Goal: Information Seeking & Learning: Compare options

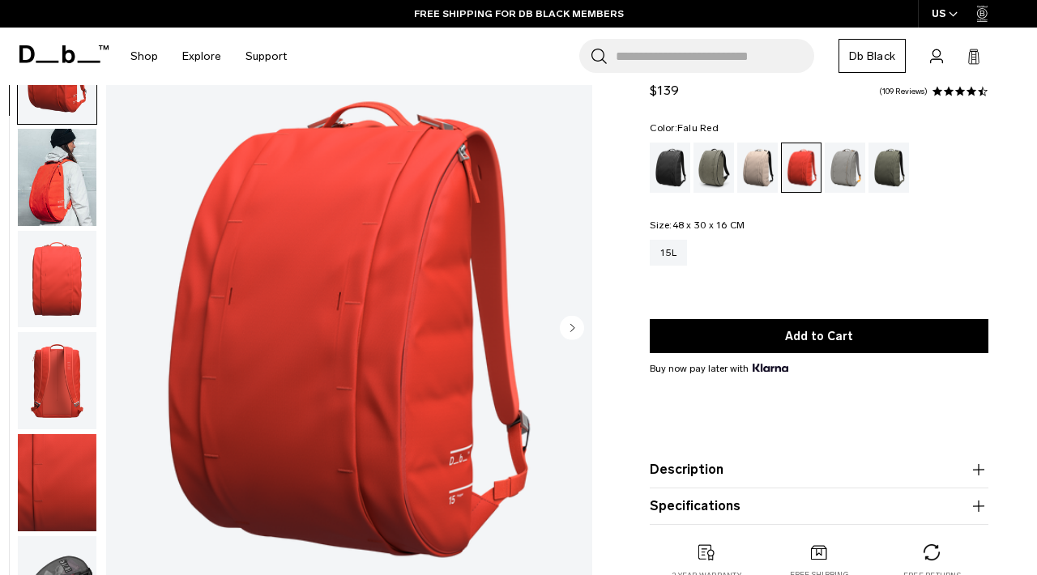
scroll to position [87, 0]
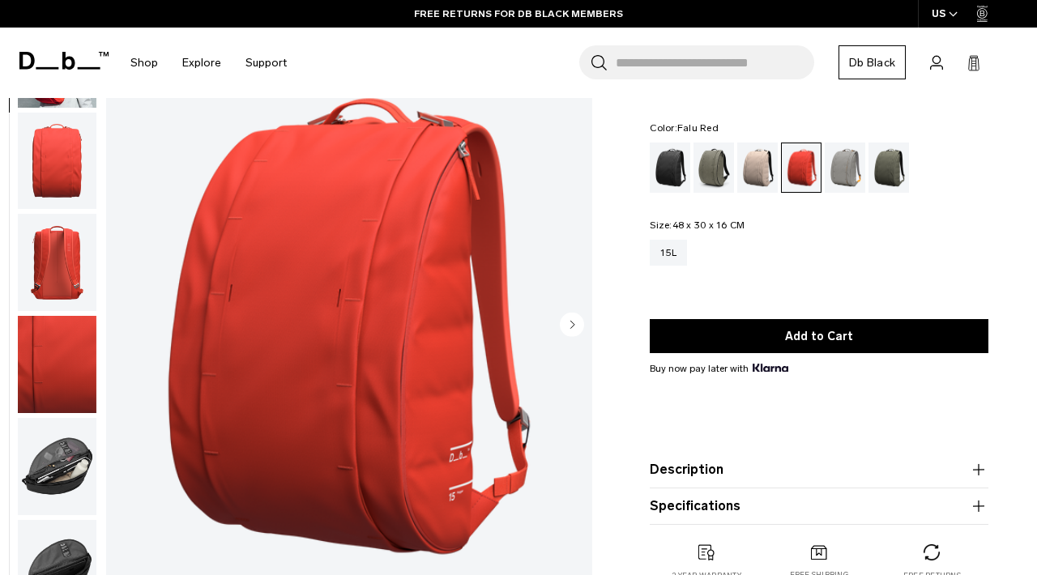
click at [53, 466] on img "button" at bounding box center [57, 466] width 79 height 97
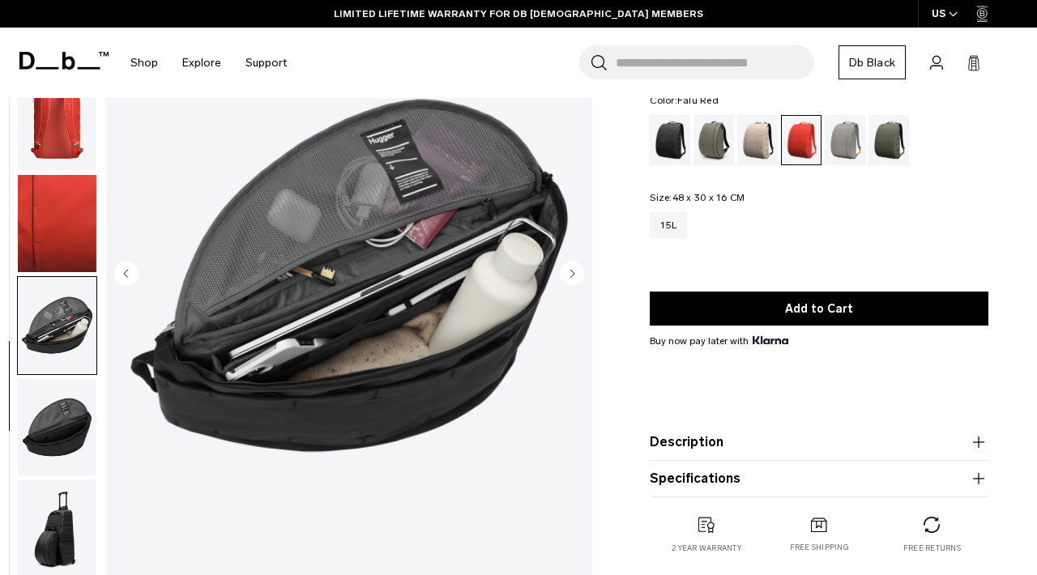
scroll to position [165, 0]
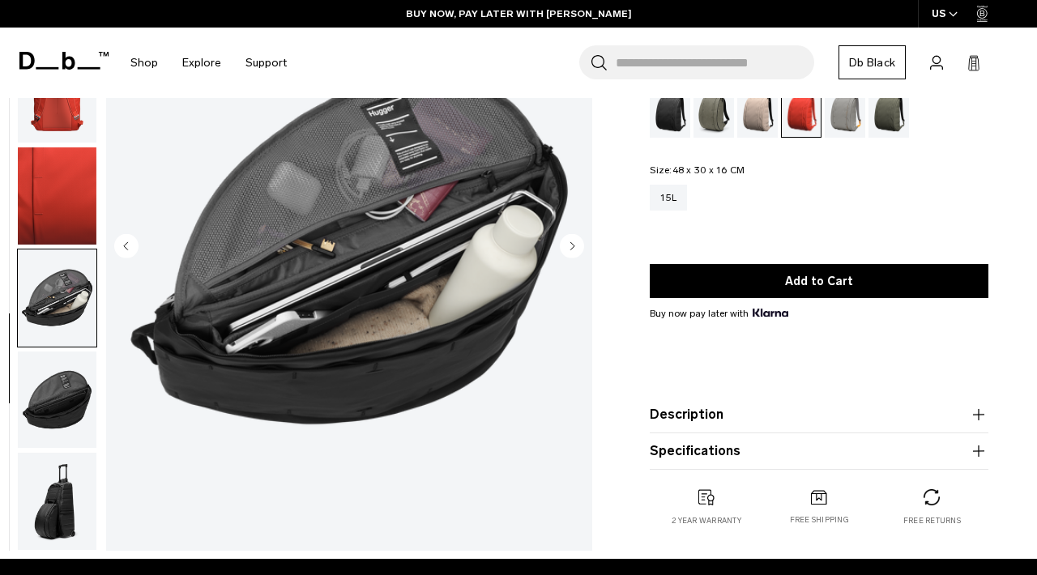
click at [58, 294] on img "button" at bounding box center [57, 298] width 79 height 97
click at [59, 209] on img "button" at bounding box center [57, 196] width 79 height 97
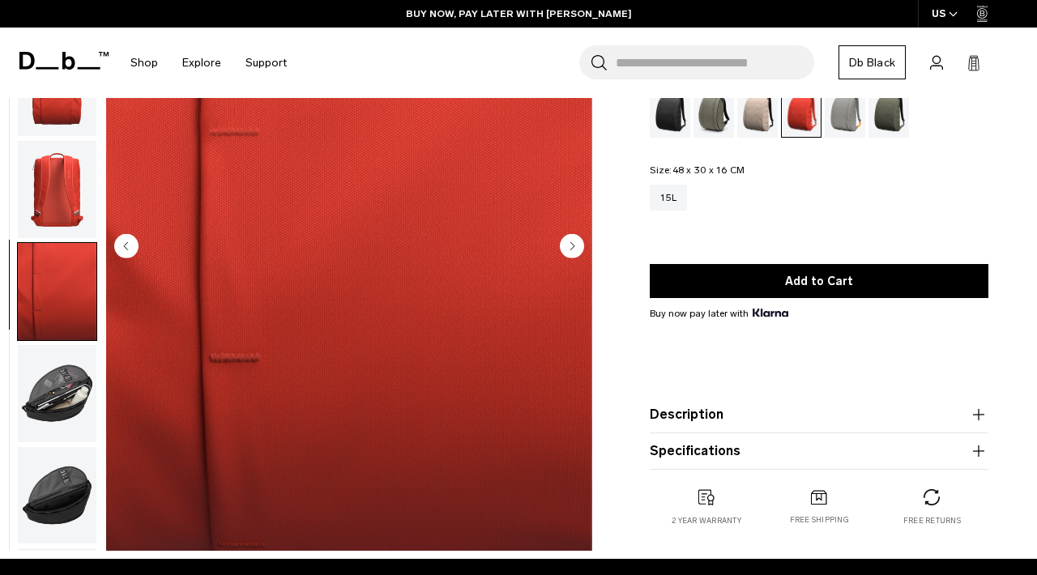
click at [59, 209] on img "button" at bounding box center [57, 189] width 79 height 97
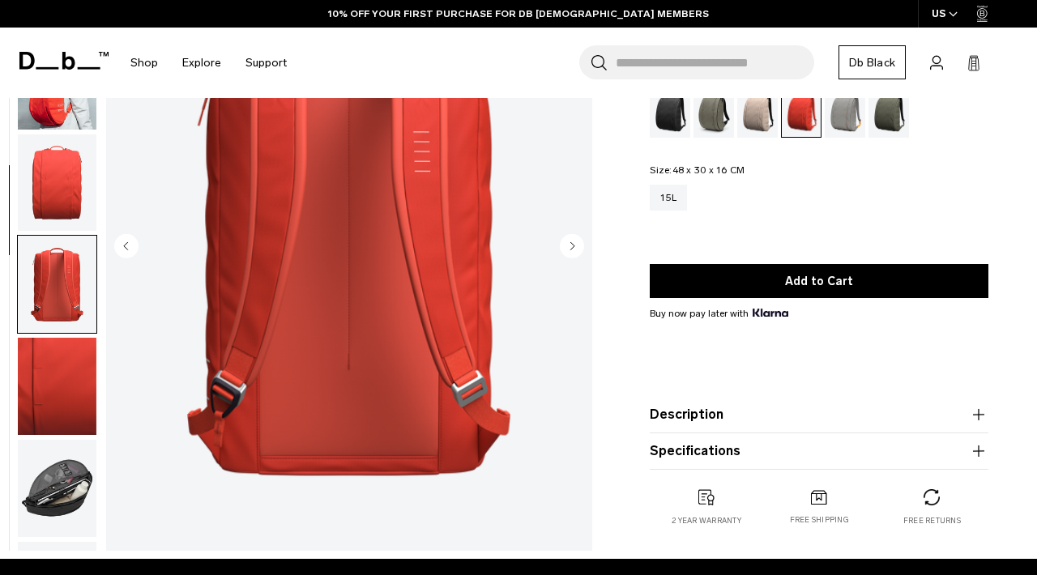
scroll to position [0, 0]
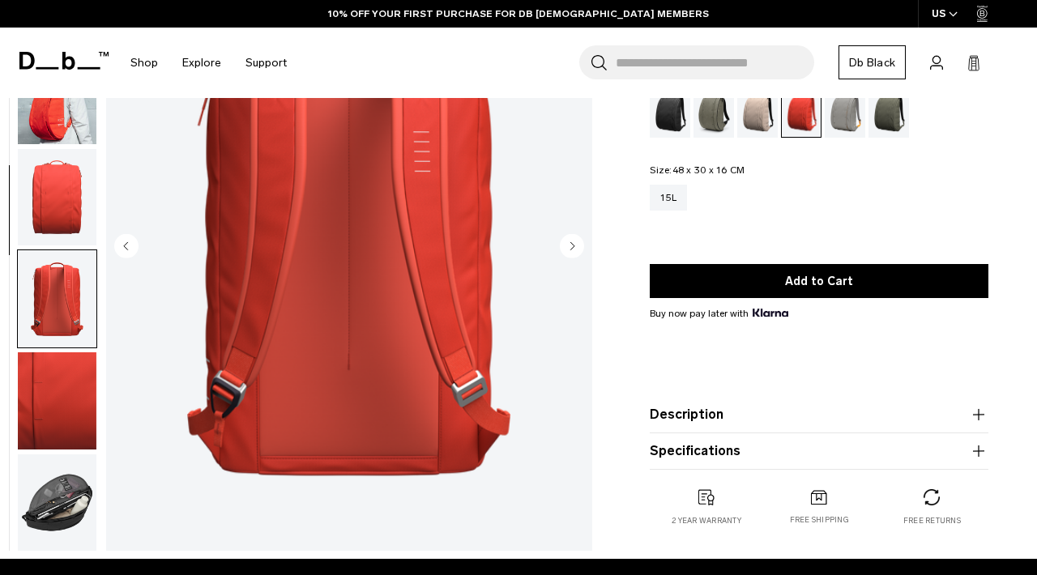
click at [58, 122] on img "button" at bounding box center [57, 95] width 79 height 97
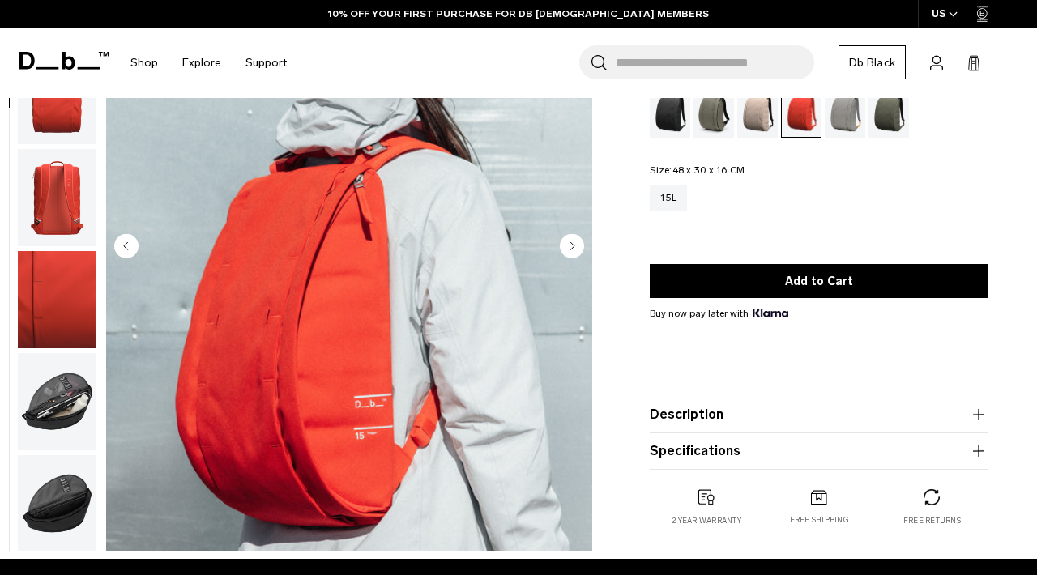
scroll to position [102, 0]
click at [672, 416] on button "Description" at bounding box center [819, 414] width 339 height 19
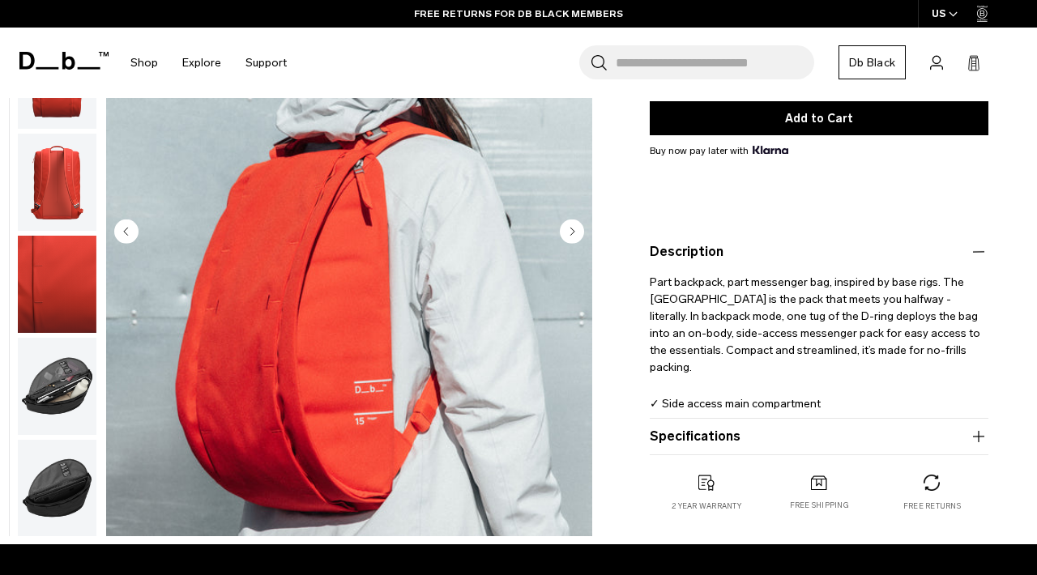
click at [711, 432] on button "Specifications" at bounding box center [819, 436] width 339 height 19
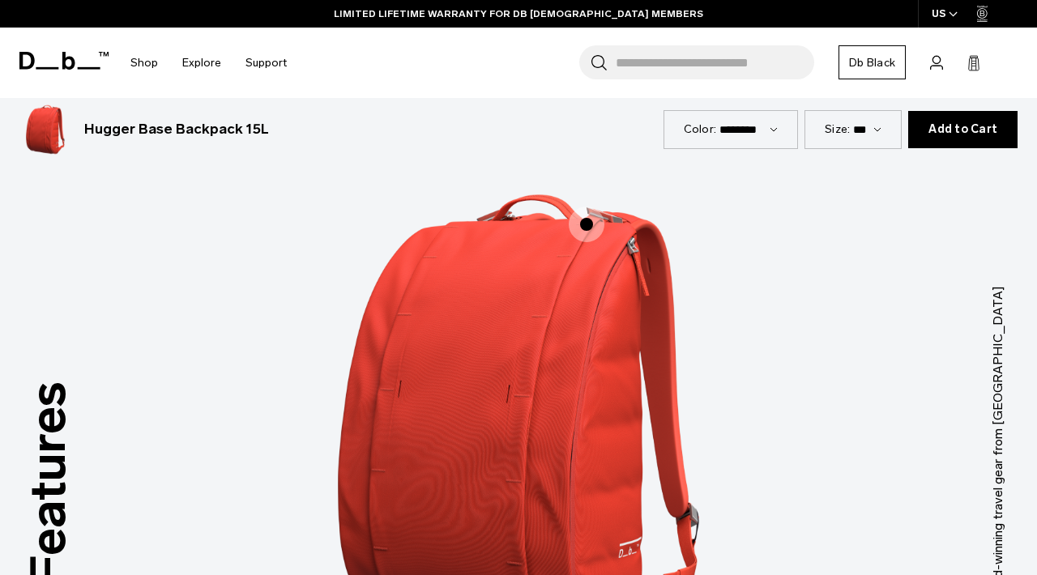
scroll to position [1417, 0]
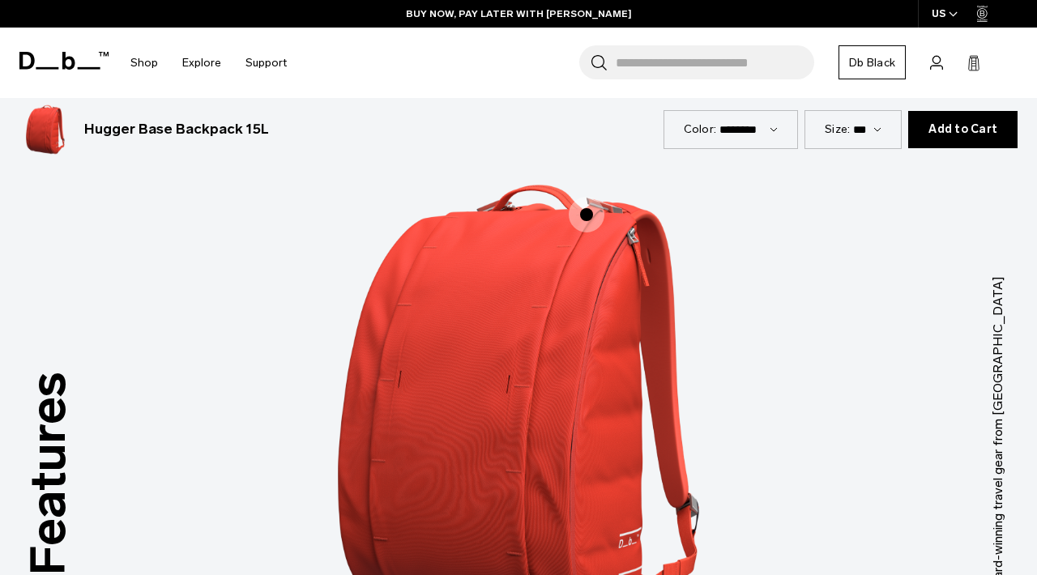
click at [591, 197] on span "1 / 3" at bounding box center [587, 215] width 36 height 36
click at [585, 197] on span "1 / 3" at bounding box center [587, 215] width 36 height 36
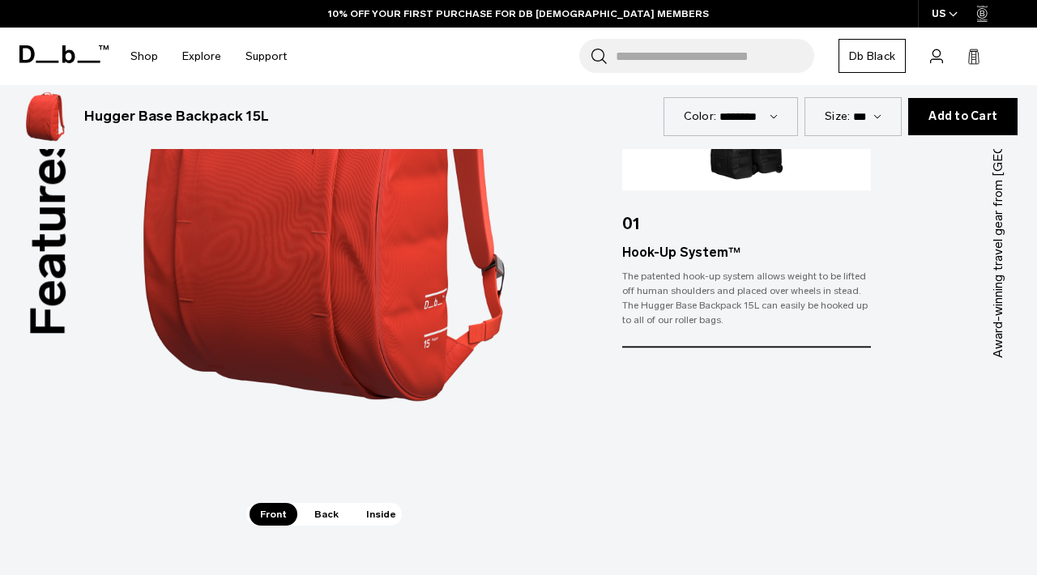
scroll to position [1641, 0]
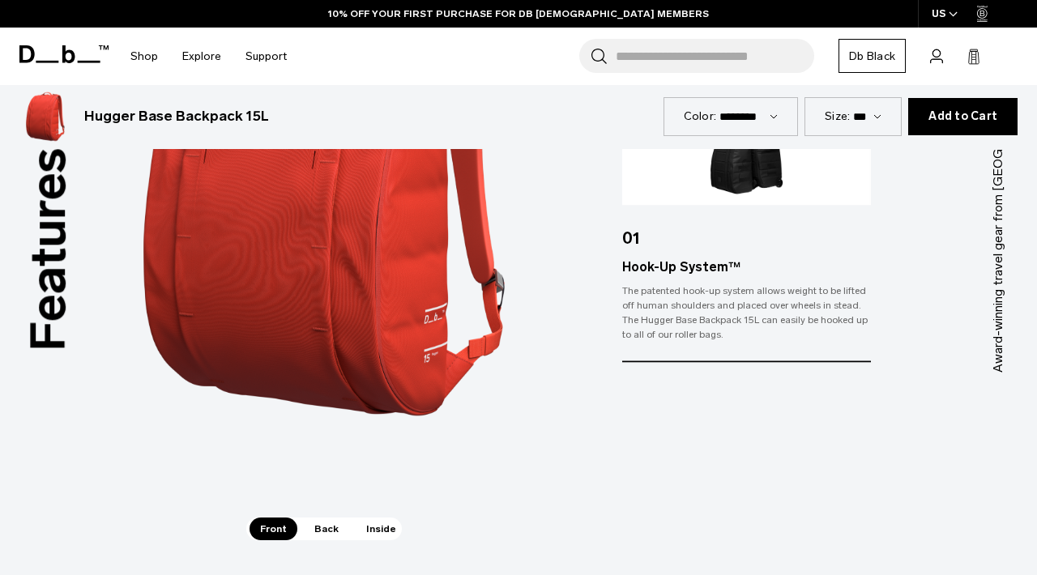
click at [325, 518] on span "Back" at bounding box center [326, 529] width 45 height 23
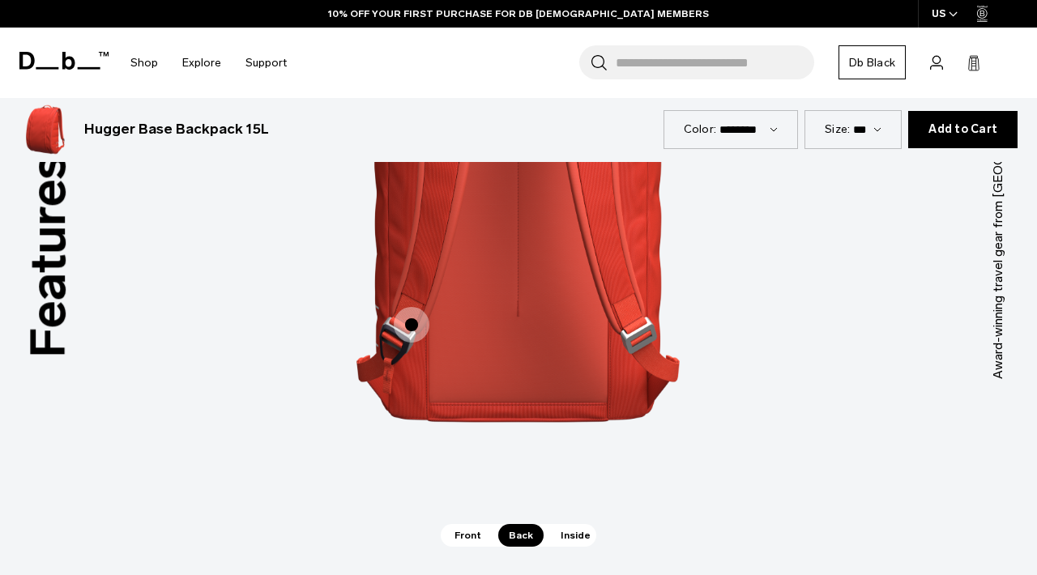
scroll to position [1673, 0]
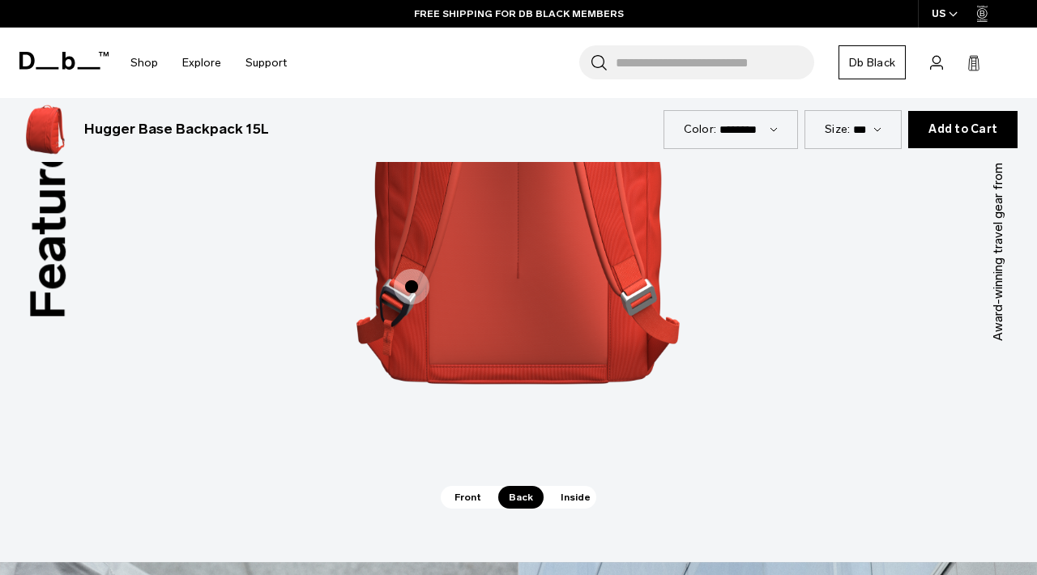
click at [566, 486] on span "Inside" at bounding box center [575, 497] width 51 height 23
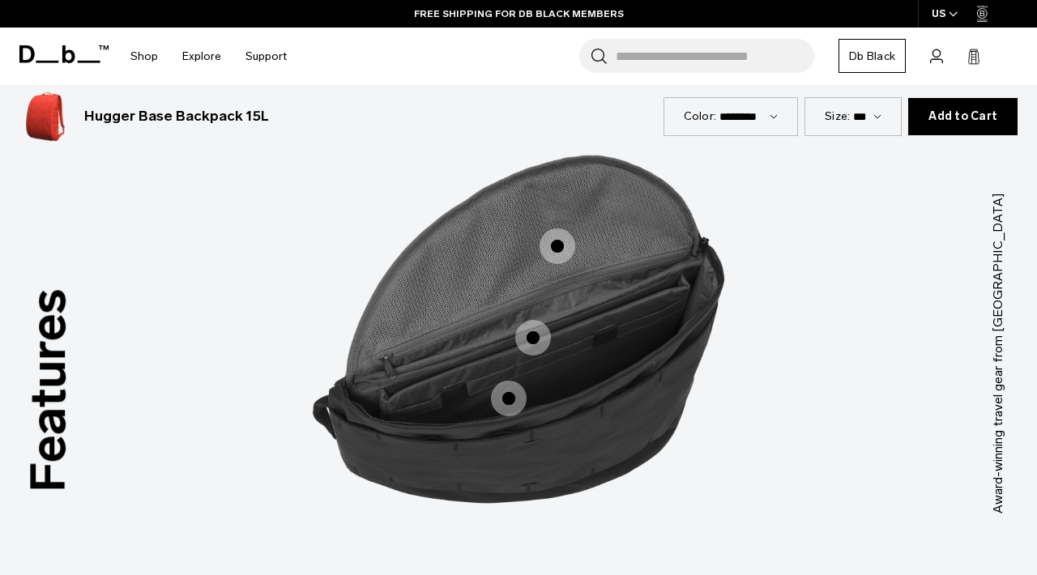
scroll to position [1418, 0]
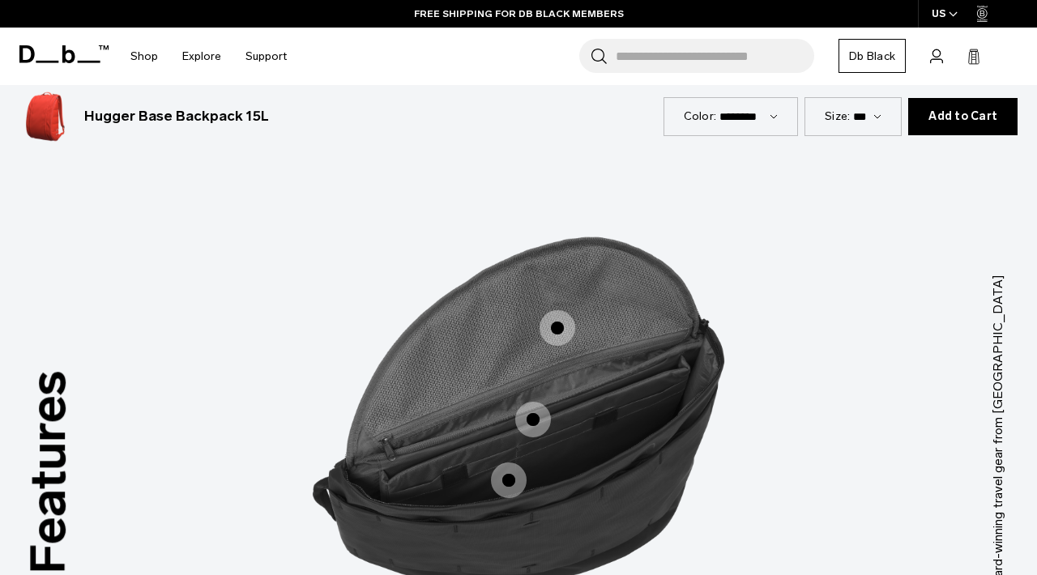
click at [532, 402] on span "3 / 3" at bounding box center [534, 420] width 36 height 36
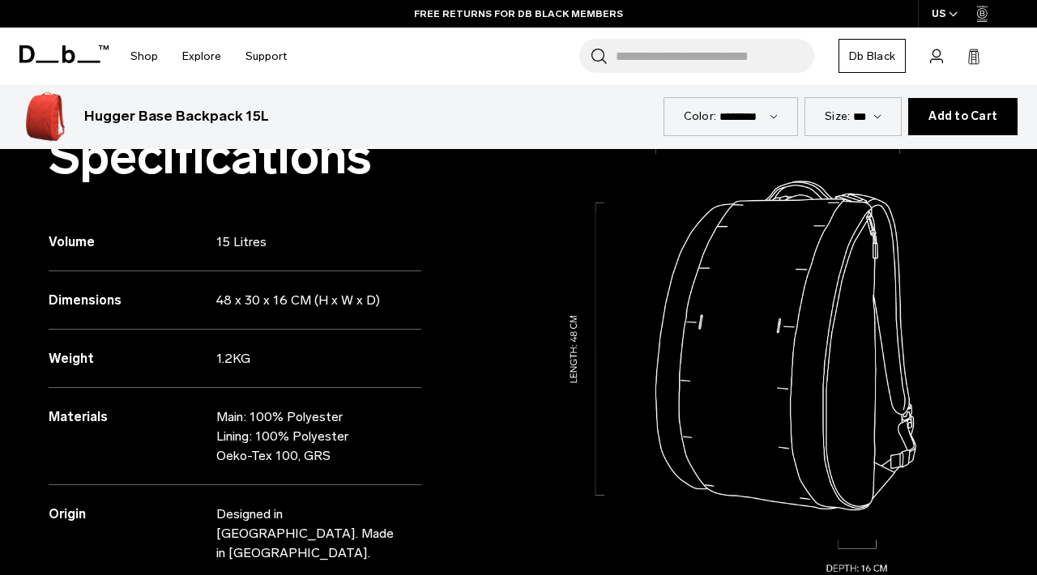
scroll to position [809, 0]
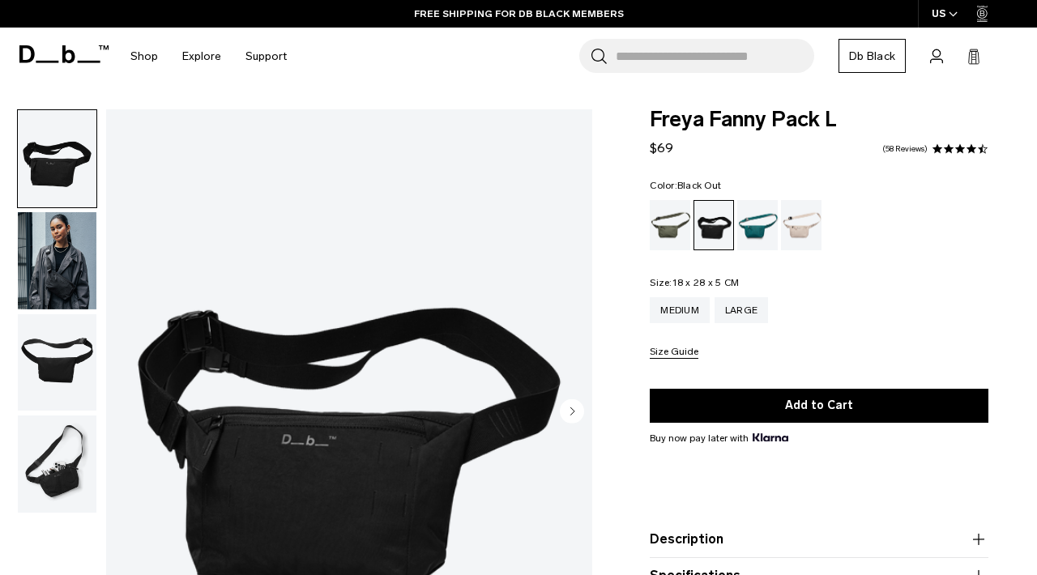
click at [64, 476] on img "button" at bounding box center [57, 464] width 79 height 97
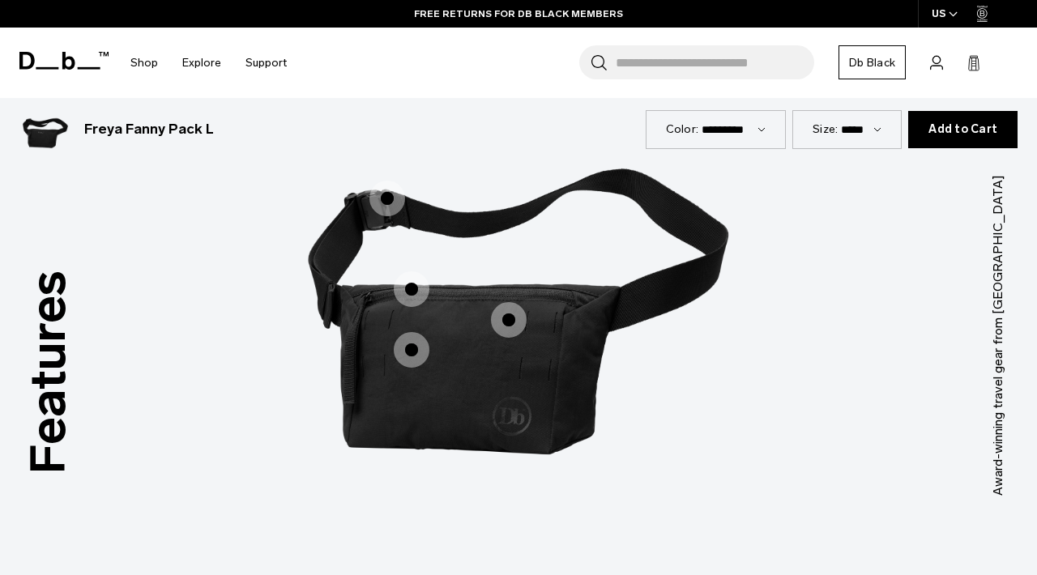
scroll to position [1927, 0]
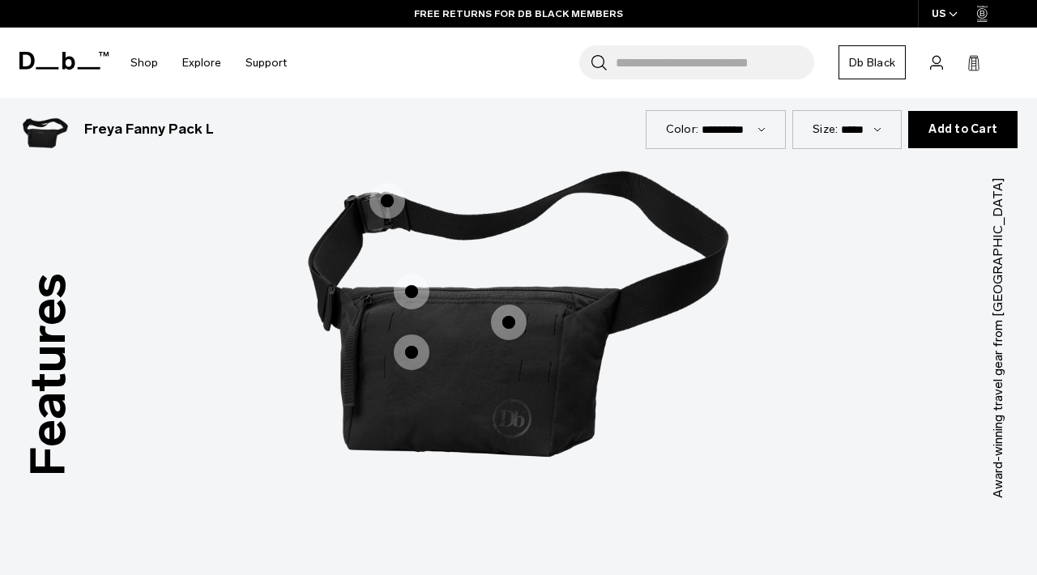
click at [418, 335] on span "1 / 3" at bounding box center [412, 353] width 36 height 36
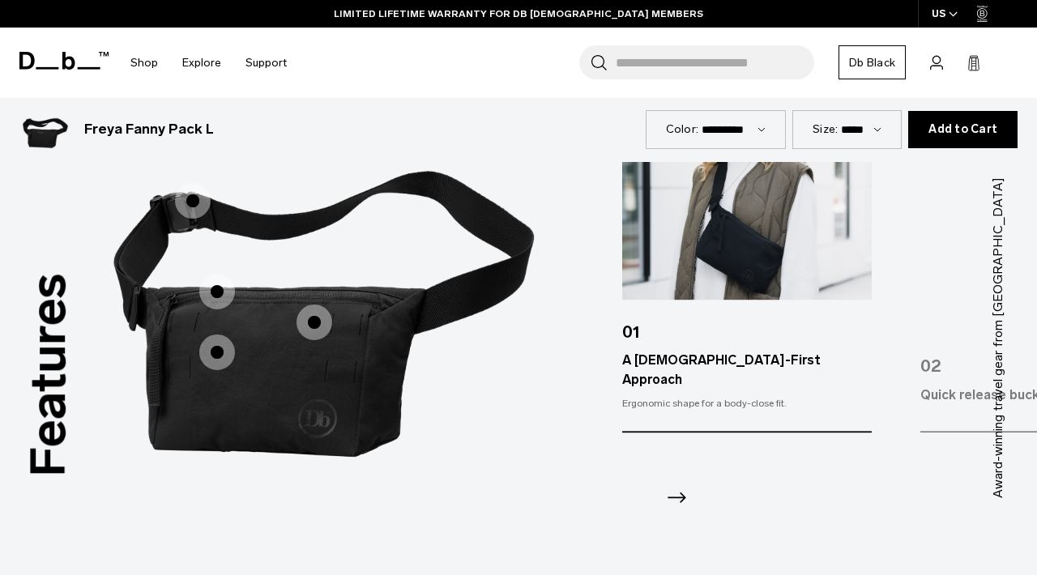
click at [314, 305] on span "1 / 3" at bounding box center [315, 323] width 36 height 36
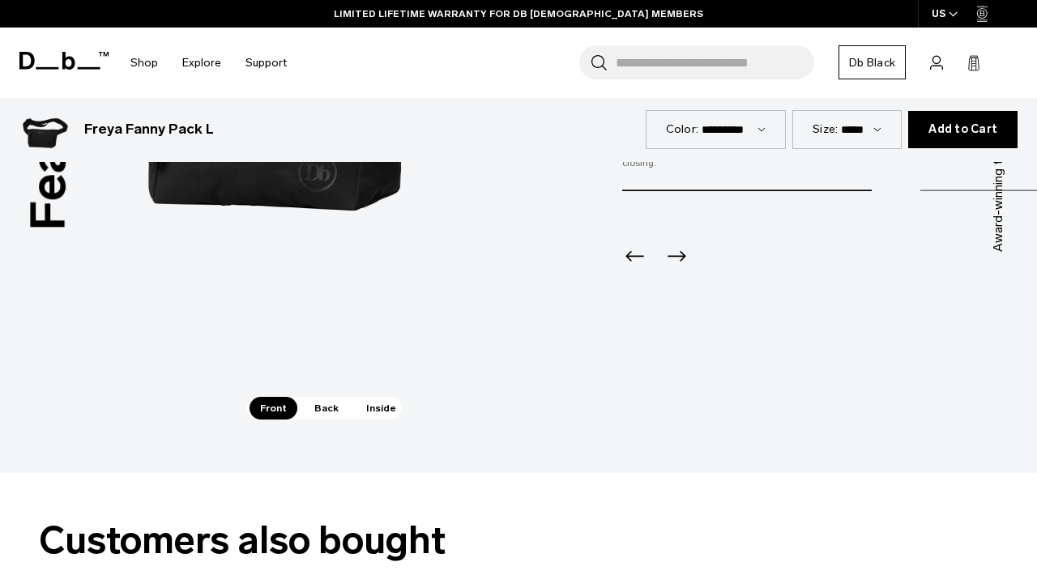
scroll to position [2197, 0]
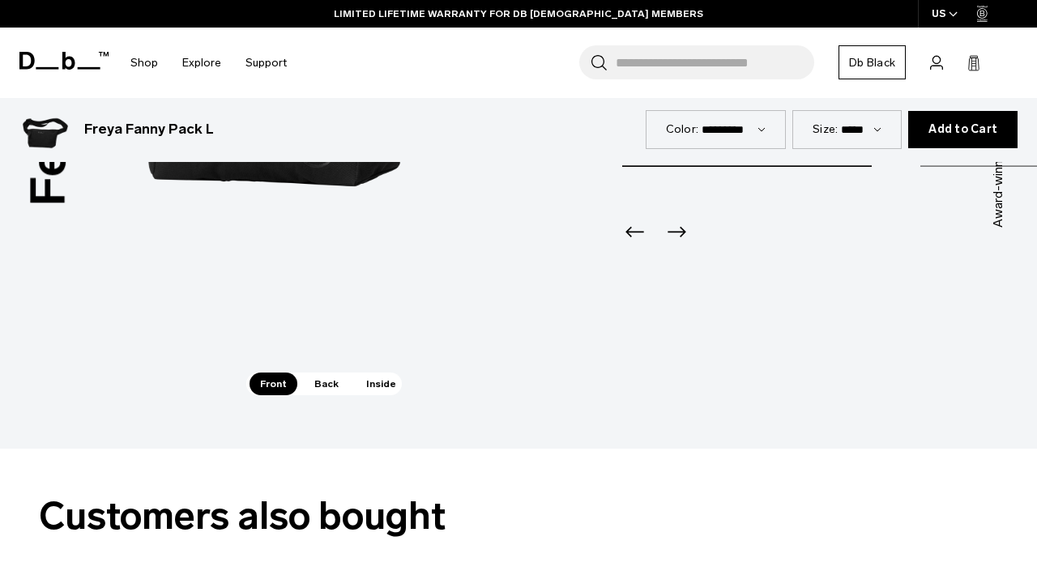
click at [323, 373] on span "Back" at bounding box center [326, 384] width 45 height 23
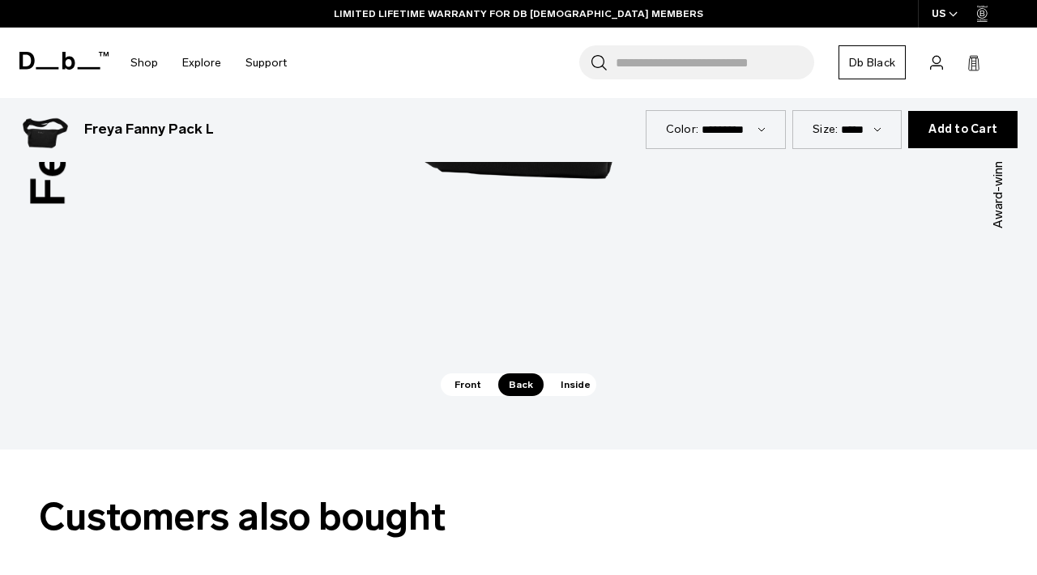
scroll to position [2221, 0]
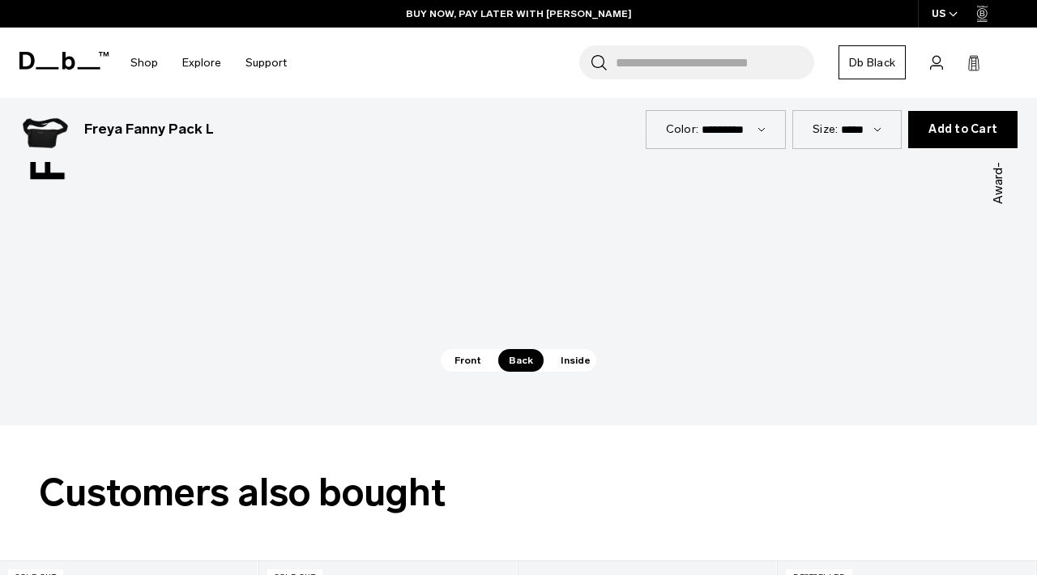
click at [576, 349] on span "Inside" at bounding box center [575, 360] width 51 height 23
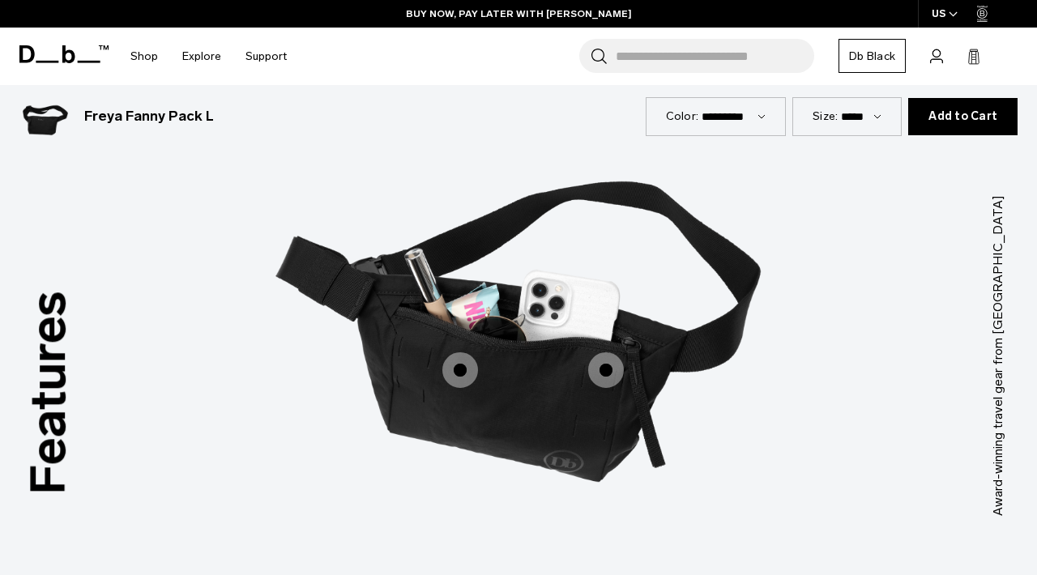
scroll to position [1908, 0]
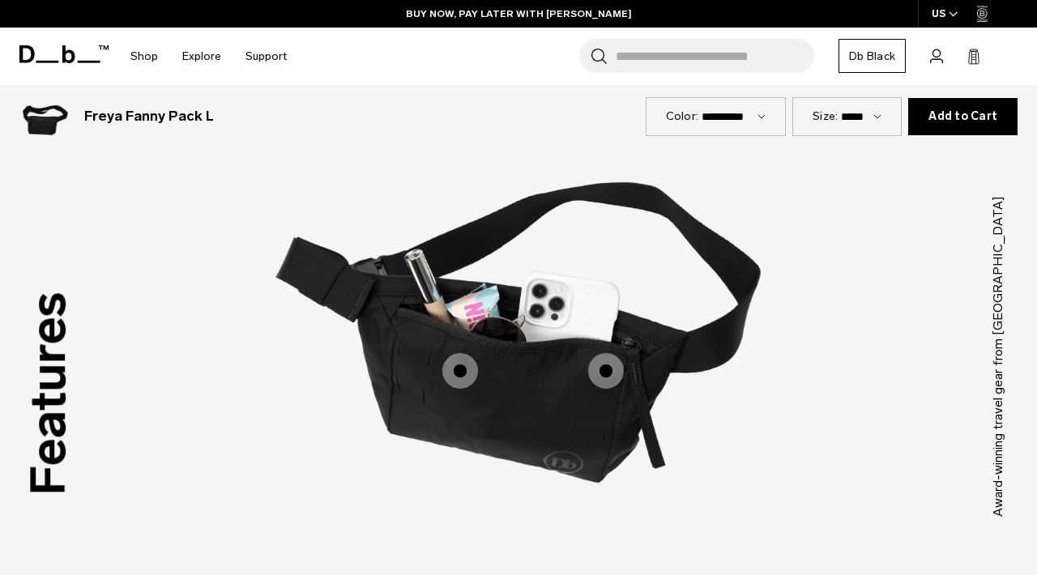
click at [452, 353] on span "3 / 3" at bounding box center [461, 371] width 36 height 36
click at [456, 353] on span "3 / 3" at bounding box center [461, 371] width 36 height 36
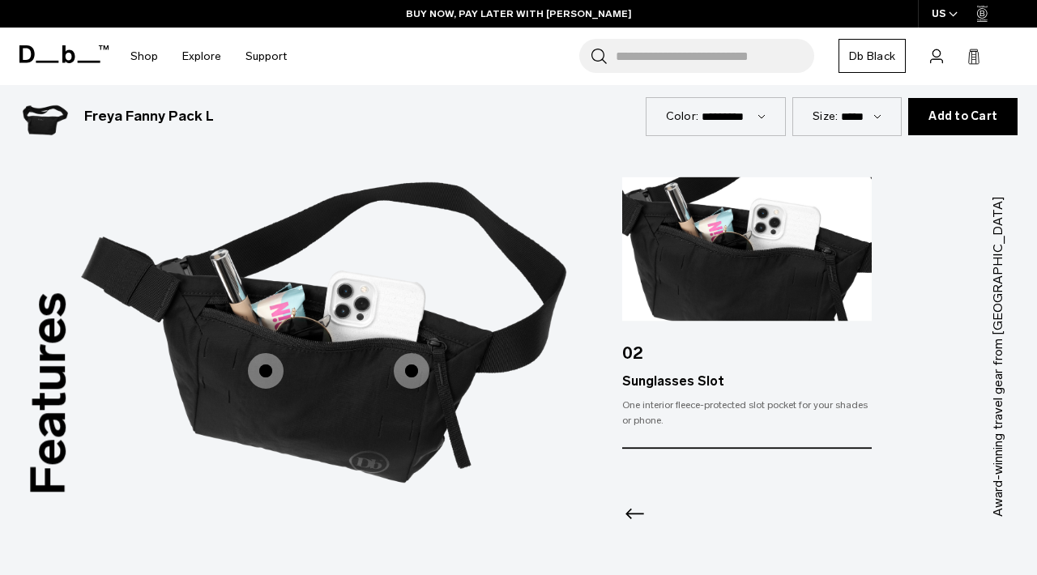
click at [414, 353] on span "3 / 3" at bounding box center [412, 371] width 36 height 36
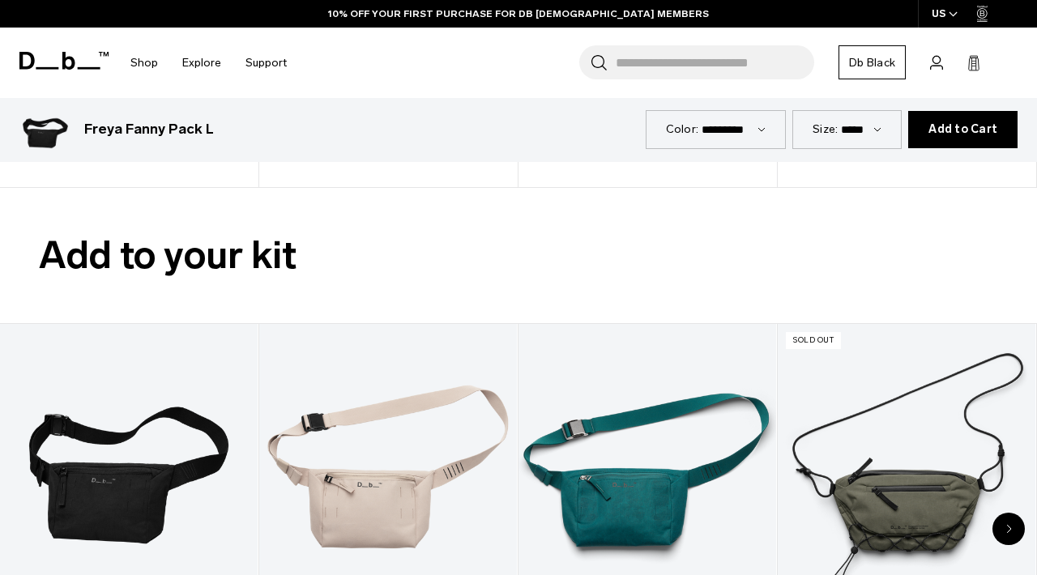
scroll to position [3137, 0]
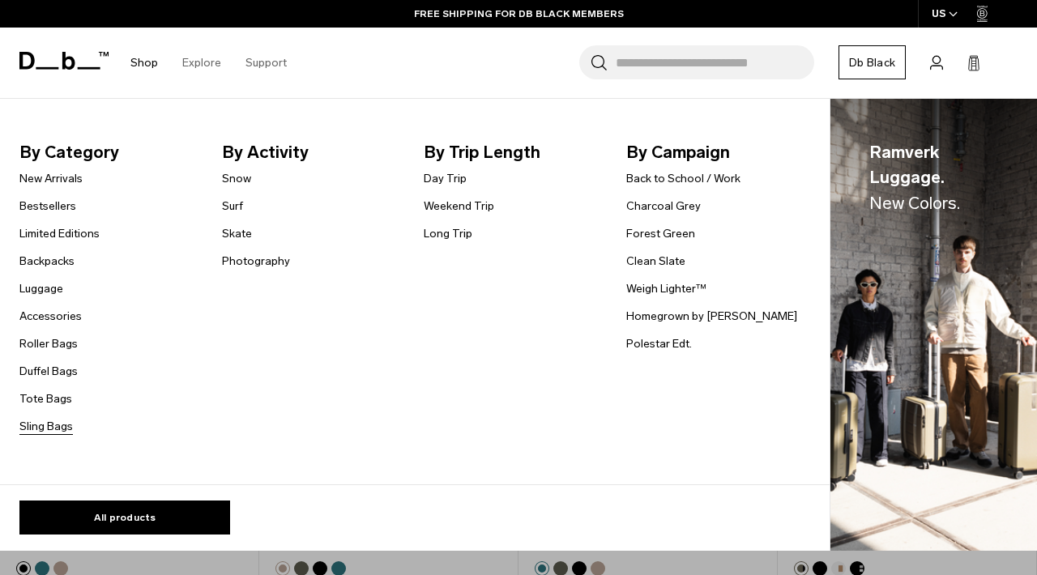
click at [62, 429] on link "Sling Bags" at bounding box center [45, 426] width 53 height 17
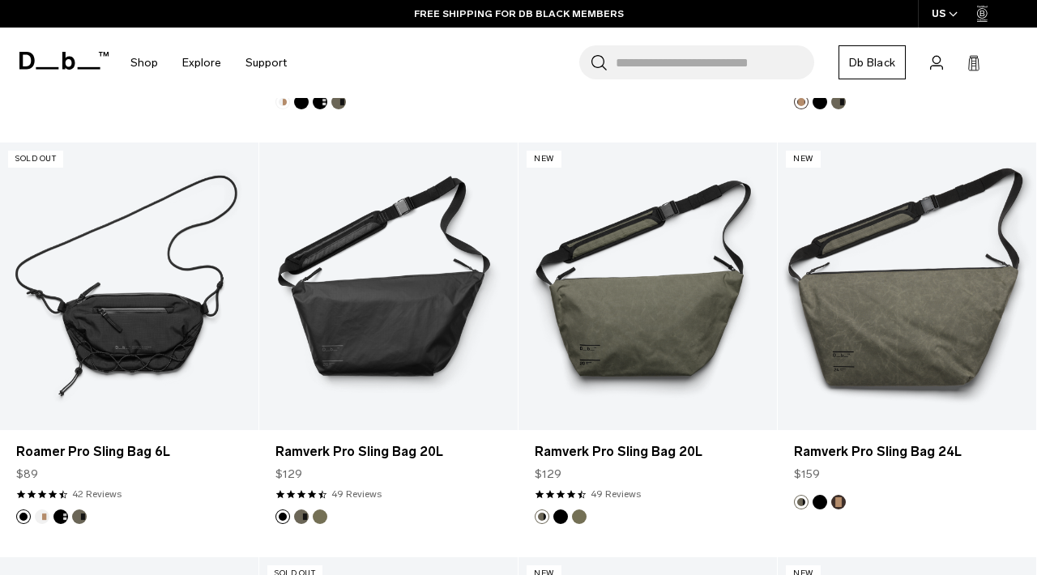
scroll to position [691, 0]
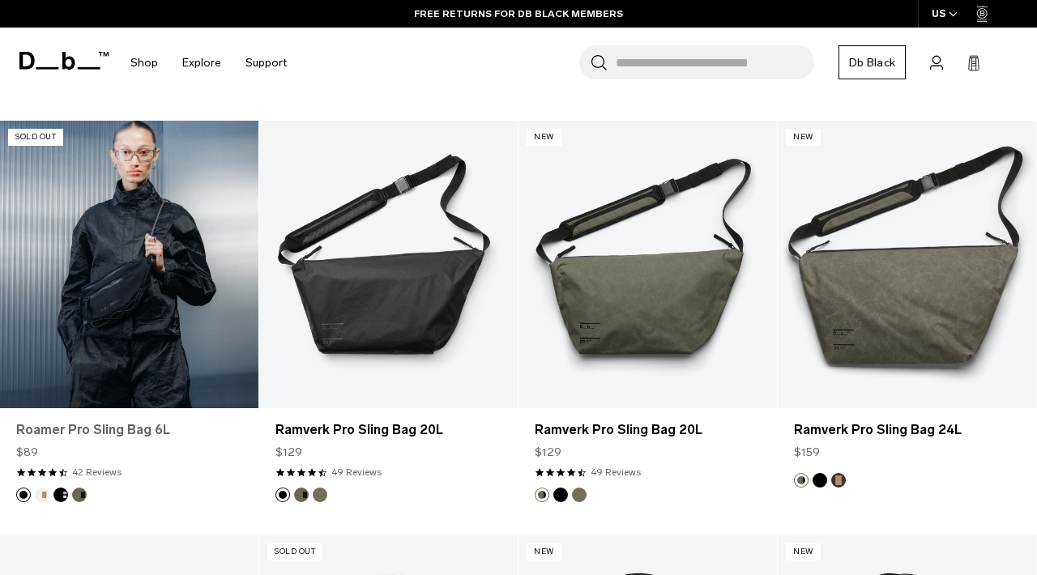
click at [131, 421] on link "Roamer Pro Sling Bag 6L" at bounding box center [129, 430] width 226 height 19
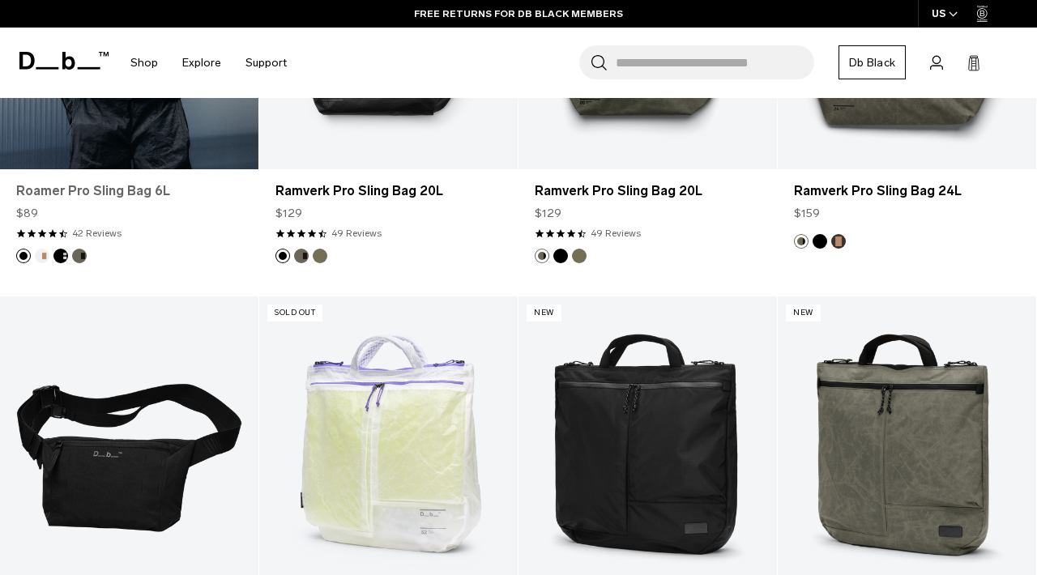
scroll to position [1102, 0]
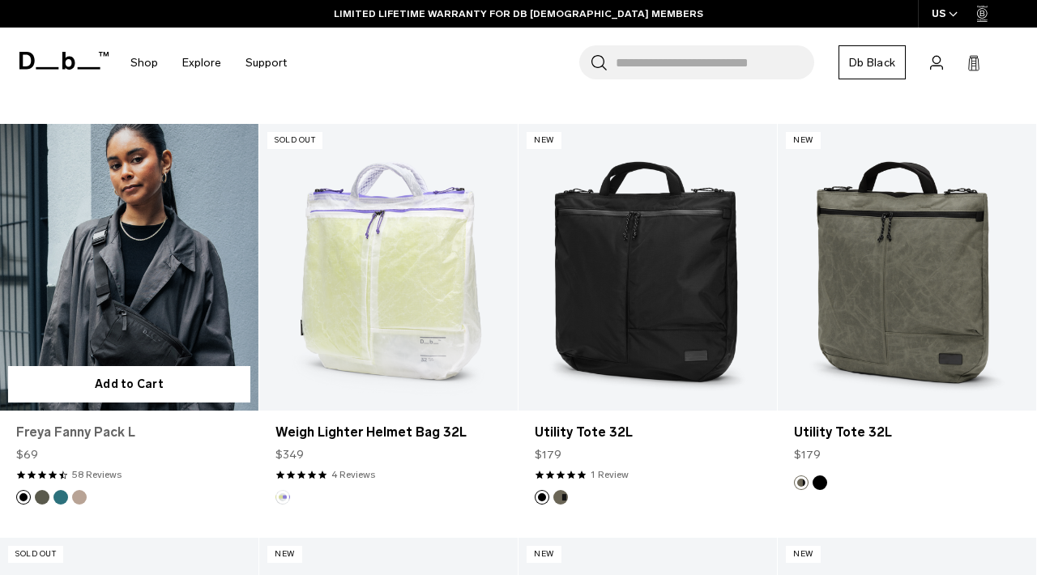
click at [103, 423] on link "Freya Fanny Pack L" at bounding box center [129, 432] width 226 height 19
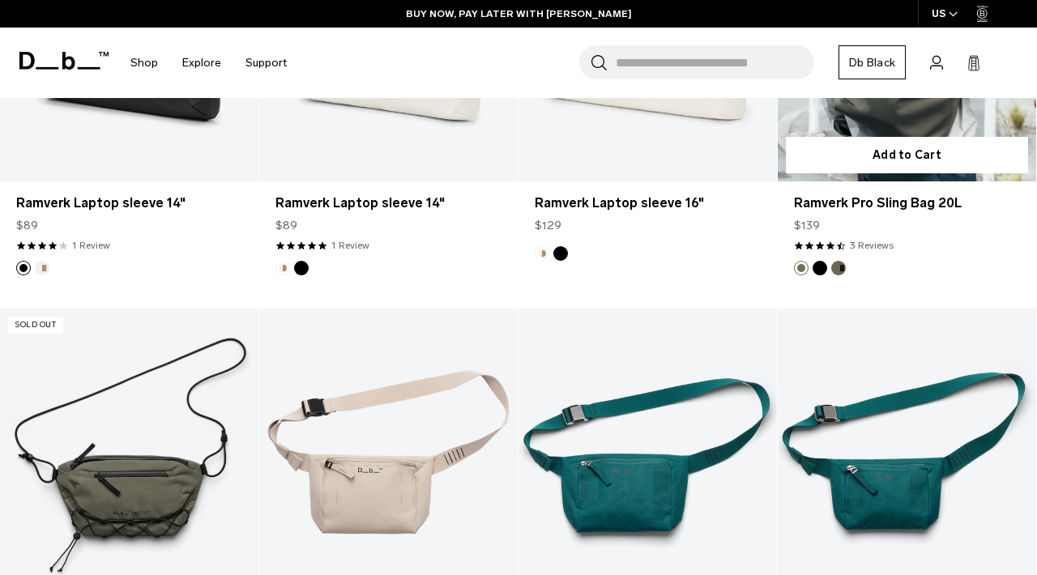
scroll to position [2314, 0]
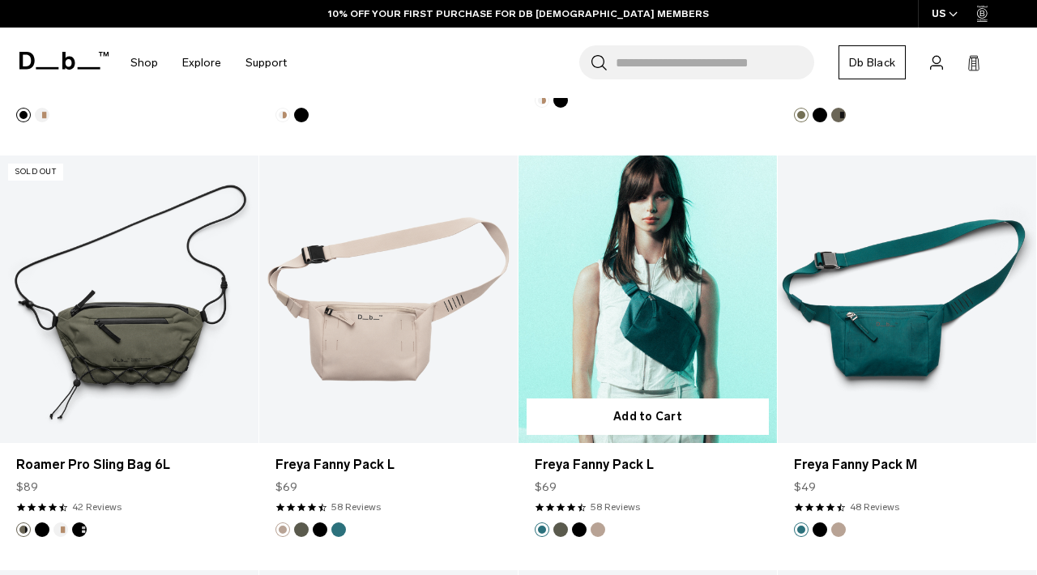
click at [648, 327] on link "Freya Fanny Pack L" at bounding box center [648, 299] width 259 height 287
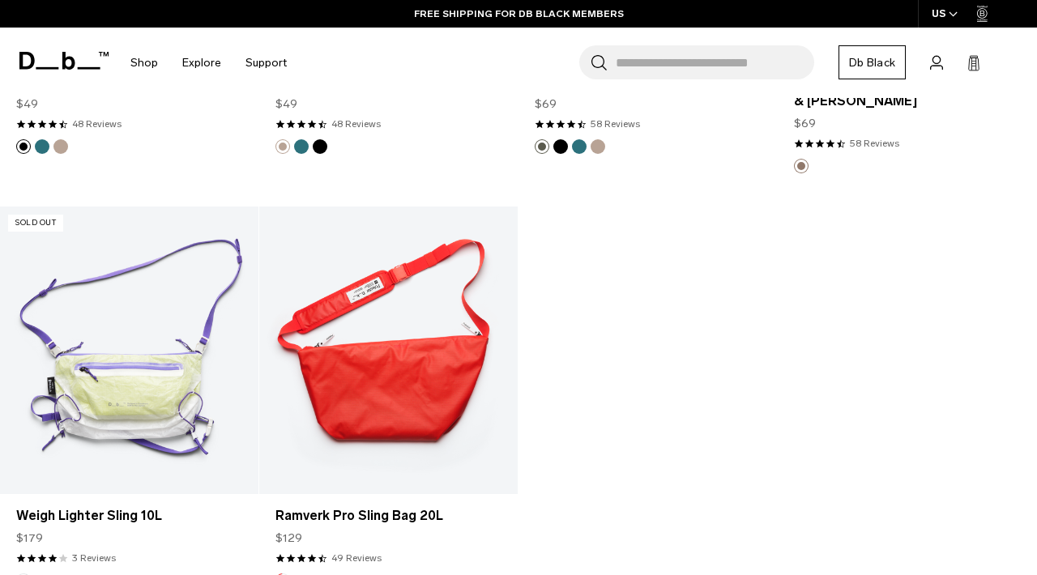
scroll to position [3117, 0]
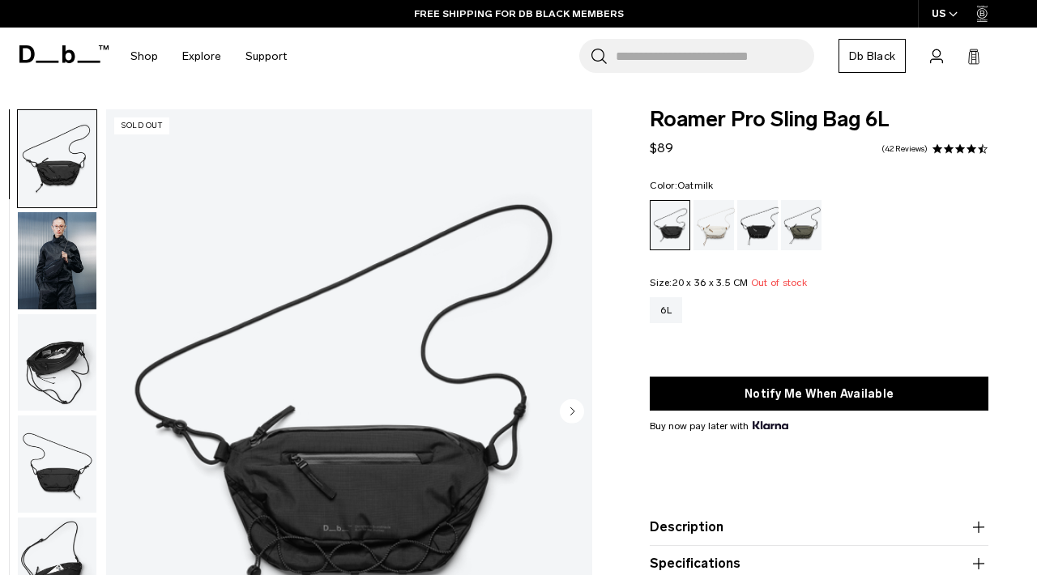
click at [723, 225] on div "Oatmilk" at bounding box center [714, 225] width 41 height 50
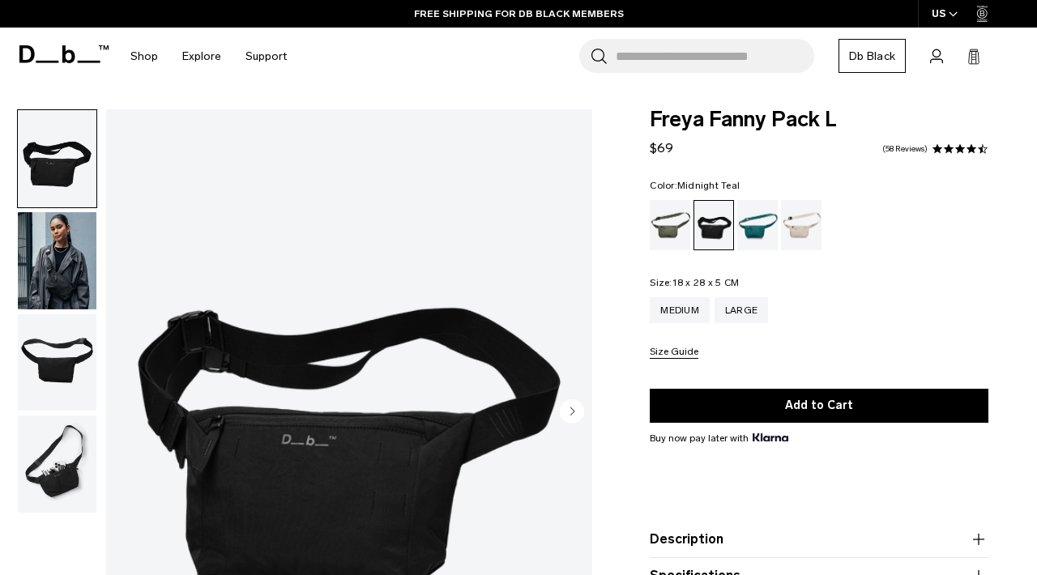
click at [763, 230] on div "Midnight Teal" at bounding box center [758, 225] width 41 height 50
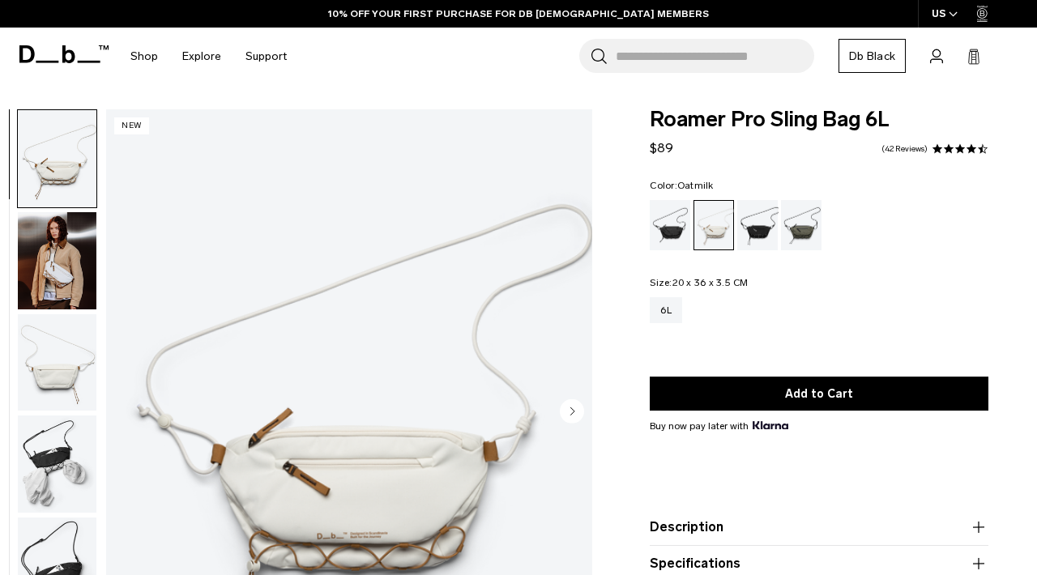
click at [45, 446] on img "button" at bounding box center [57, 464] width 79 height 97
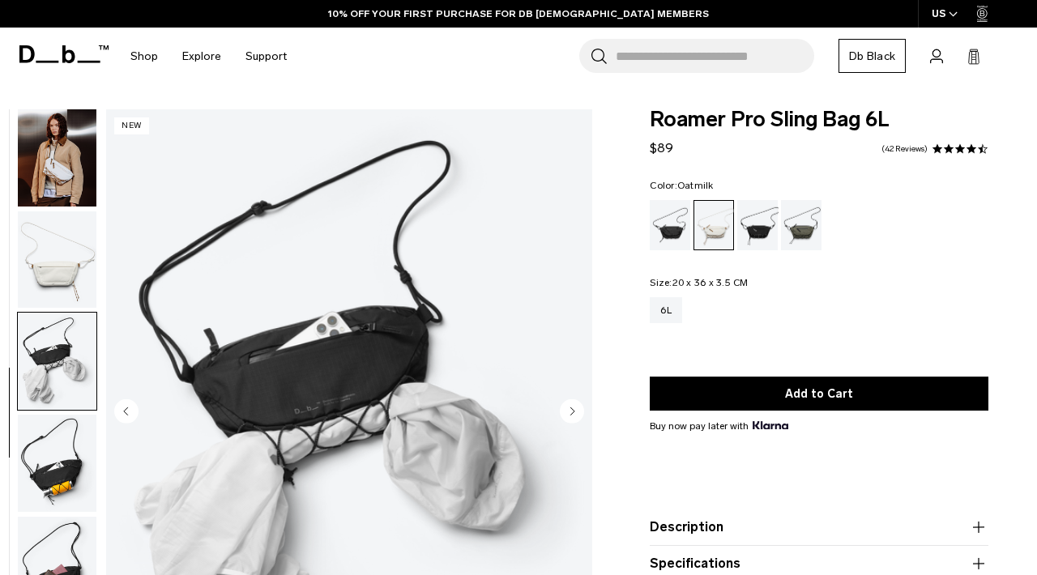
scroll to position [103, 0]
click at [54, 444] on img "button" at bounding box center [57, 463] width 79 height 97
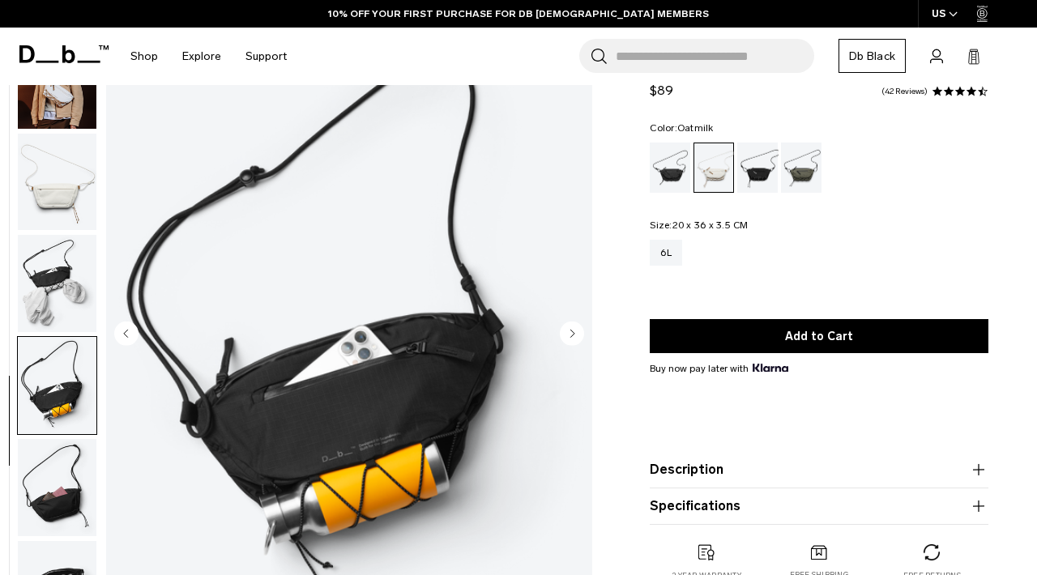
scroll to position [96, 0]
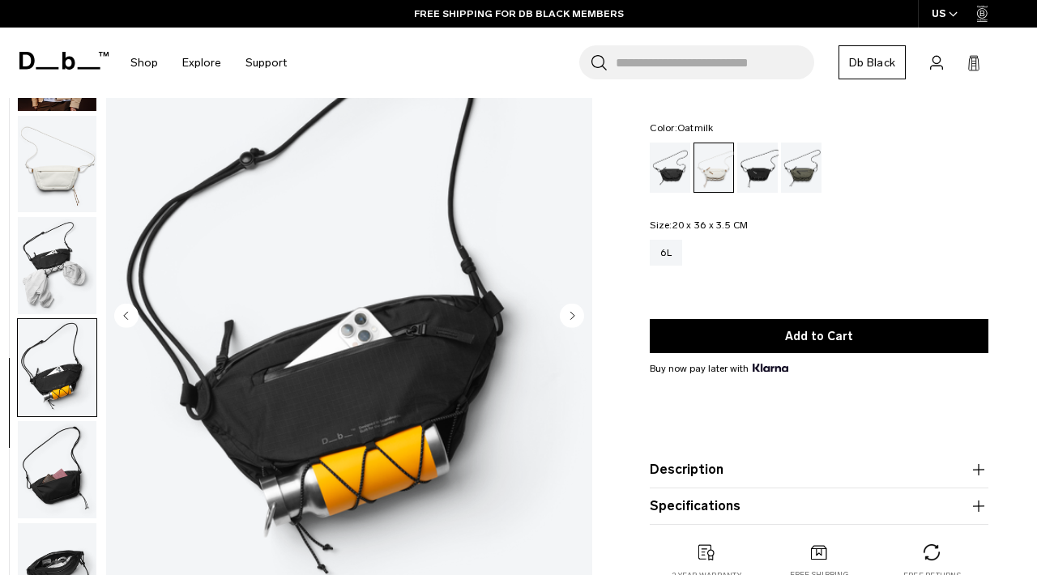
click at [62, 460] on img "button" at bounding box center [57, 469] width 79 height 97
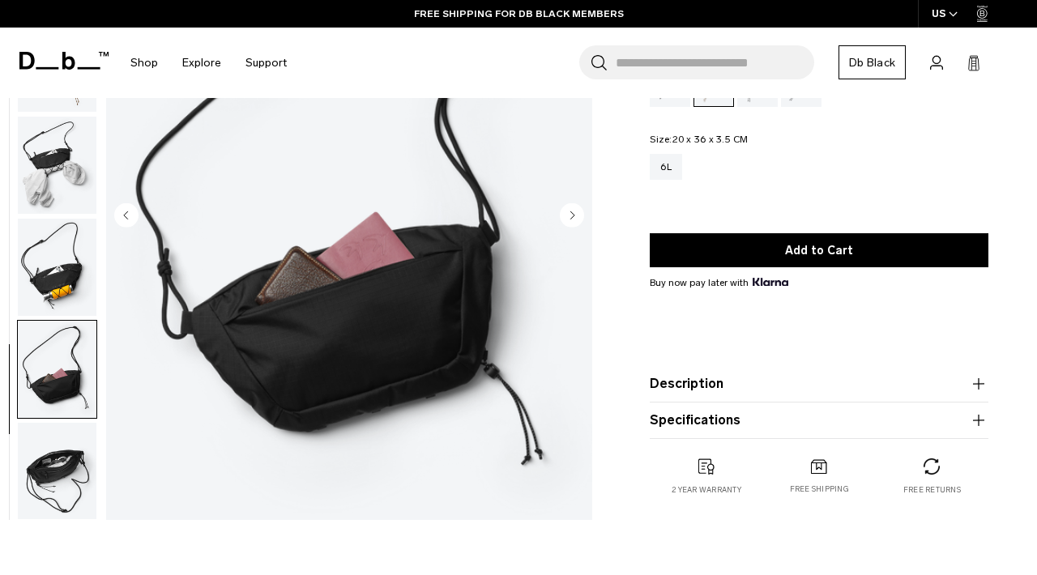
scroll to position [214, 0]
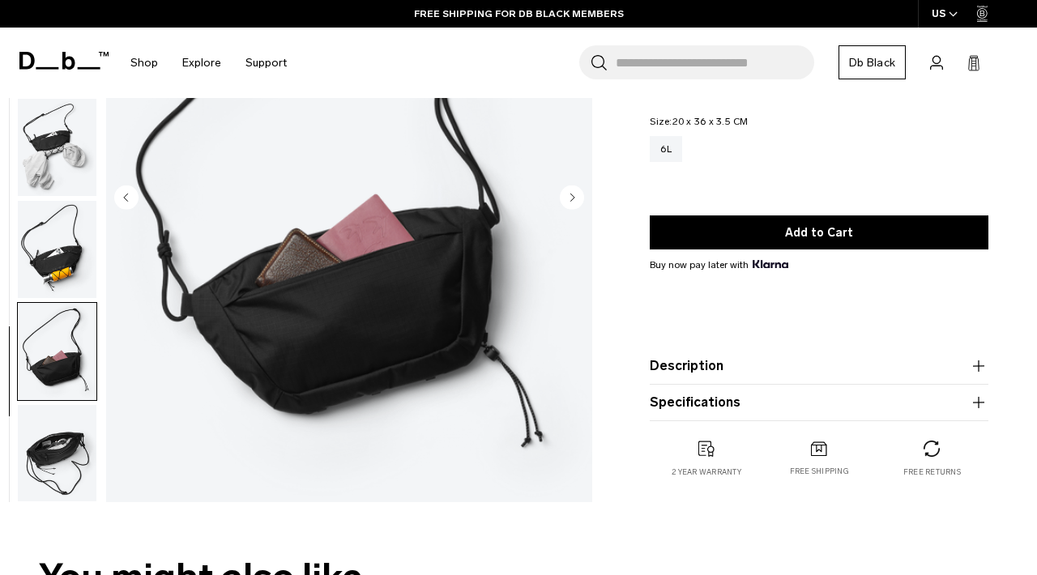
click at [62, 438] on img "button" at bounding box center [57, 453] width 79 height 97
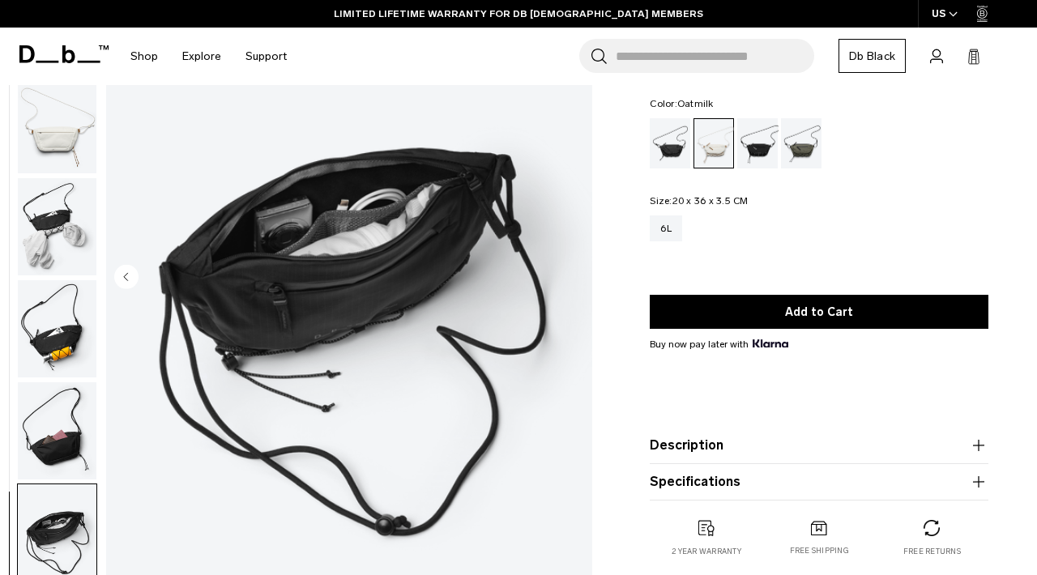
scroll to position [275, 0]
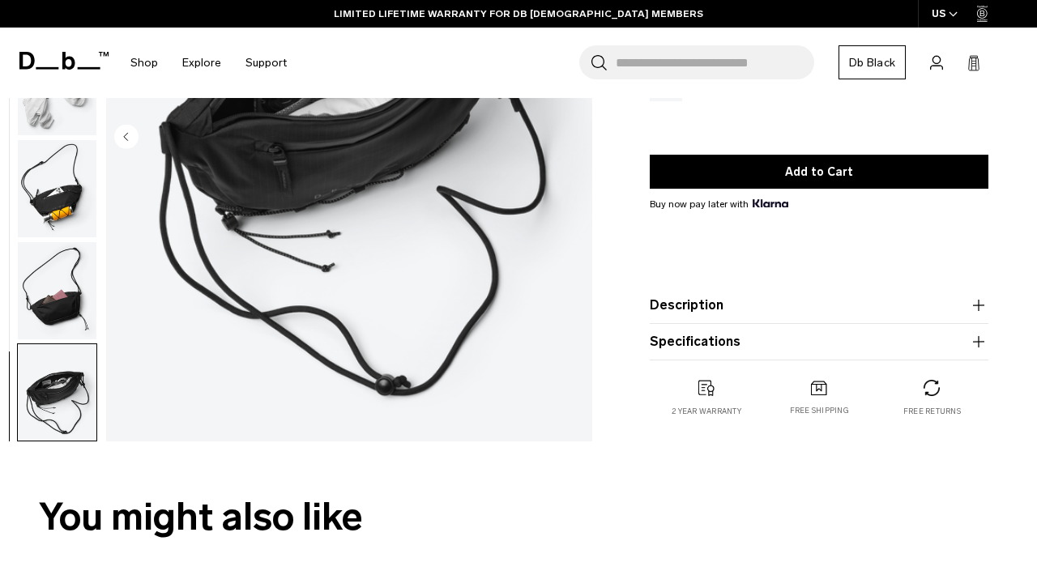
click at [734, 302] on button "Description" at bounding box center [819, 305] width 339 height 19
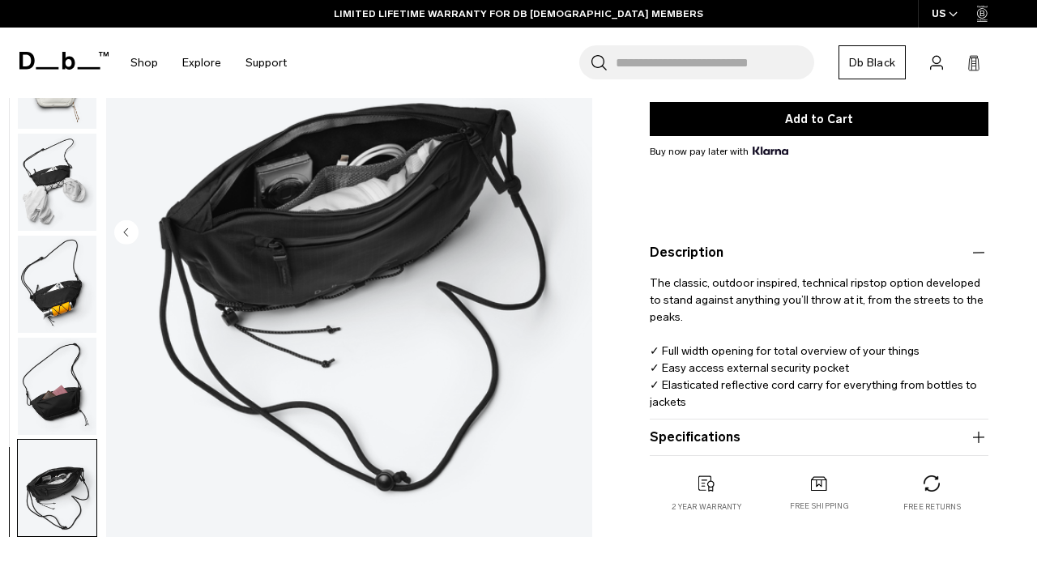
click at [709, 436] on button "Specifications" at bounding box center [819, 437] width 339 height 19
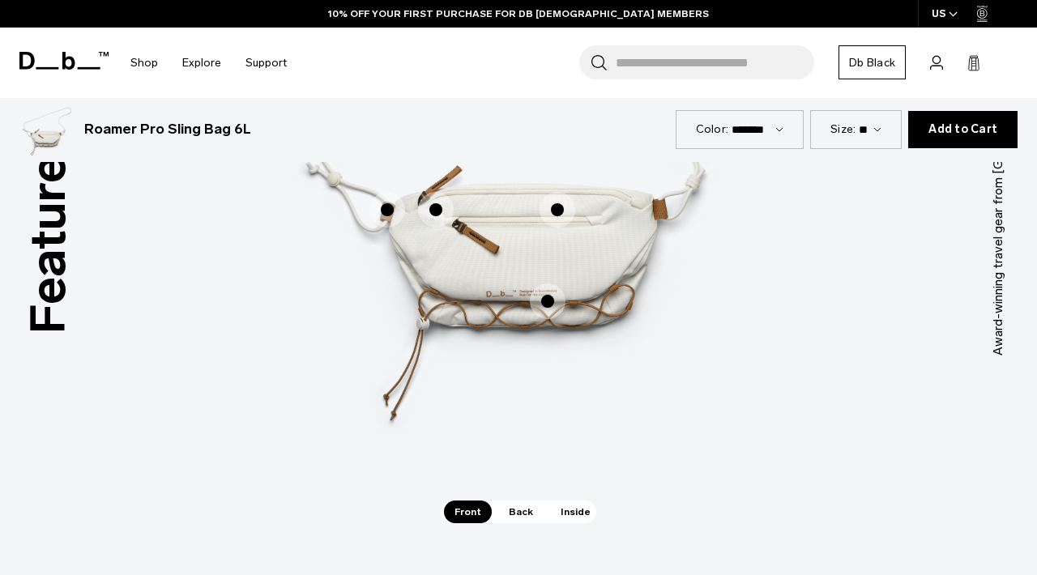
scroll to position [2206, 0]
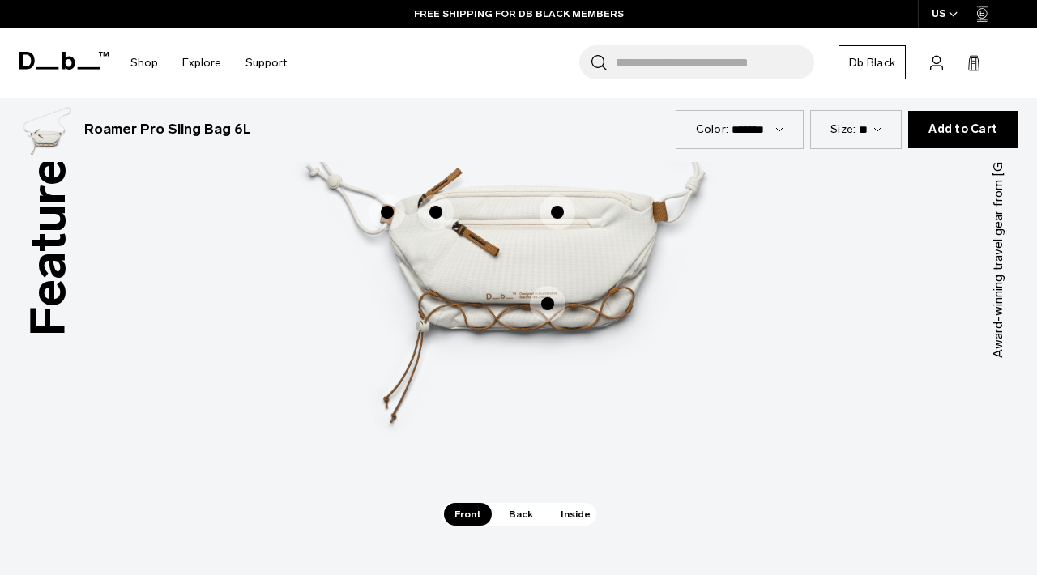
click at [554, 195] on span "1 / 3" at bounding box center [558, 213] width 36 height 36
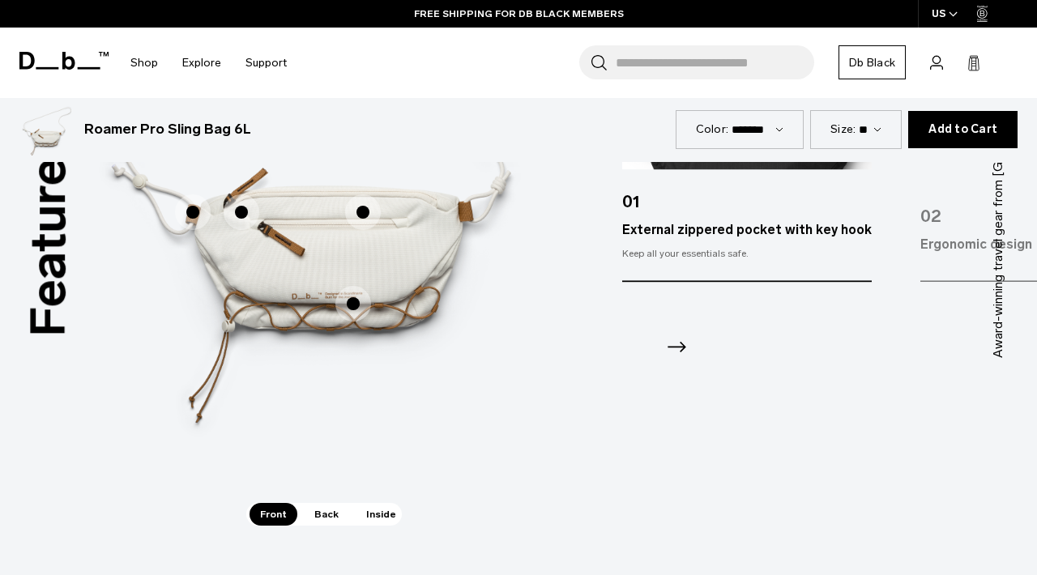
click at [246, 195] on span "1 / 3" at bounding box center [242, 213] width 36 height 36
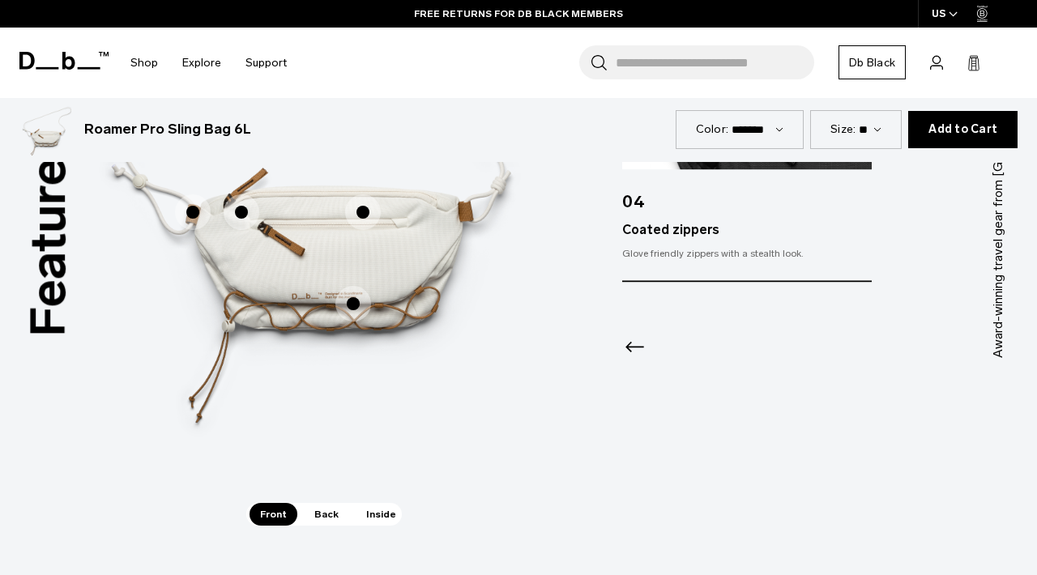
click at [329, 503] on span "Back" at bounding box center [326, 514] width 45 height 23
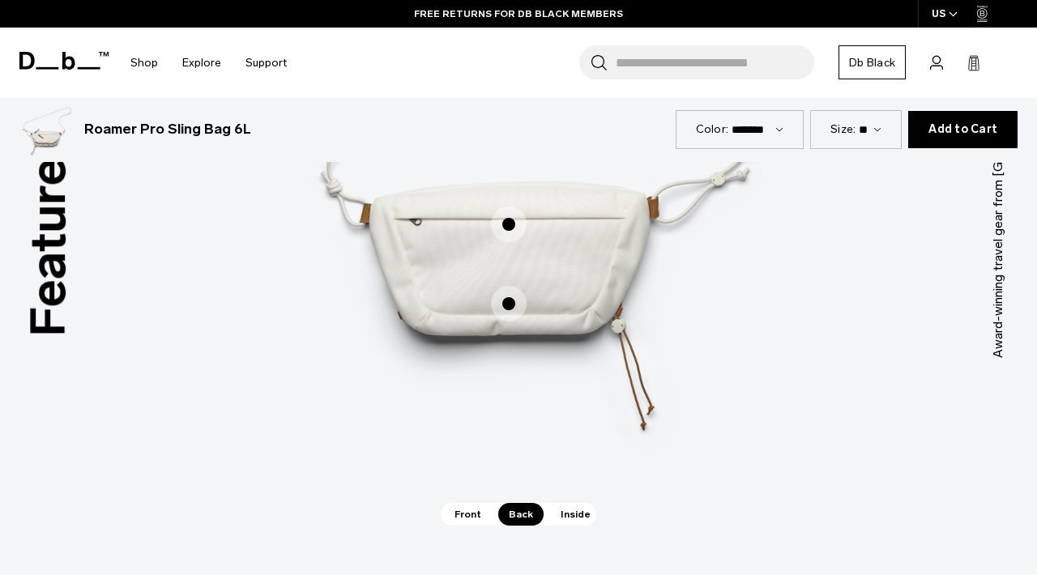
click at [563, 503] on span "Inside" at bounding box center [575, 514] width 51 height 23
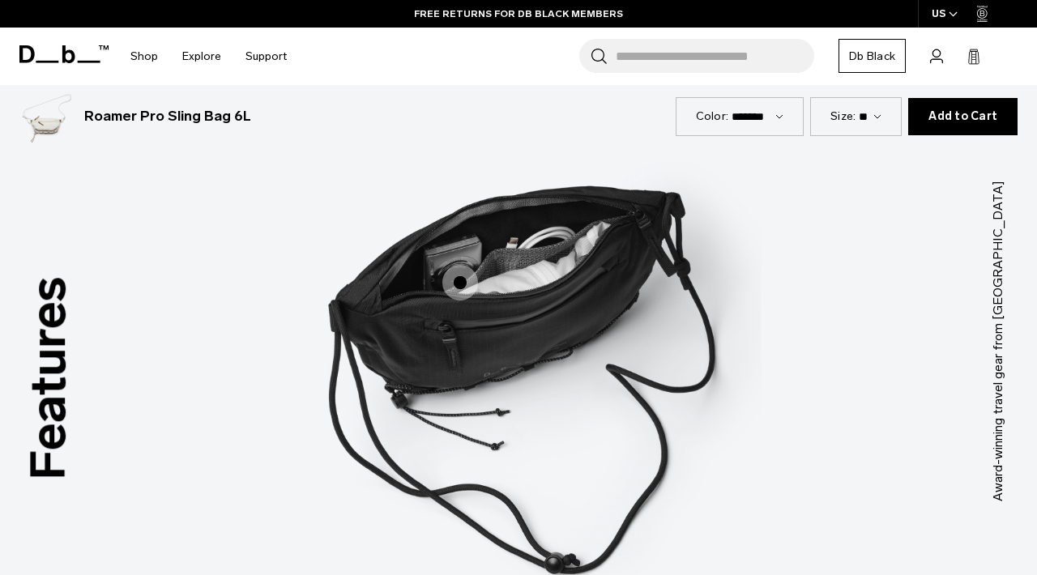
scroll to position [2006, 0]
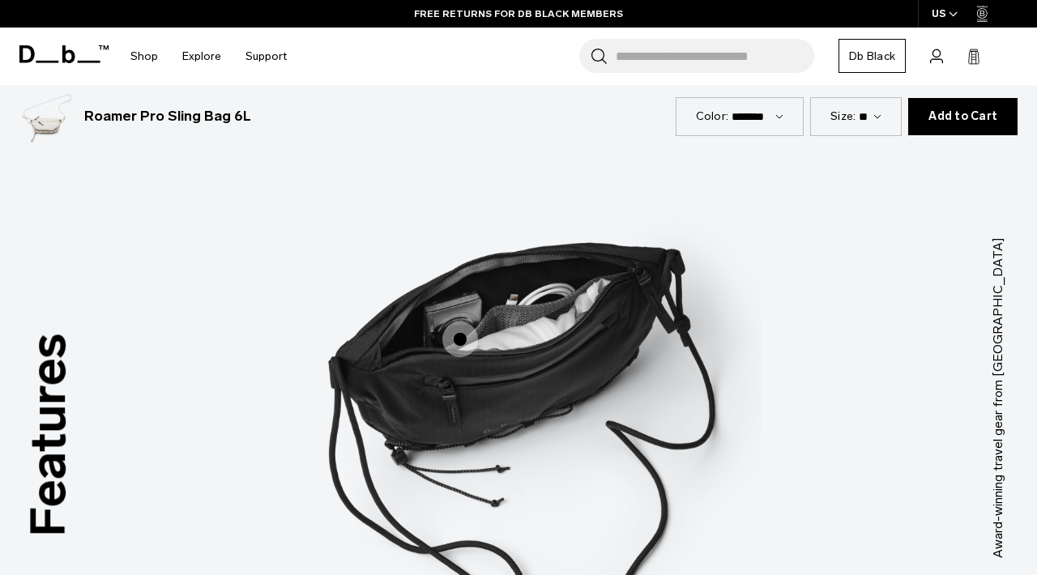
click at [454, 325] on span "3 / 3" at bounding box center [461, 340] width 36 height 36
click at [458, 322] on span "3 / 3" at bounding box center [461, 340] width 36 height 36
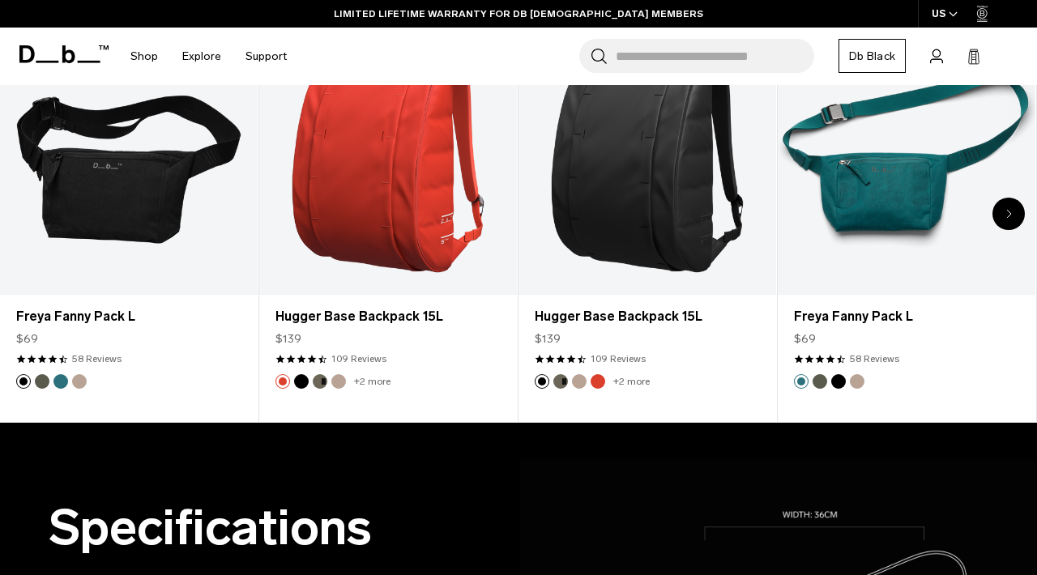
scroll to position [0, 0]
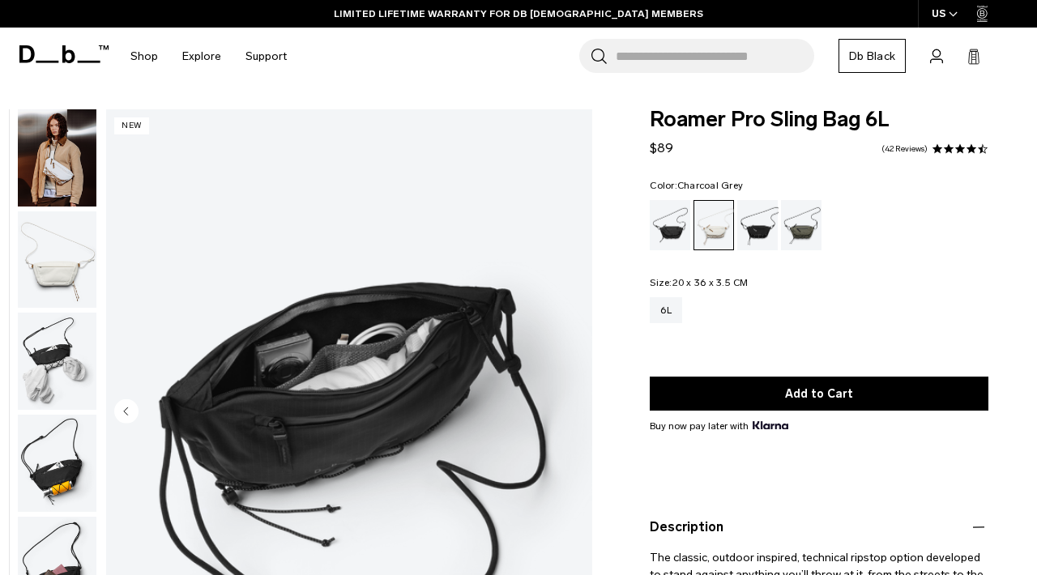
click at [764, 218] on div "Charcoal Grey" at bounding box center [758, 225] width 41 height 50
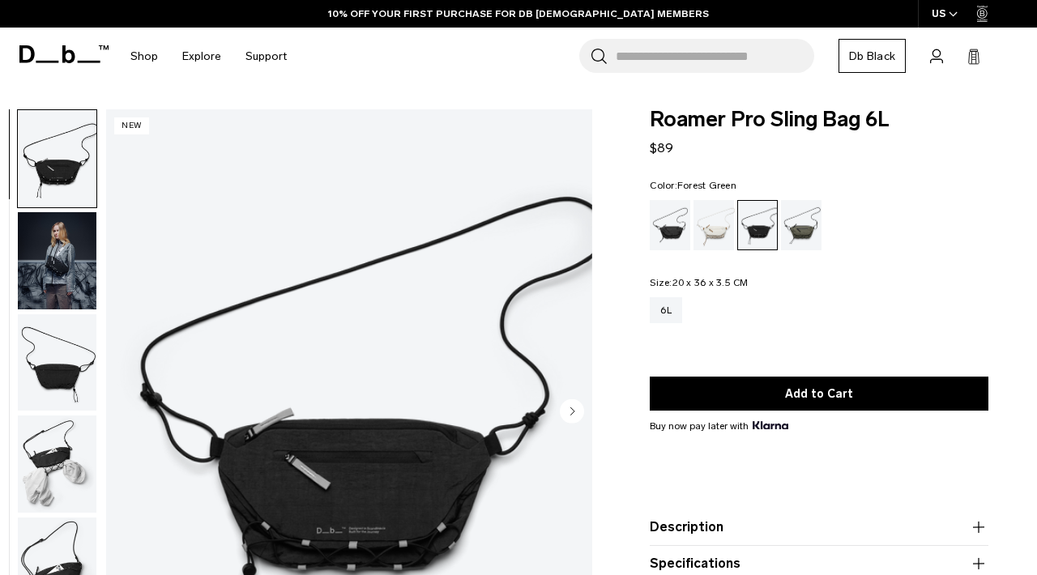
click at [809, 217] on div "Forest Green" at bounding box center [801, 225] width 41 height 50
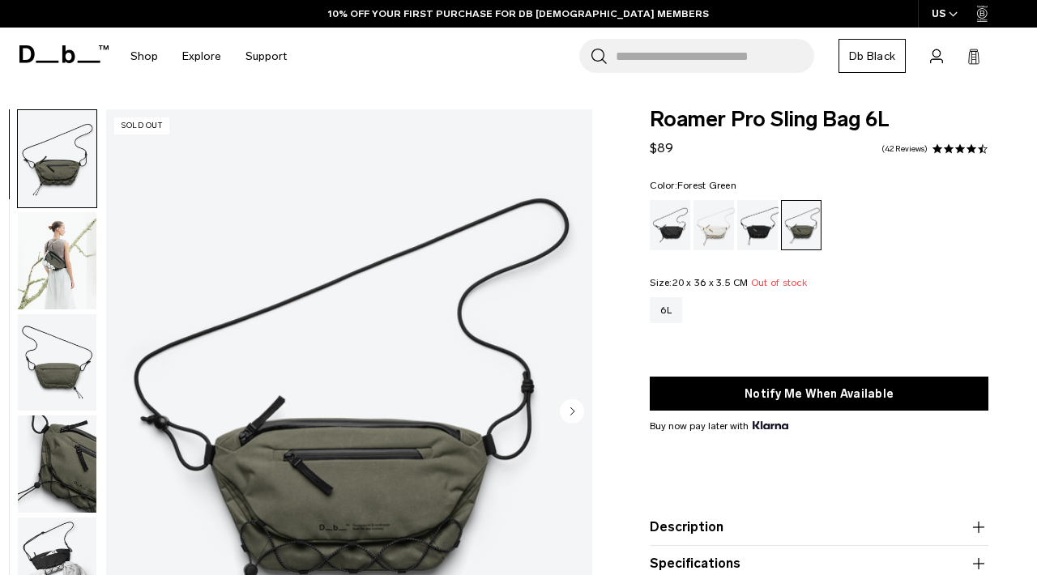
click at [56, 238] on img "button" at bounding box center [57, 260] width 79 height 97
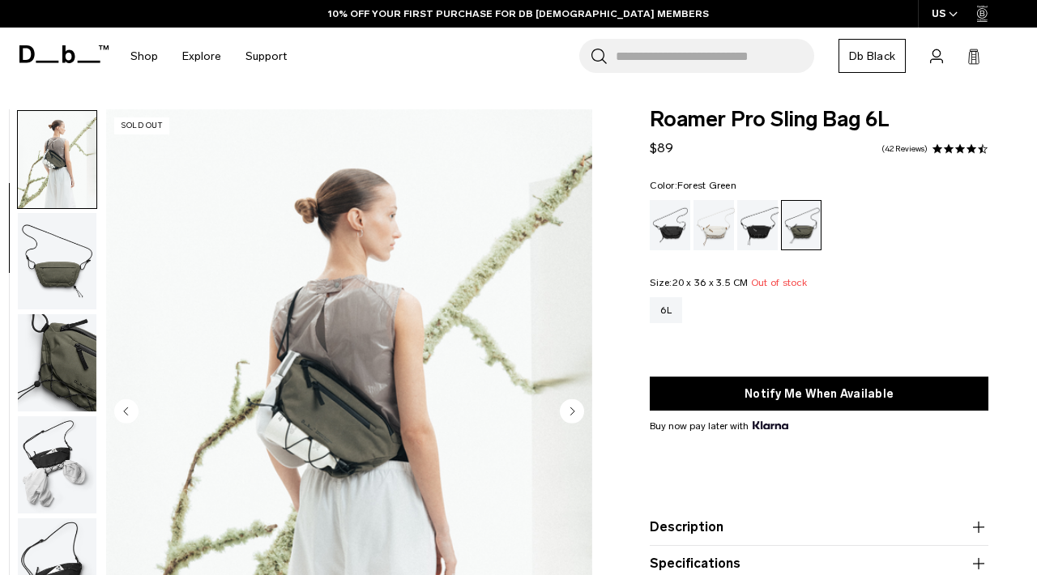
scroll to position [102, 0]
click at [57, 259] on img "button" at bounding box center [57, 260] width 79 height 97
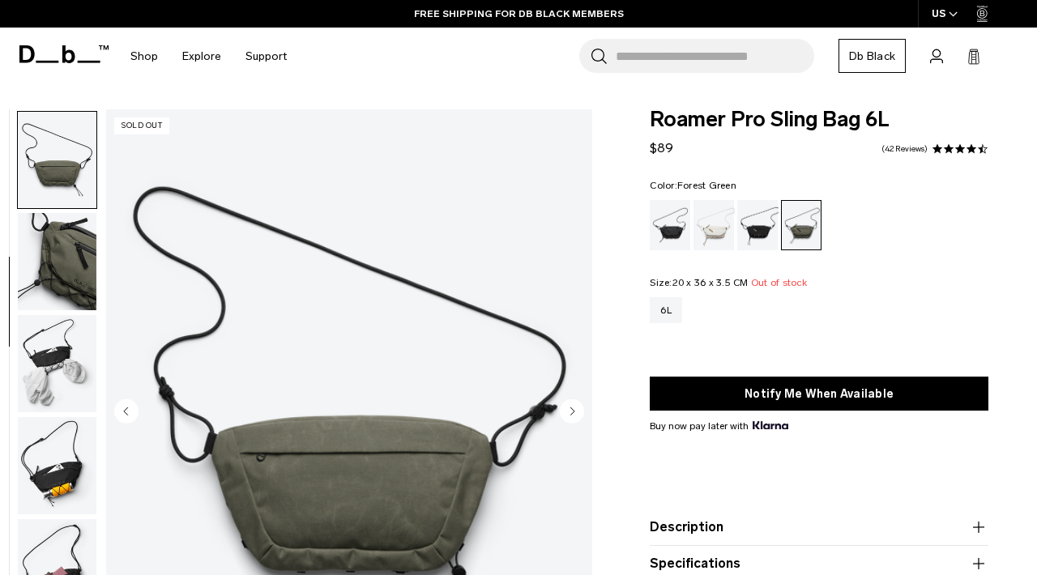
scroll to position [204, 0]
click at [55, 276] on img "button" at bounding box center [57, 260] width 79 height 97
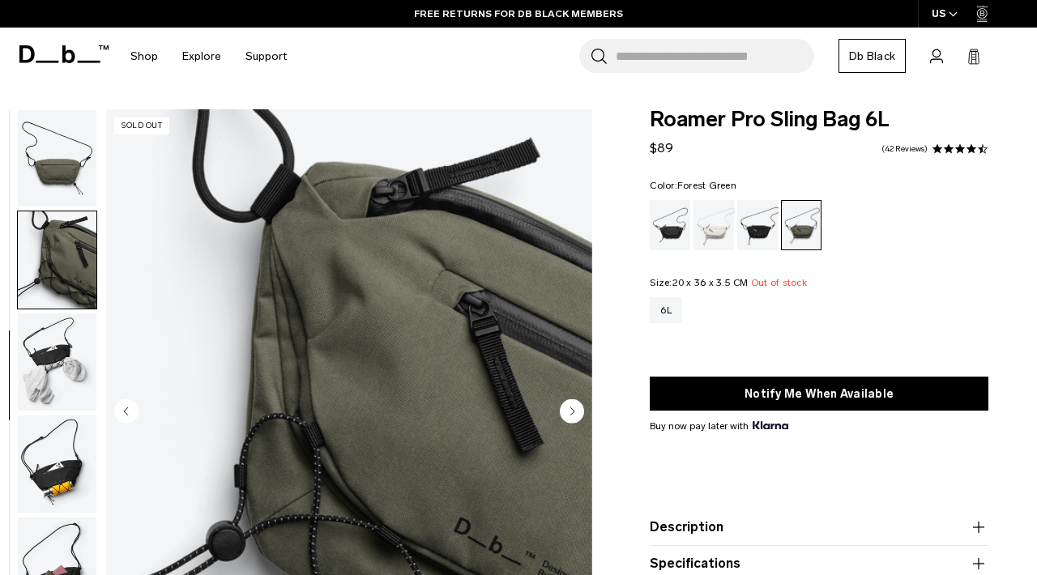
scroll to position [205, 0]
click at [54, 344] on img "button" at bounding box center [57, 361] width 79 height 97
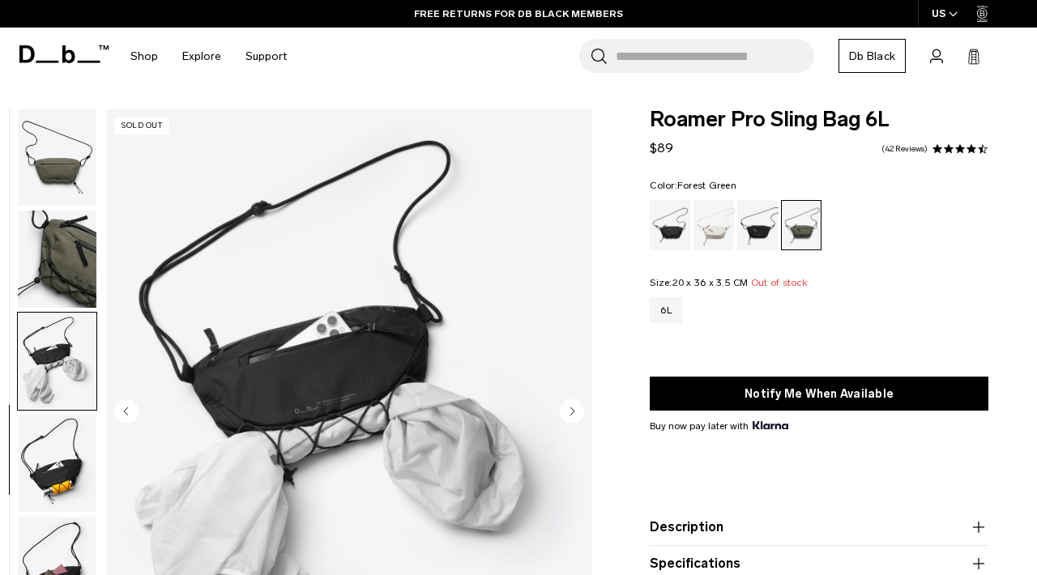
click at [57, 430] on img "button" at bounding box center [57, 463] width 79 height 97
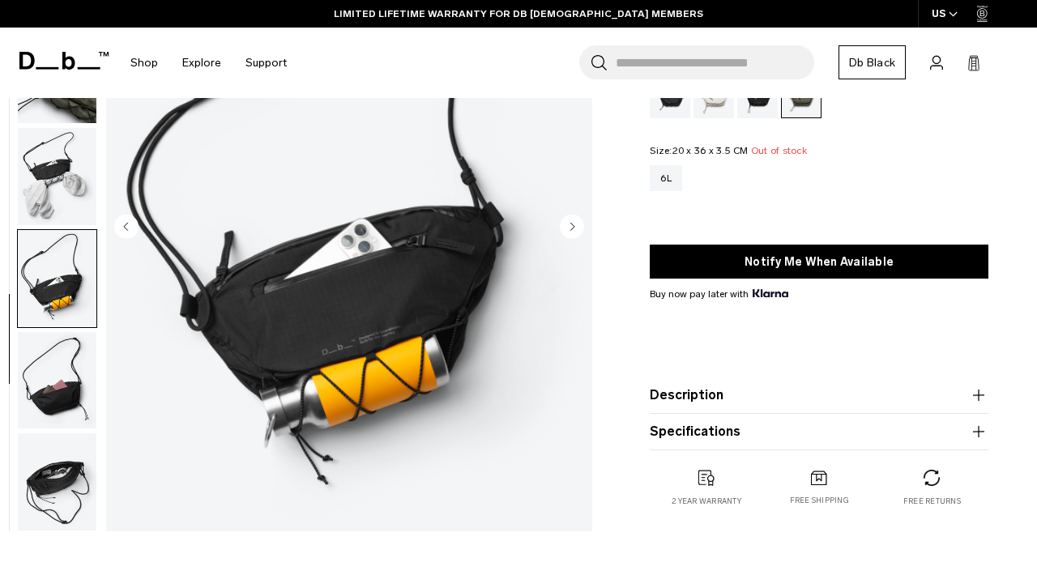
scroll to position [195, 0]
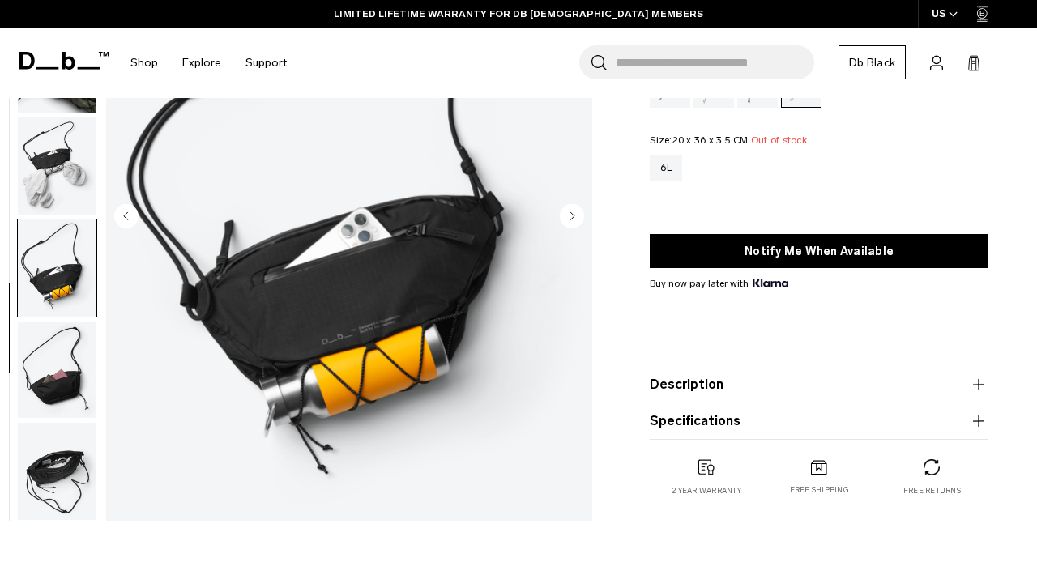
click at [58, 460] on img "button" at bounding box center [57, 471] width 79 height 97
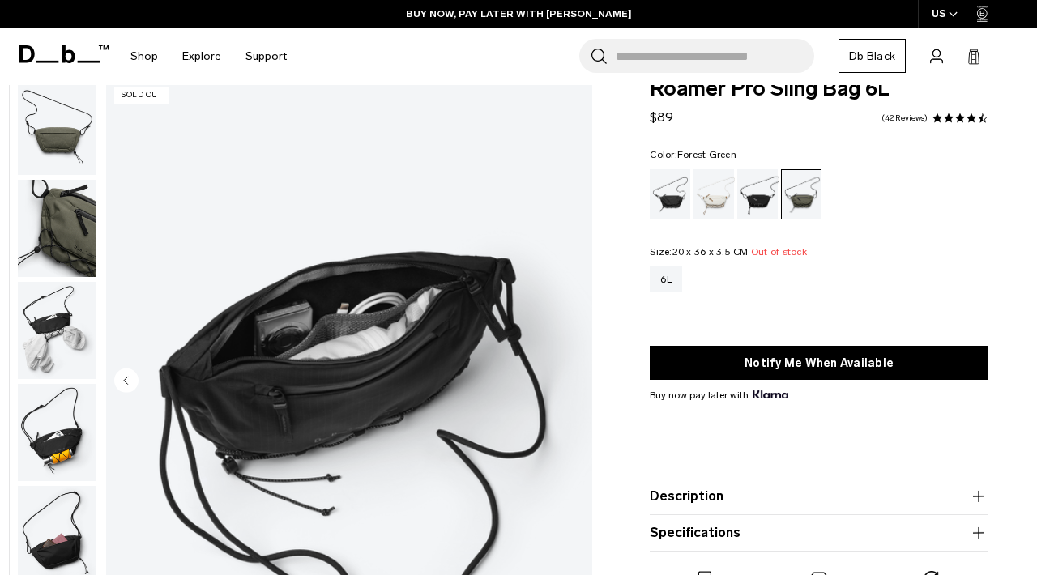
scroll to position [0, 0]
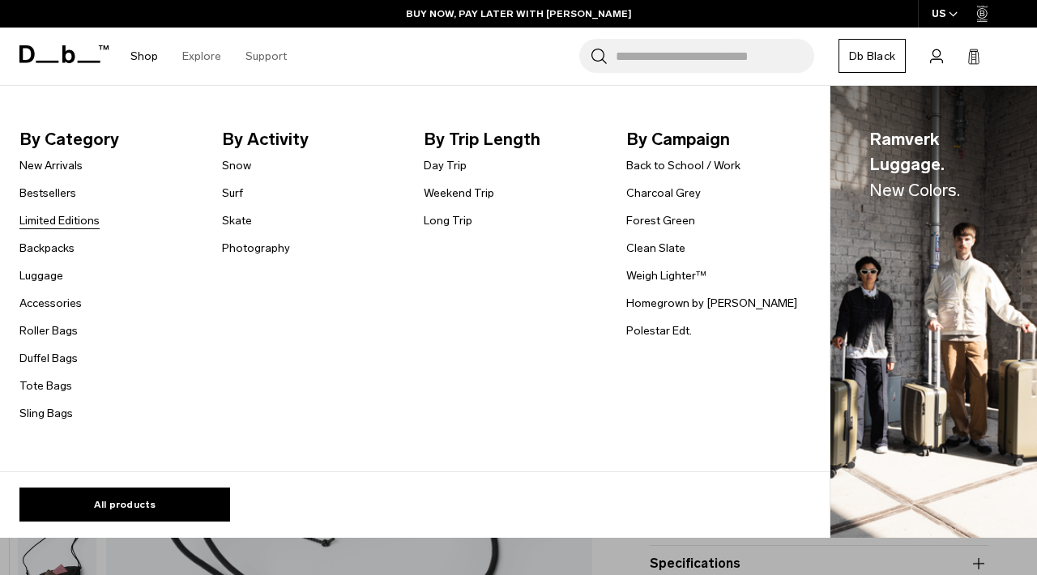
click at [44, 218] on link "Limited Editions" at bounding box center [59, 220] width 80 height 17
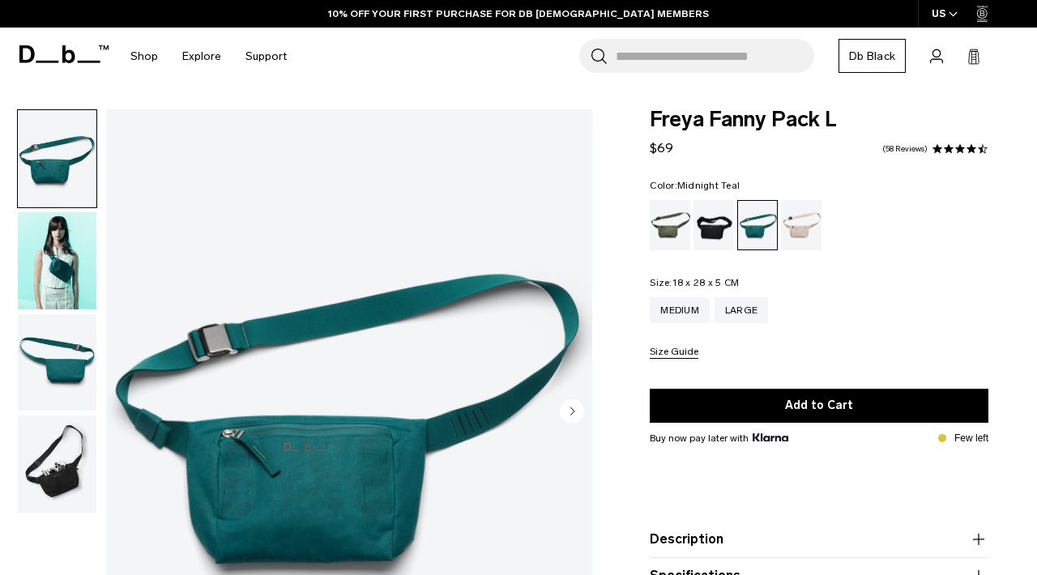
click at [576, 411] on circle "Next slide" at bounding box center [572, 411] width 24 height 24
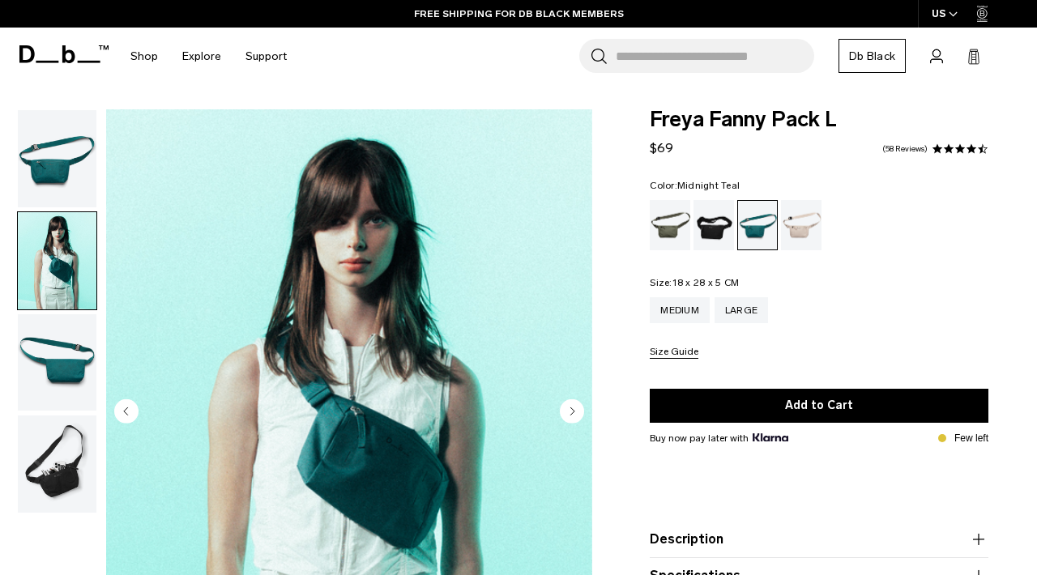
click at [575, 413] on circle "Next slide" at bounding box center [572, 411] width 24 height 24
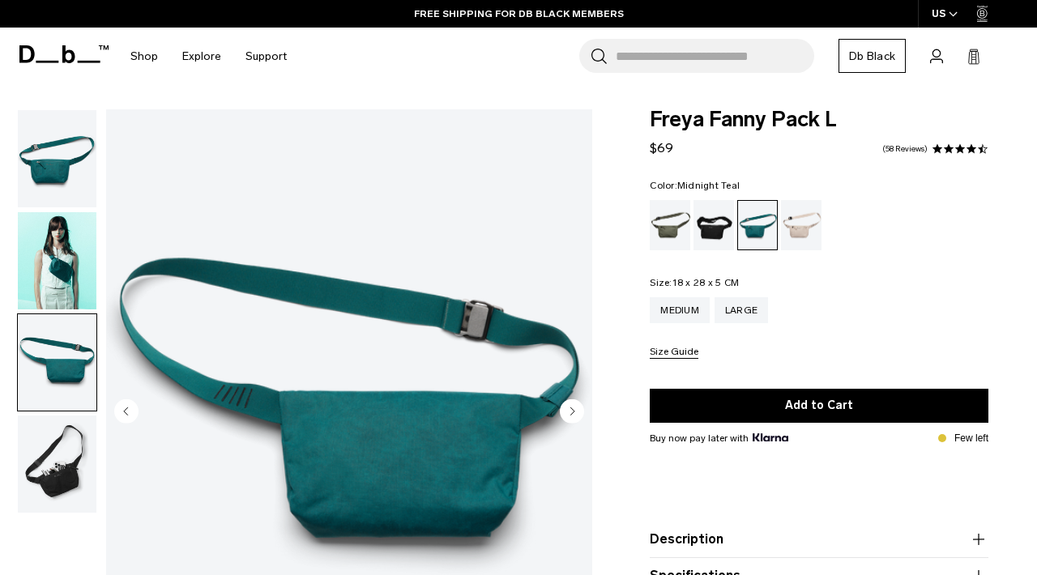
click at [575, 413] on circle "Next slide" at bounding box center [572, 411] width 24 height 24
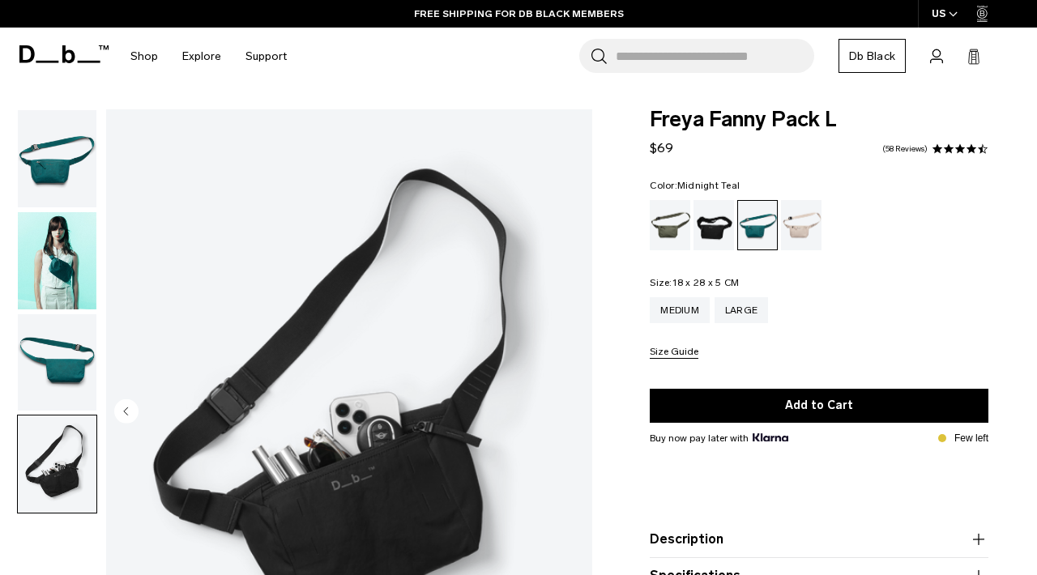
click at [575, 413] on img "4 / 4" at bounding box center [349, 412] width 486 height 607
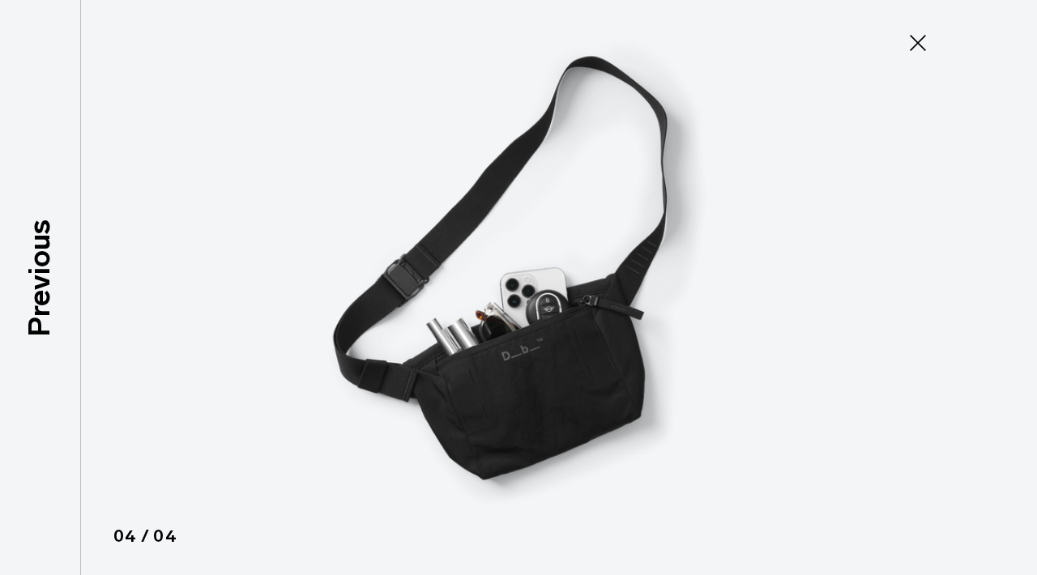
click at [919, 41] on icon at bounding box center [918, 43] width 16 height 16
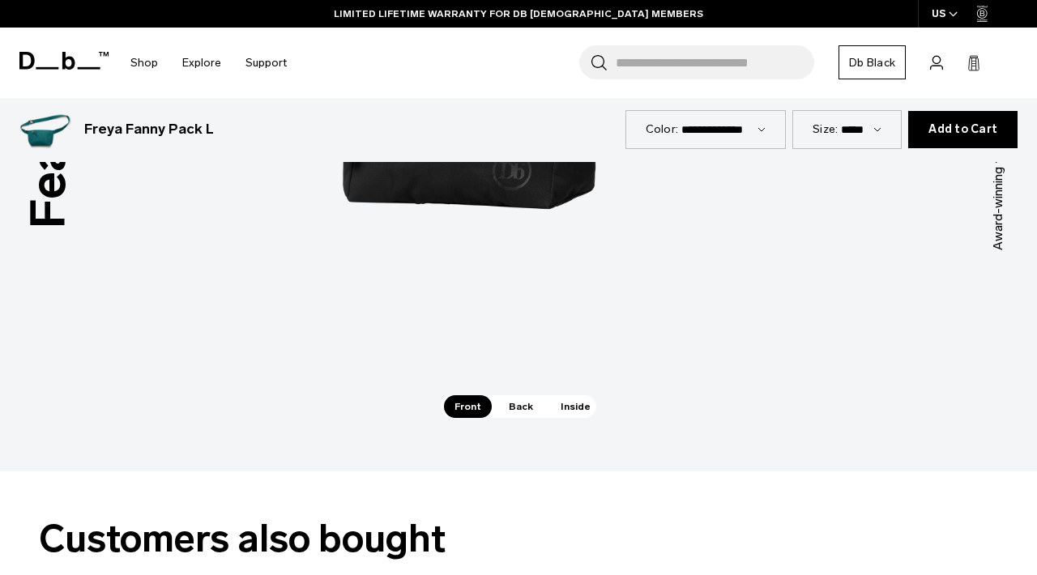
scroll to position [2328, 0]
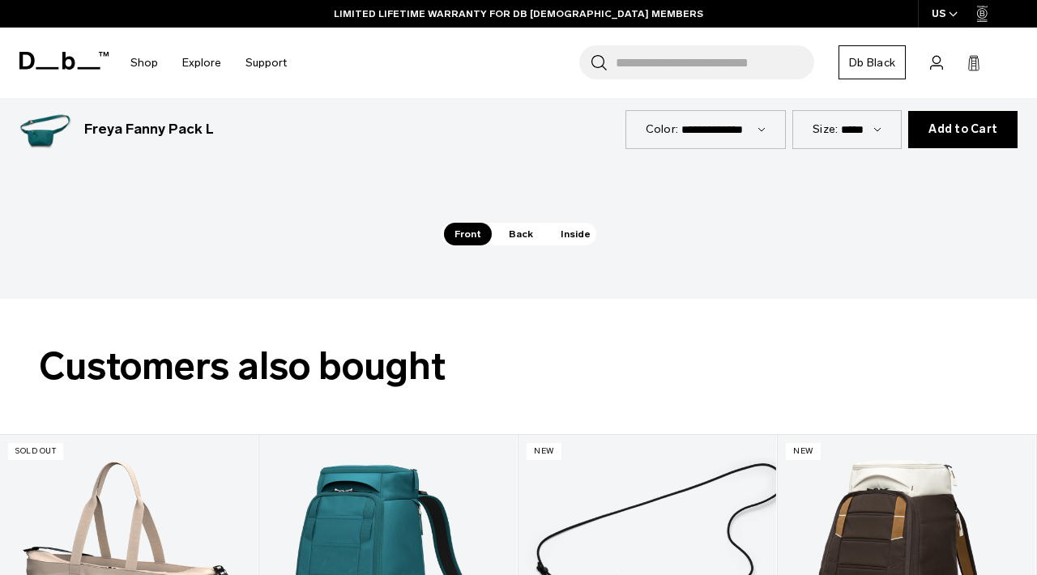
click at [575, 223] on span "Inside" at bounding box center [575, 234] width 51 height 23
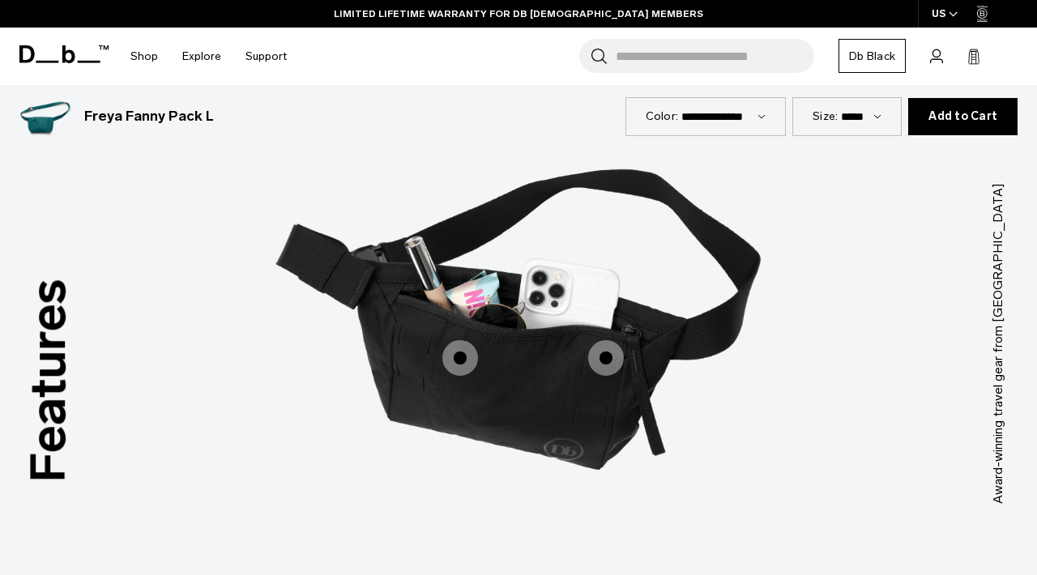
scroll to position [1897, 0]
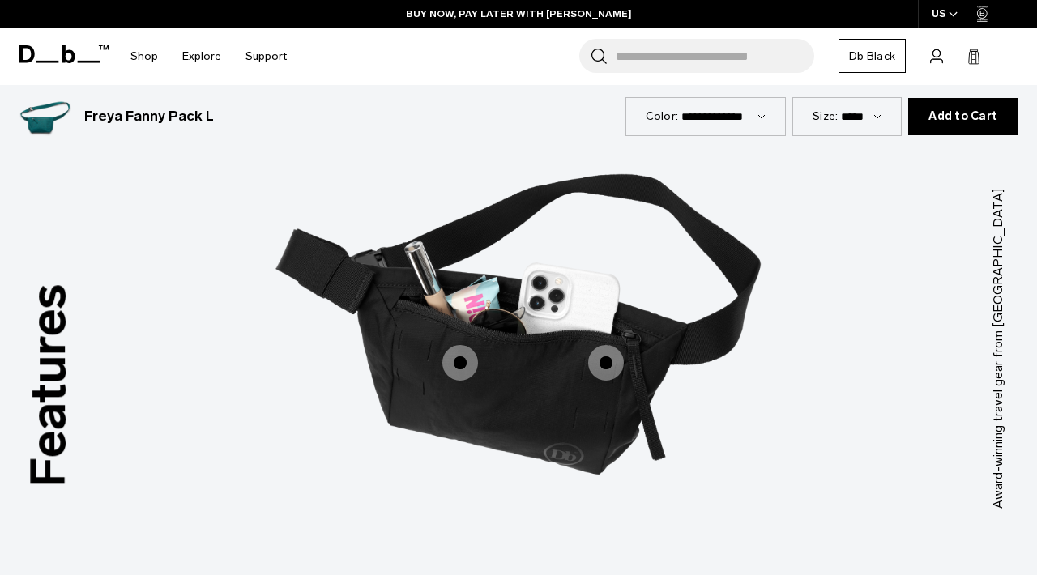
click at [468, 345] on span "3 / 3" at bounding box center [461, 363] width 36 height 36
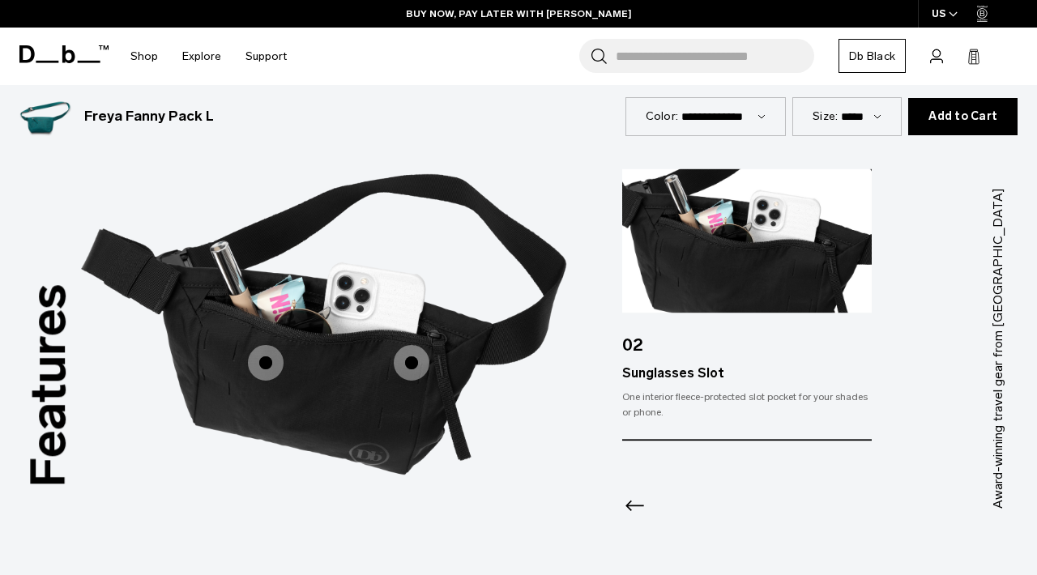
click at [422, 345] on span "3 / 3" at bounding box center [412, 363] width 36 height 36
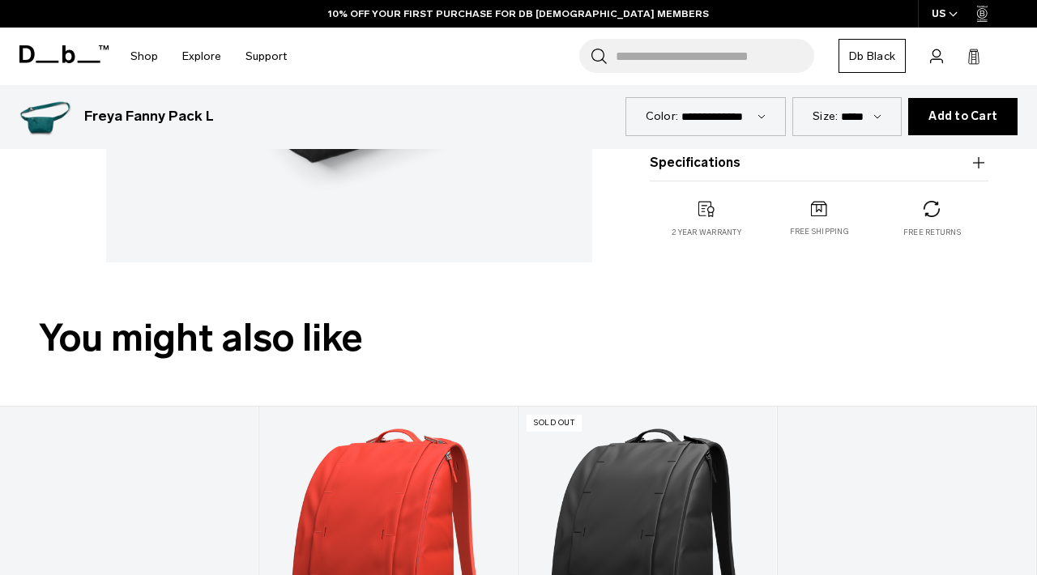
scroll to position [0, 0]
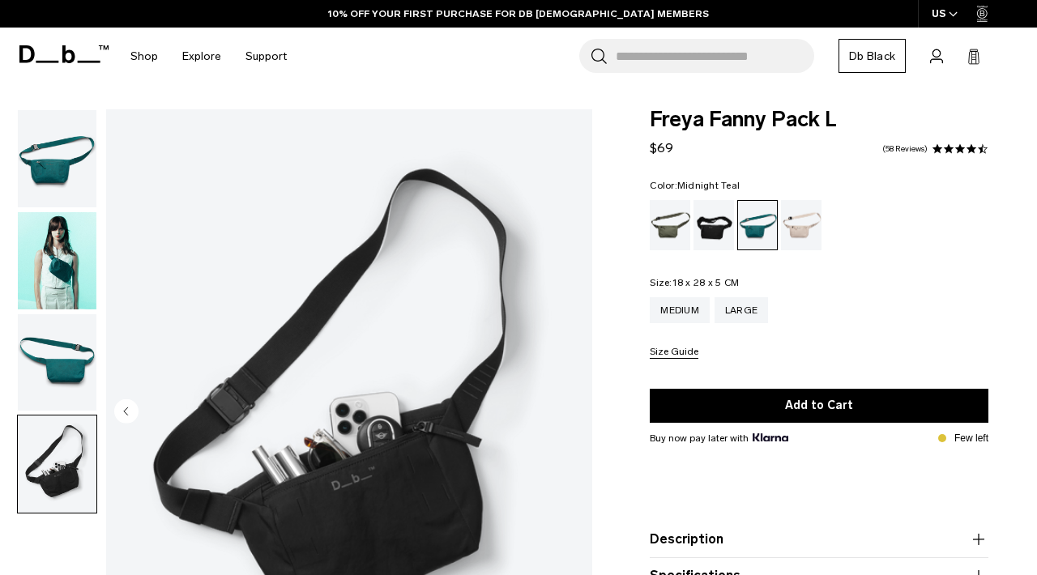
click at [48, 275] on img "button" at bounding box center [57, 260] width 79 height 97
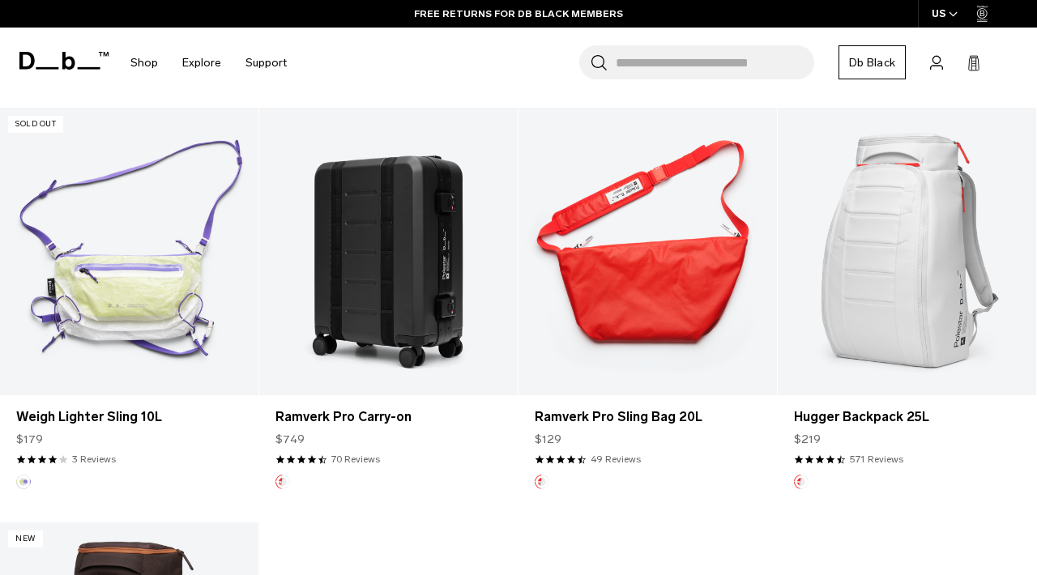
scroll to position [735, 0]
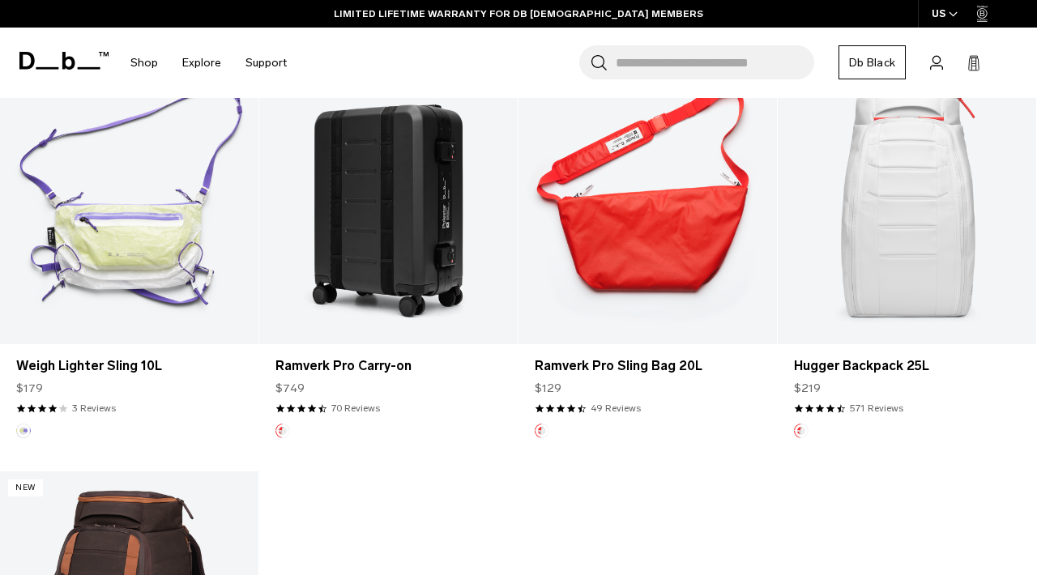
click at [906, 220] on link "Hugger Backpack 25L" at bounding box center [907, 200] width 259 height 287
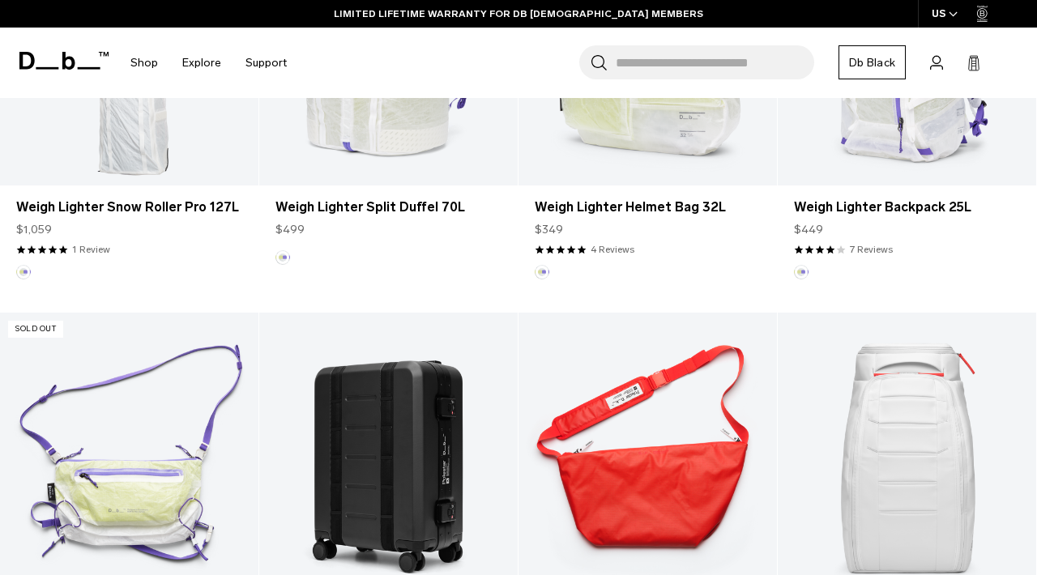
scroll to position [0, 0]
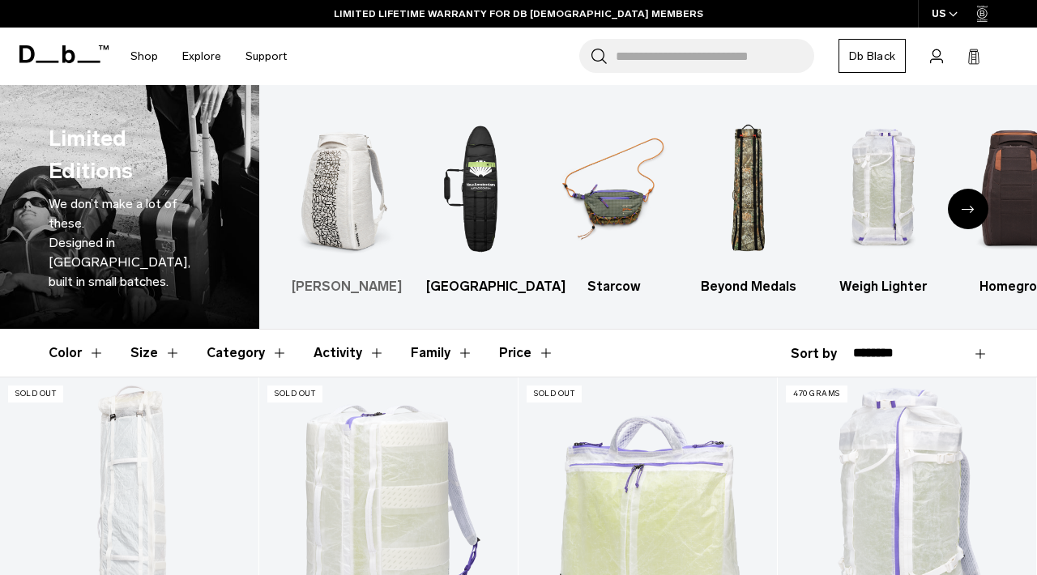
click at [343, 203] on img "1 / 7" at bounding box center [345, 189] width 106 height 160
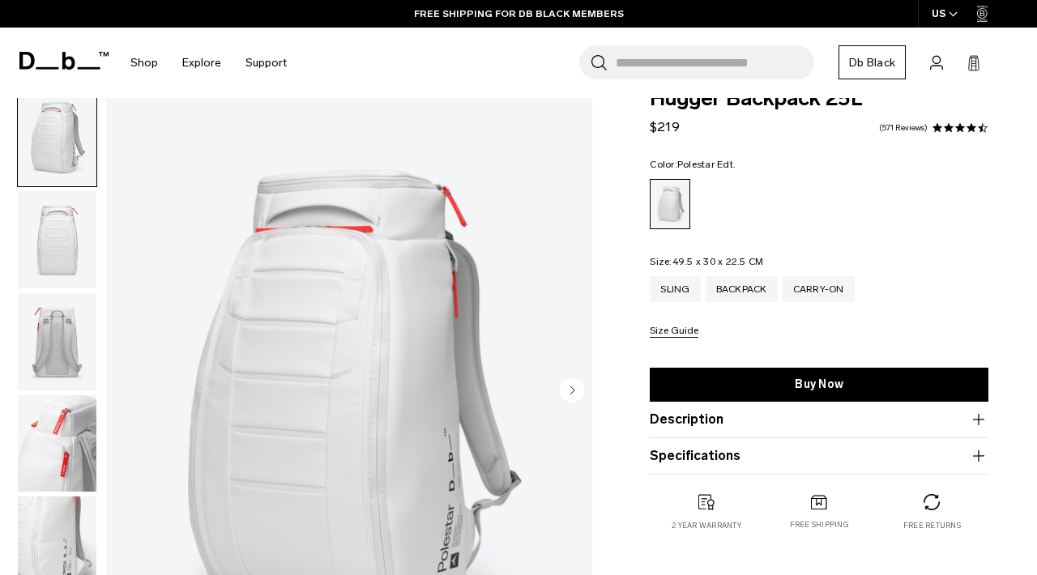
scroll to position [103, 0]
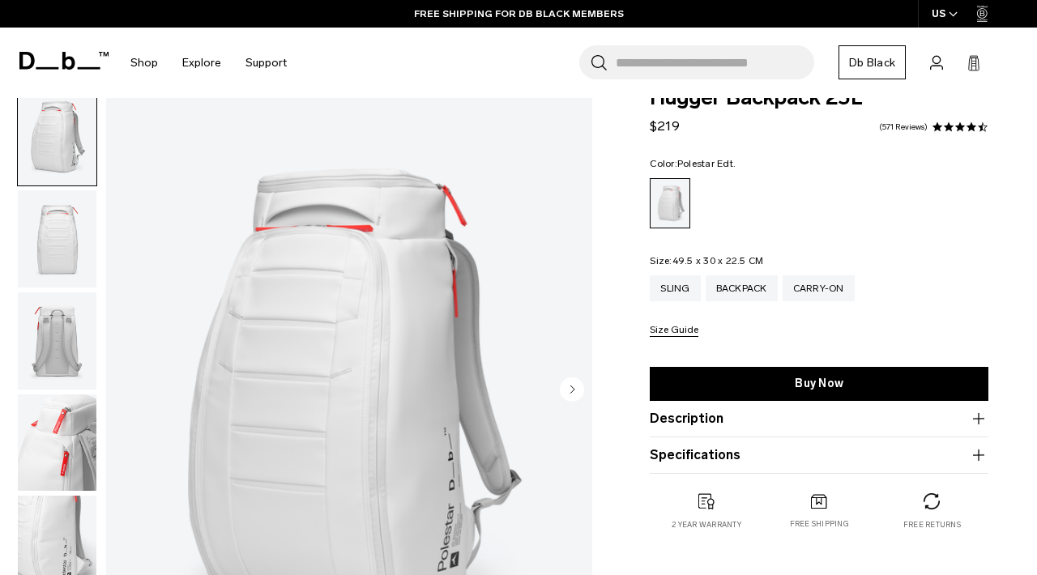
click at [63, 242] on img "button" at bounding box center [57, 238] width 79 height 97
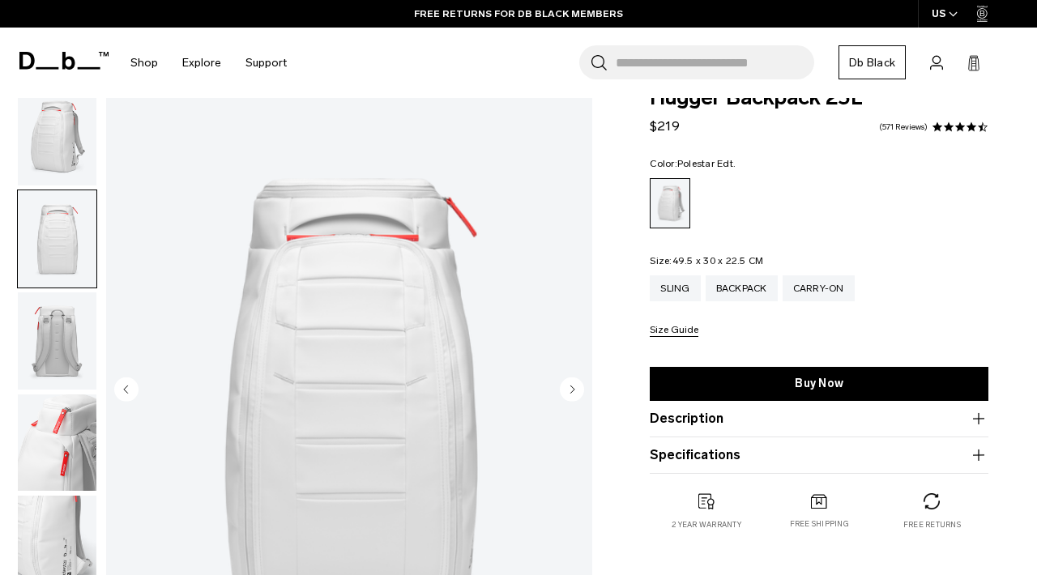
click at [62, 338] on img "button" at bounding box center [57, 341] width 79 height 97
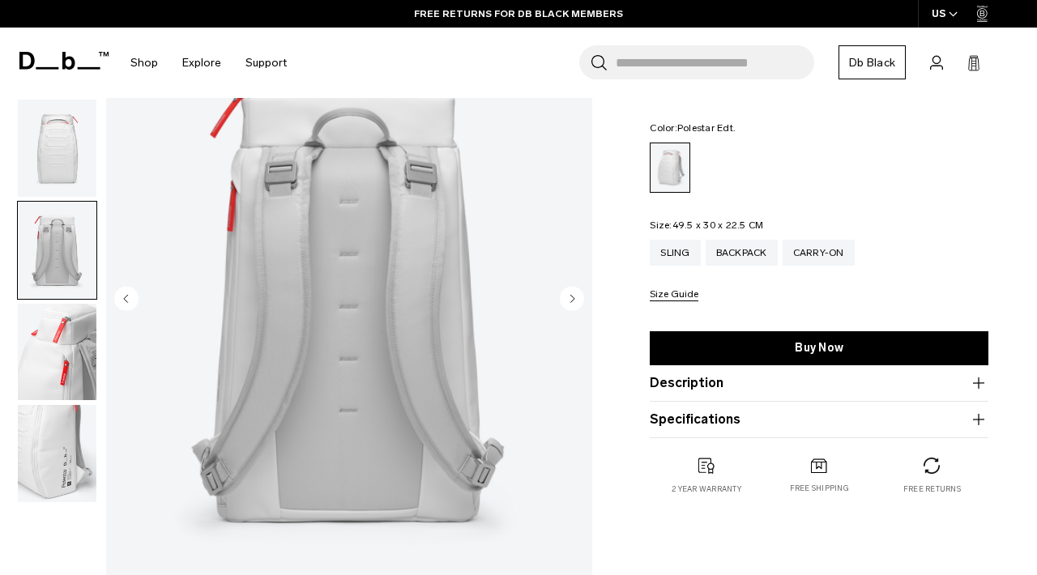
scroll to position [198, 0]
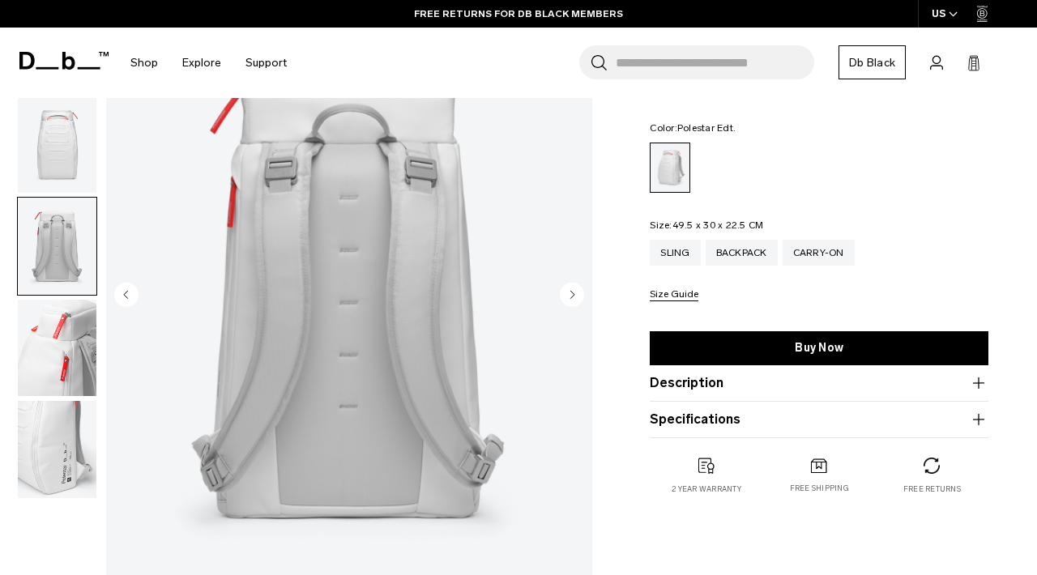
click at [62, 338] on img "button" at bounding box center [57, 348] width 79 height 97
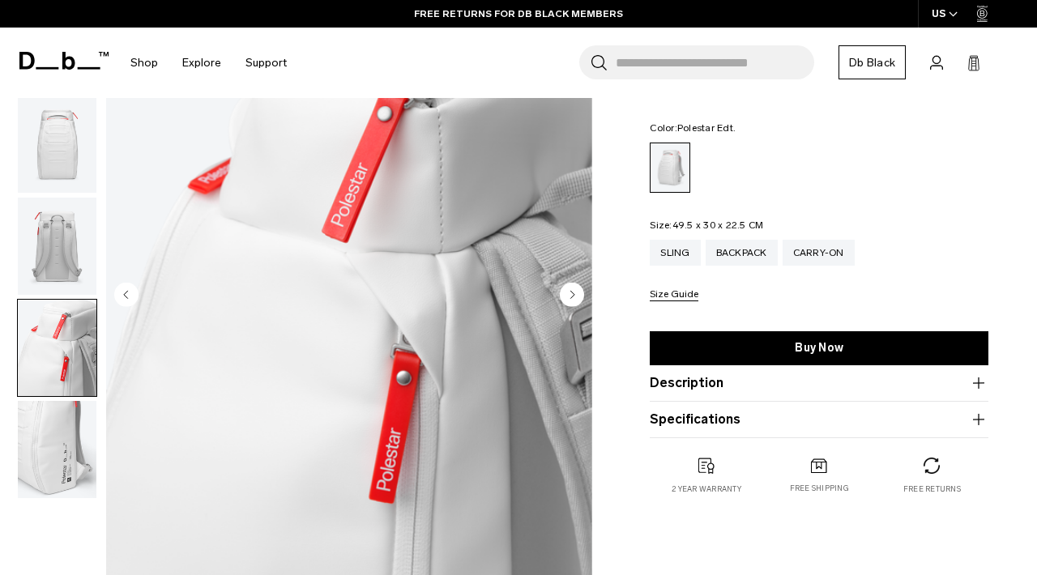
click at [59, 434] on img "button" at bounding box center [57, 449] width 79 height 97
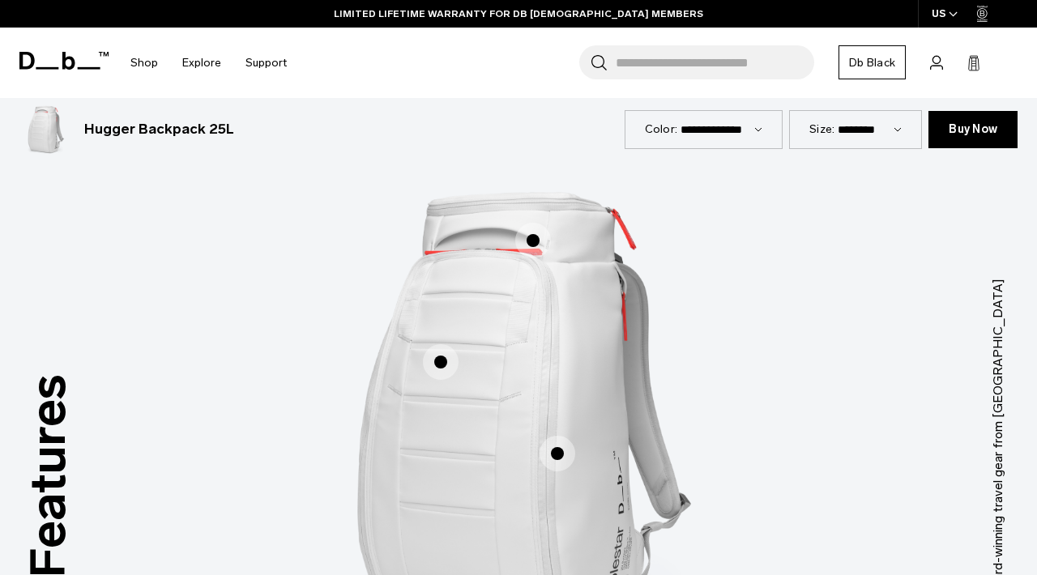
scroll to position [1987, 0]
click at [538, 222] on span "1 / 3" at bounding box center [534, 240] width 36 height 36
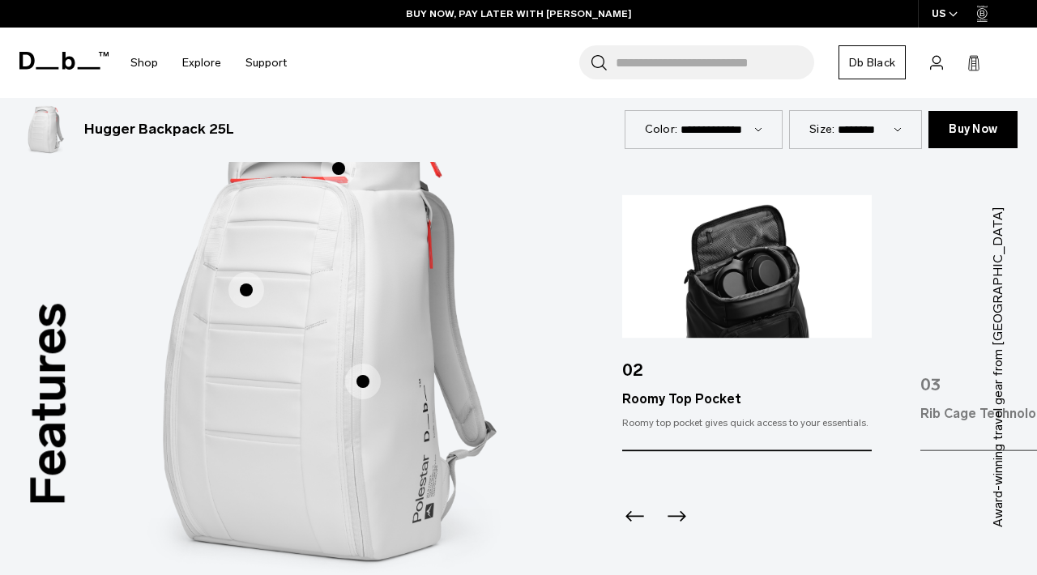
scroll to position [2056, 0]
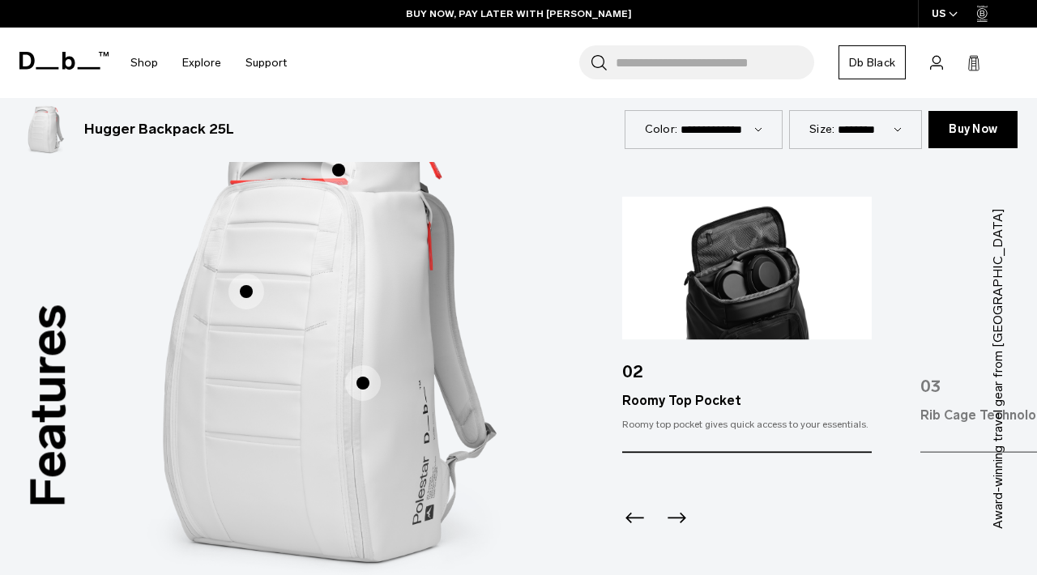
click at [240, 281] on span "1 / 3" at bounding box center [247, 292] width 36 height 36
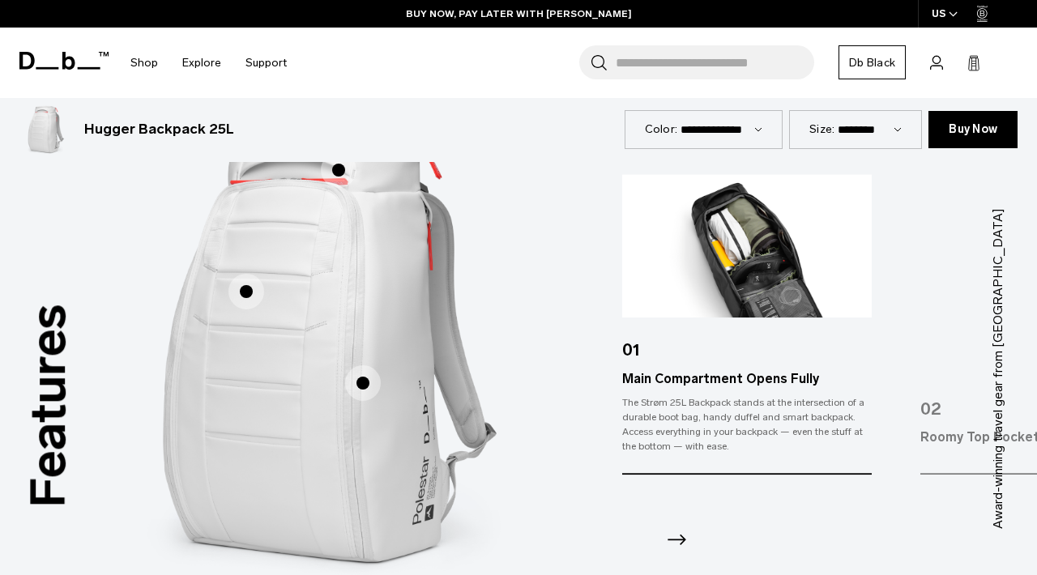
click at [366, 370] on span "1 / 3" at bounding box center [363, 384] width 36 height 36
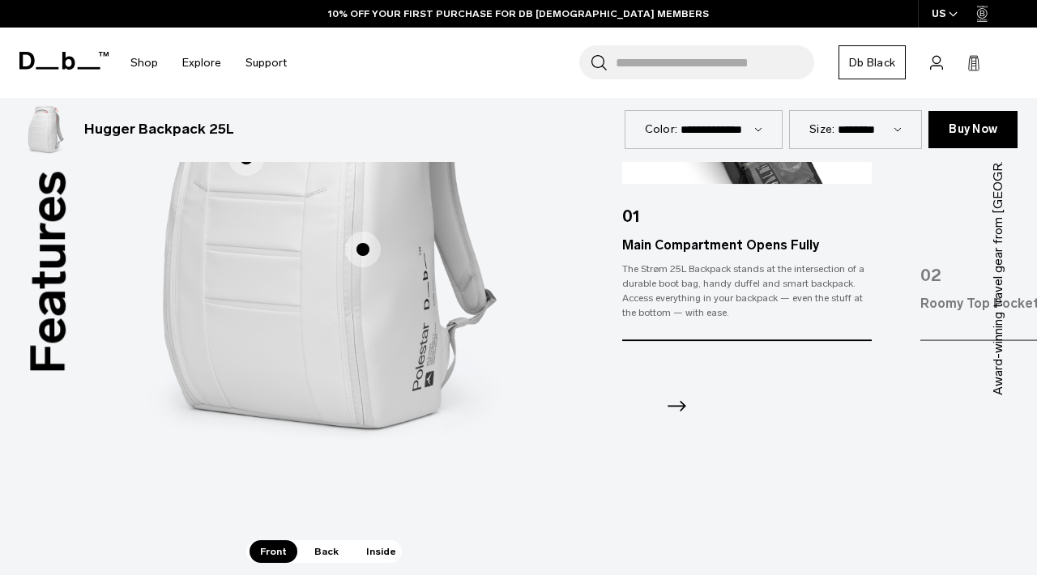
scroll to position [2235, 0]
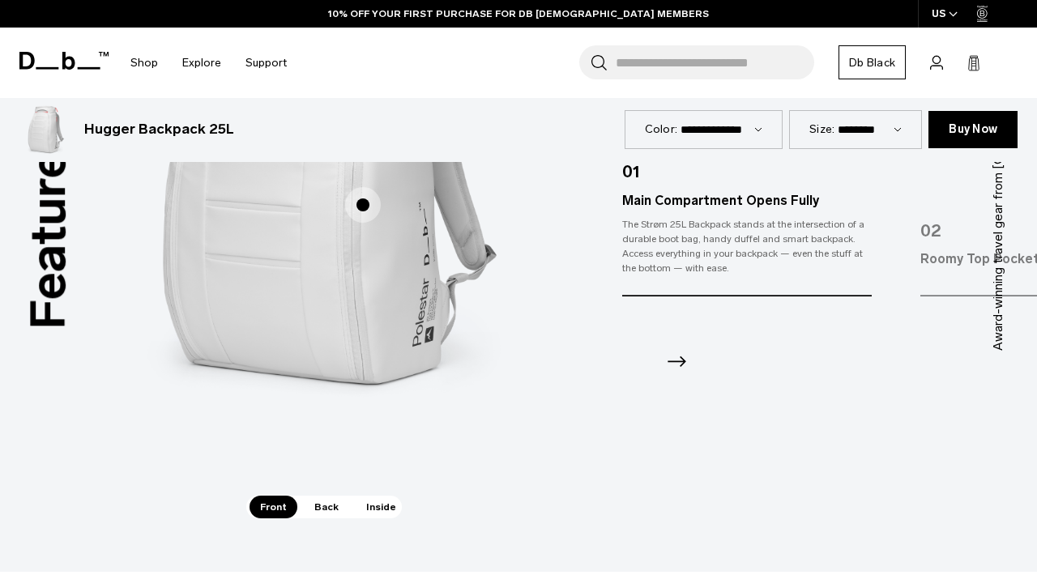
click at [329, 496] on span "Back" at bounding box center [326, 507] width 45 height 23
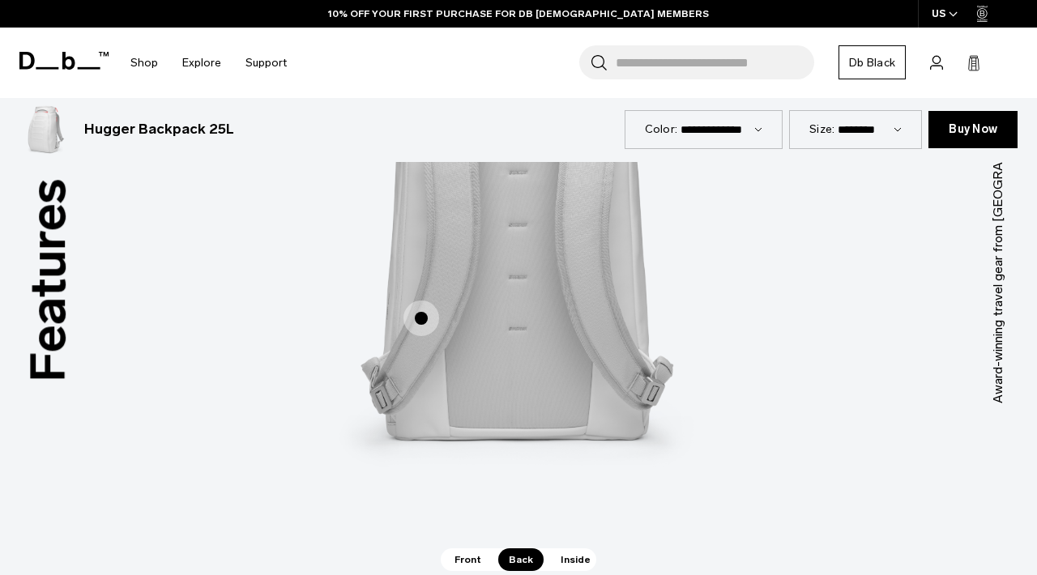
scroll to position [2187, 0]
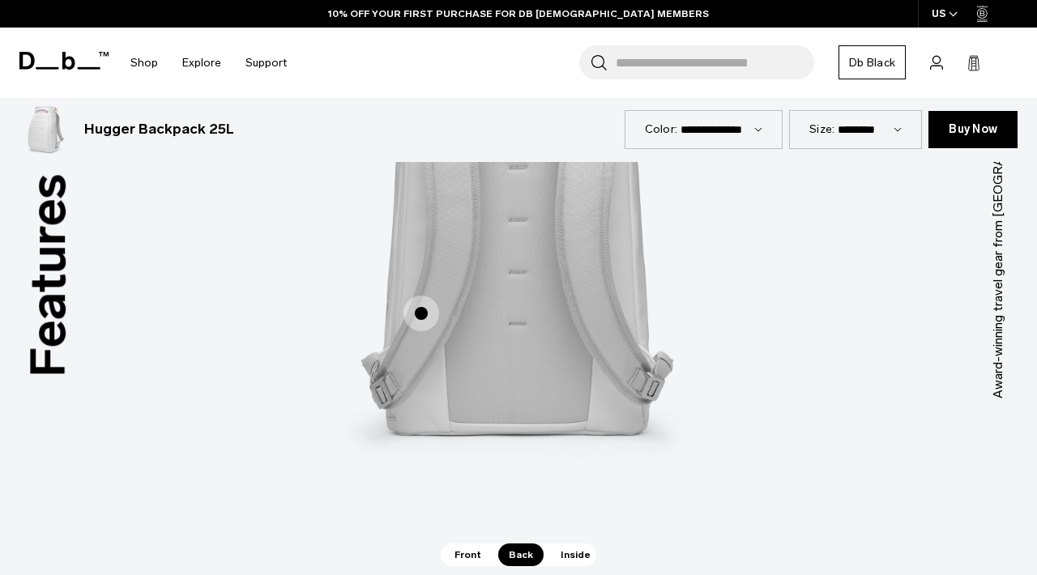
click at [573, 544] on span "Inside" at bounding box center [575, 555] width 51 height 23
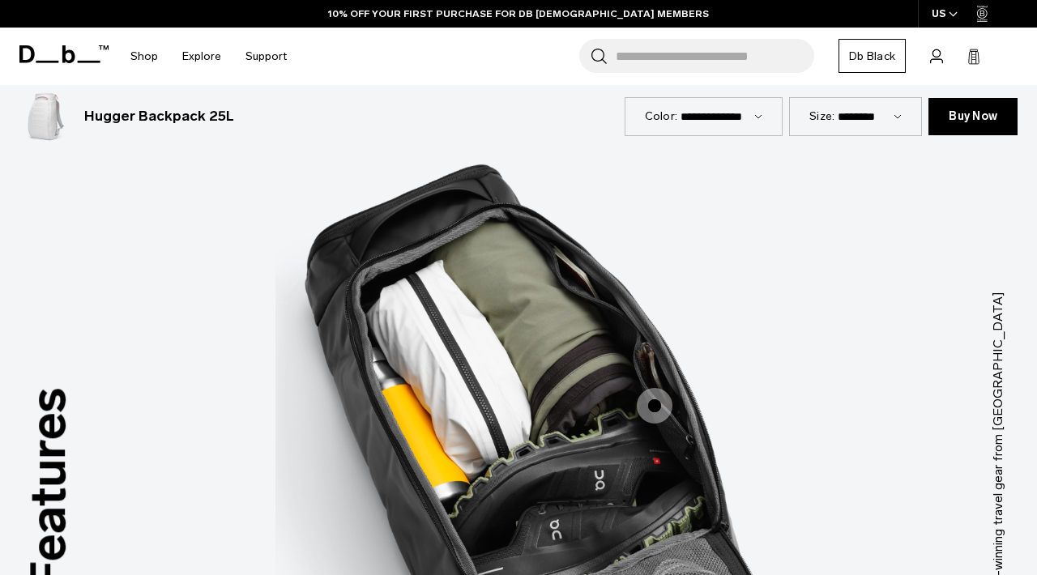
scroll to position [1971, 0]
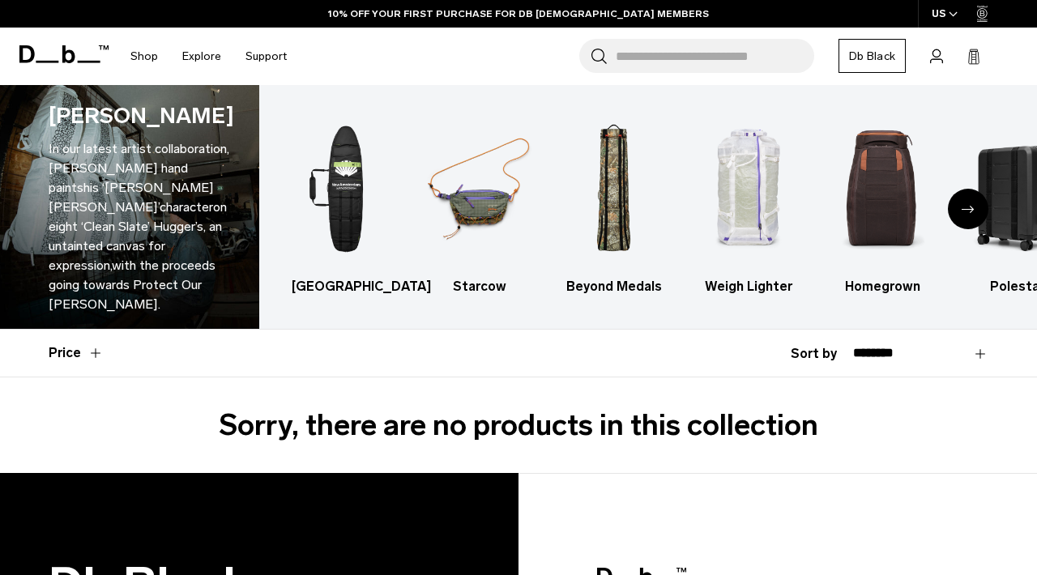
scroll to position [20, 0]
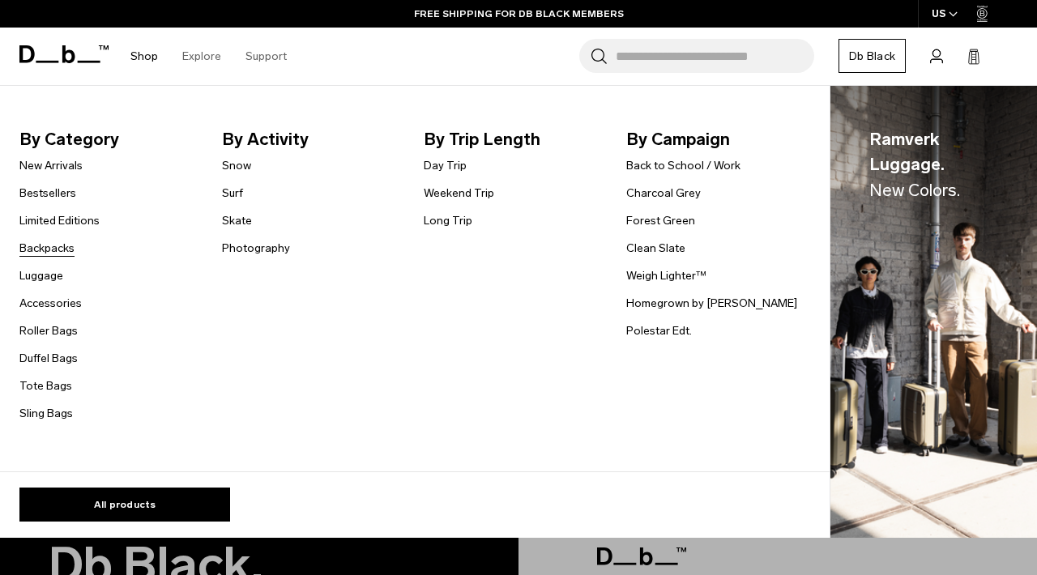
click at [43, 247] on link "Backpacks" at bounding box center [46, 248] width 55 height 17
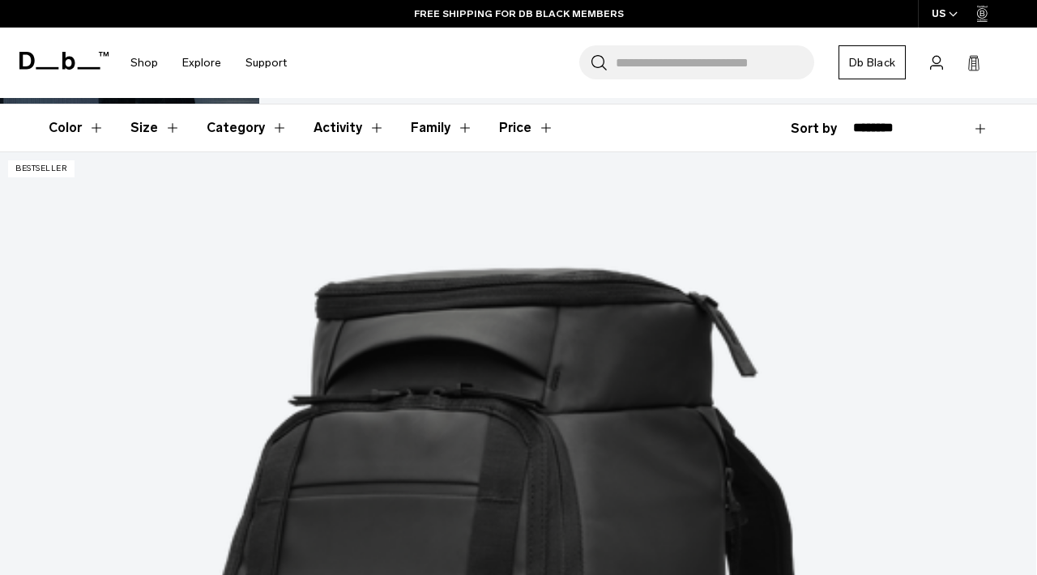
scroll to position [246, 0]
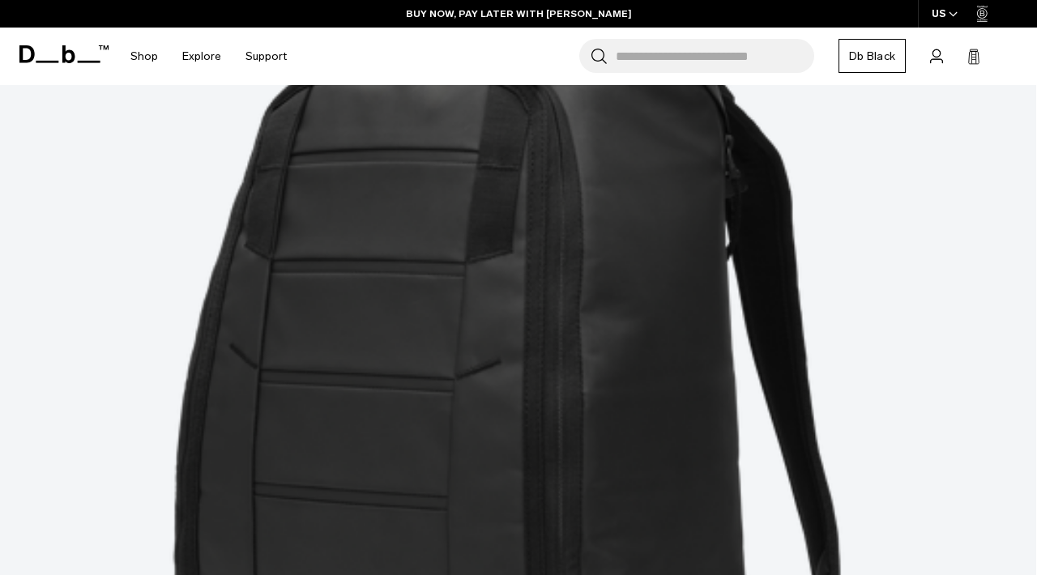
scroll to position [0, 0]
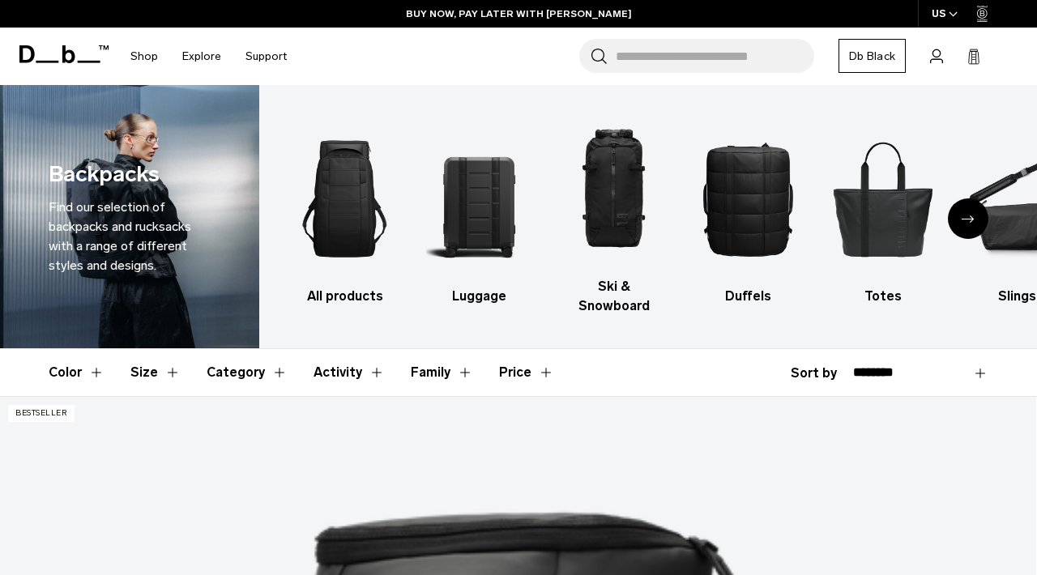
click at [632, 58] on input "Search for Bags, Luggage..." at bounding box center [715, 56] width 199 height 34
click at [664, 63] on input "Search for Bags, Luggage..." at bounding box center [715, 56] width 199 height 34
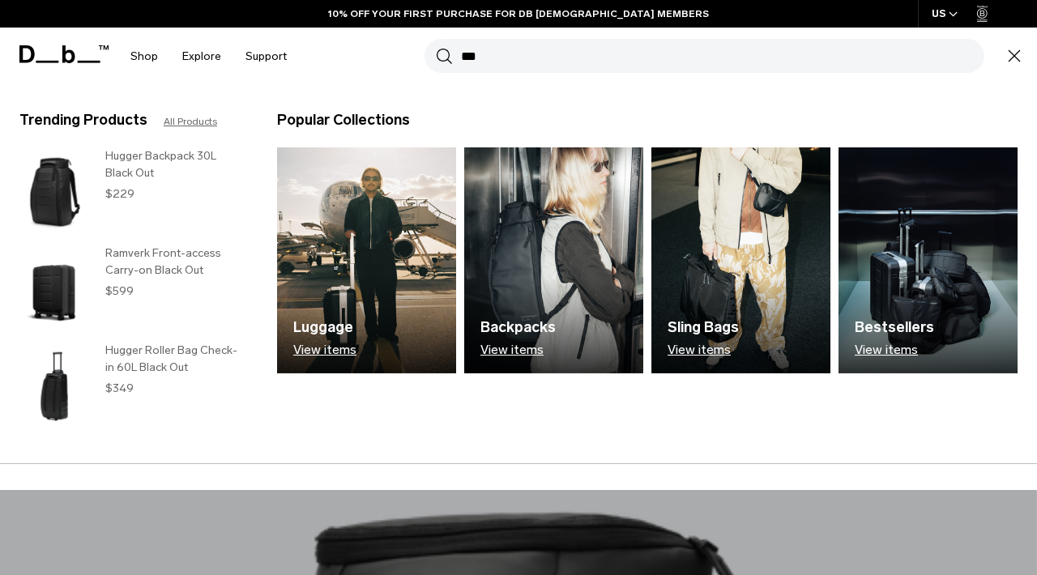
type input "***"
click at [436, 47] on button "Search" at bounding box center [444, 56] width 17 height 18
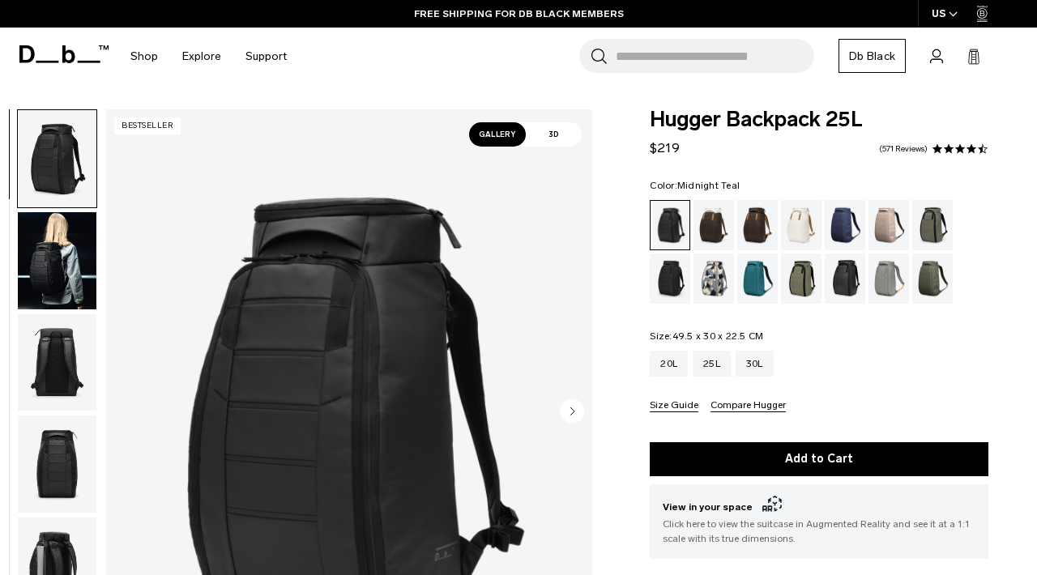
click at [757, 272] on div "Midnight Teal" at bounding box center [758, 279] width 41 height 50
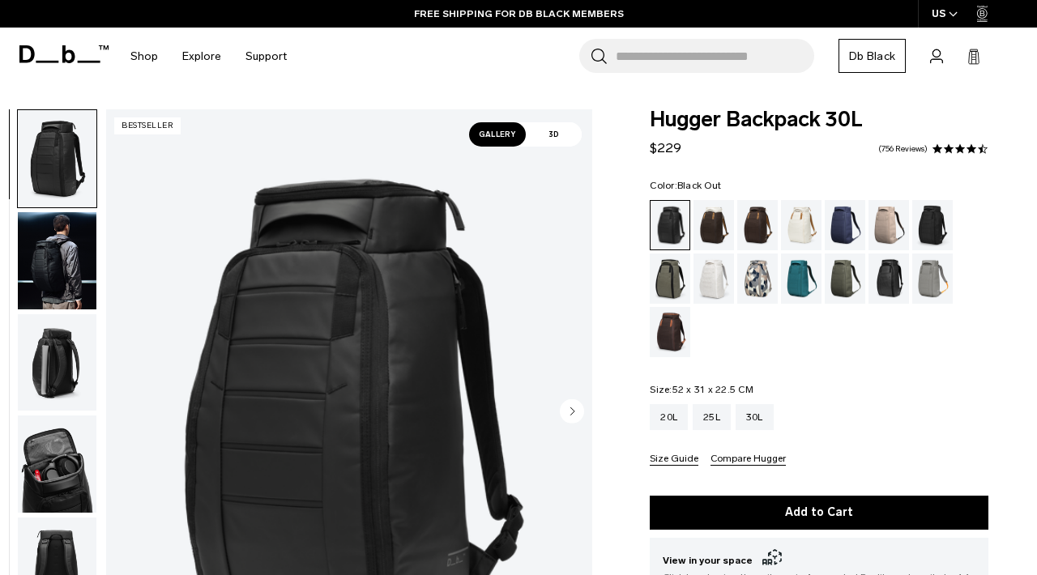
click at [79, 247] on img "button" at bounding box center [57, 260] width 79 height 97
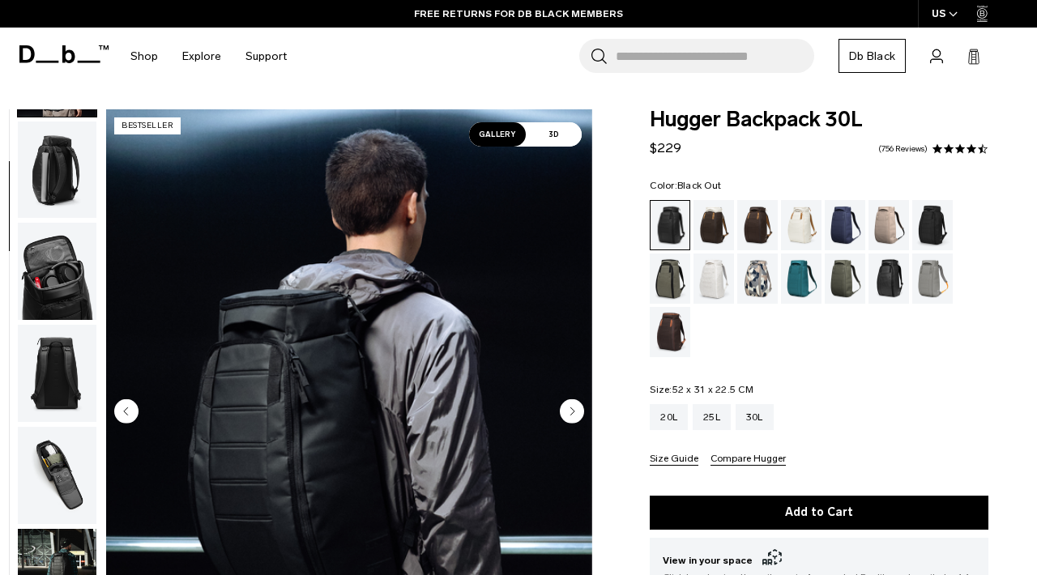
click at [51, 168] on img "button" at bounding box center [57, 170] width 79 height 97
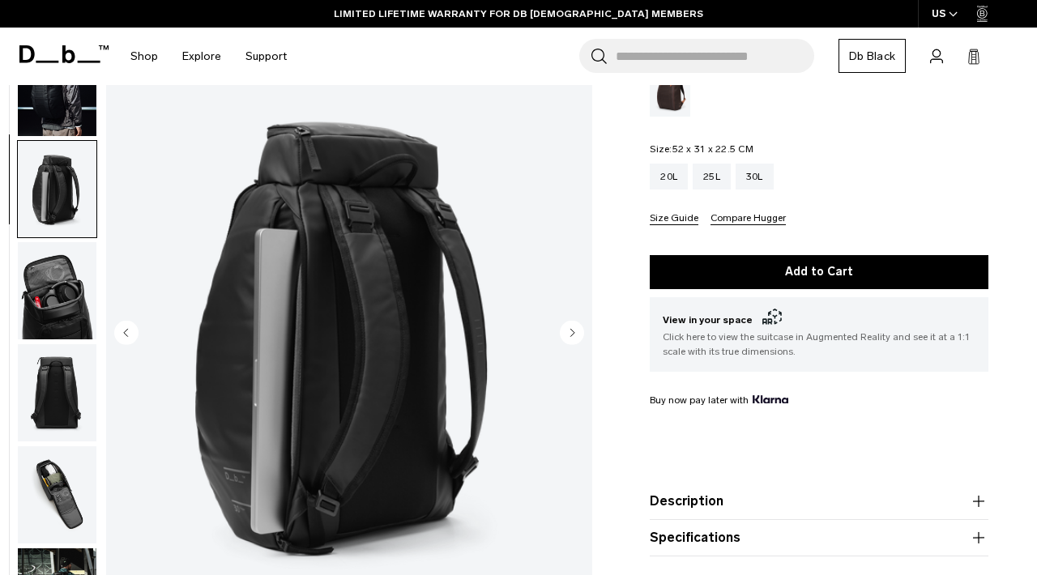
scroll to position [62, 0]
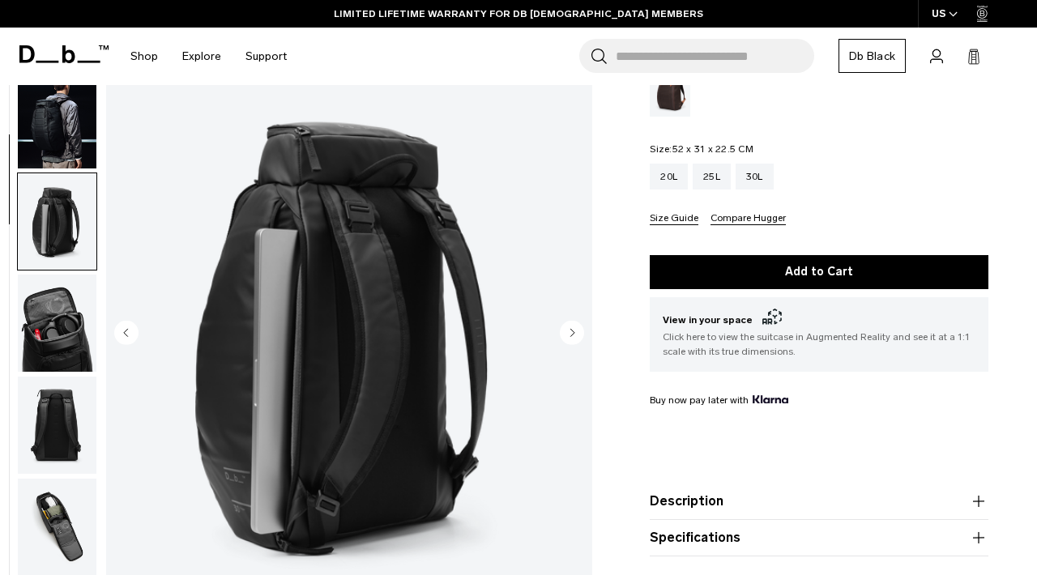
click at [58, 317] on img "button" at bounding box center [57, 323] width 79 height 97
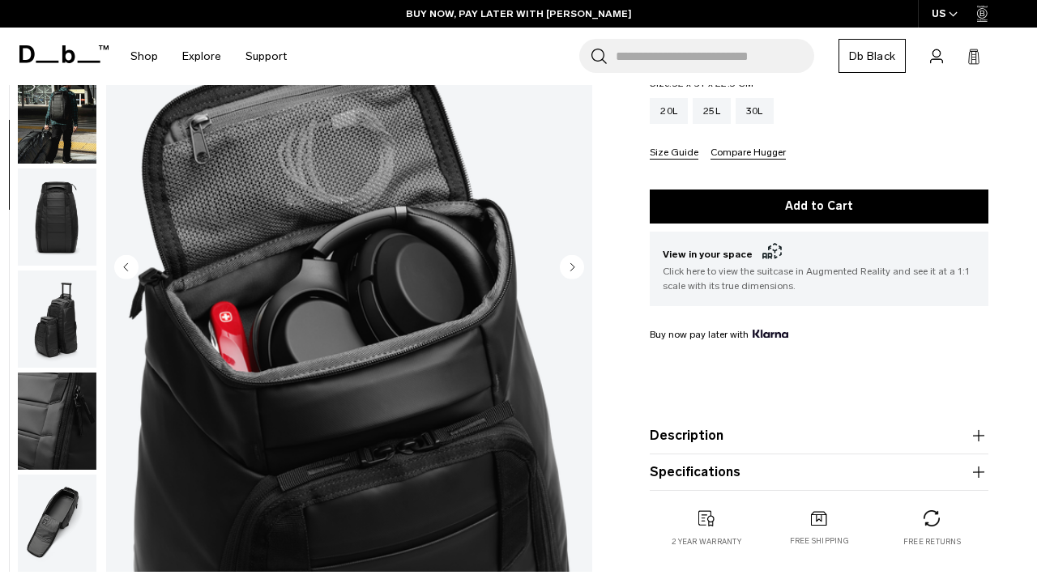
scroll to position [0, 0]
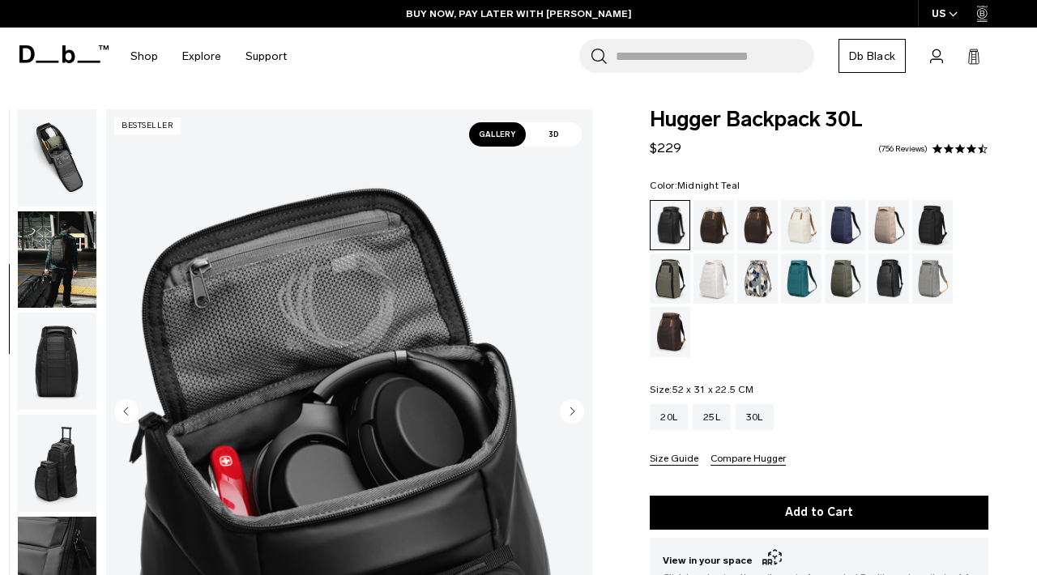
click at [806, 273] on div "Midnight Teal" at bounding box center [801, 279] width 41 height 50
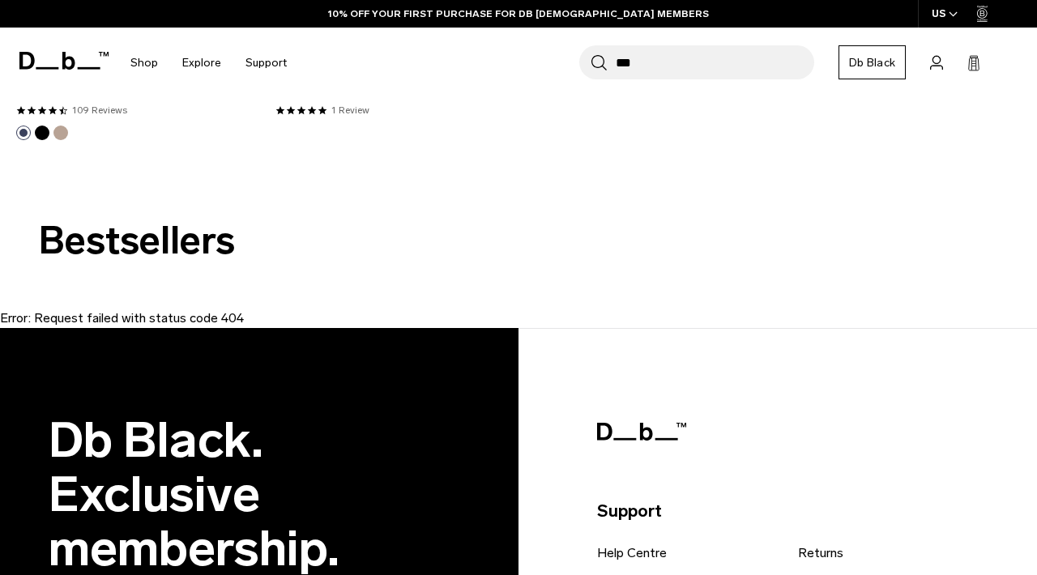
scroll to position [1923, 0]
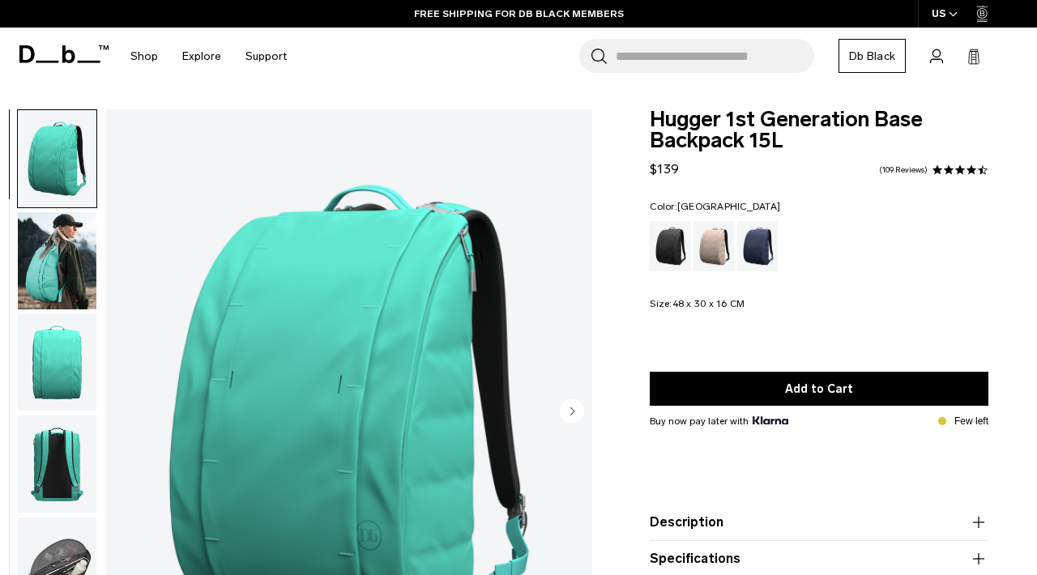
click at [49, 270] on img "button" at bounding box center [57, 260] width 79 height 97
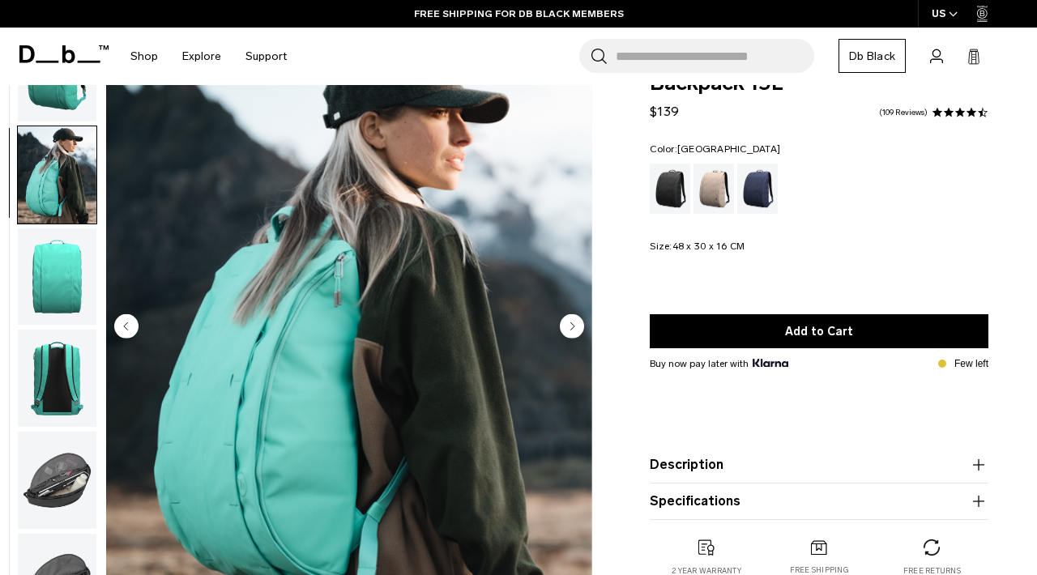
scroll to position [91, 0]
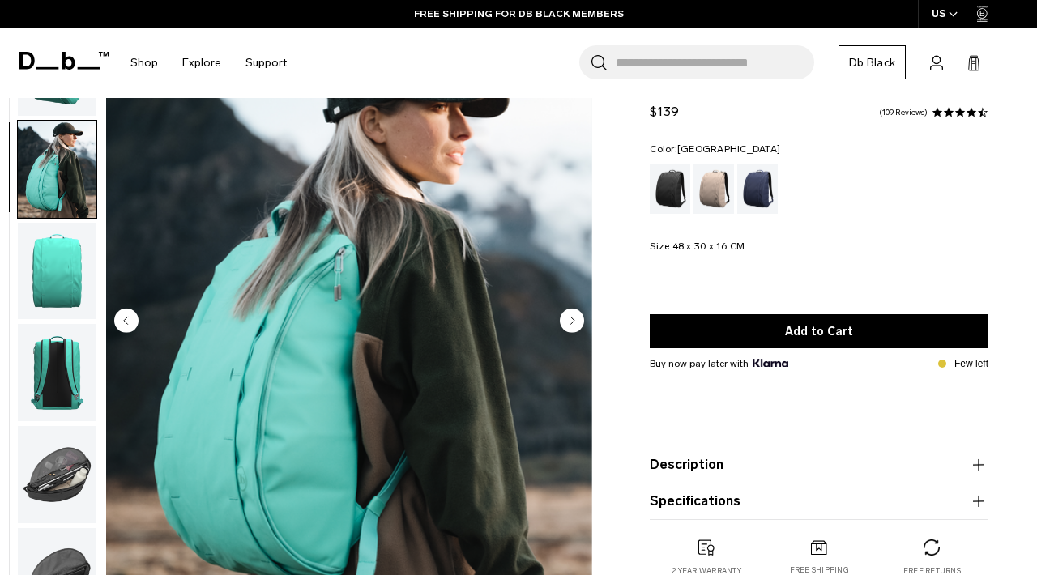
click at [52, 264] on img "button" at bounding box center [57, 271] width 79 height 97
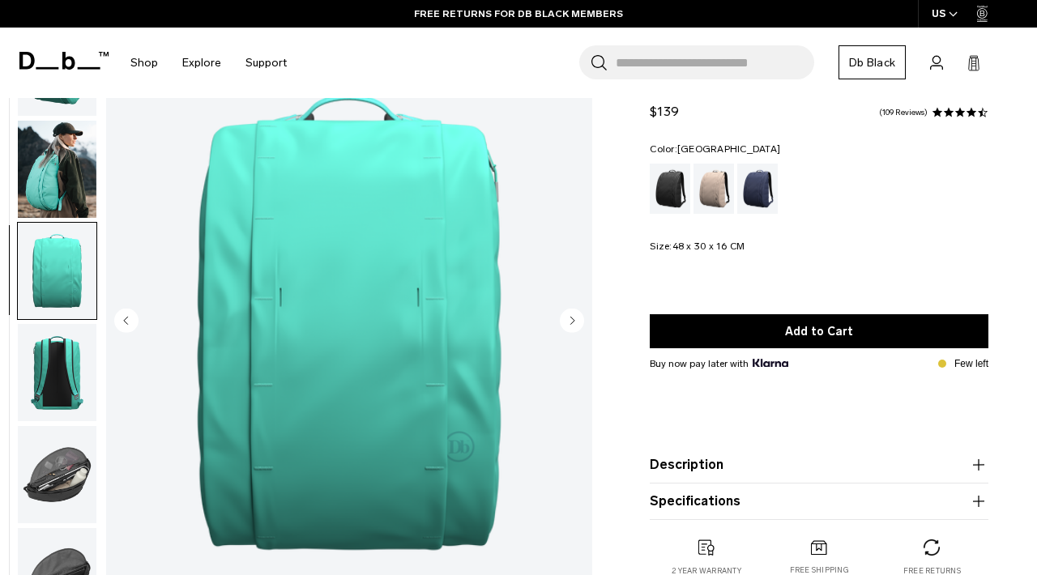
click at [287, 200] on img "3 / 6" at bounding box center [349, 322] width 486 height 607
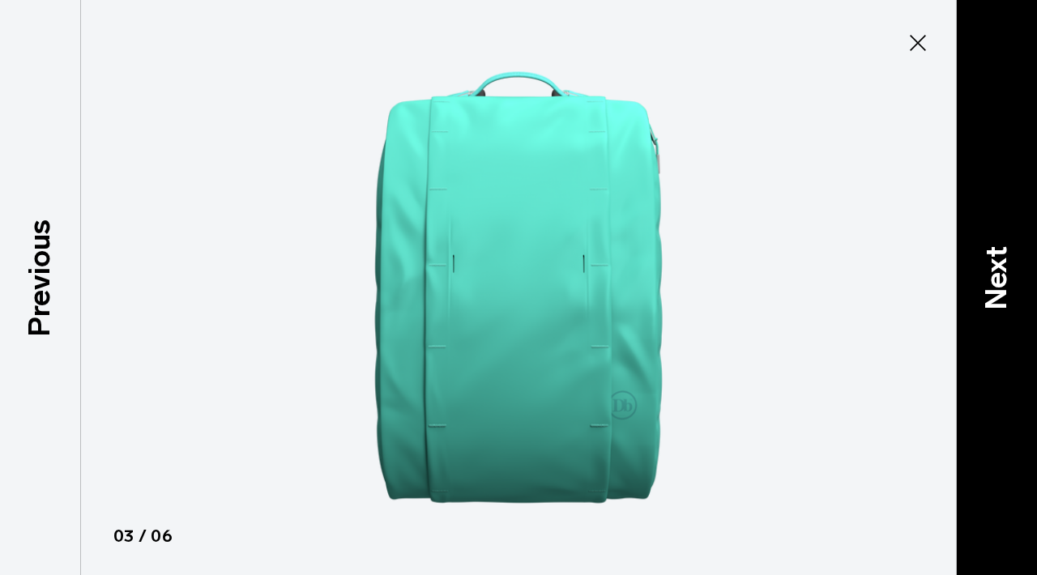
click at [1008, 282] on p "Next" at bounding box center [997, 278] width 44 height 64
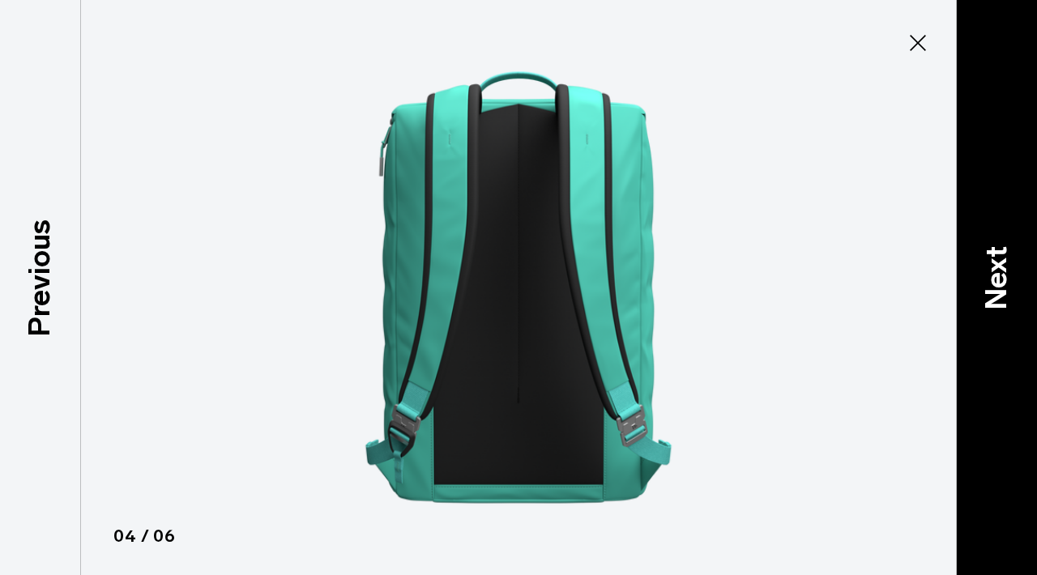
click at [1008, 282] on p "Next" at bounding box center [997, 278] width 44 height 64
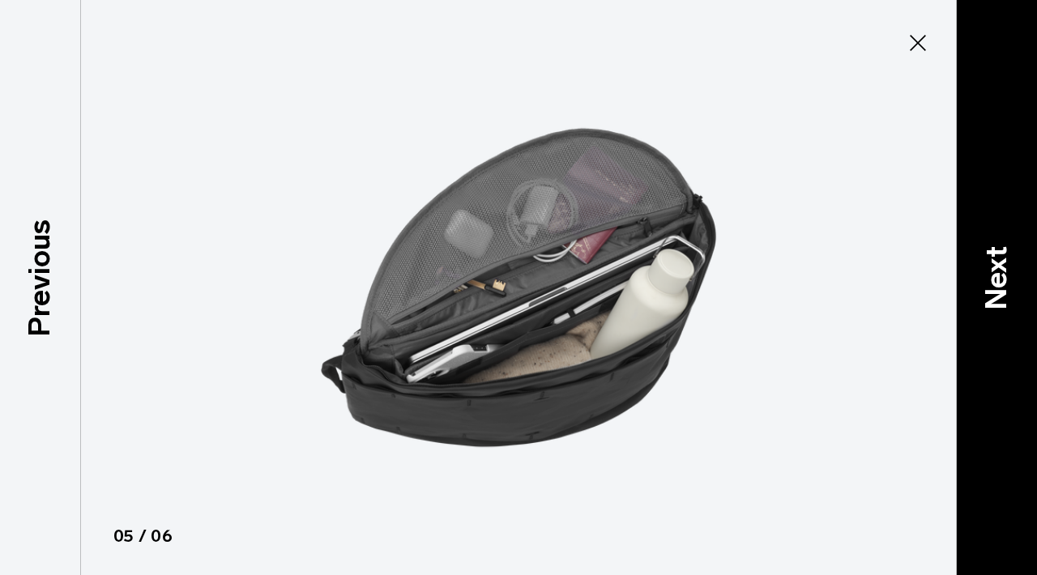
click at [1007, 282] on p "Next" at bounding box center [997, 278] width 44 height 64
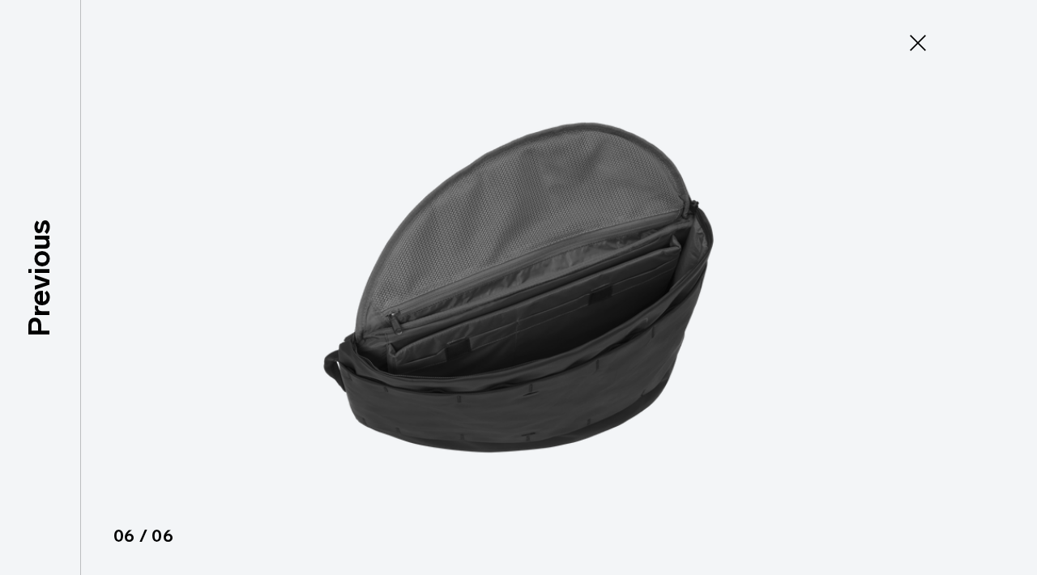
click at [1007, 282] on div at bounding box center [518, 287] width 1037 height 575
click at [917, 46] on icon at bounding box center [918, 43] width 26 height 26
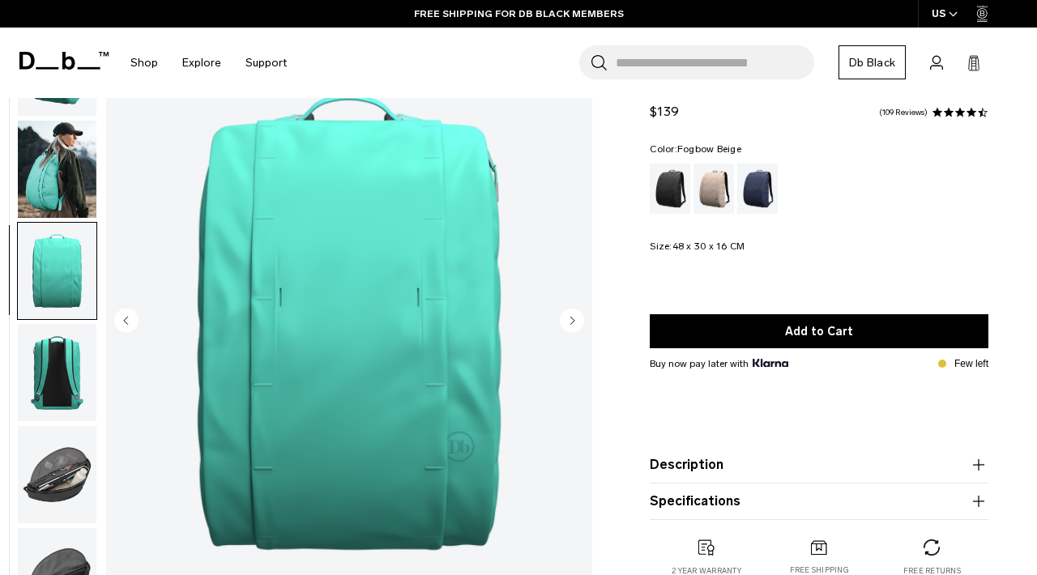
click at [712, 187] on div "Fogbow Beige" at bounding box center [714, 189] width 41 height 50
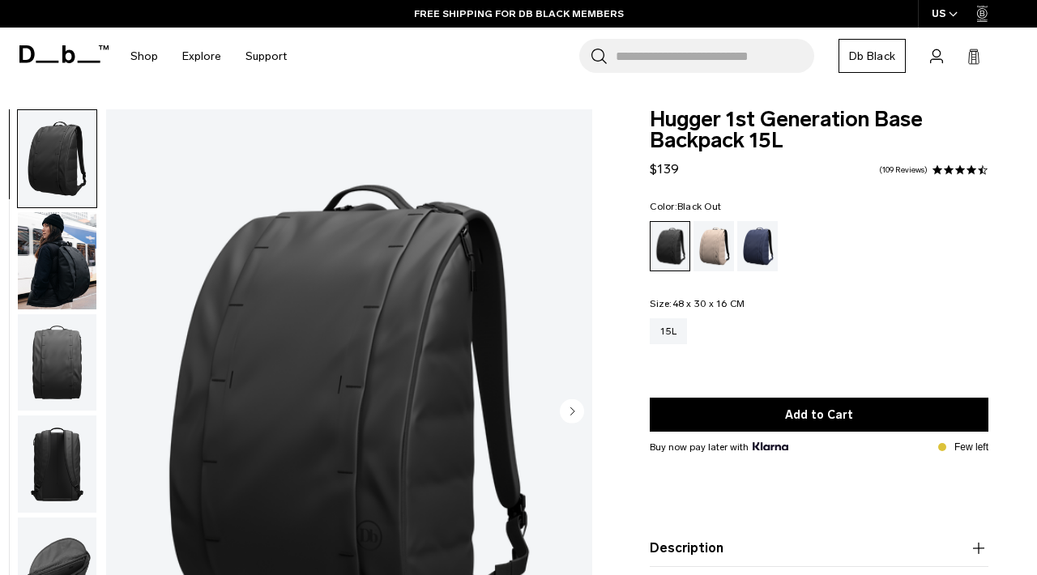
click at [73, 251] on img "button" at bounding box center [57, 260] width 79 height 97
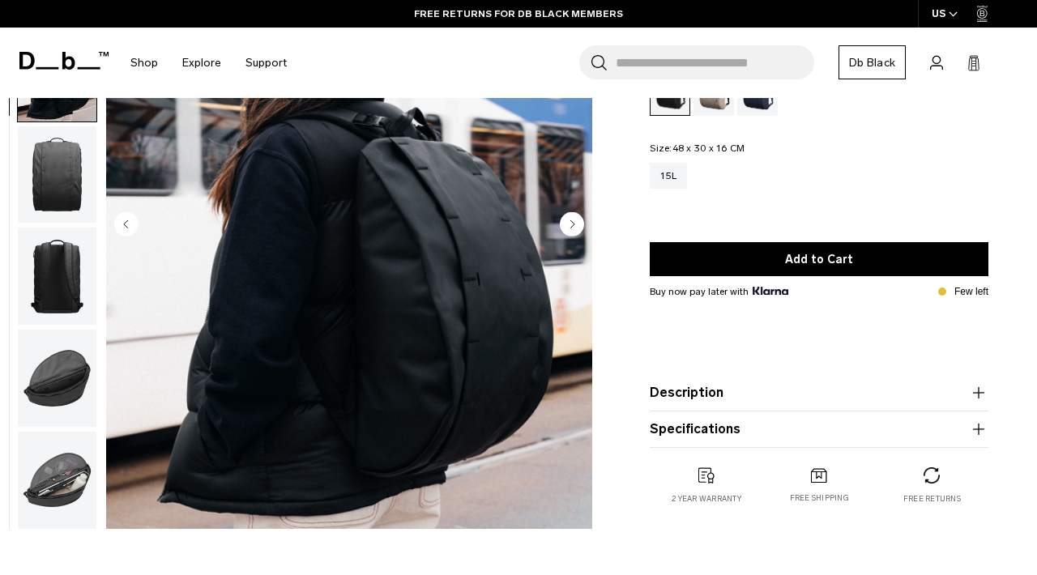
scroll to position [189, 0]
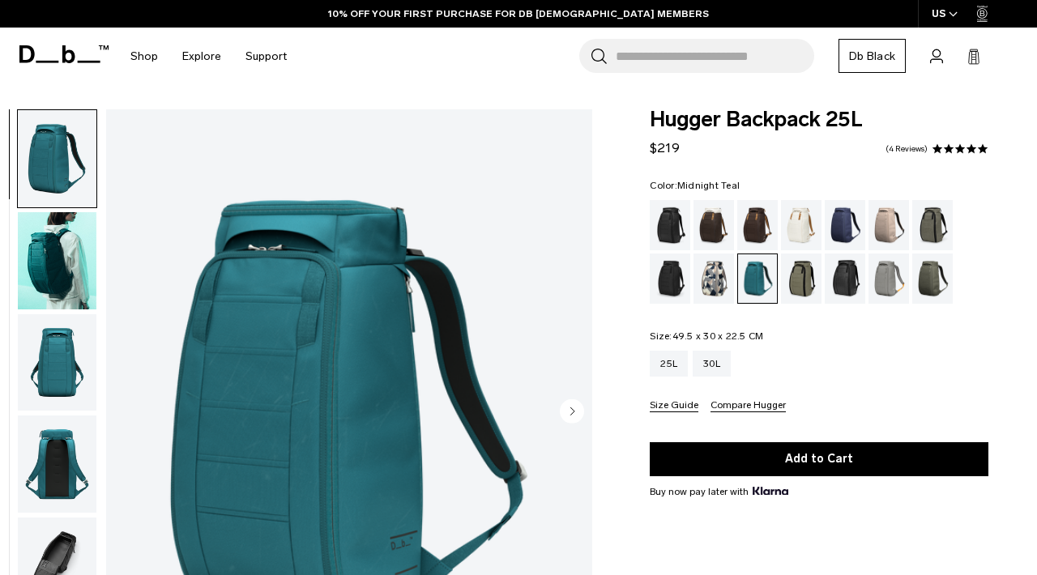
click at [53, 262] on img "button" at bounding box center [57, 260] width 79 height 97
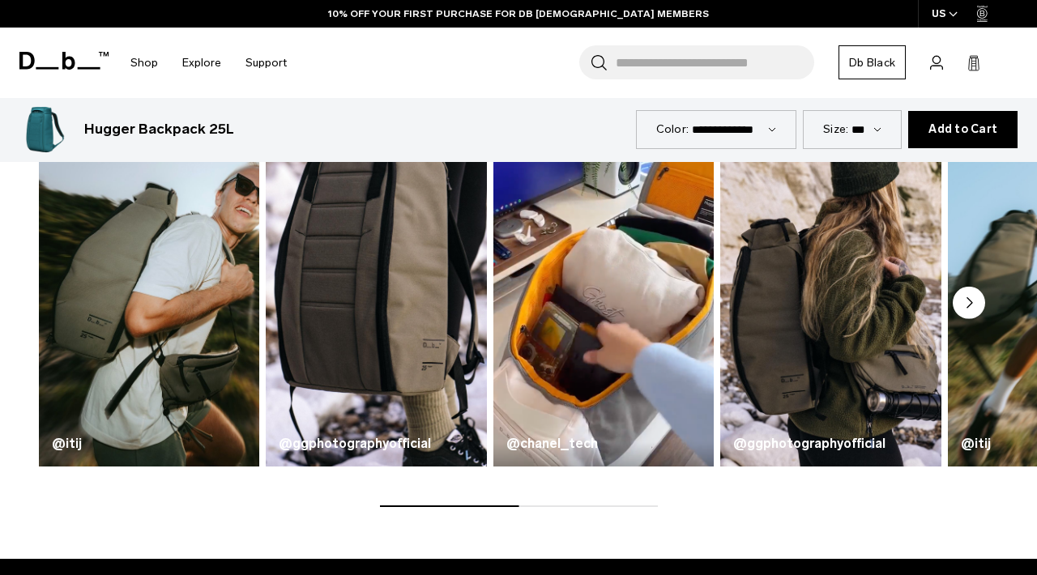
scroll to position [690, 0]
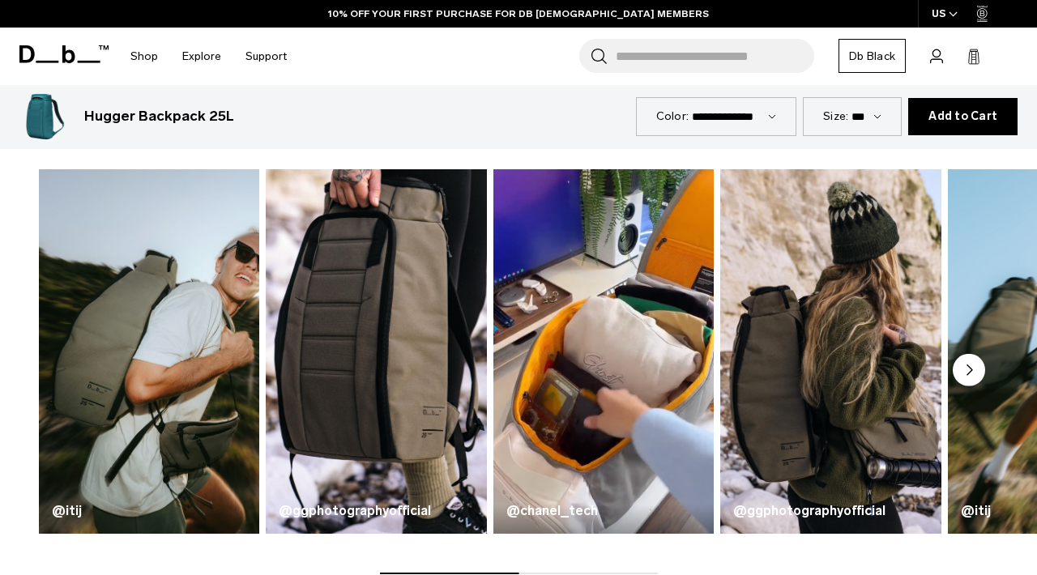
click at [970, 369] on icon "Next slide" at bounding box center [970, 371] width 5 height 10
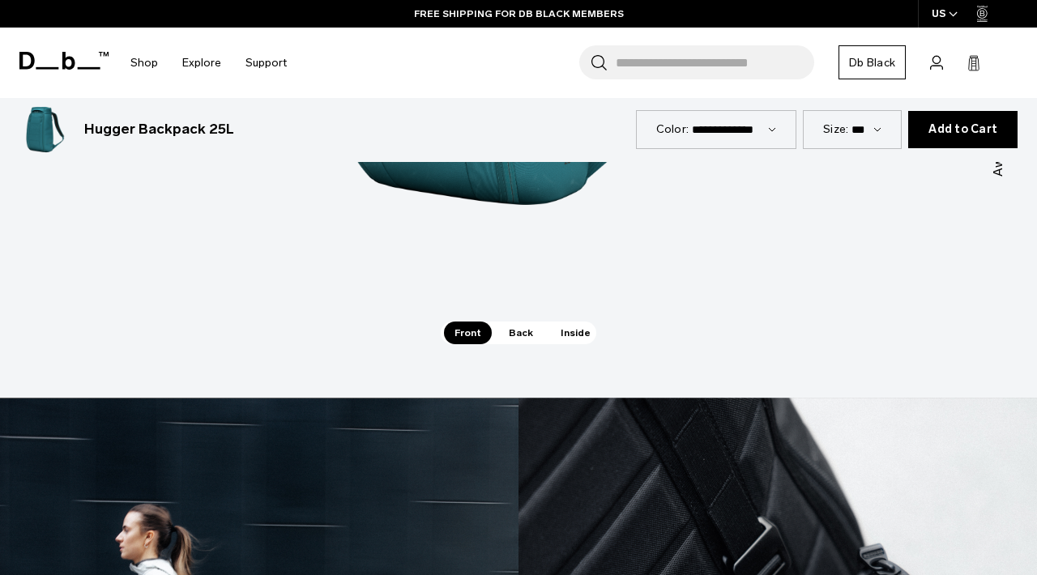
scroll to position [2286, 0]
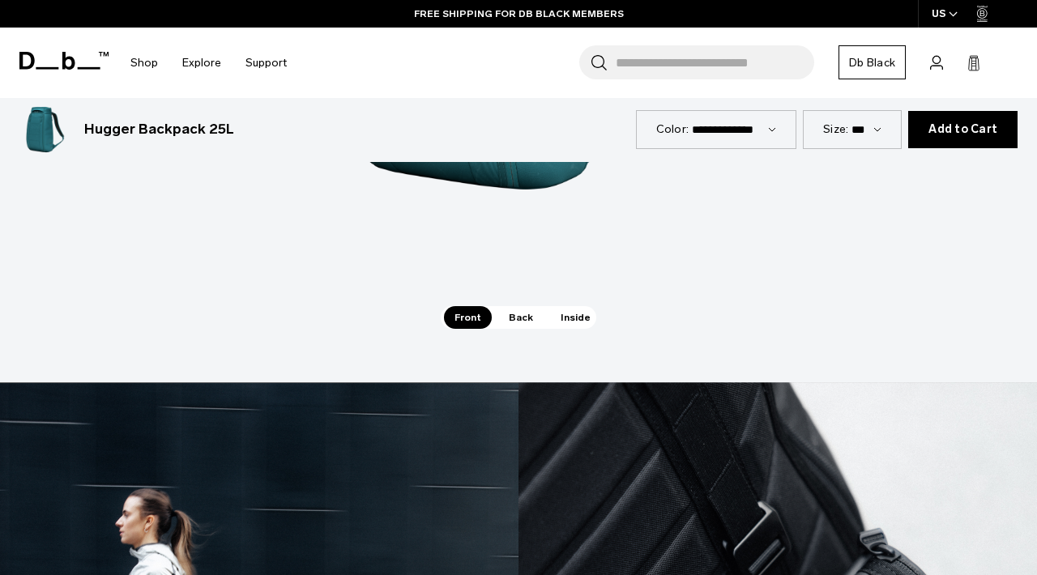
click at [527, 306] on span "Back" at bounding box center [520, 317] width 45 height 23
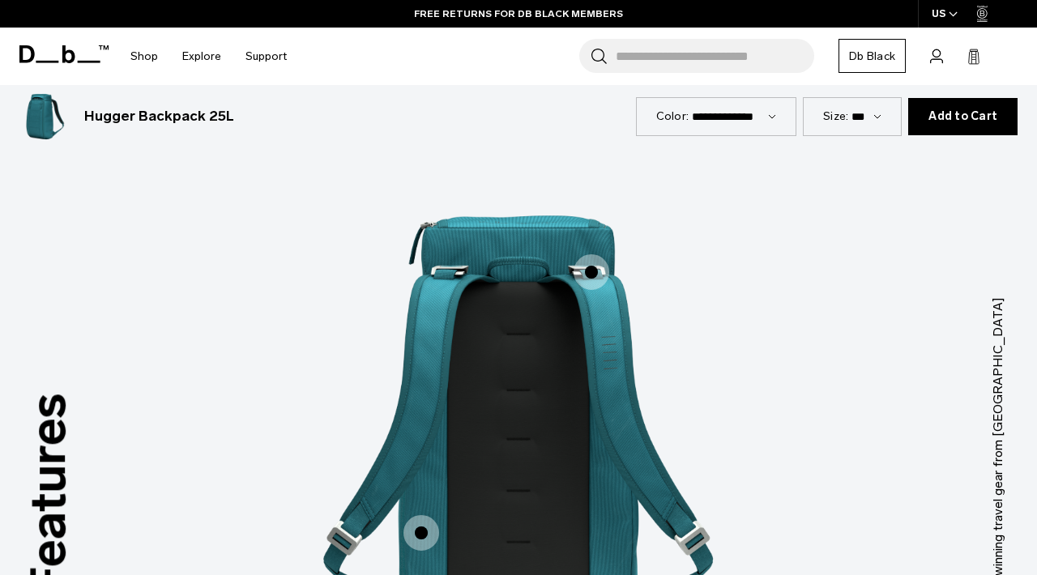
scroll to position [1827, 0]
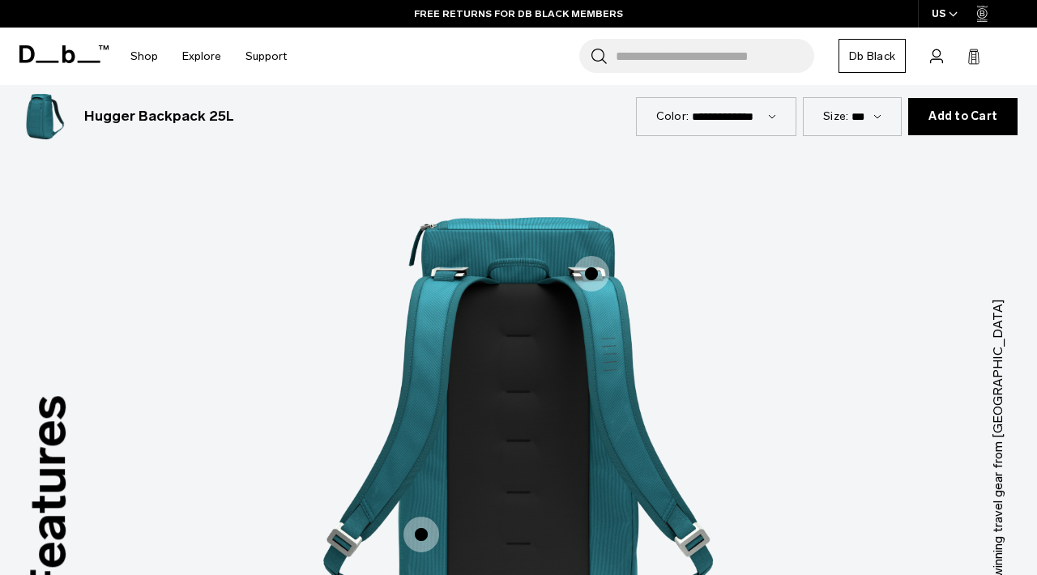
click at [430, 517] on span "2 / 3" at bounding box center [422, 535] width 36 height 36
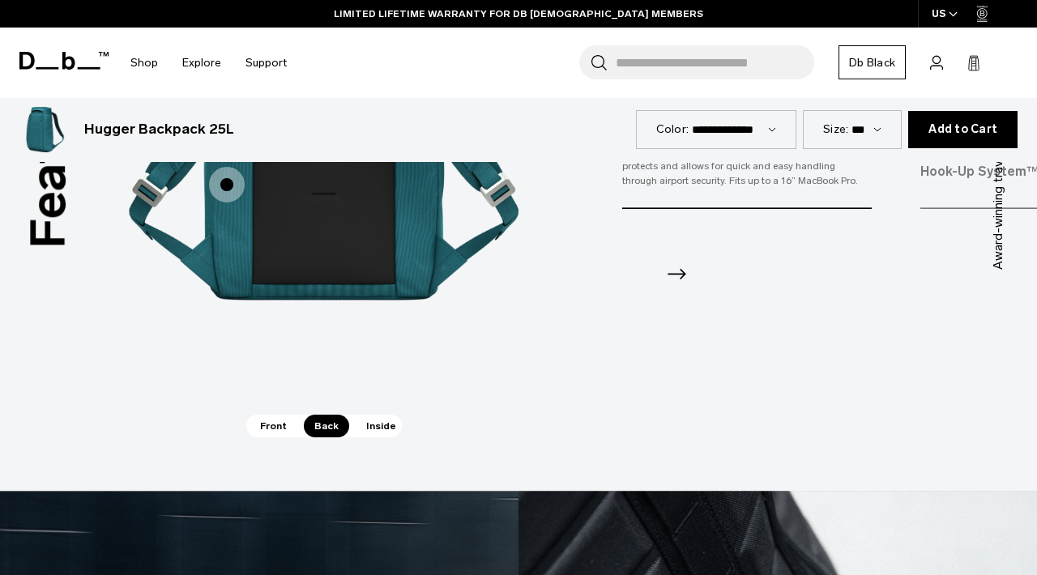
scroll to position [2244, 0]
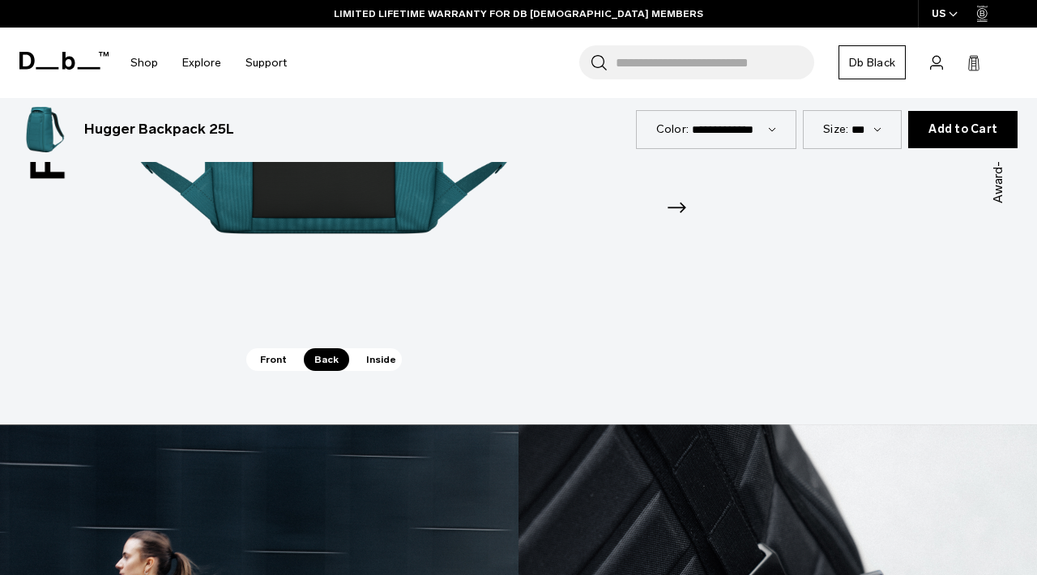
click at [380, 349] on span "Inside" at bounding box center [381, 360] width 51 height 23
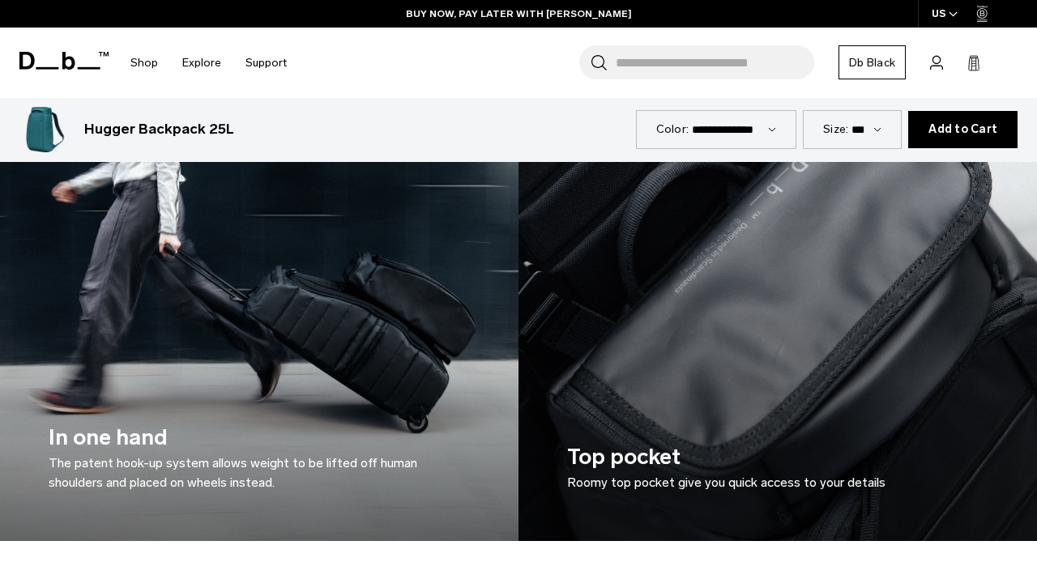
scroll to position [2785, 0]
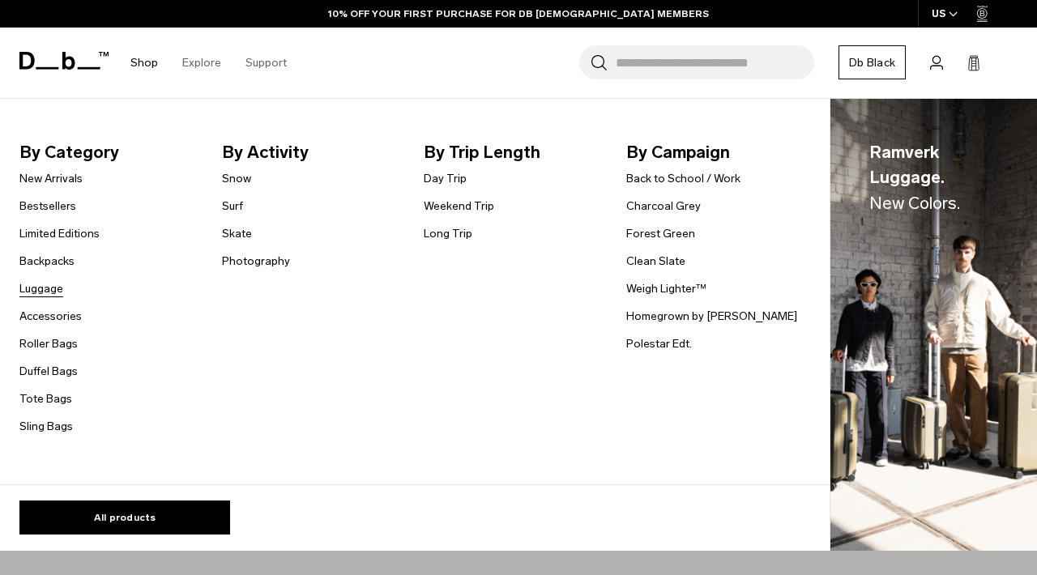
click link "Luggage"
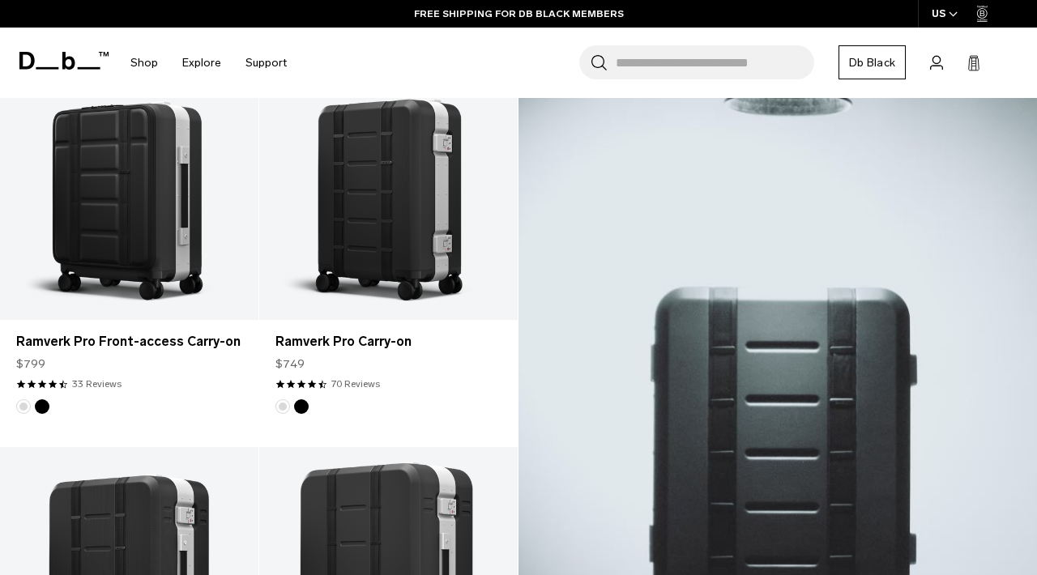
scroll to position [344, 0]
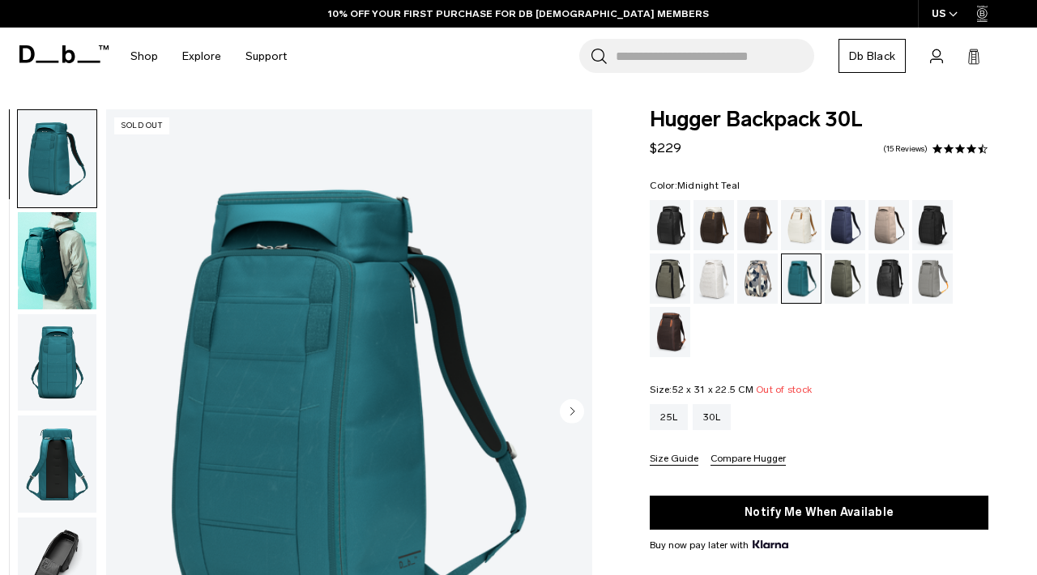
click at [50, 264] on img "button" at bounding box center [57, 260] width 79 height 97
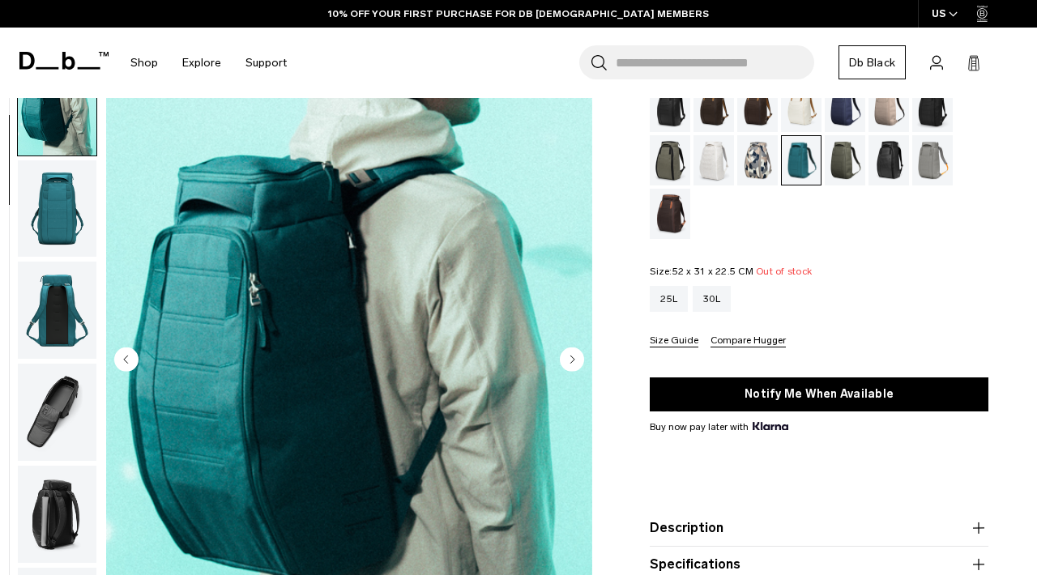
scroll to position [120, 0]
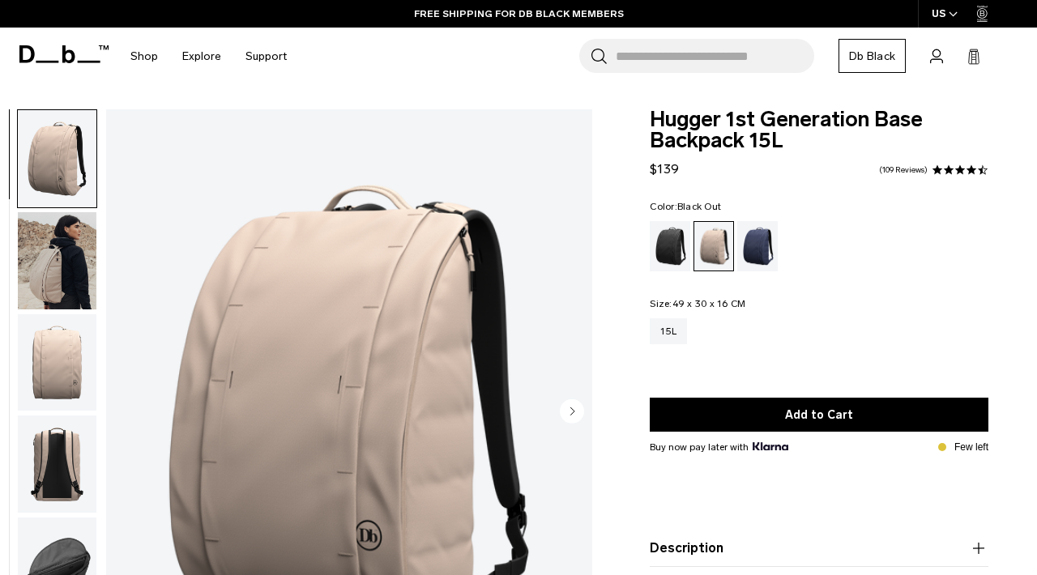
click at [667, 244] on div "Black Out" at bounding box center [670, 246] width 41 height 50
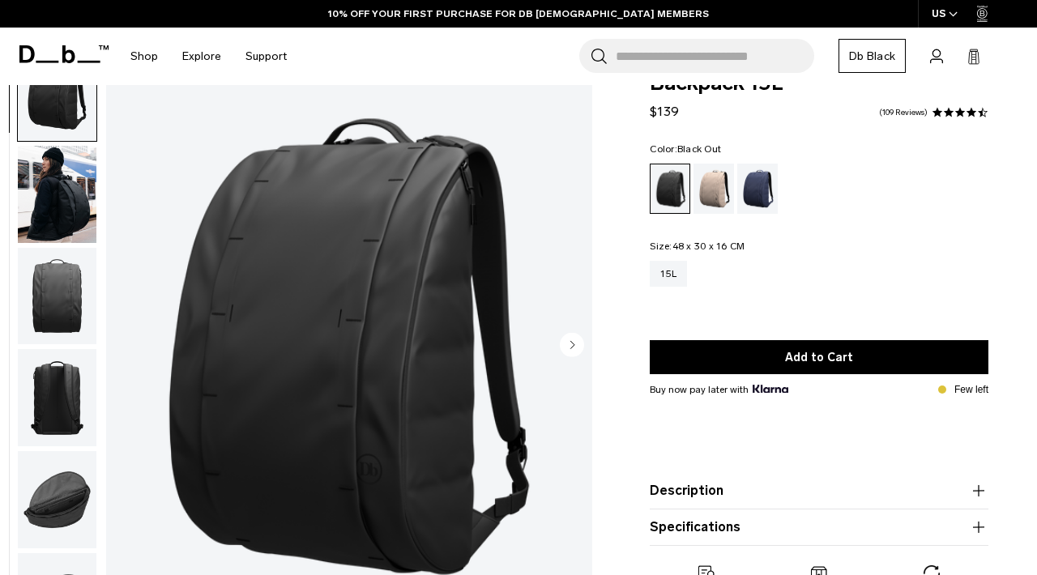
scroll to position [68, 0]
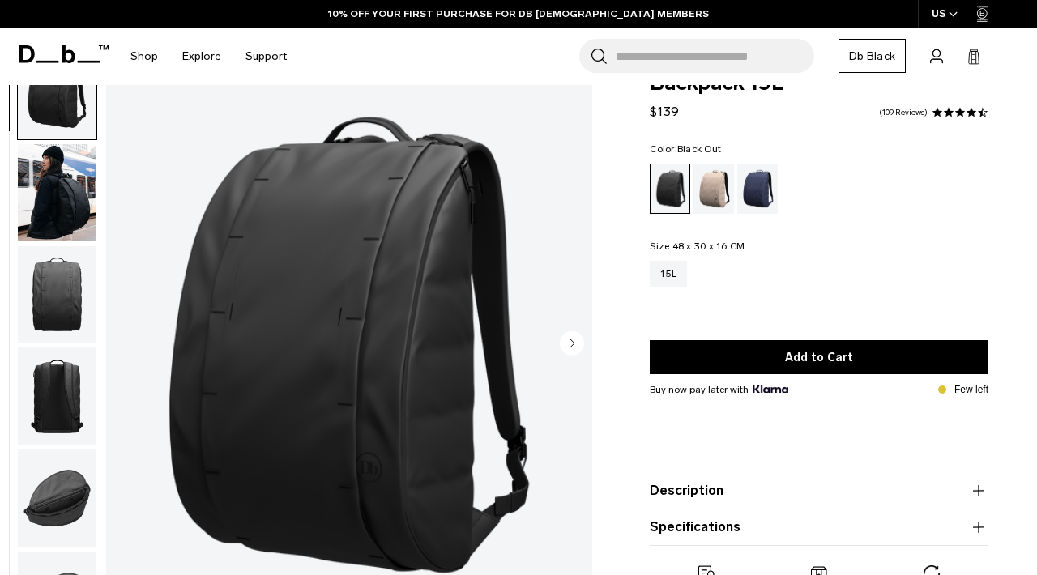
click at [50, 498] on img "button" at bounding box center [57, 498] width 79 height 97
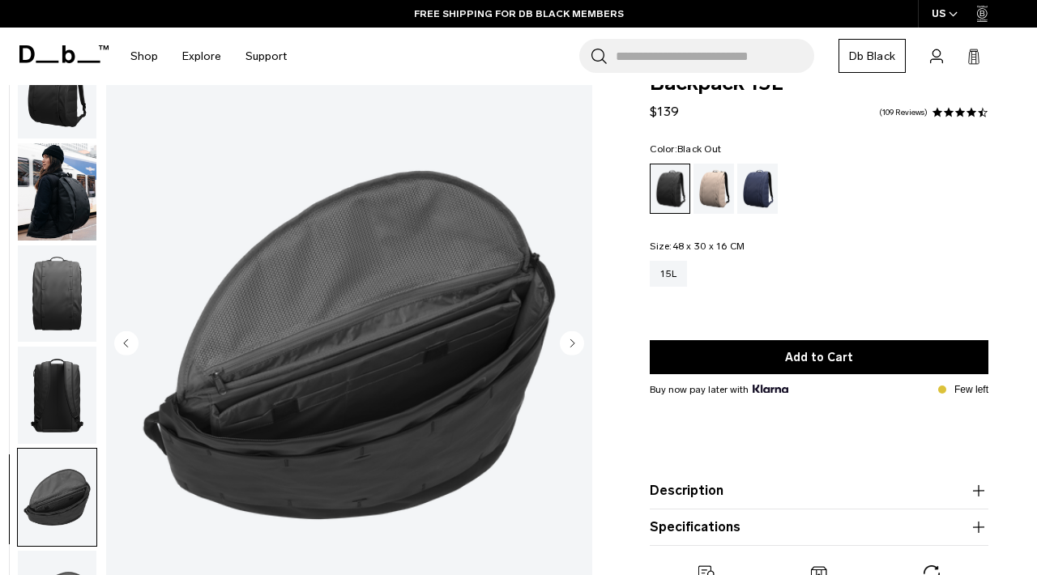
scroll to position [0, 0]
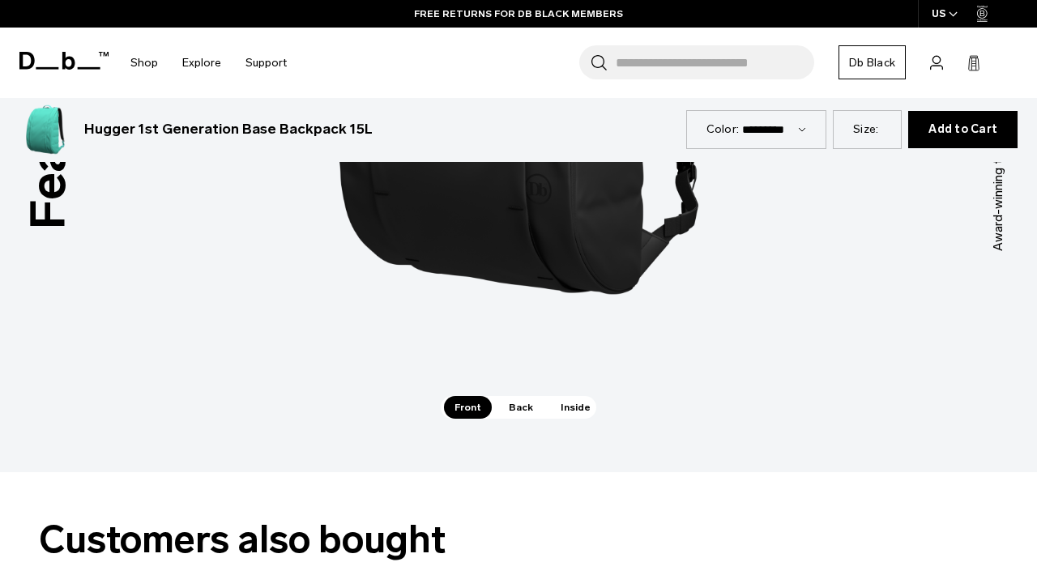
scroll to position [2181, 0]
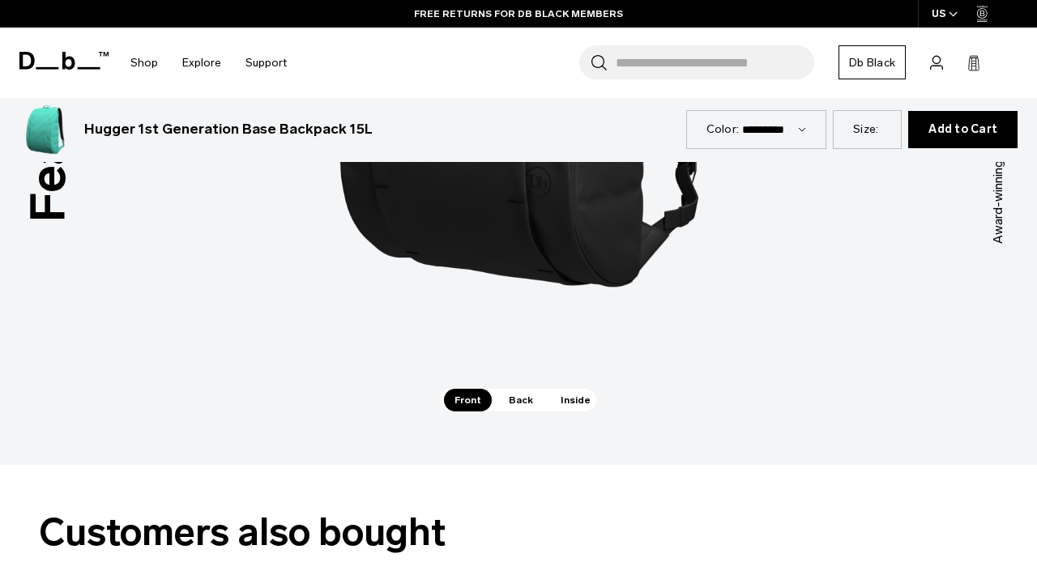
click at [521, 389] on span "Back" at bounding box center [520, 400] width 45 height 23
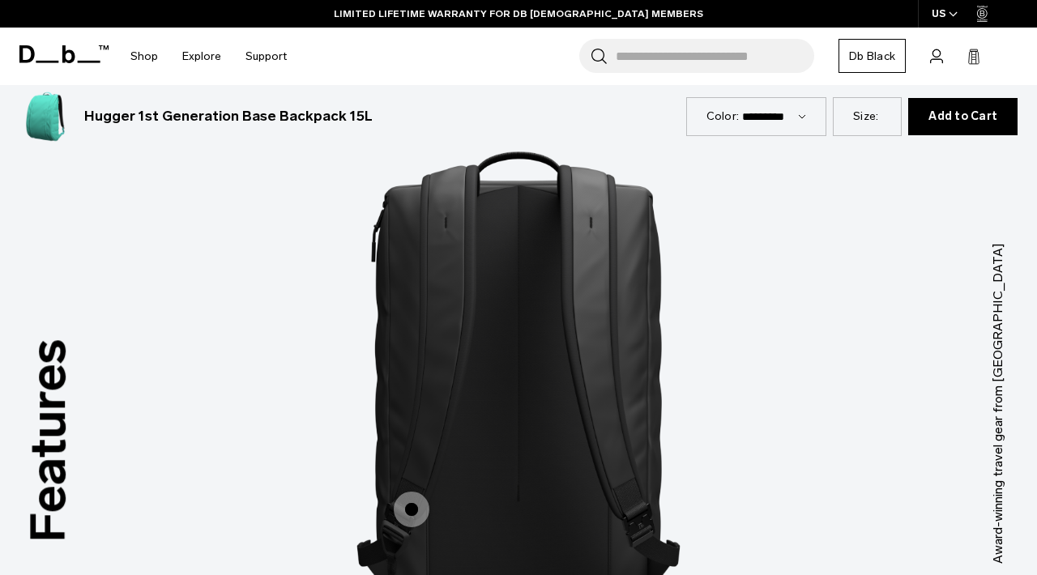
scroll to position [1848, 0]
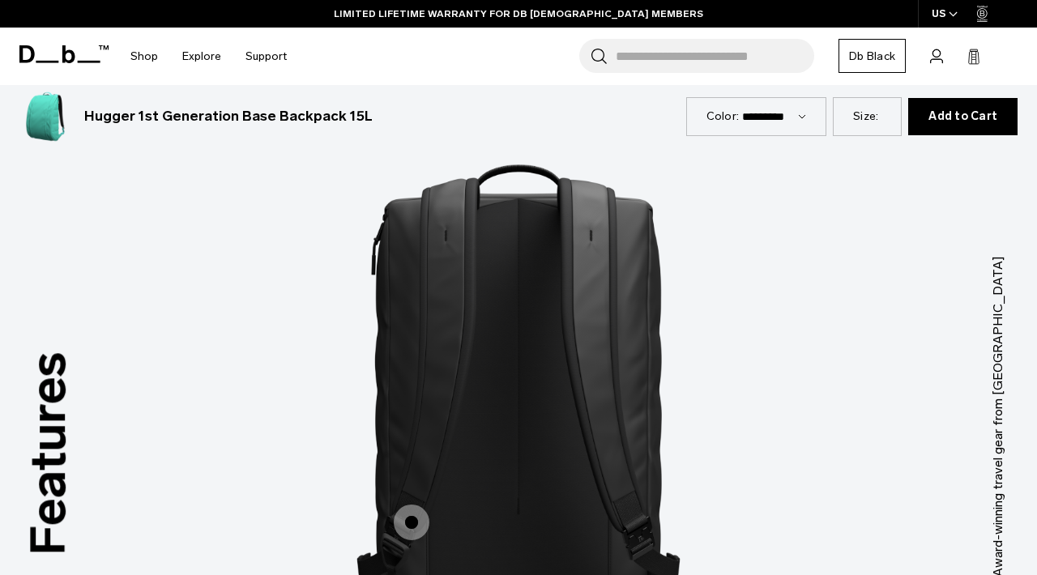
click at [409, 505] on span "2 / 3" at bounding box center [412, 523] width 36 height 36
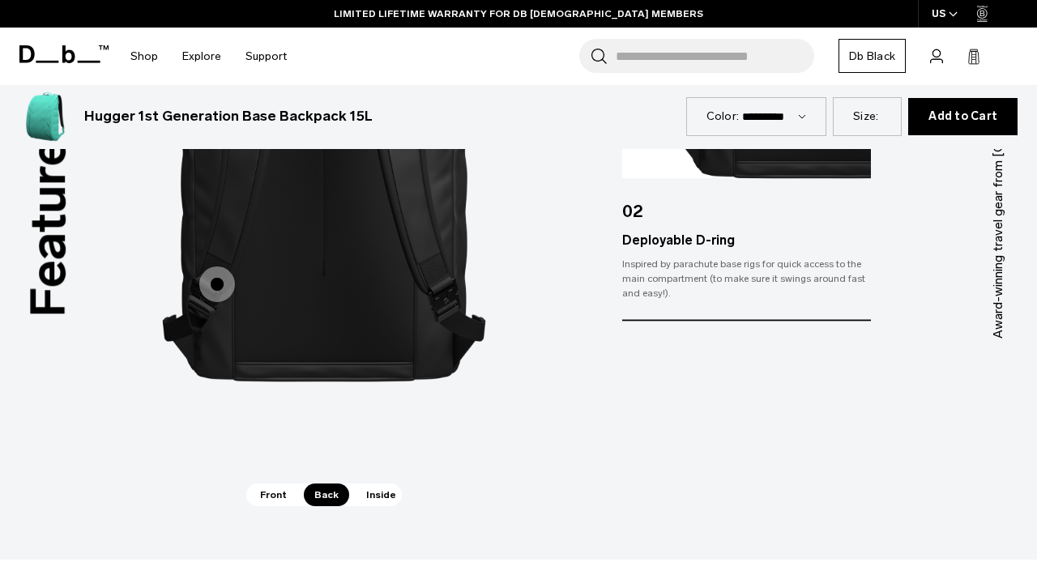
scroll to position [2223, 0]
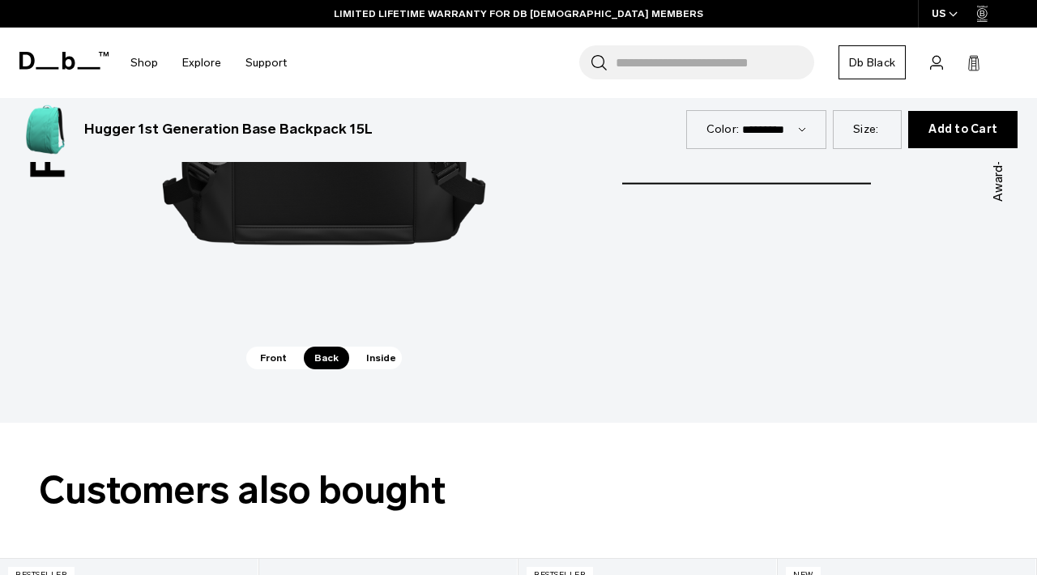
click at [376, 347] on span "Inside" at bounding box center [381, 358] width 51 height 23
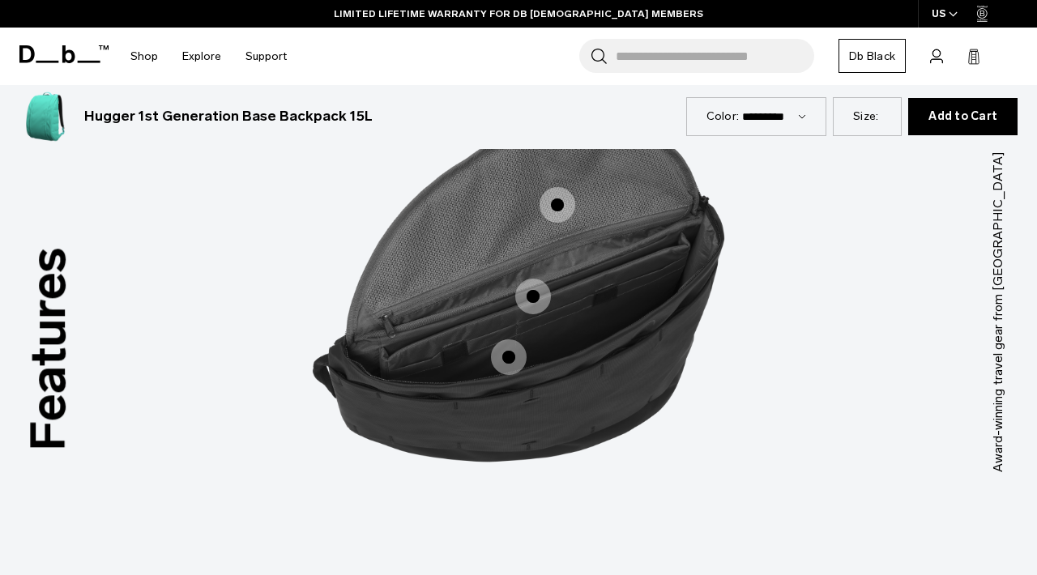
scroll to position [1932, 0]
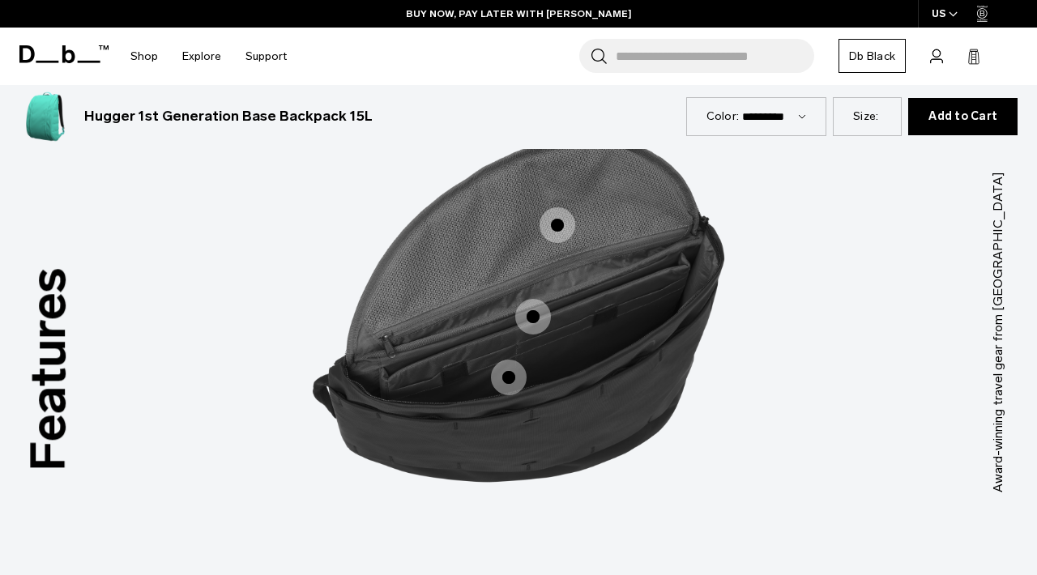
click at [513, 360] on span "3 / 3" at bounding box center [509, 378] width 36 height 36
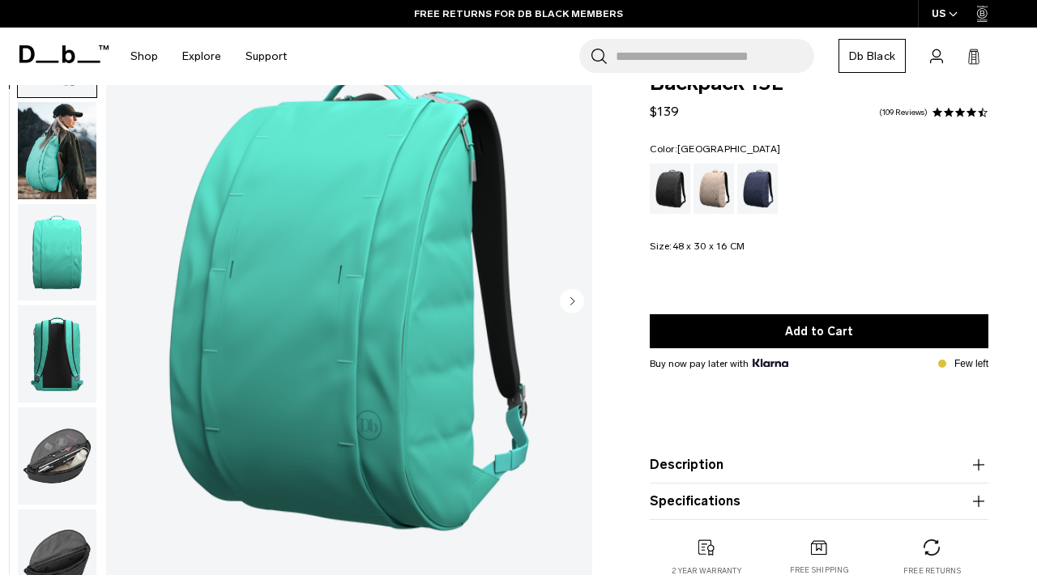
scroll to position [114, 0]
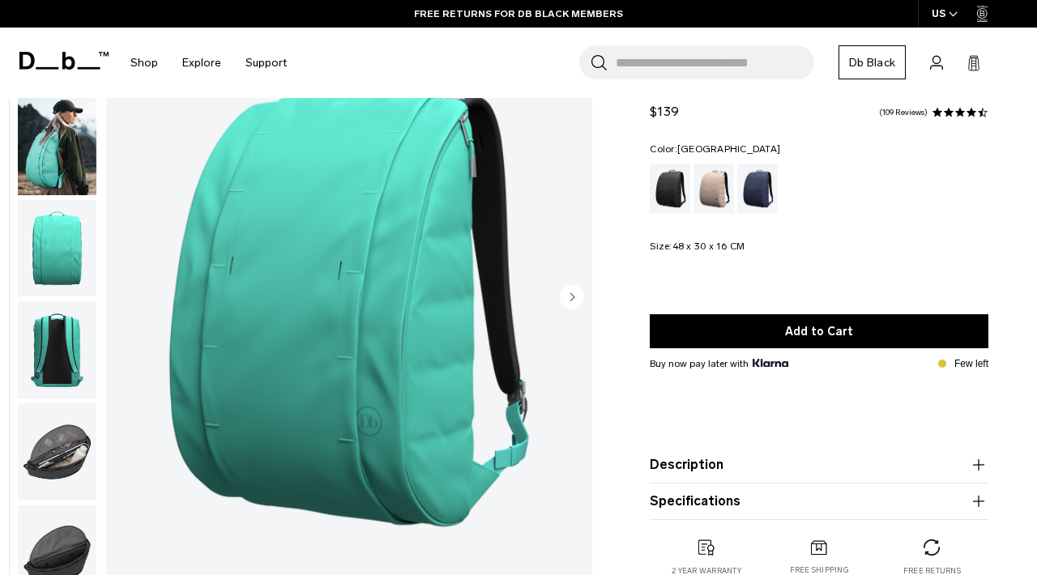
click at [62, 158] on img "button" at bounding box center [57, 146] width 79 height 97
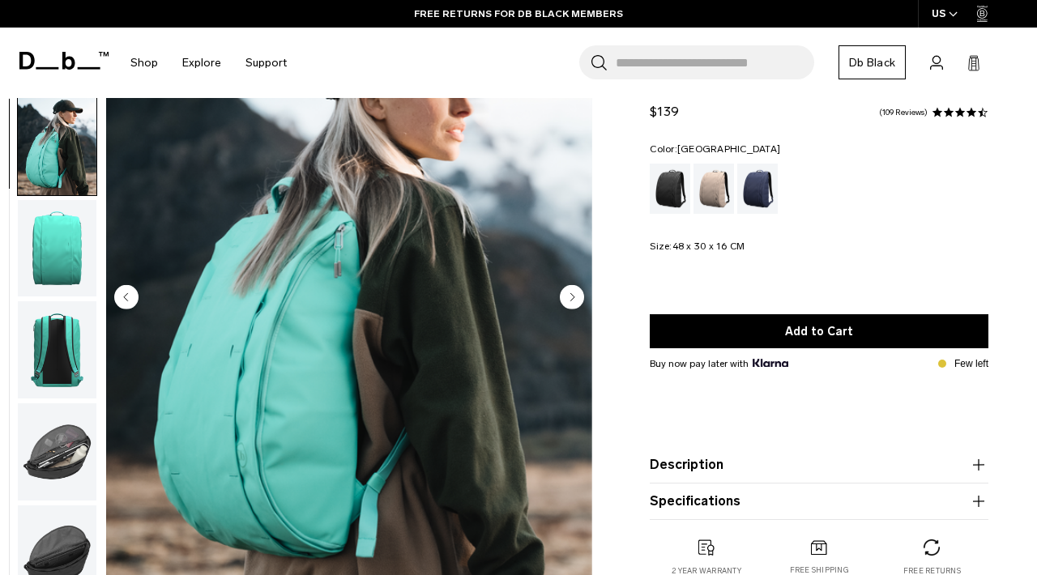
scroll to position [1, 0]
click at [63, 327] on img "button" at bounding box center [57, 349] width 79 height 97
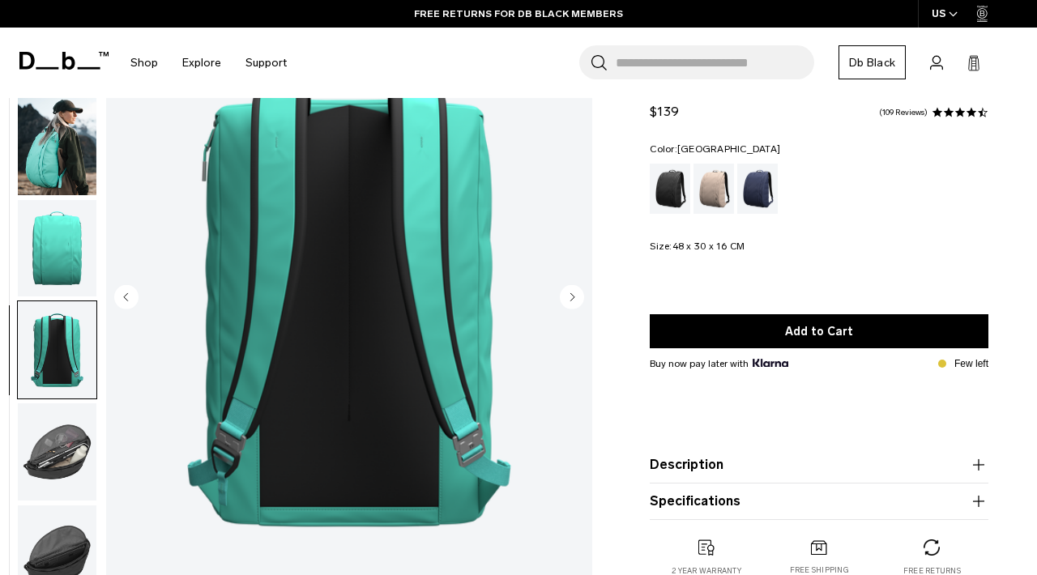
scroll to position [0, 0]
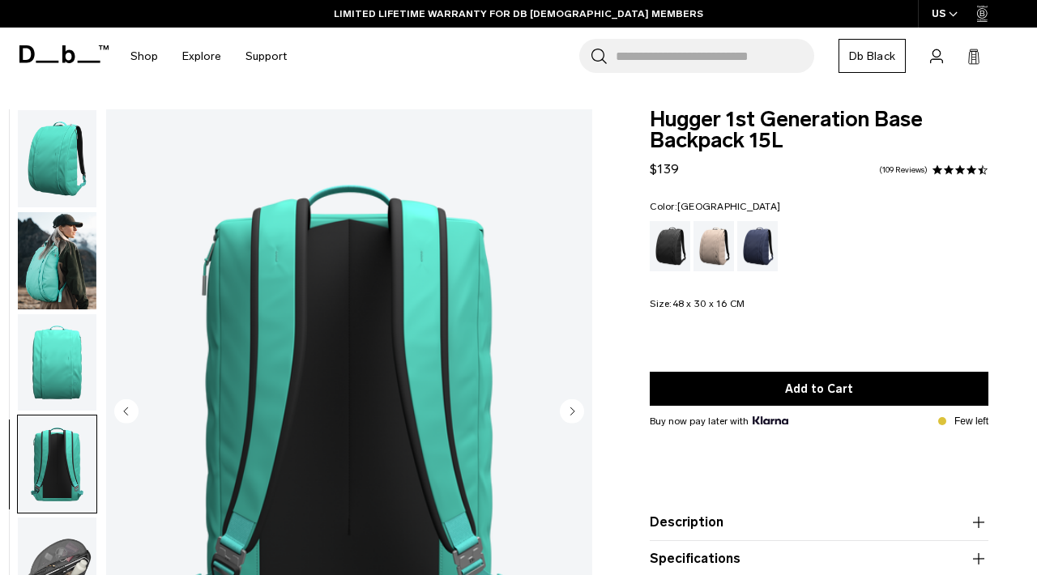
click at [721, 58] on input "Search for Bags, Luggage..." at bounding box center [715, 56] width 199 height 34
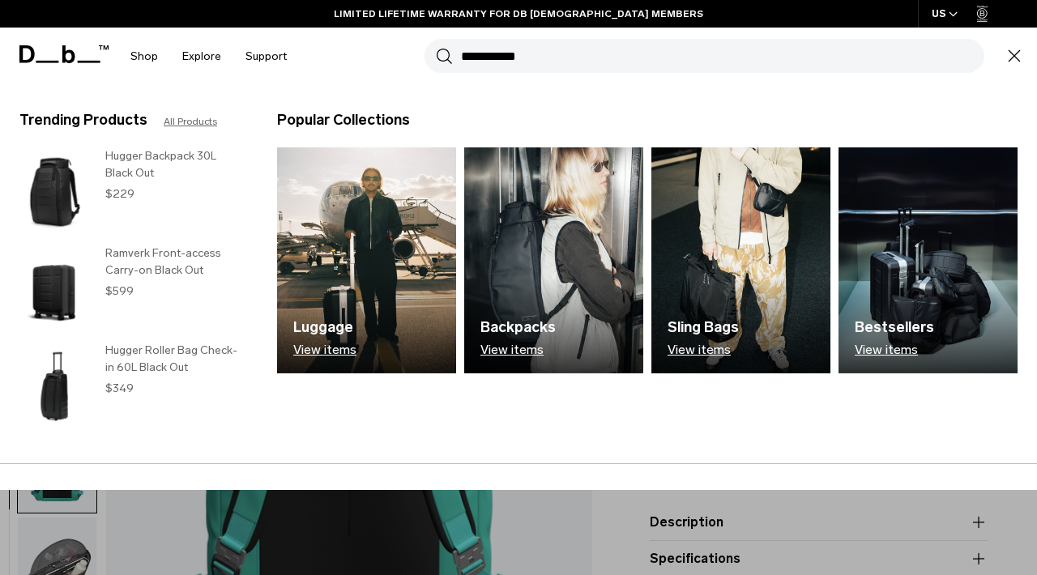
type input "**********"
click at [436, 47] on button "Search" at bounding box center [444, 56] width 17 height 18
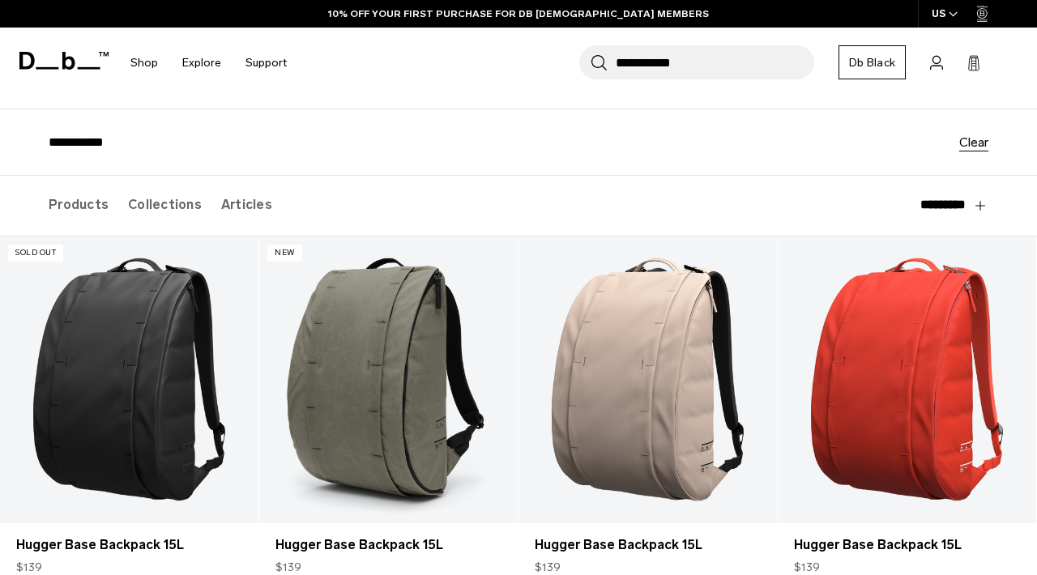
scroll to position [104, 0]
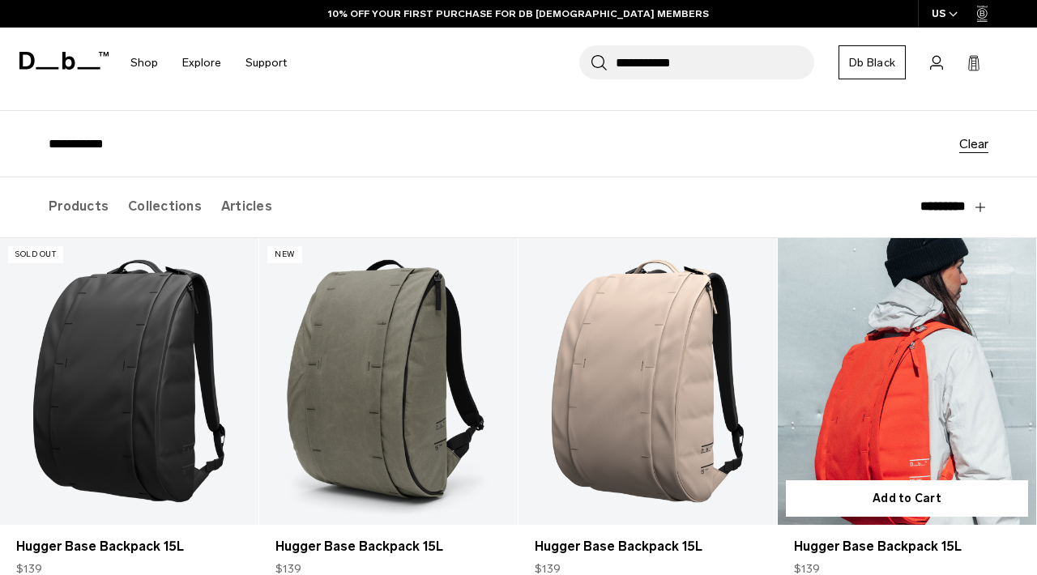
click at [854, 349] on link "Hugger Base Backpack 15L" at bounding box center [907, 381] width 259 height 287
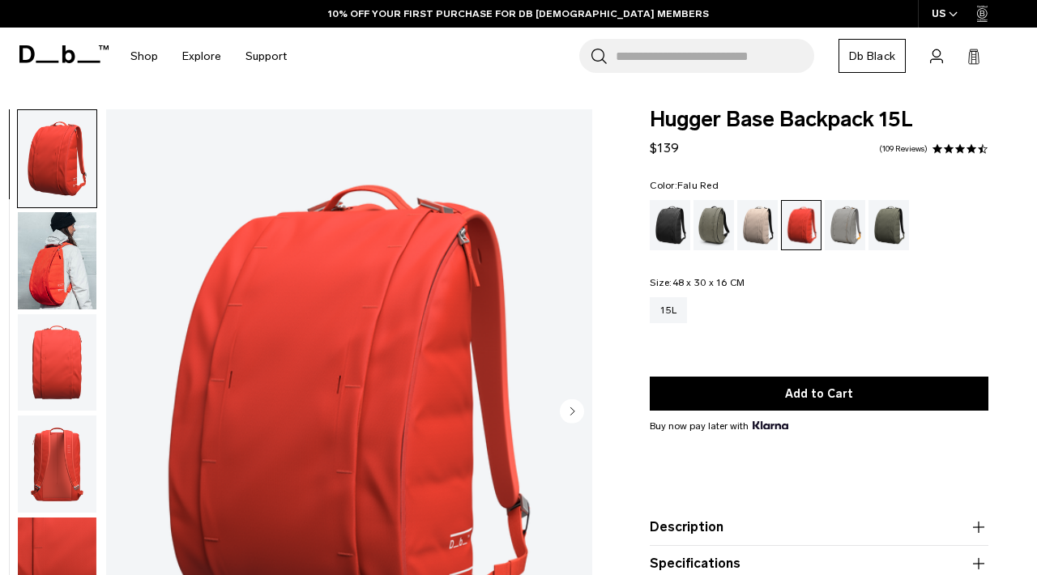
click at [58, 238] on img "button" at bounding box center [57, 260] width 79 height 97
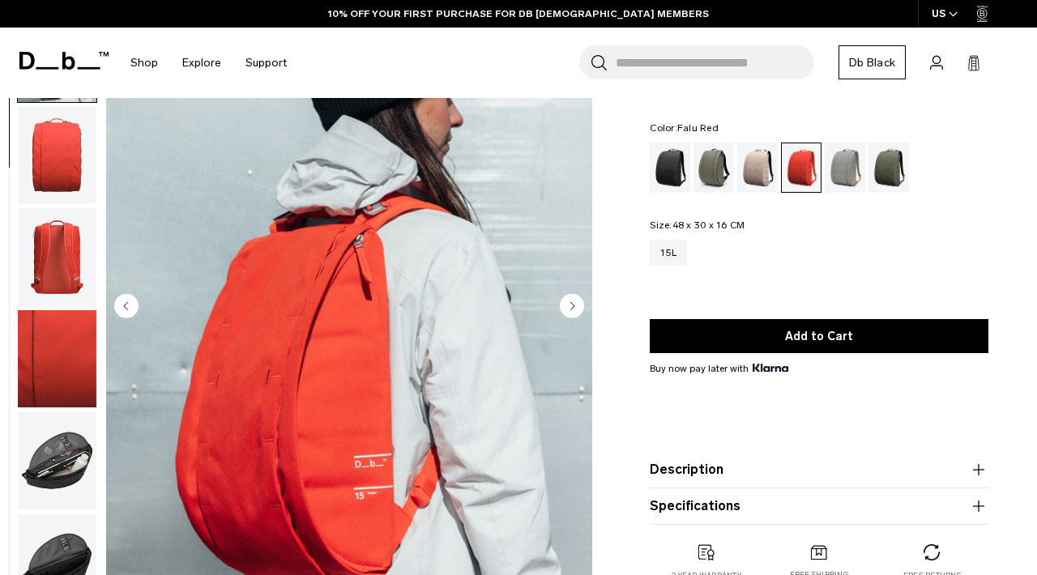
scroll to position [106, 0]
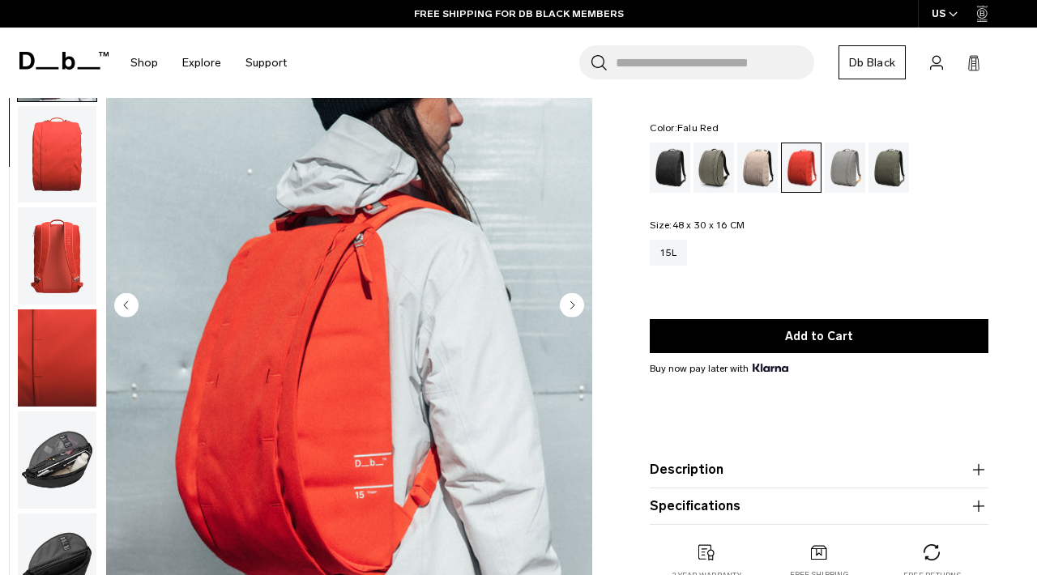
click at [333, 236] on img "2 / 8" at bounding box center [349, 306] width 486 height 607
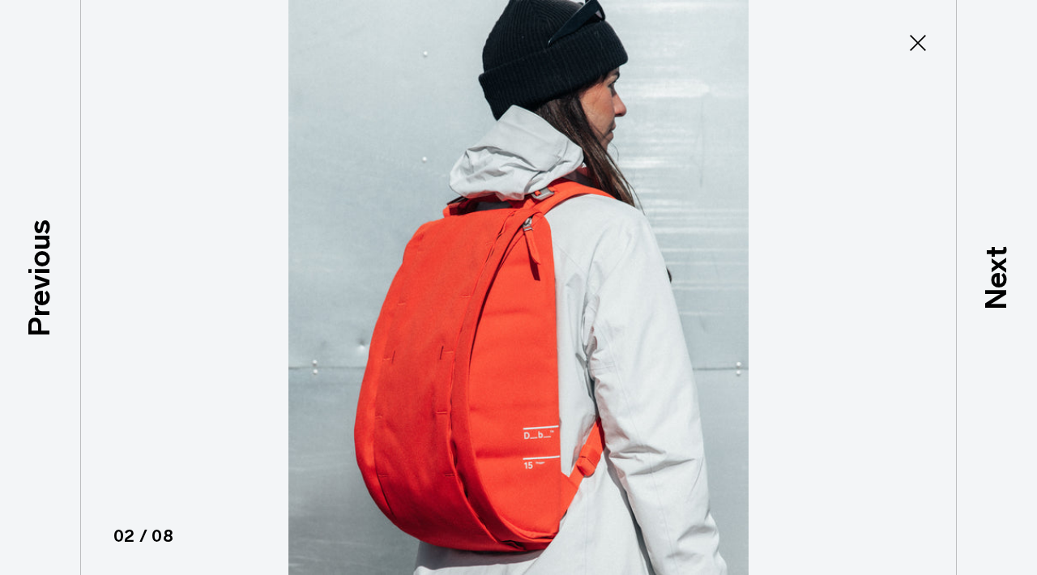
click at [922, 41] on icon at bounding box center [918, 43] width 26 height 26
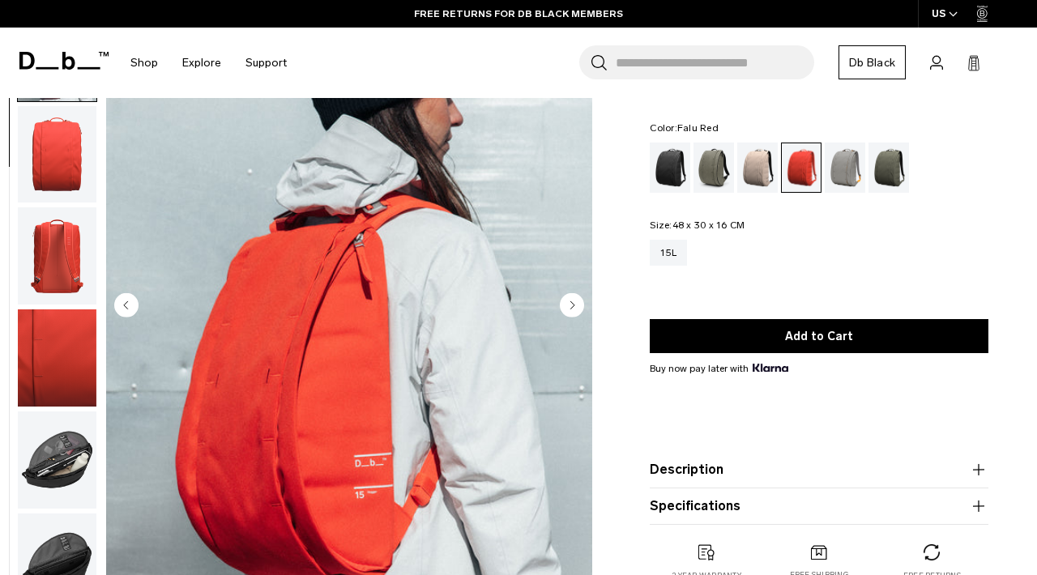
click at [45, 481] on img "button" at bounding box center [57, 460] width 79 height 97
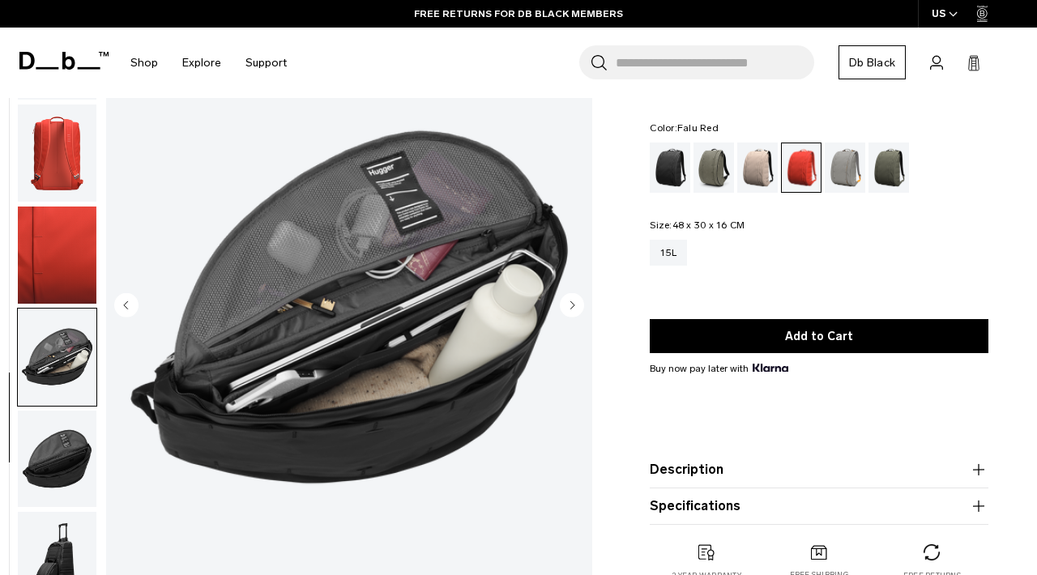
scroll to position [205, 0]
click at [71, 446] on img "button" at bounding box center [57, 459] width 79 height 97
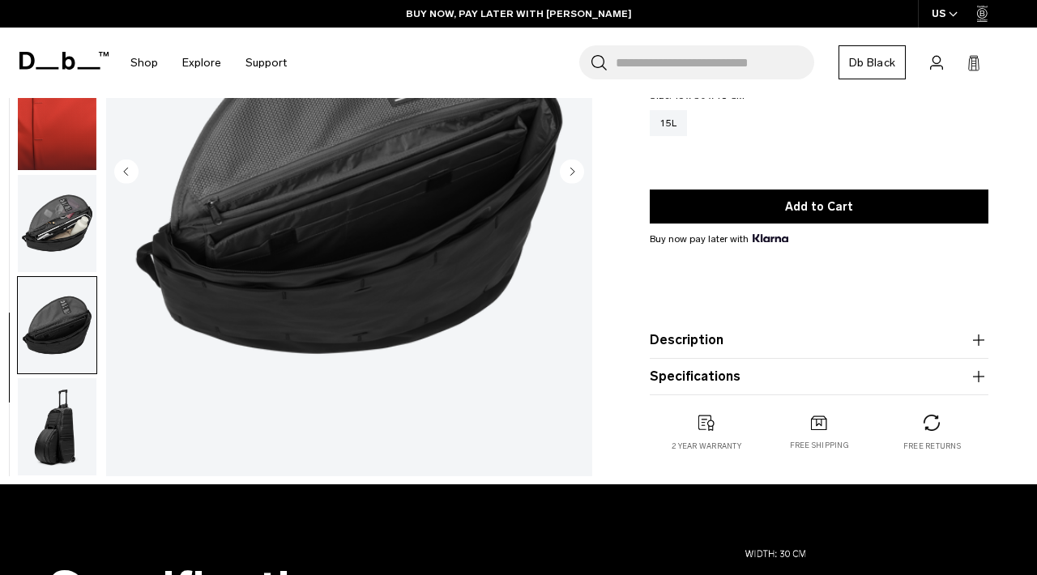
scroll to position [229, 0]
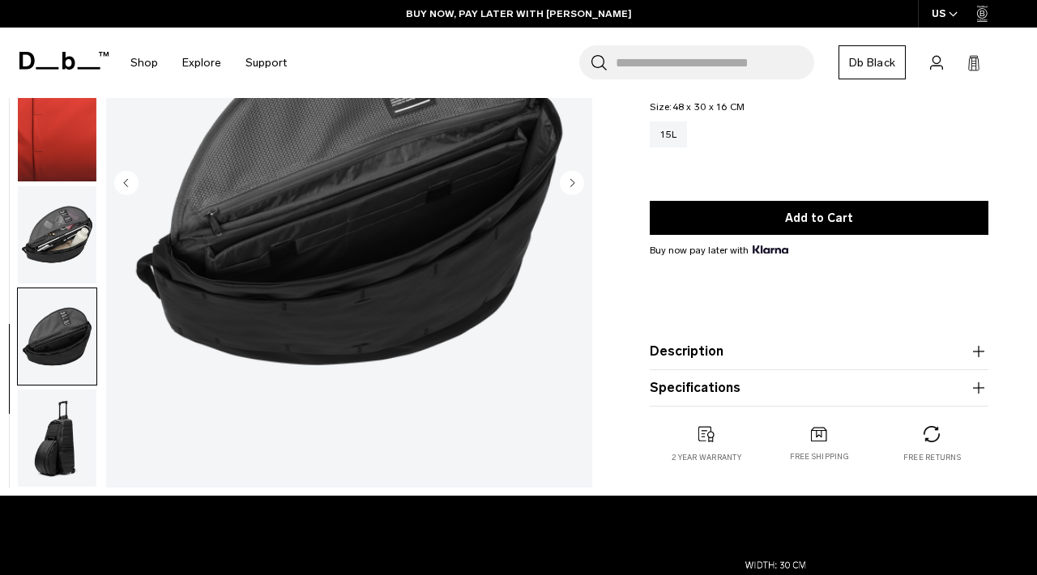
click at [71, 446] on img "button" at bounding box center [57, 438] width 79 height 97
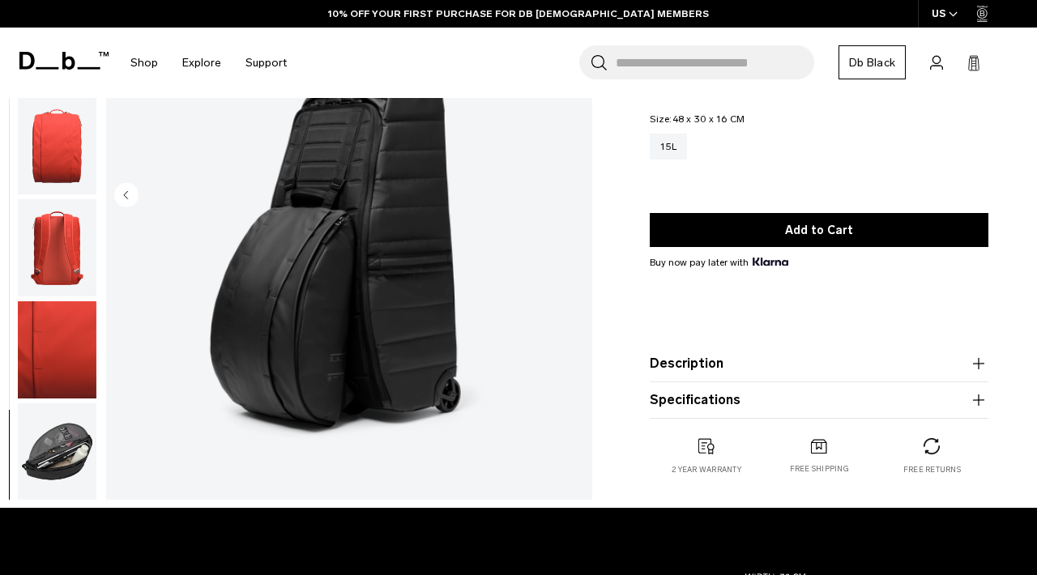
scroll to position [228, 0]
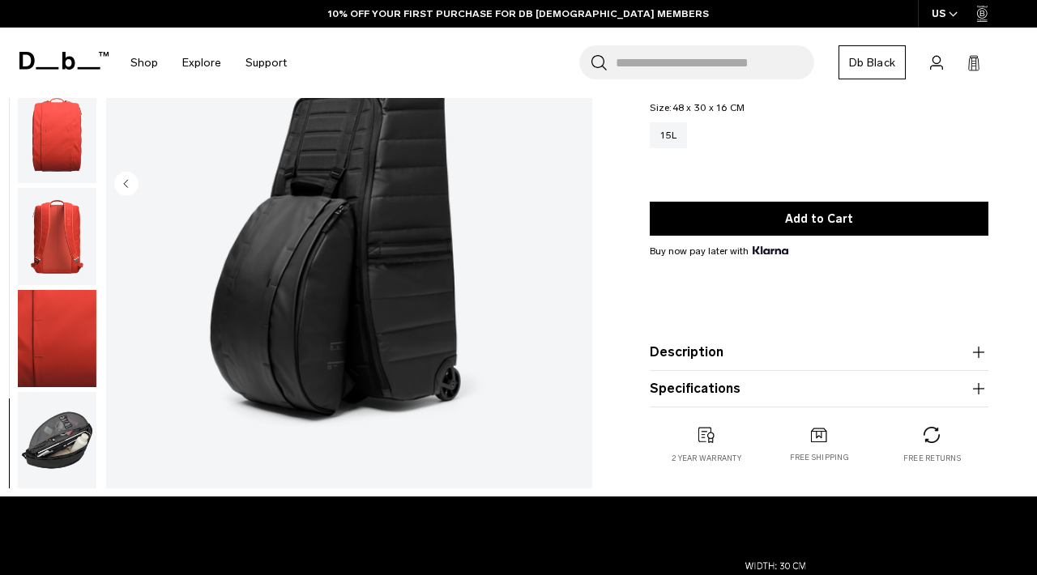
click at [677, 355] on button "Description" at bounding box center [819, 352] width 339 height 19
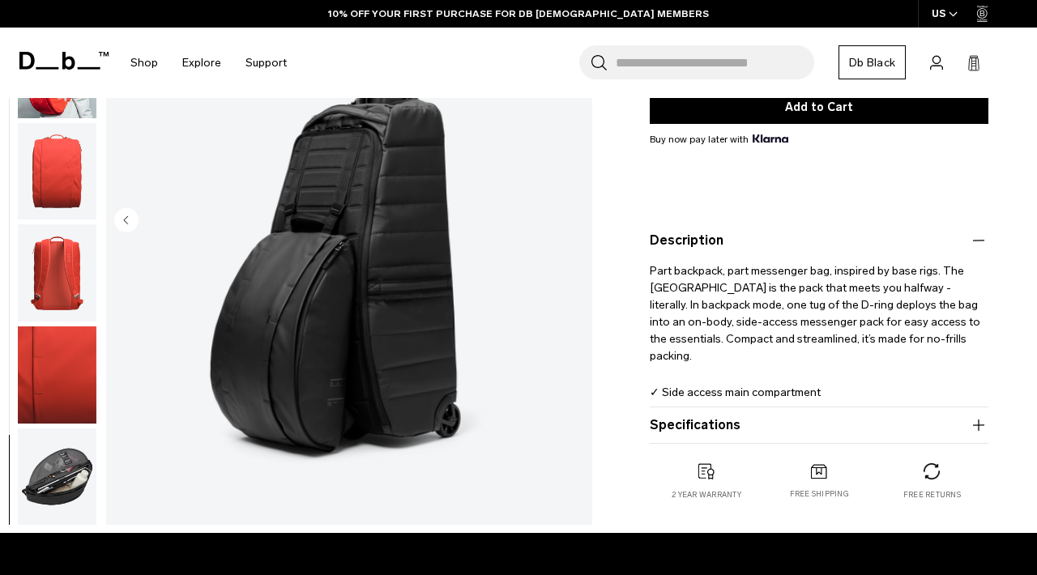
scroll to position [302, 0]
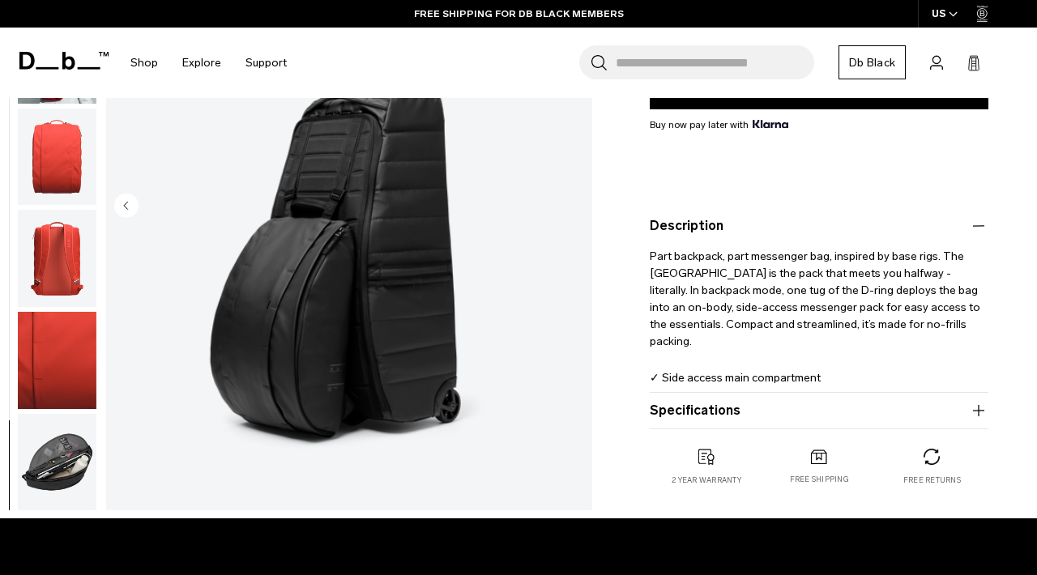
click at [687, 417] on button "Specifications" at bounding box center [819, 410] width 339 height 19
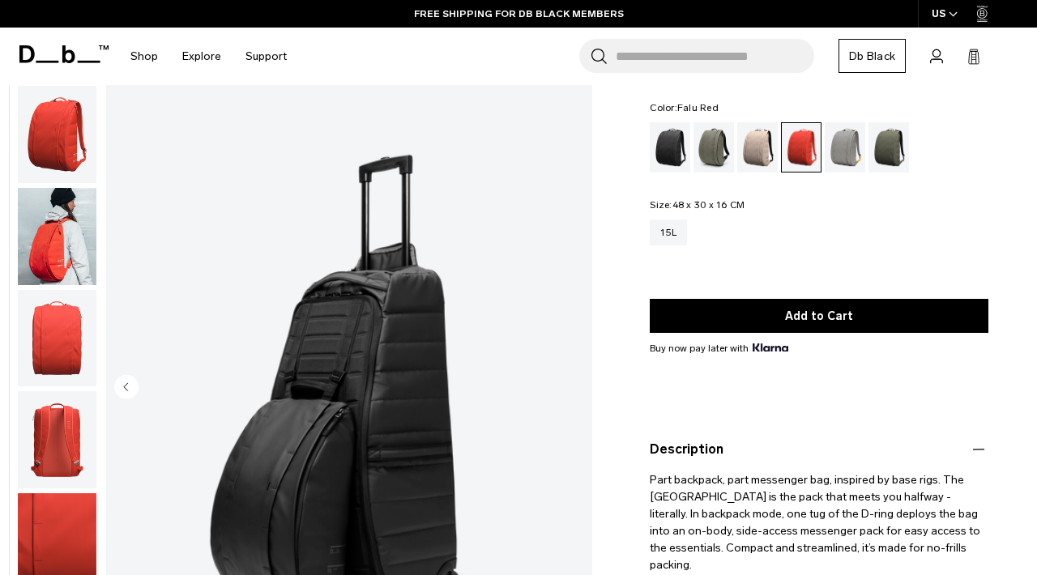
scroll to position [0, 0]
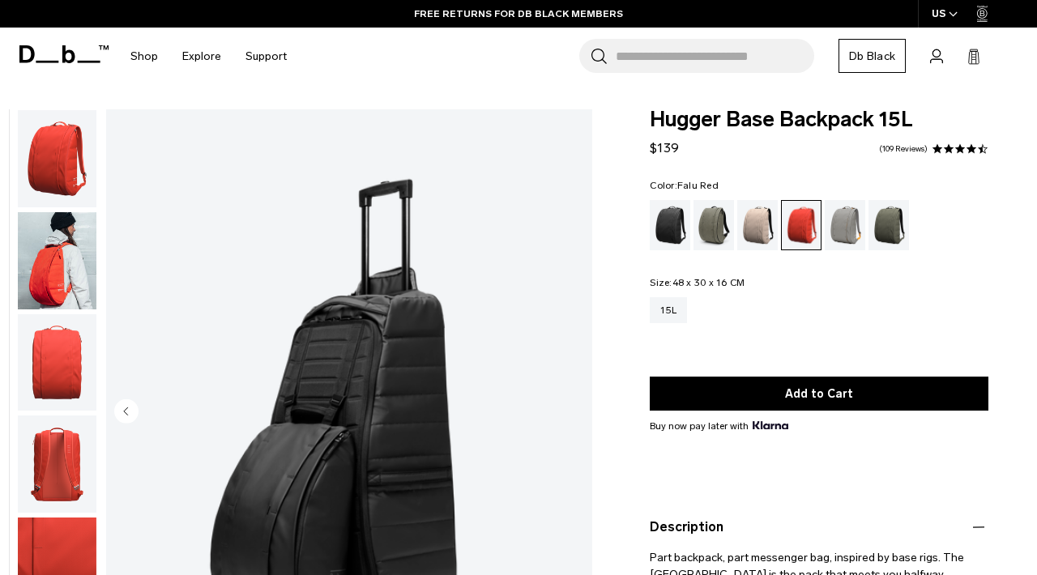
click at [59, 288] on img "button" at bounding box center [57, 260] width 79 height 97
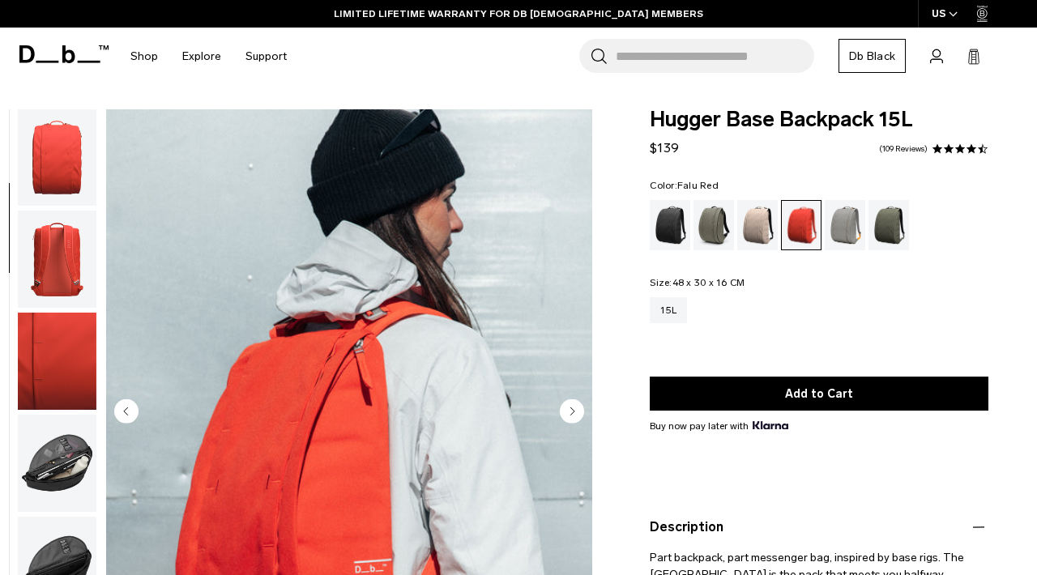
click at [56, 276] on img "button" at bounding box center [57, 259] width 79 height 97
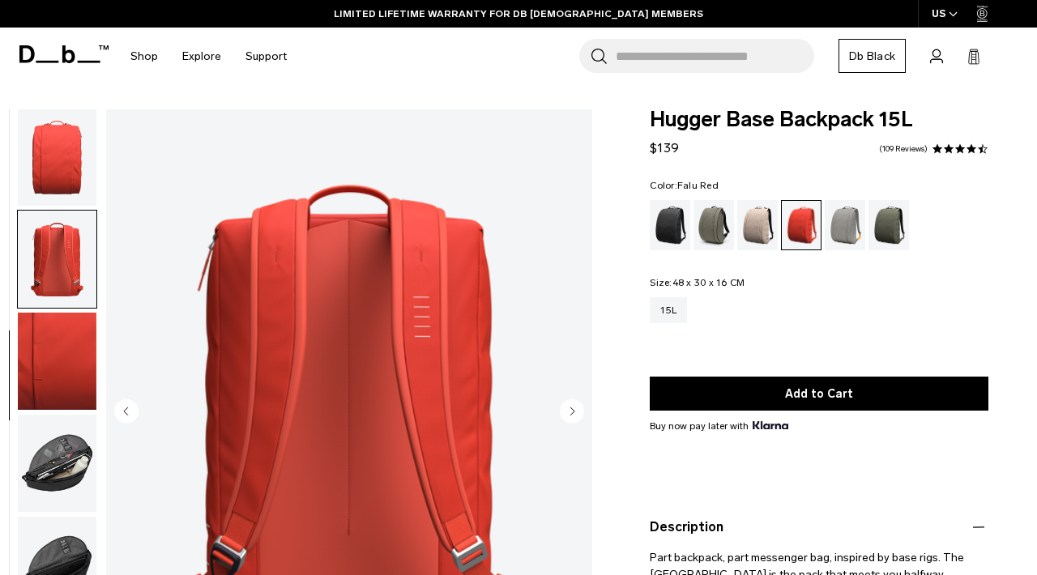
click at [82, 152] on img "button" at bounding box center [57, 157] width 79 height 97
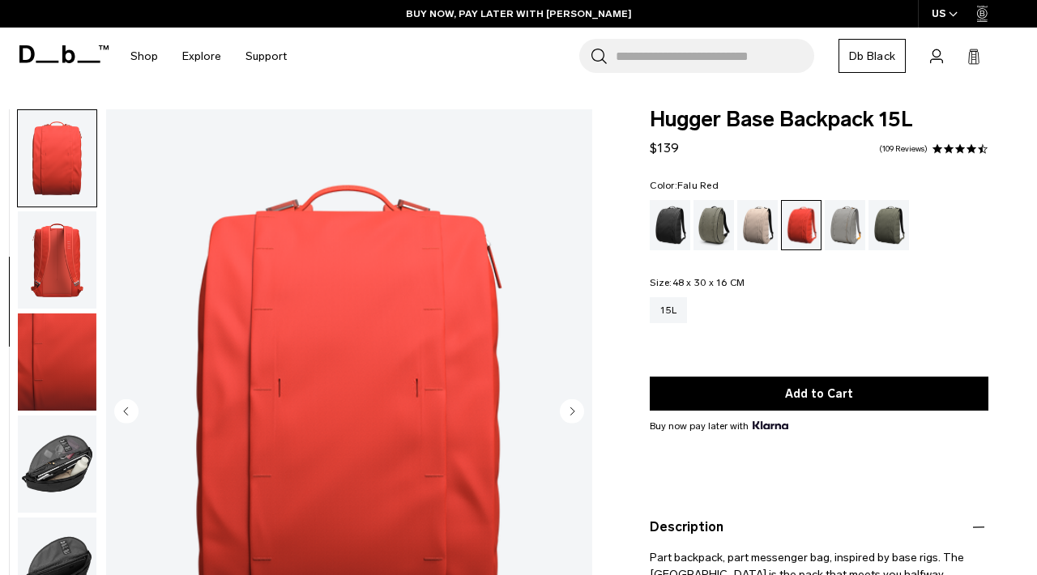
click at [689, 60] on input "Search for Bags, Luggage..." at bounding box center [715, 56] width 199 height 34
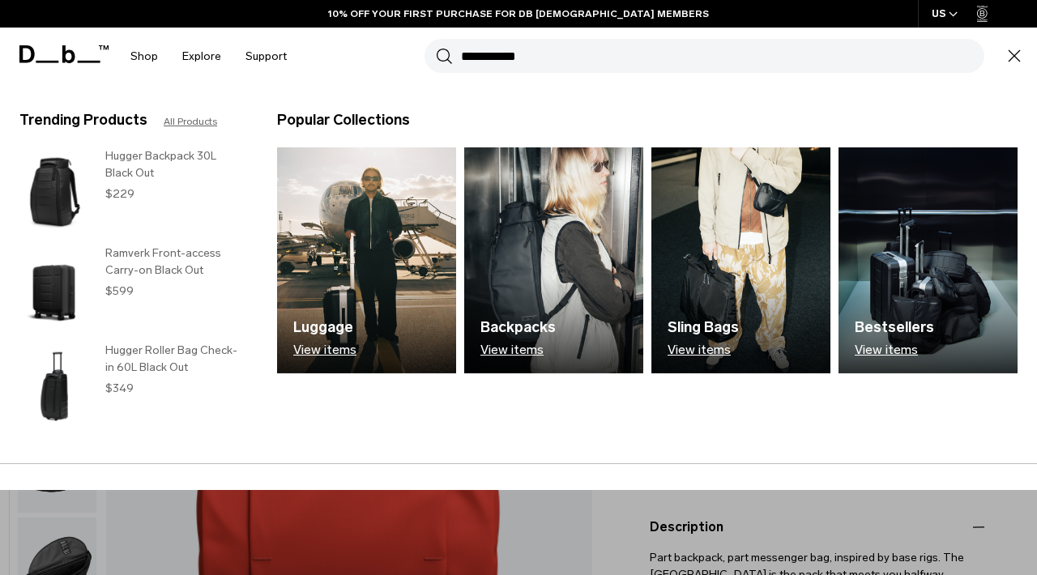
type input "**********"
click at [436, 47] on button "Search" at bounding box center [444, 56] width 17 height 18
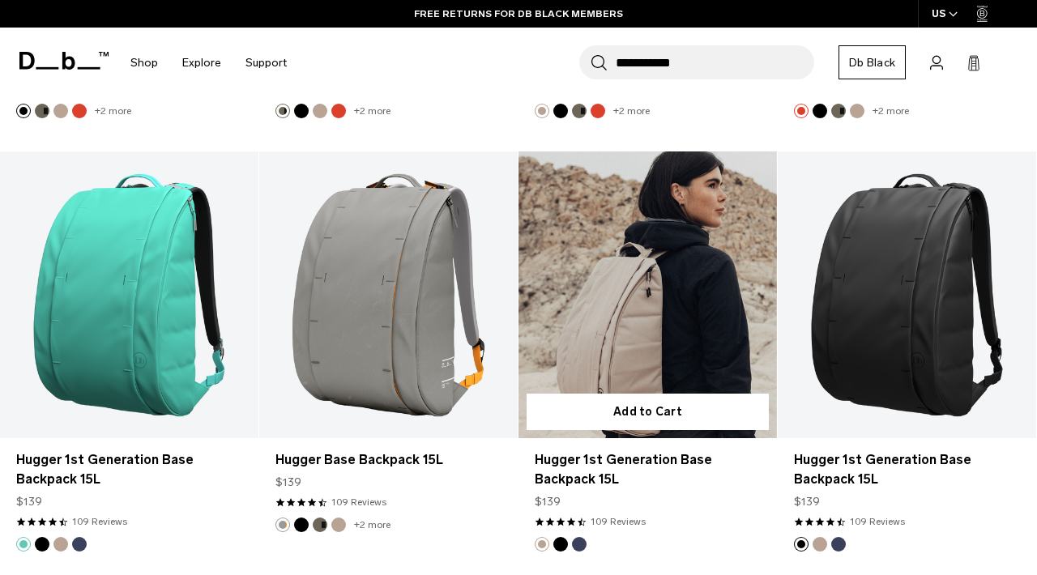
scroll to position [610, 0]
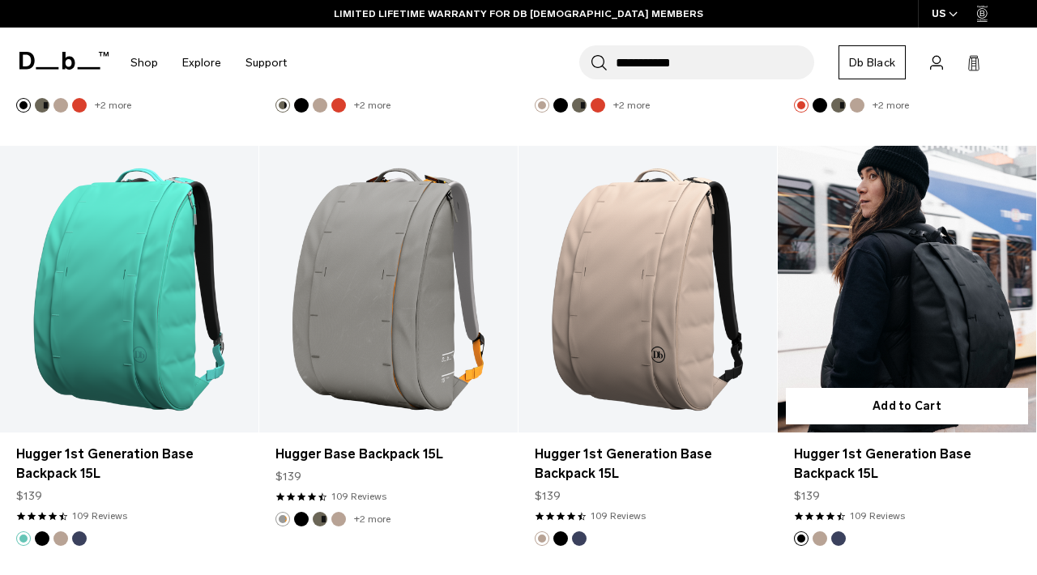
click at [882, 307] on link "Hugger 1st Generation Base Backpack 15L" at bounding box center [907, 289] width 259 height 287
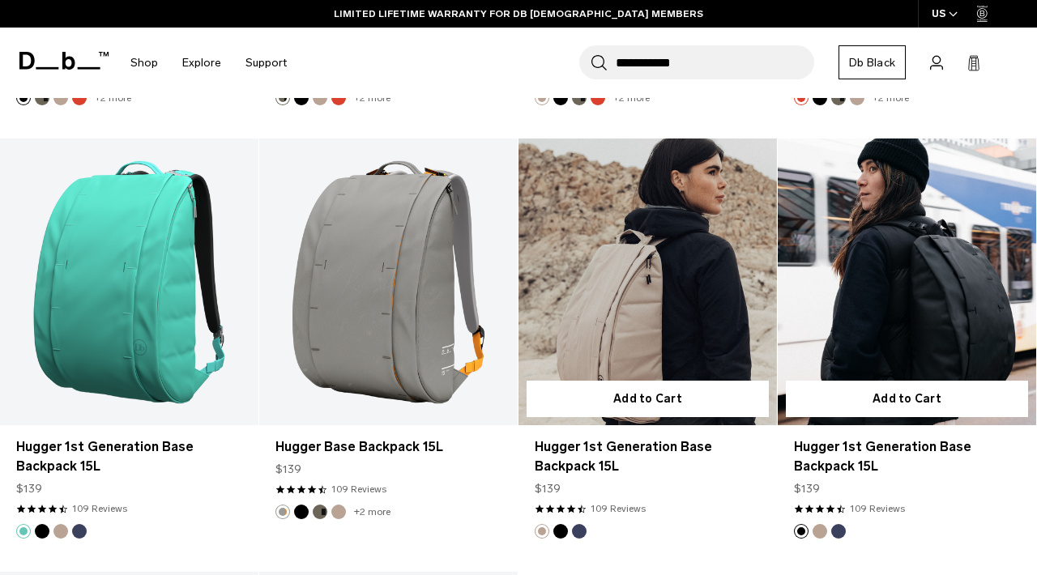
scroll to position [618, 0]
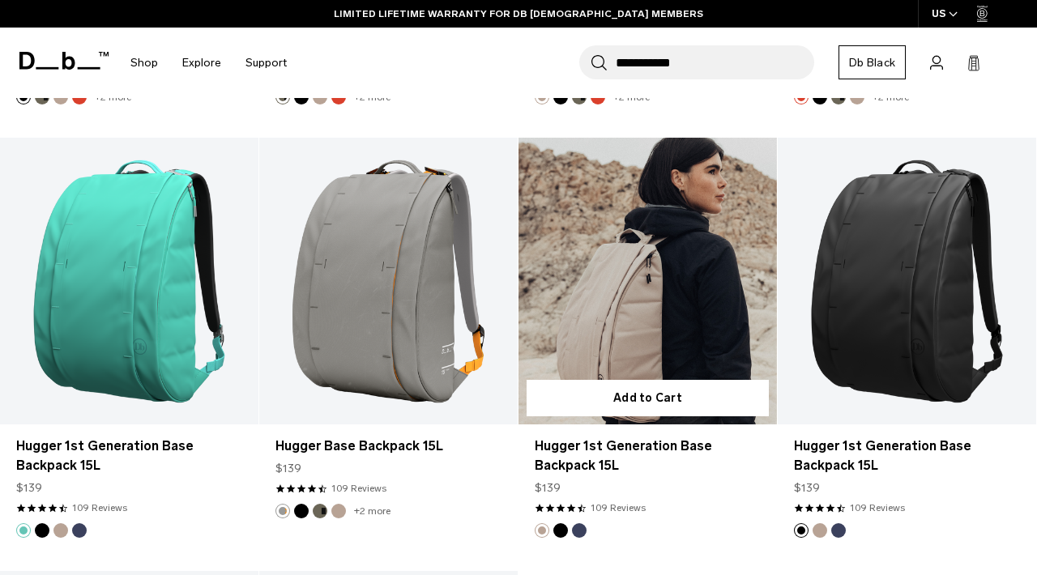
click at [685, 300] on link "Hugger 1st Generation Base Backpack 15L" at bounding box center [648, 281] width 259 height 287
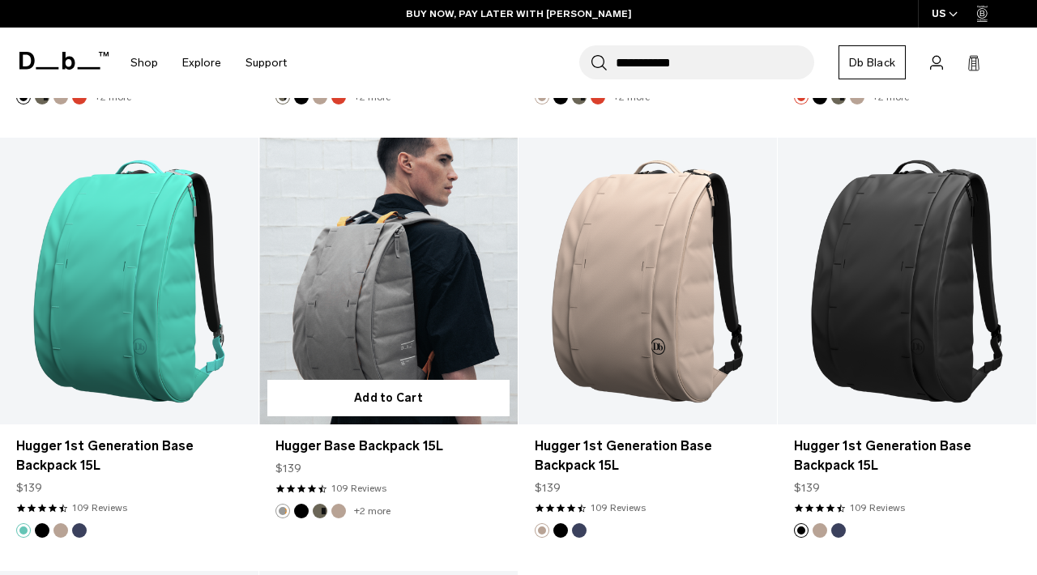
click at [384, 317] on link "Hugger Base Backpack 15L" at bounding box center [388, 281] width 259 height 287
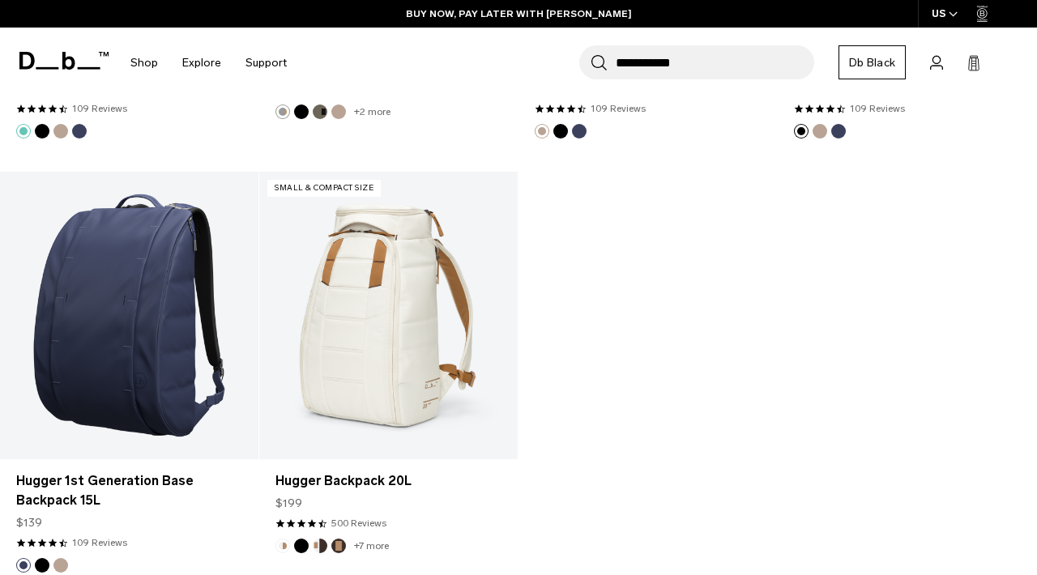
scroll to position [1079, 0]
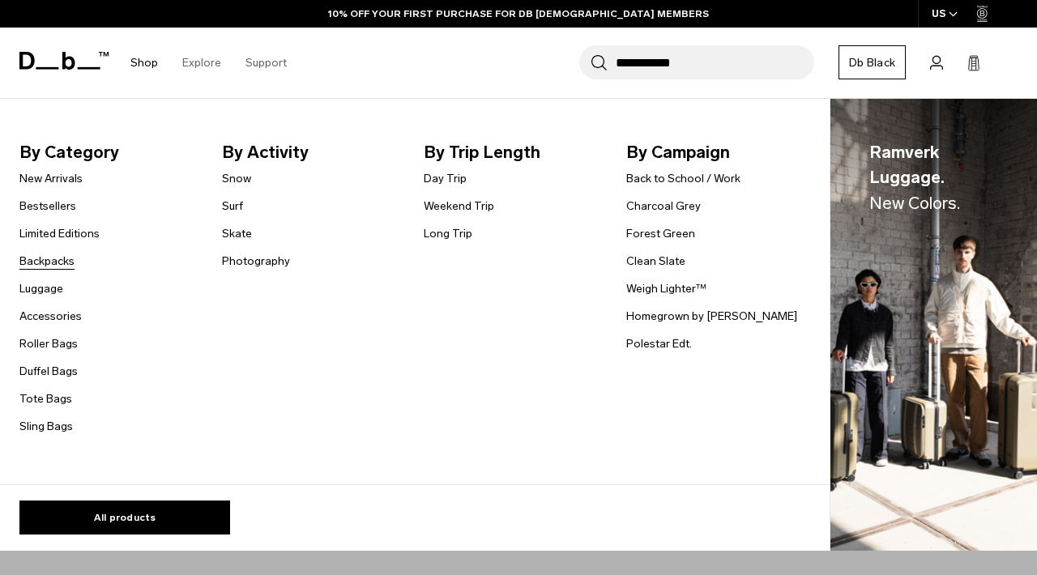
click at [64, 260] on link "Backpacks" at bounding box center [46, 261] width 55 height 17
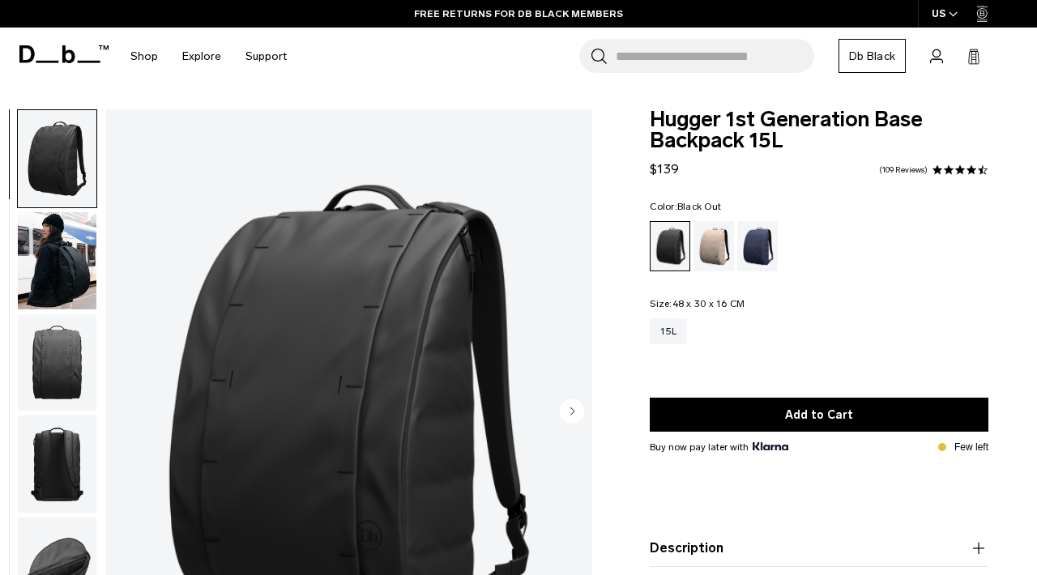
click at [733, 71] on input "Search for Bags, Luggage..." at bounding box center [715, 56] width 199 height 34
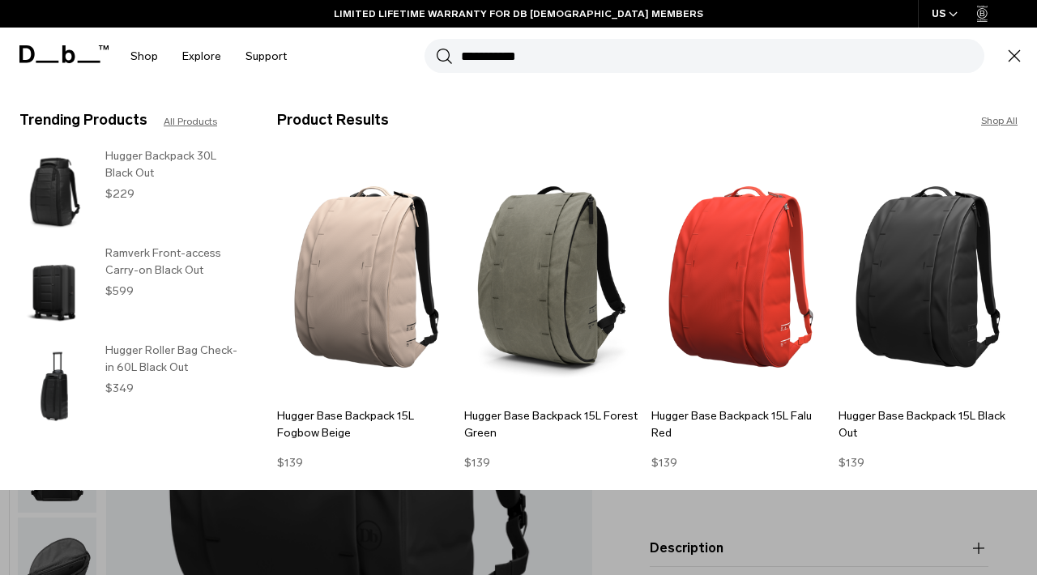
type input "**********"
click at [436, 47] on button "Search" at bounding box center [444, 56] width 17 height 18
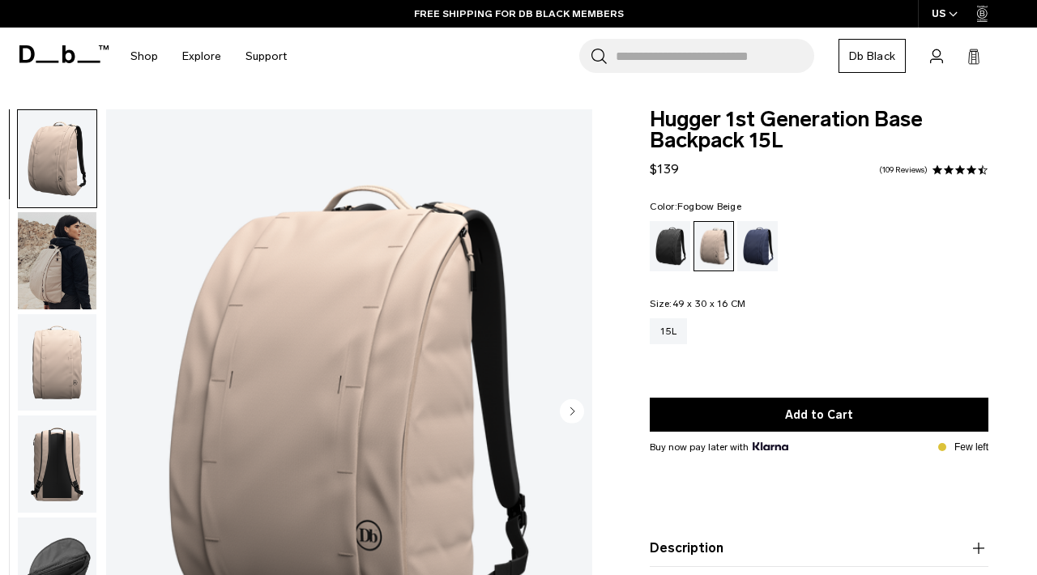
click at [44, 250] on img "button" at bounding box center [57, 260] width 79 height 97
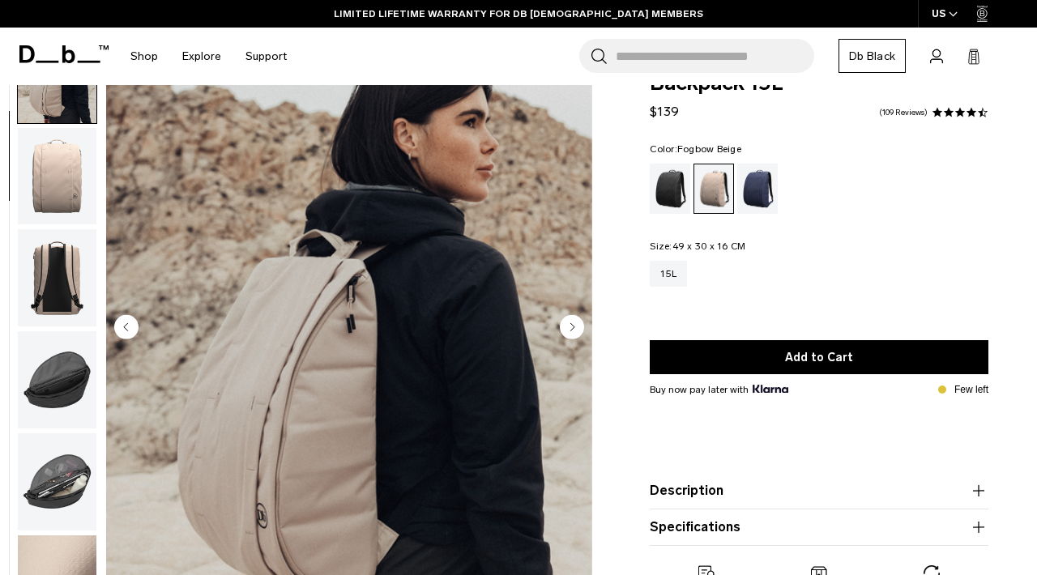
scroll to position [66, 0]
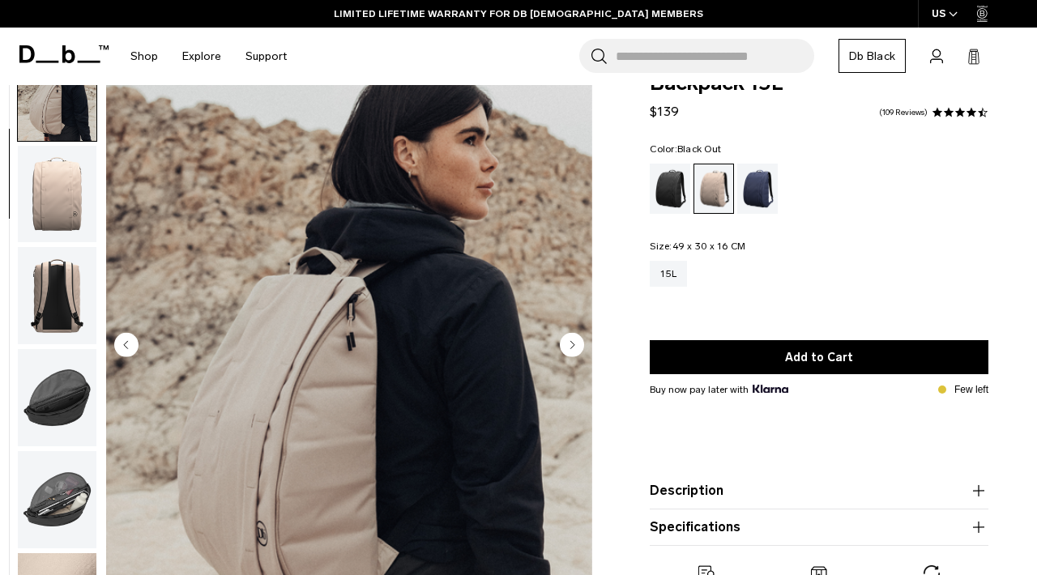
click at [664, 186] on div "Black Out" at bounding box center [670, 189] width 41 height 50
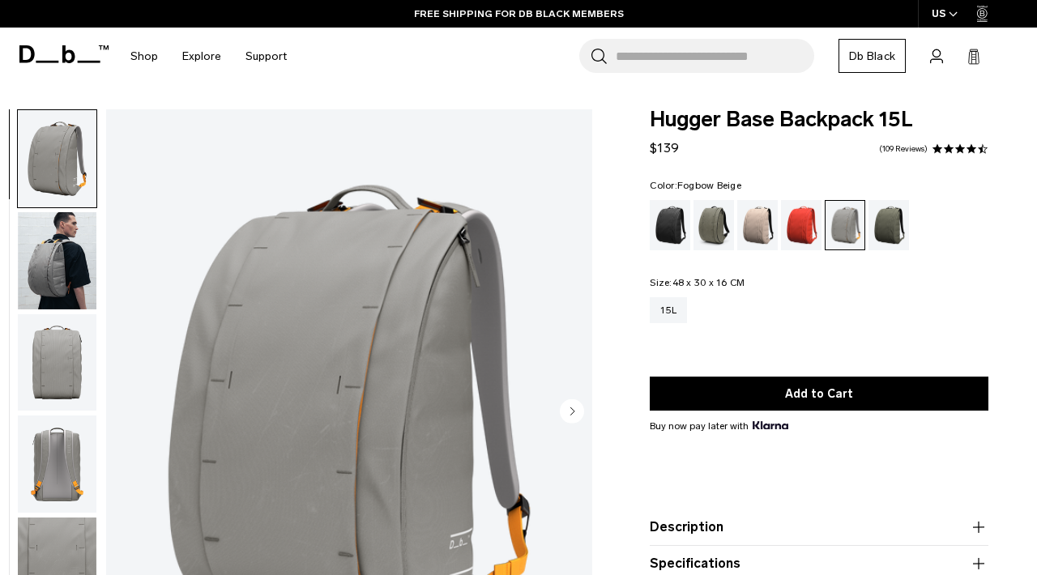
click at [757, 223] on div "Fogbow Beige" at bounding box center [758, 225] width 41 height 50
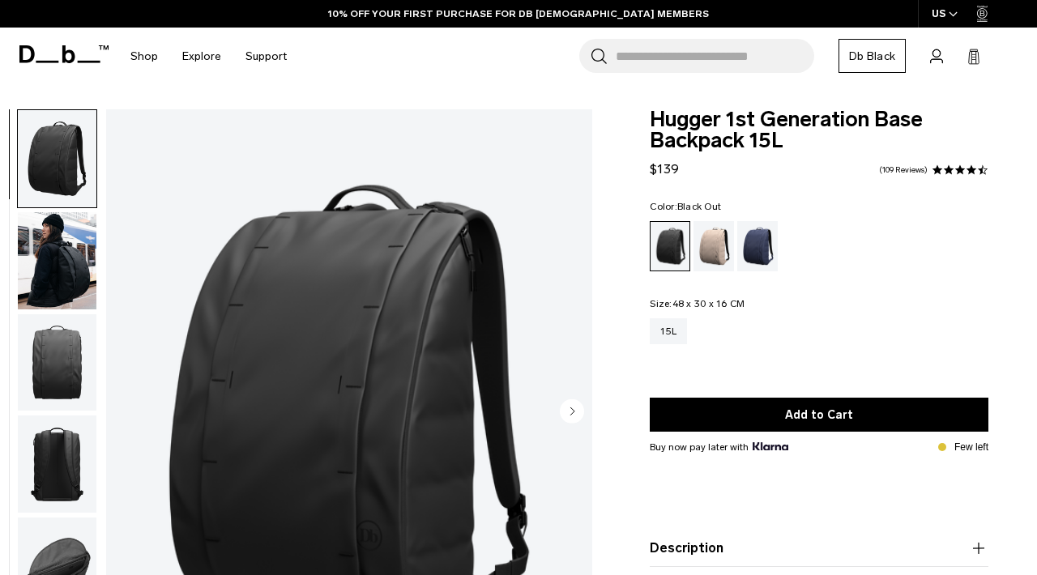
click at [61, 250] on img "button" at bounding box center [57, 260] width 79 height 97
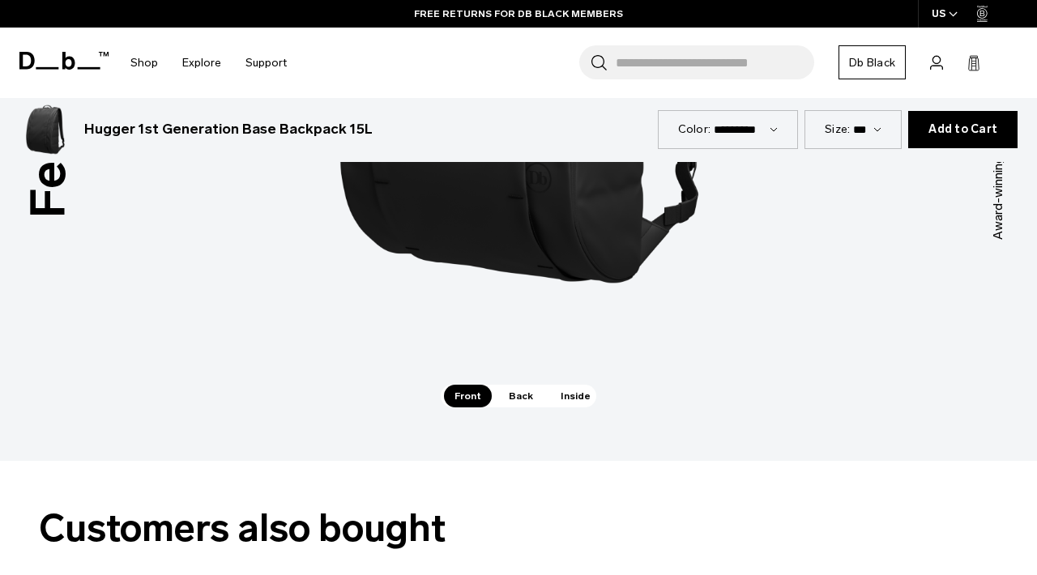
scroll to position [2194, 0]
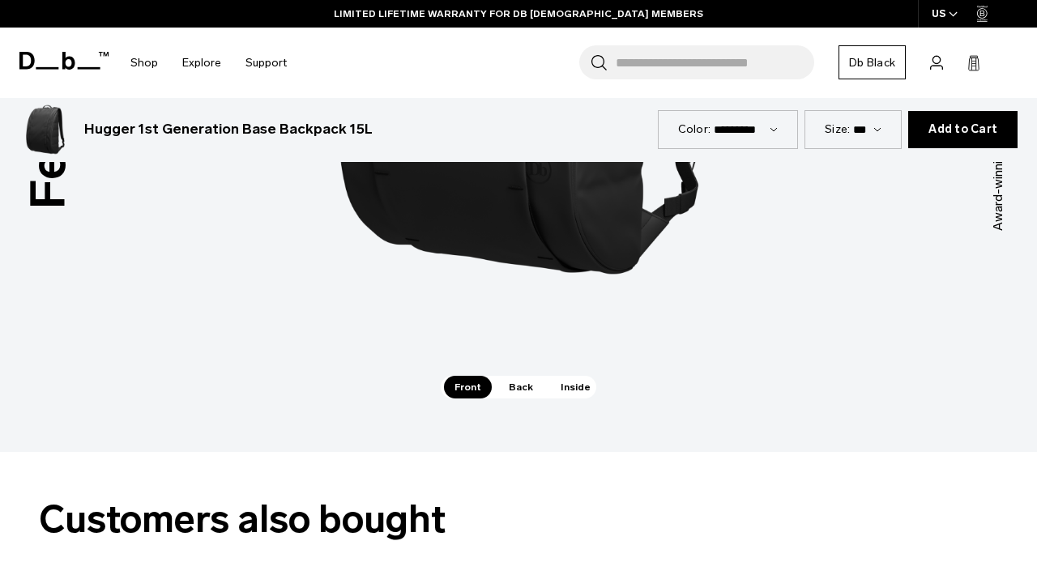
click at [519, 376] on span "Back" at bounding box center [520, 387] width 45 height 23
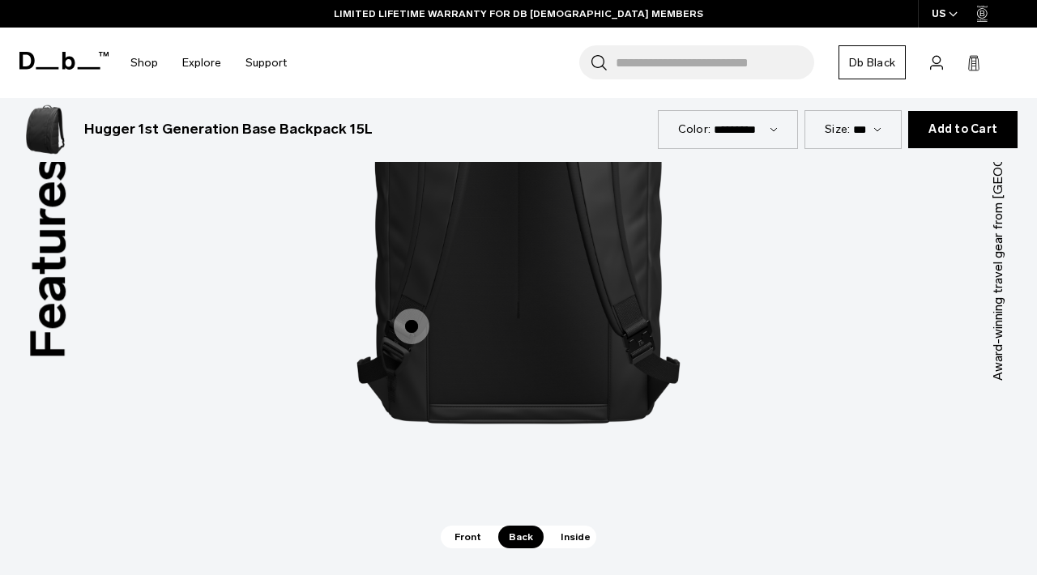
scroll to position [2016, 0]
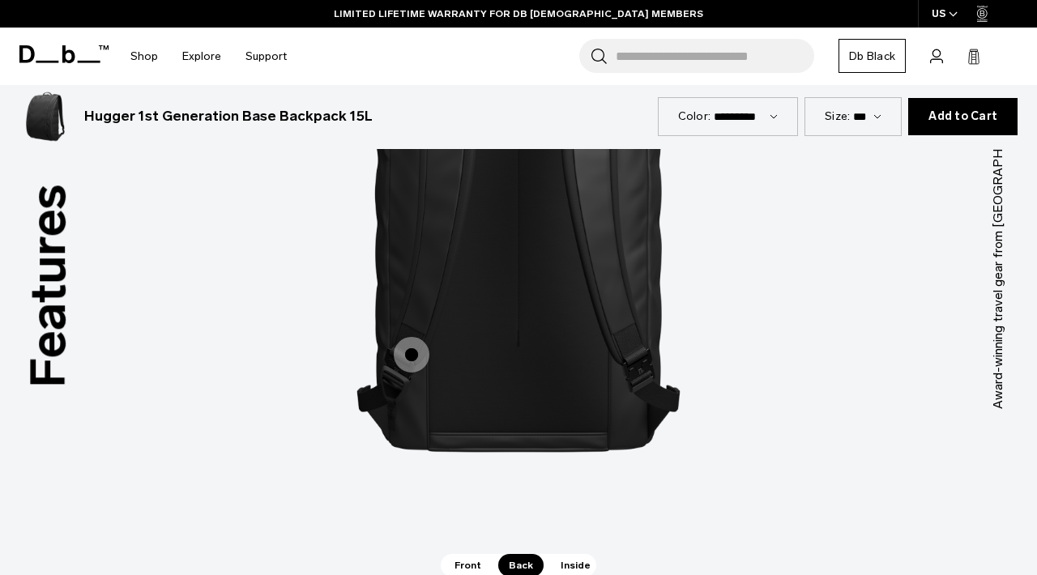
click at [571, 554] on span "Inside" at bounding box center [575, 565] width 51 height 23
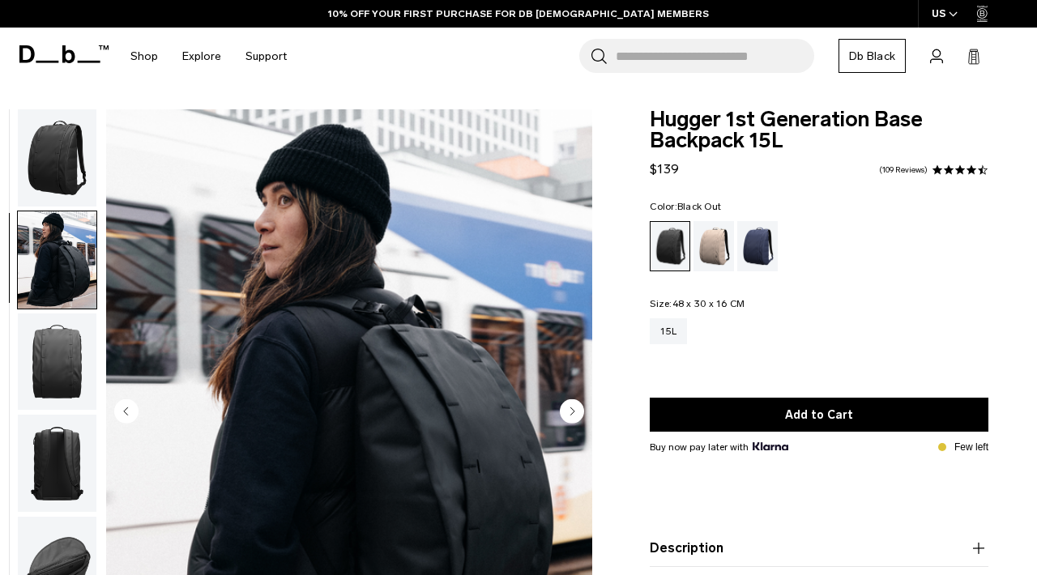
scroll to position [1, 0]
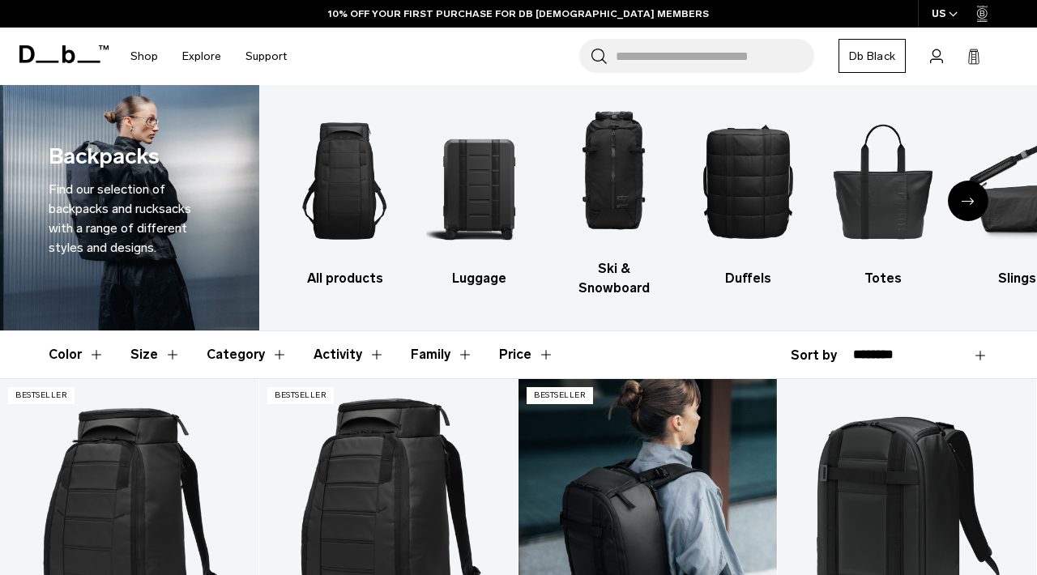
scroll to position [19, 0]
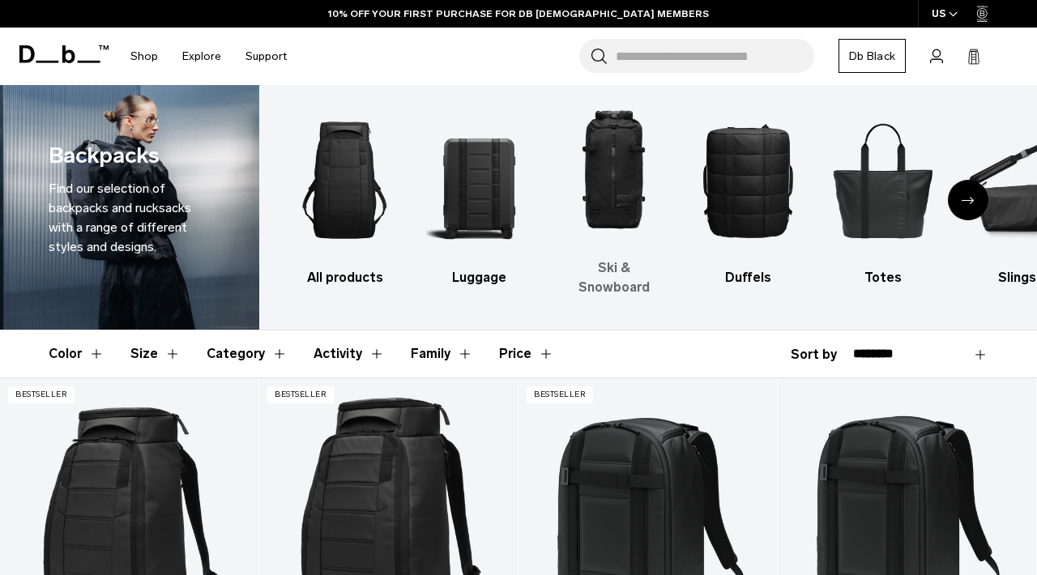
click at [608, 190] on img "3 / 10" at bounding box center [614, 171] width 106 height 160
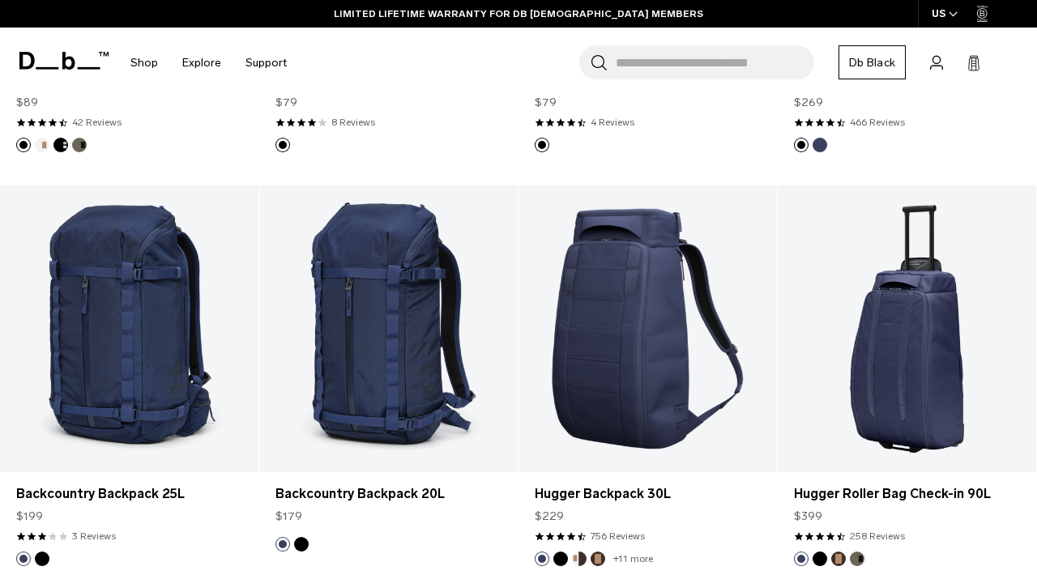
scroll to position [1853, 0]
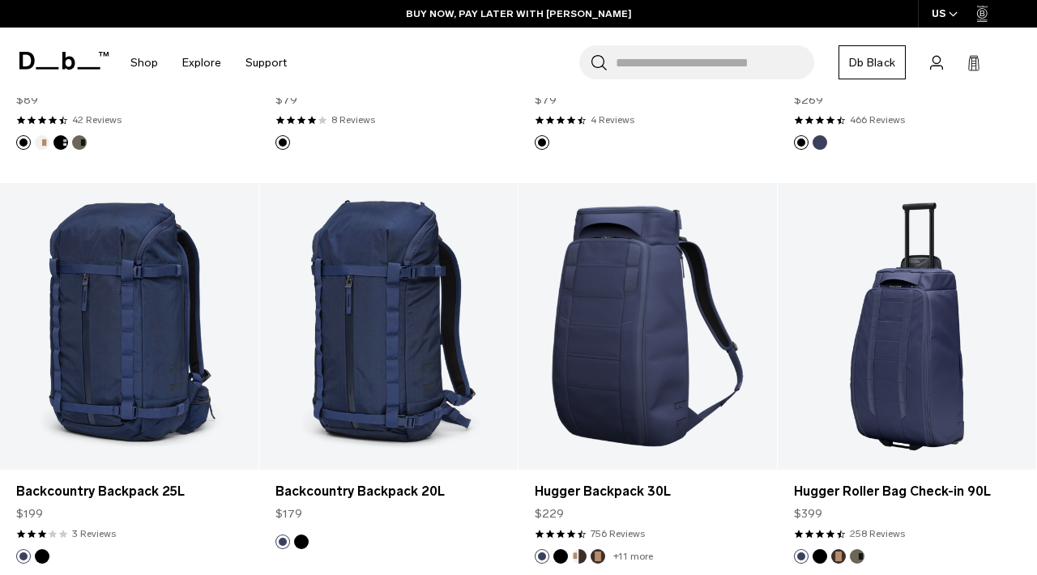
click at [629, 61] on input "Search for Bags, Luggage..." at bounding box center [715, 62] width 199 height 34
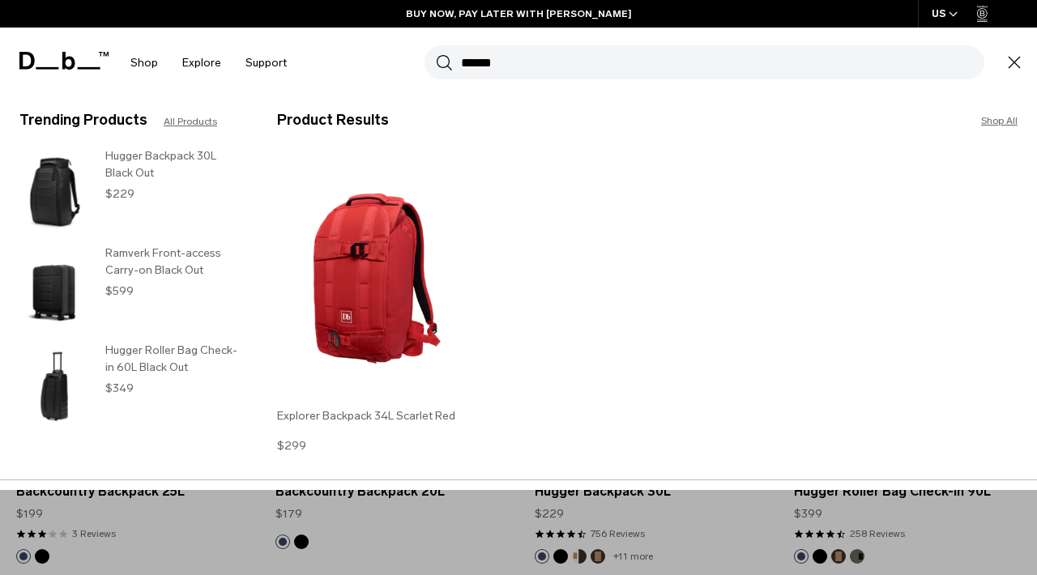
type input "******"
click at [423, 238] on img at bounding box center [366, 277] width 179 height 242
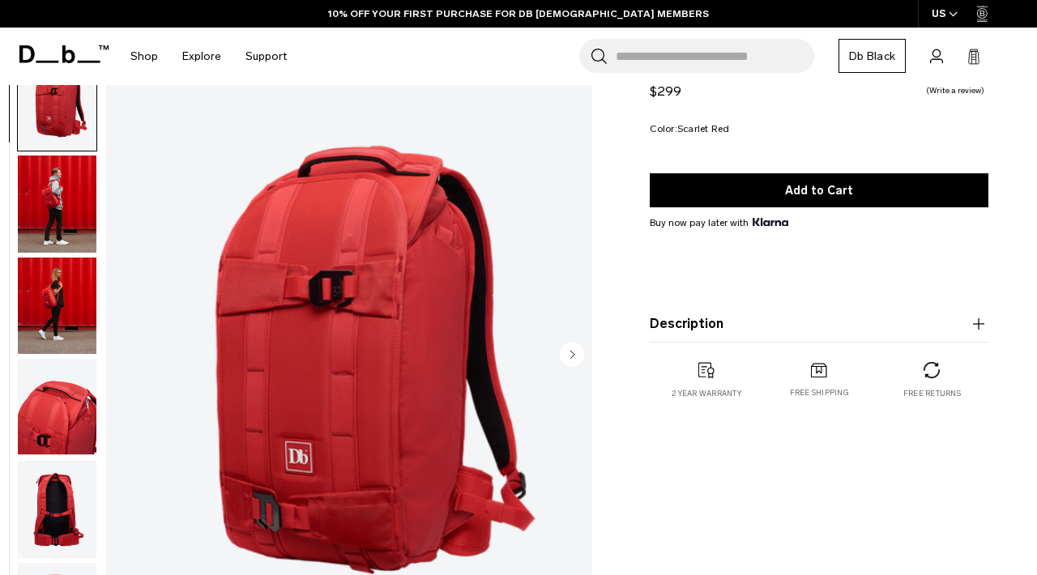
click at [58, 193] on img "button" at bounding box center [57, 204] width 79 height 97
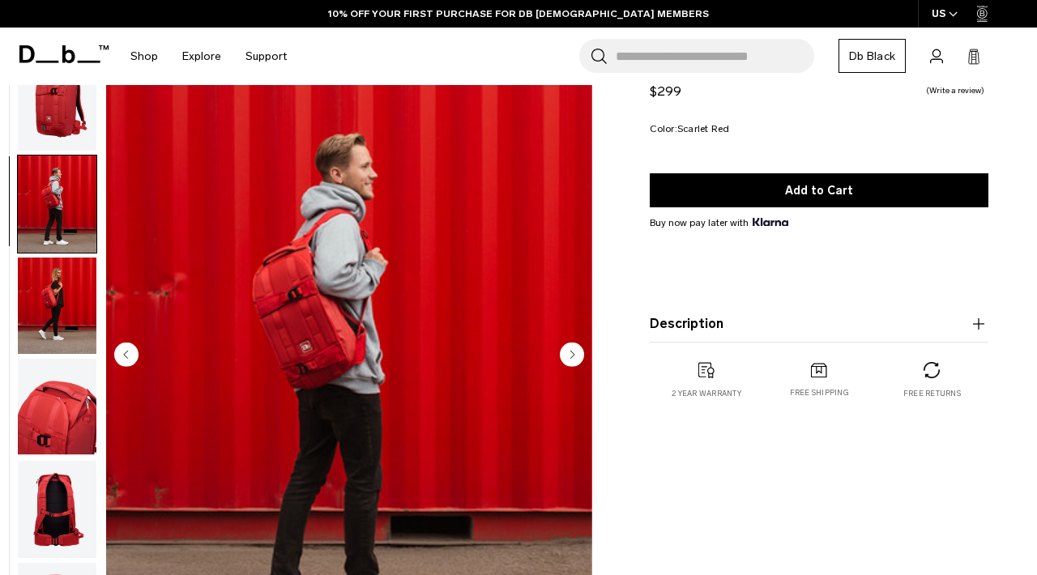
scroll to position [1, 0]
click at [45, 270] on img "button" at bounding box center [57, 305] width 79 height 97
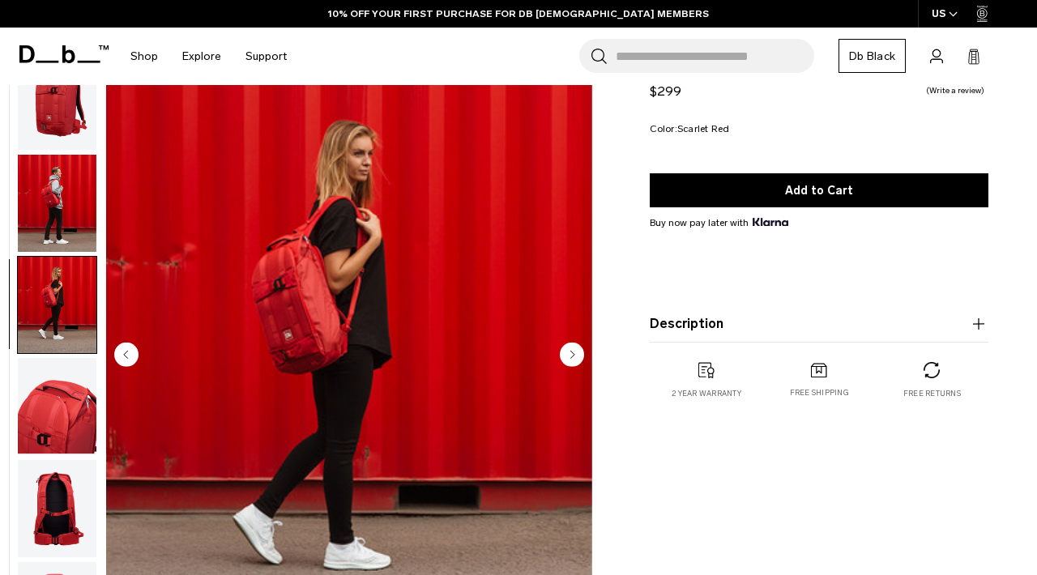
click at [56, 374] on img "button" at bounding box center [57, 406] width 79 height 97
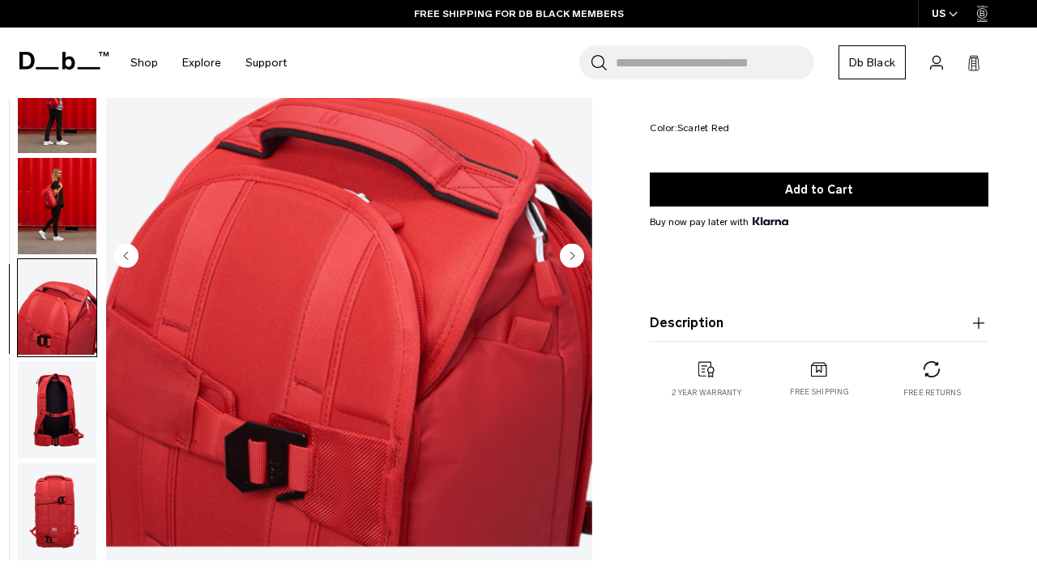
scroll to position [176, 0]
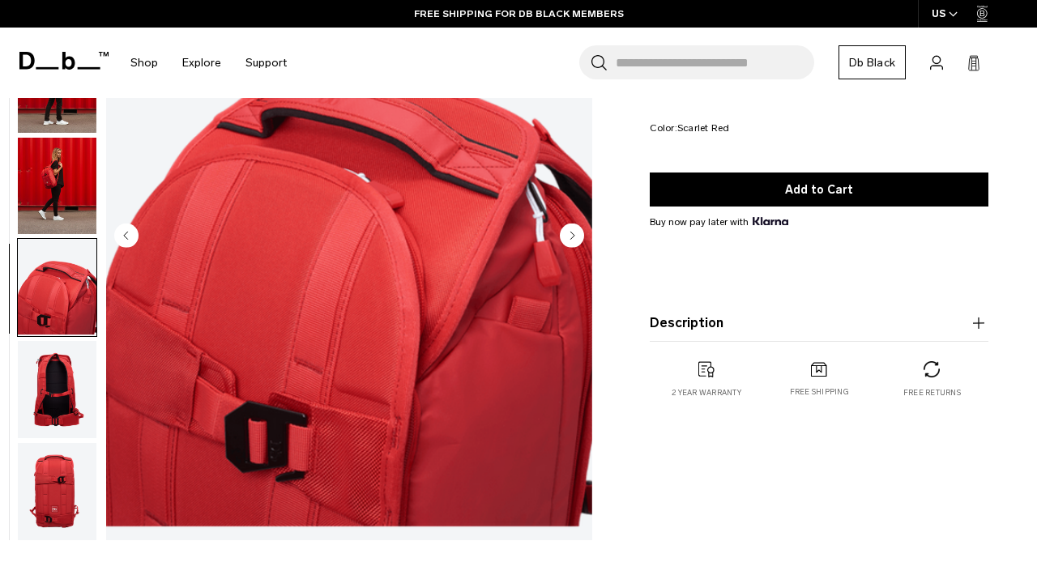
click at [52, 267] on img "button" at bounding box center [57, 287] width 79 height 97
click at [578, 233] on circle "Next slide" at bounding box center [572, 235] width 24 height 24
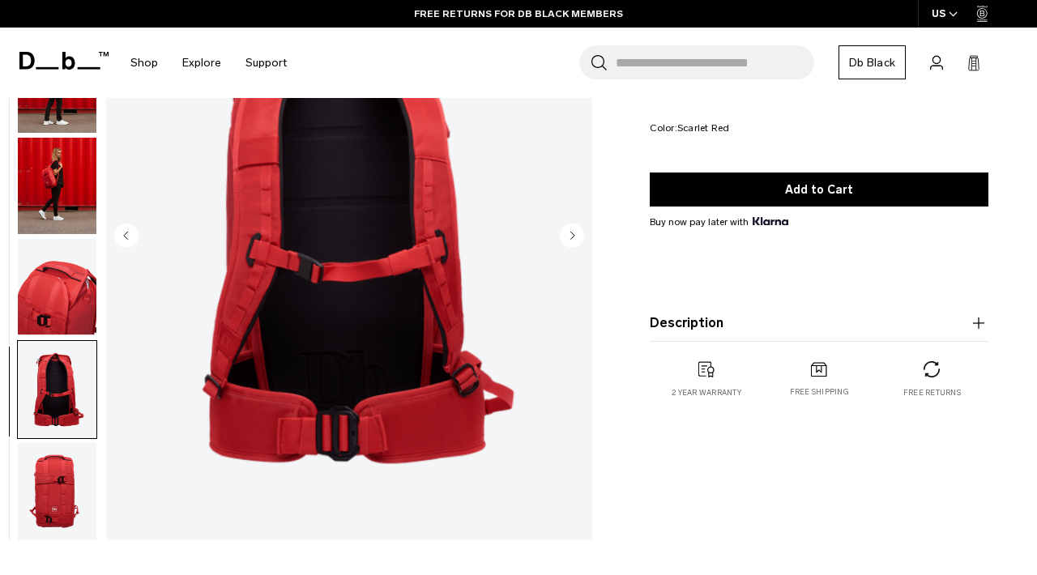
click at [578, 233] on circle "Next slide" at bounding box center [572, 235] width 24 height 24
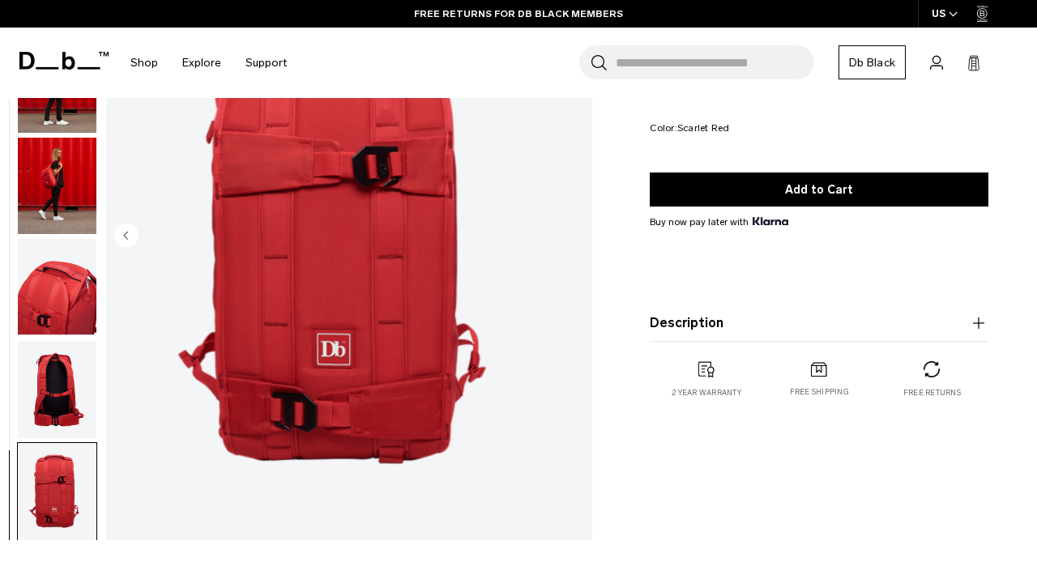
click at [578, 233] on img "6 / 6" at bounding box center [349, 237] width 486 height 607
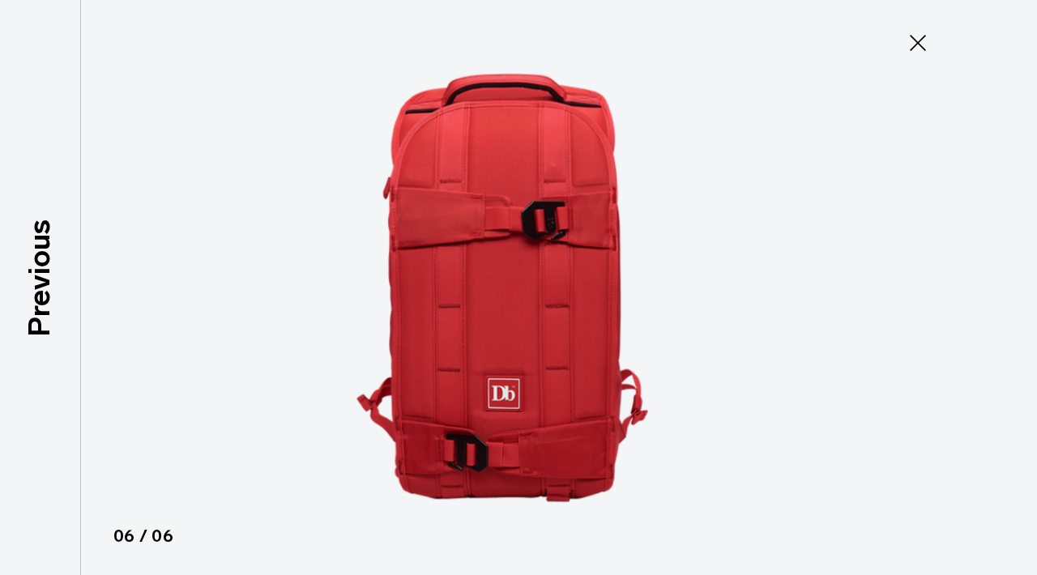
click at [914, 41] on icon at bounding box center [918, 43] width 26 height 26
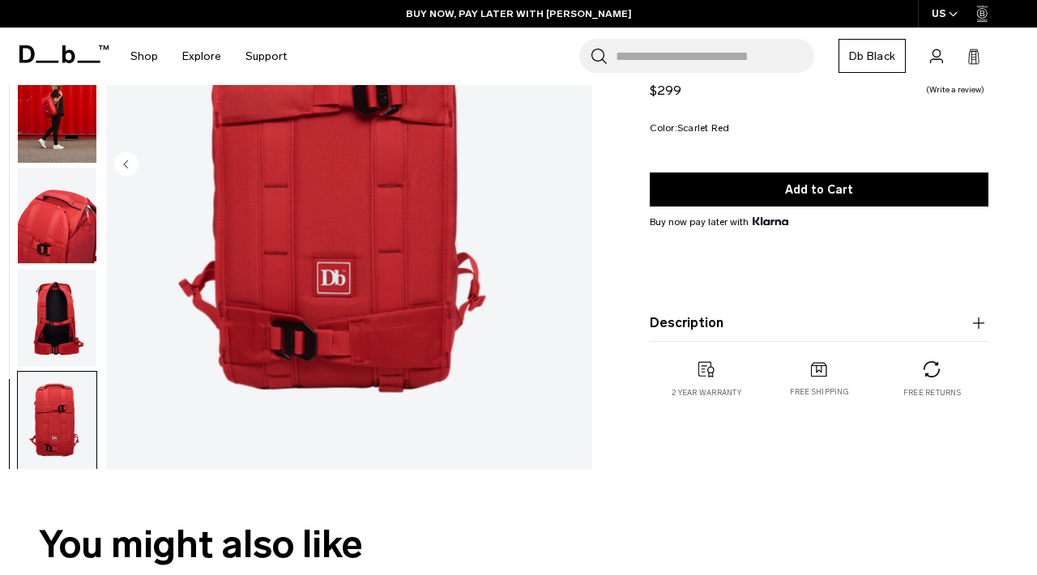
scroll to position [246, 0]
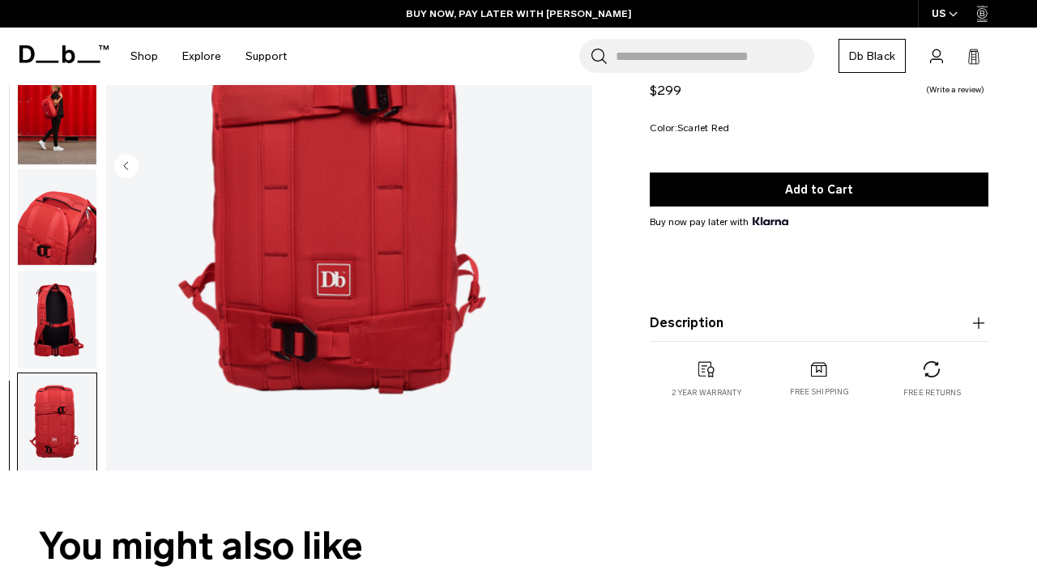
click at [671, 319] on button "Description" at bounding box center [819, 323] width 339 height 19
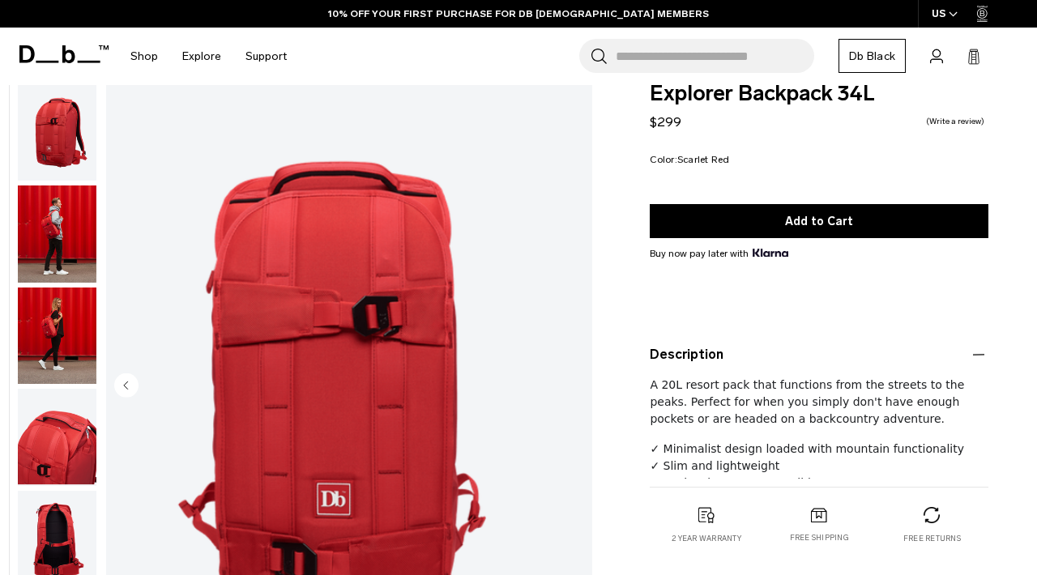
scroll to position [0, 0]
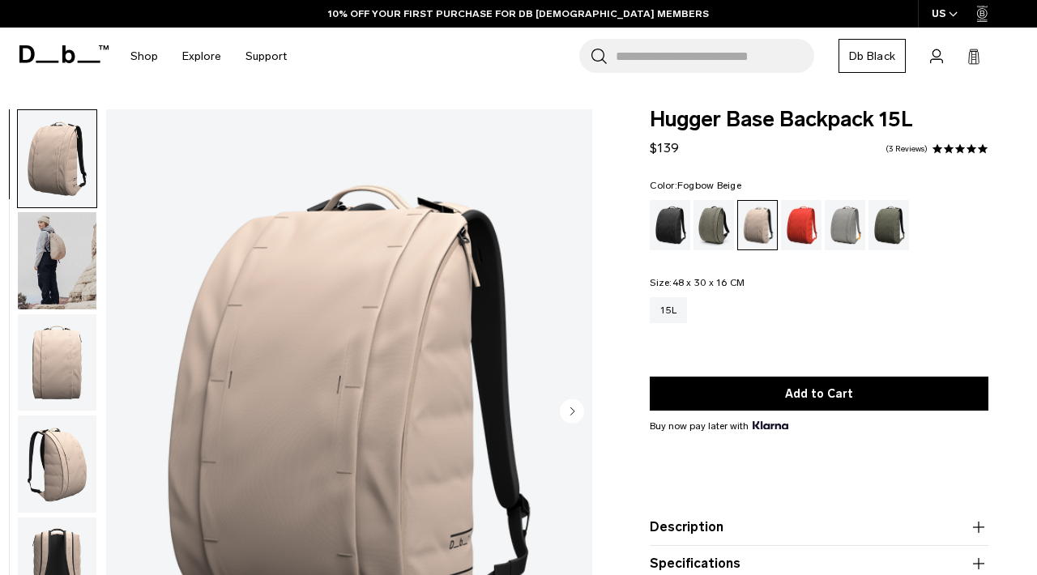
click at [66, 443] on img "button" at bounding box center [57, 464] width 79 height 97
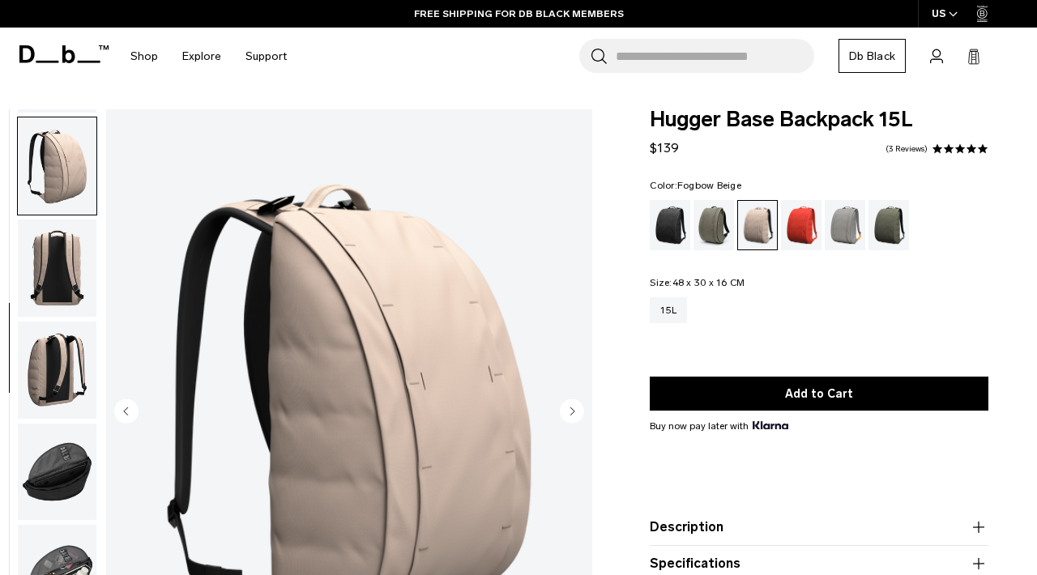
scroll to position [306, 0]
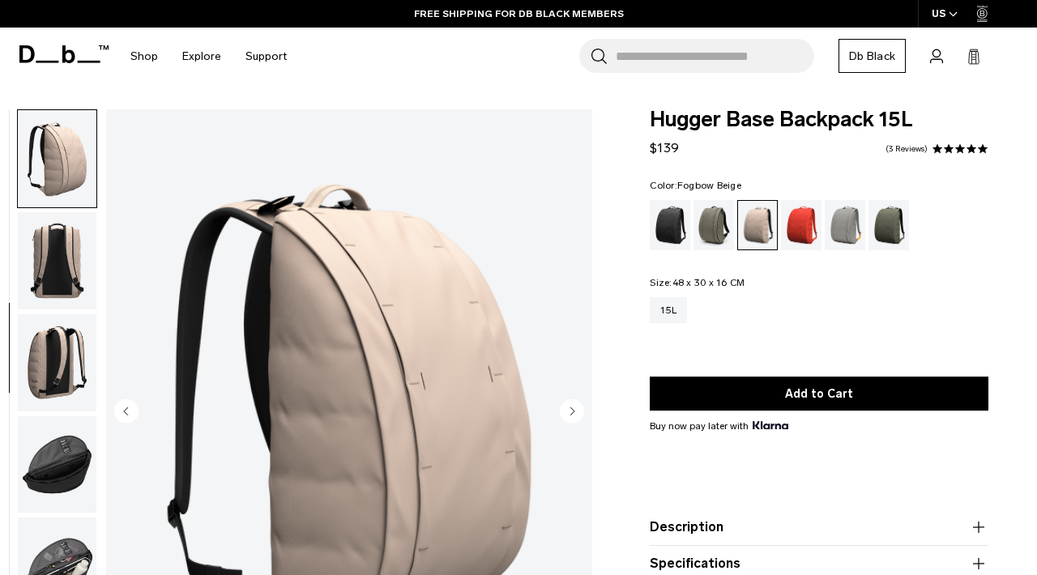
click at [57, 280] on img "button" at bounding box center [57, 260] width 79 height 97
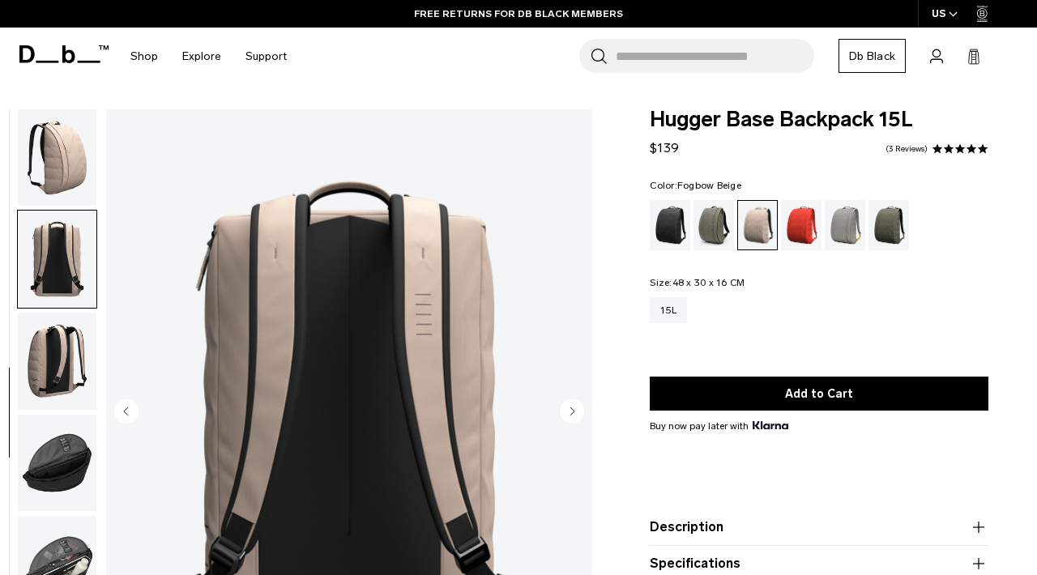
click at [63, 357] on img "button" at bounding box center [57, 361] width 79 height 97
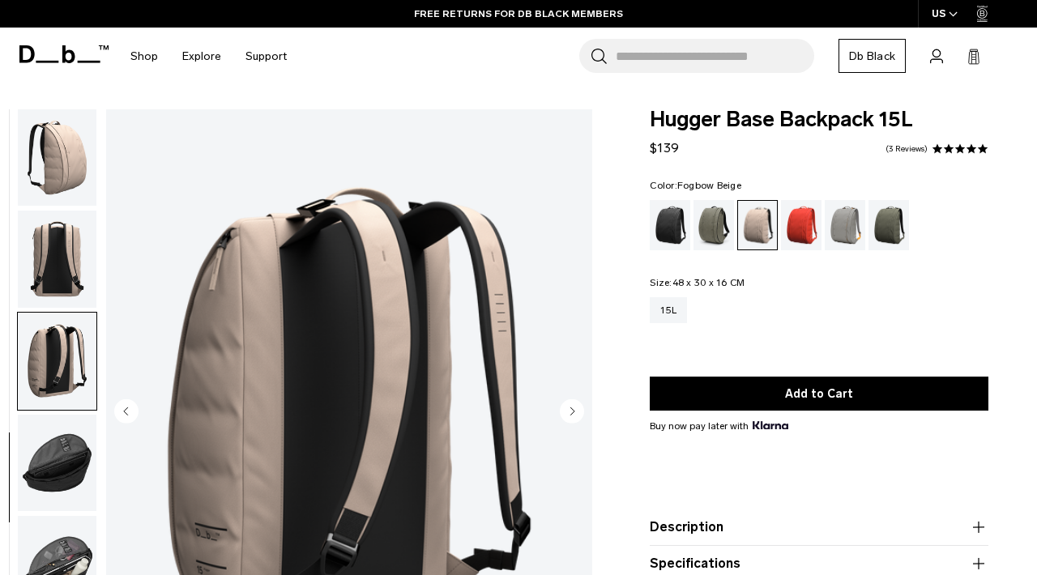
click at [66, 451] on img "button" at bounding box center [57, 463] width 79 height 97
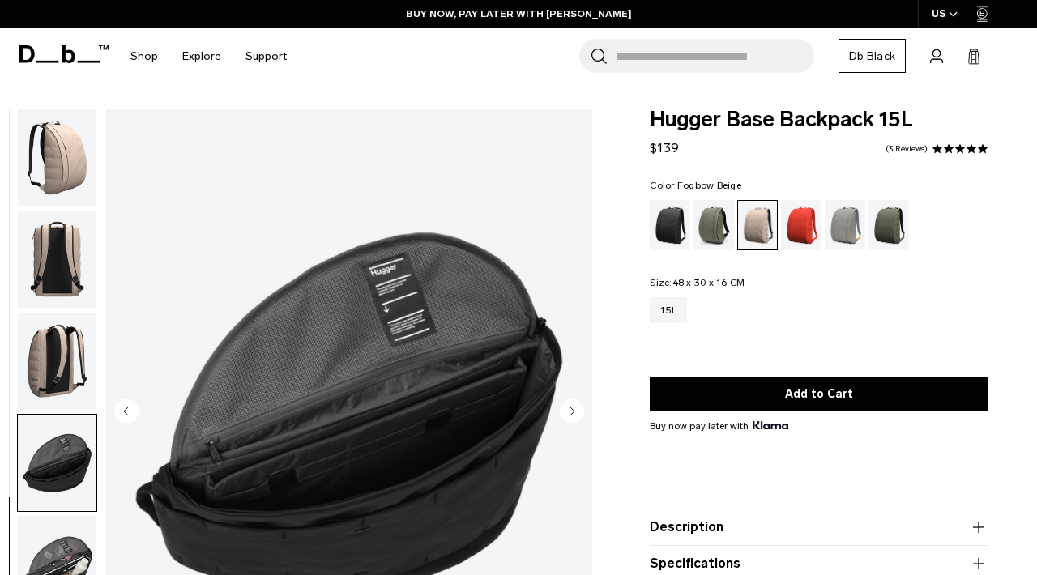
click at [72, 545] on img "button" at bounding box center [57, 564] width 79 height 97
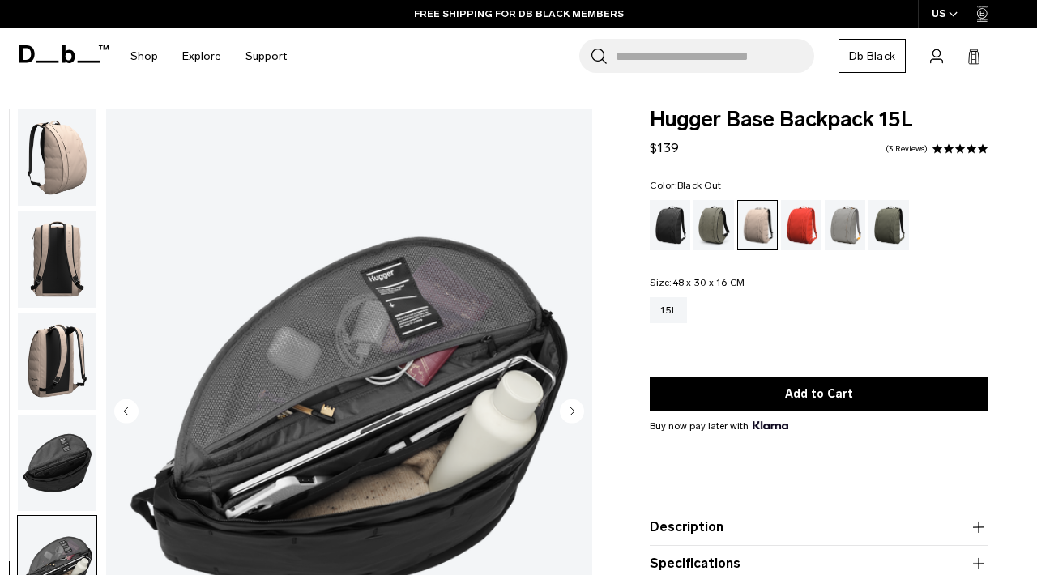
click at [673, 230] on div "Black Out" at bounding box center [670, 225] width 41 height 50
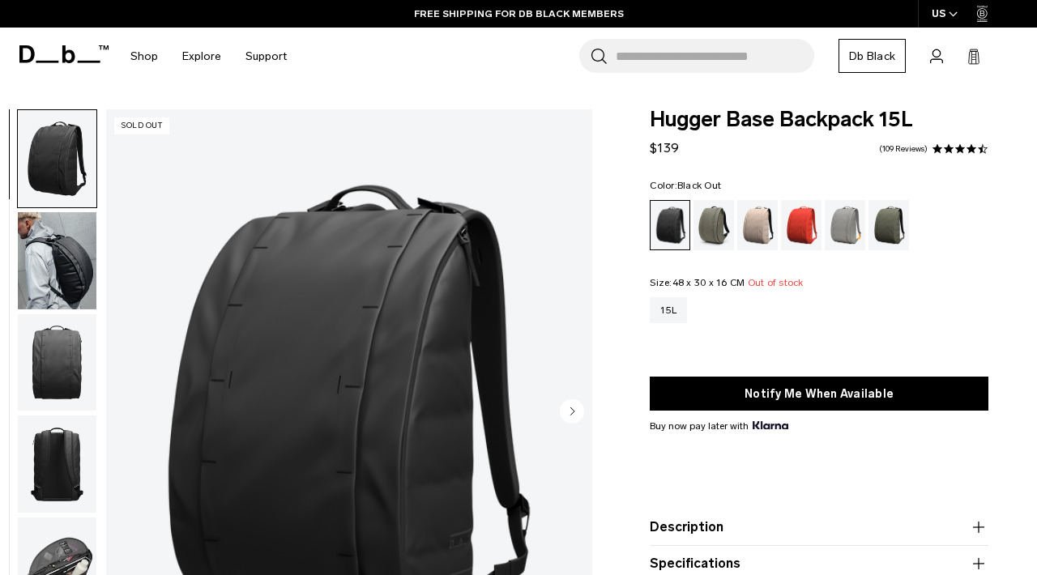
click at [66, 263] on img "button" at bounding box center [57, 260] width 79 height 97
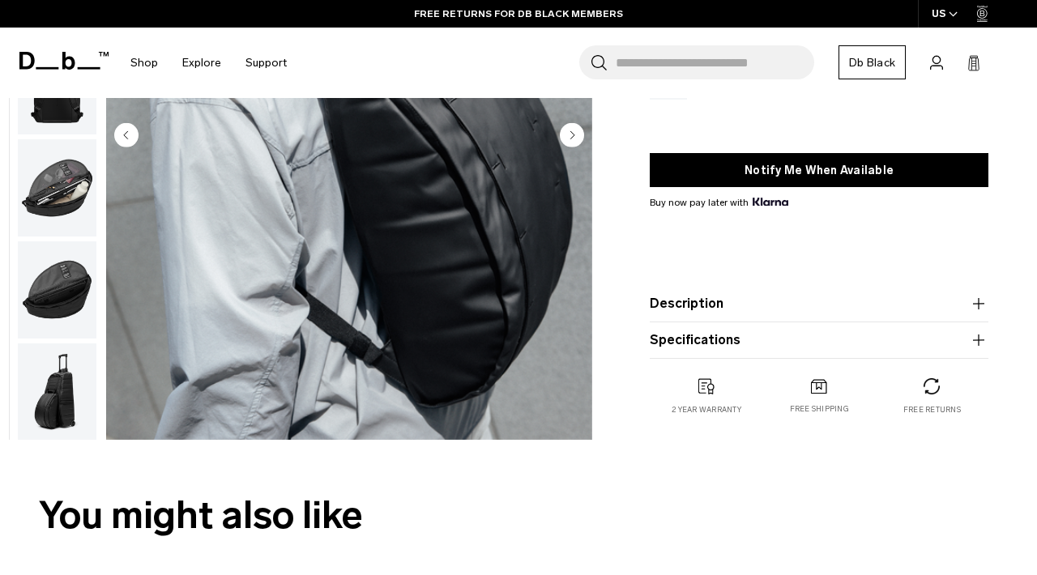
scroll to position [284, 0]
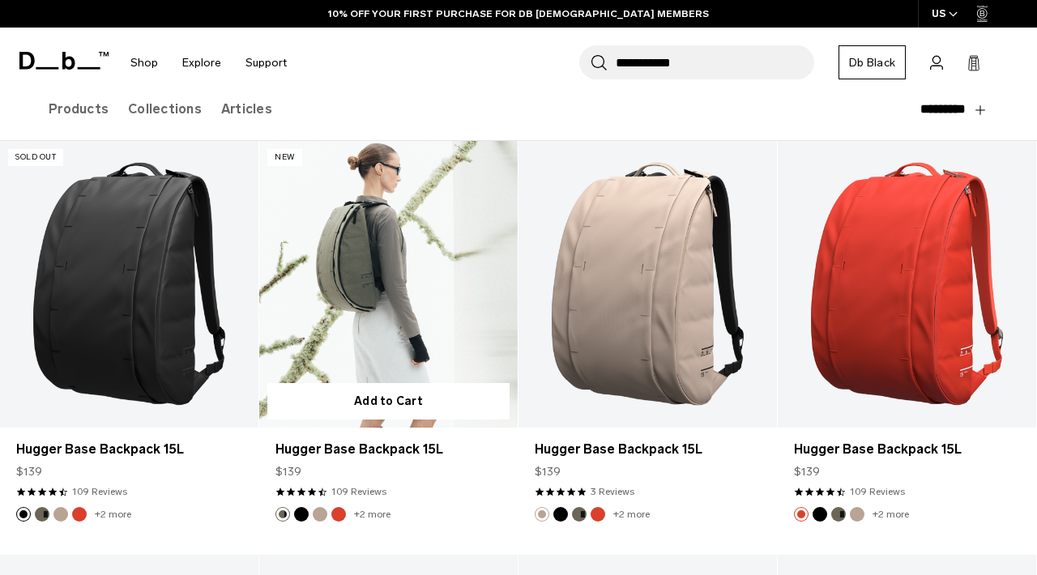
scroll to position [240, 0]
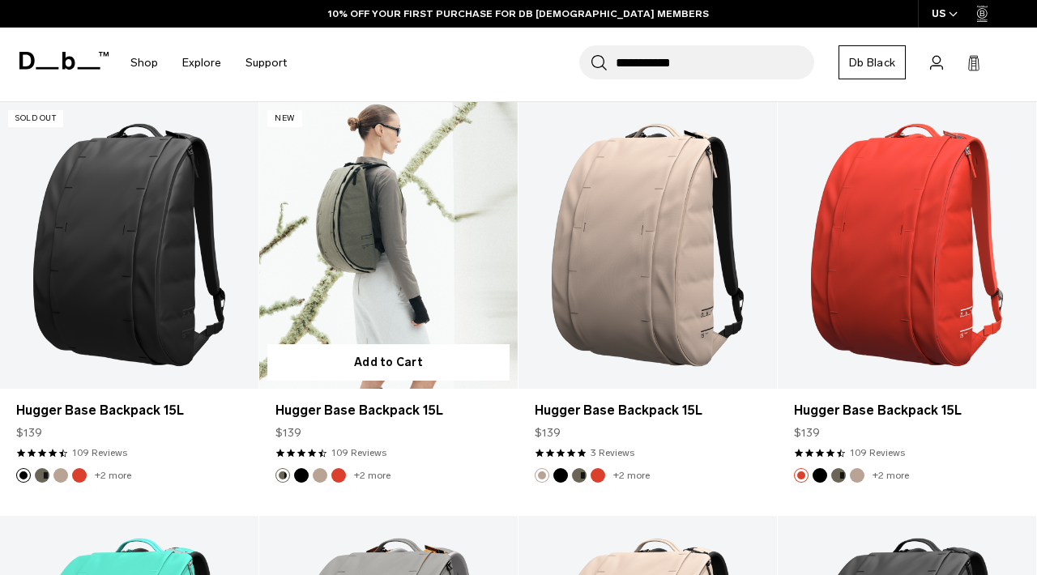
click at [388, 272] on link "Hugger Base Backpack 15L" at bounding box center [388, 245] width 259 height 287
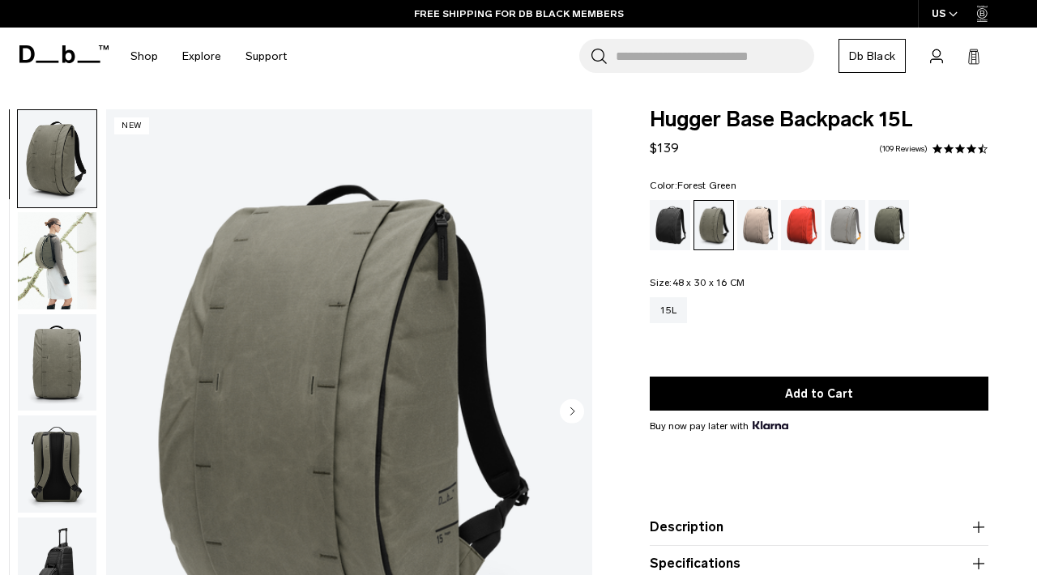
click at [74, 357] on img "button" at bounding box center [57, 362] width 79 height 97
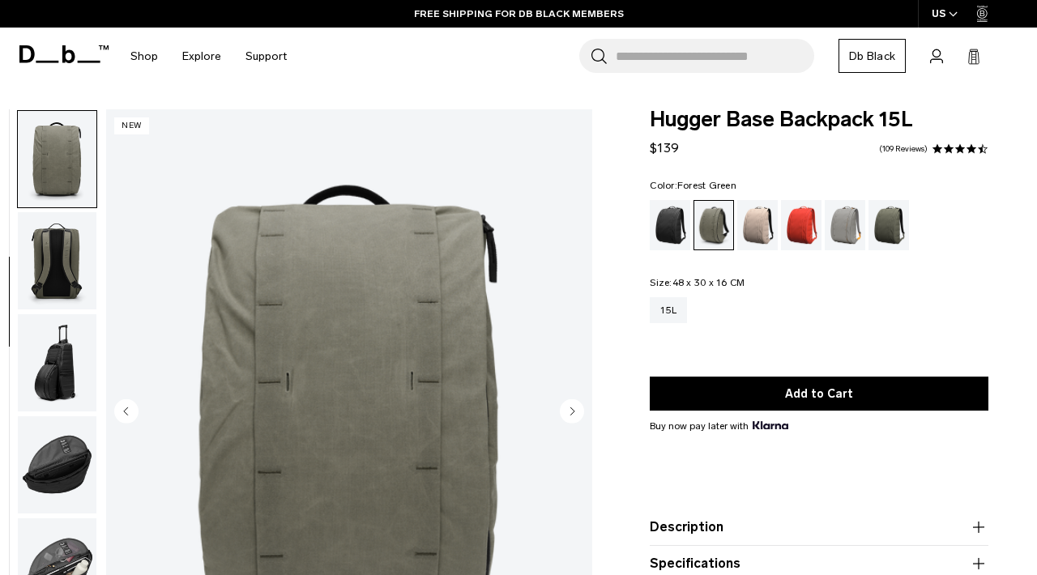
scroll to position [204, 0]
click at [802, 220] on div "Falu Red" at bounding box center [801, 225] width 41 height 50
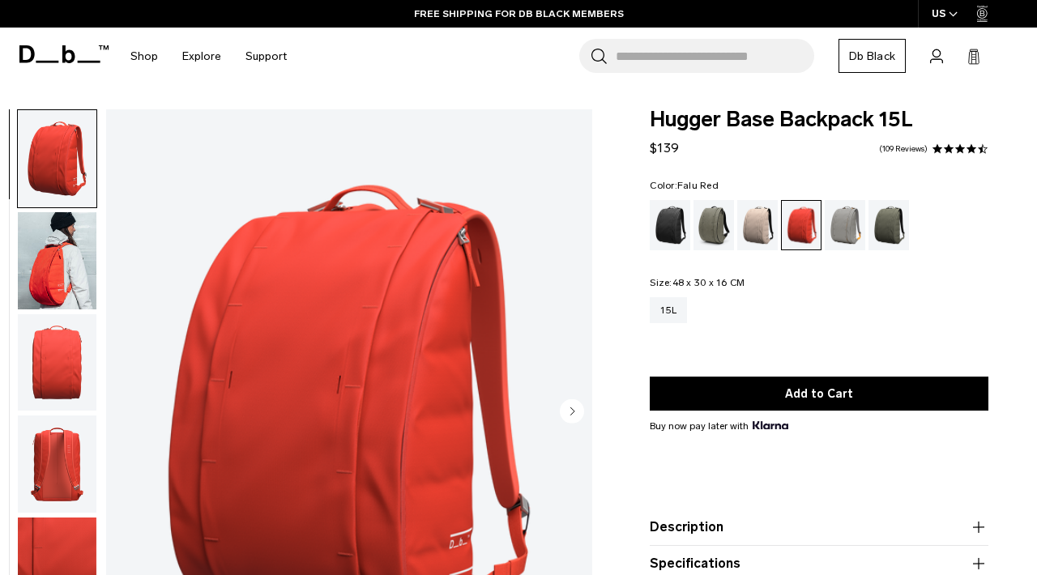
click at [68, 260] on img "button" at bounding box center [57, 260] width 79 height 97
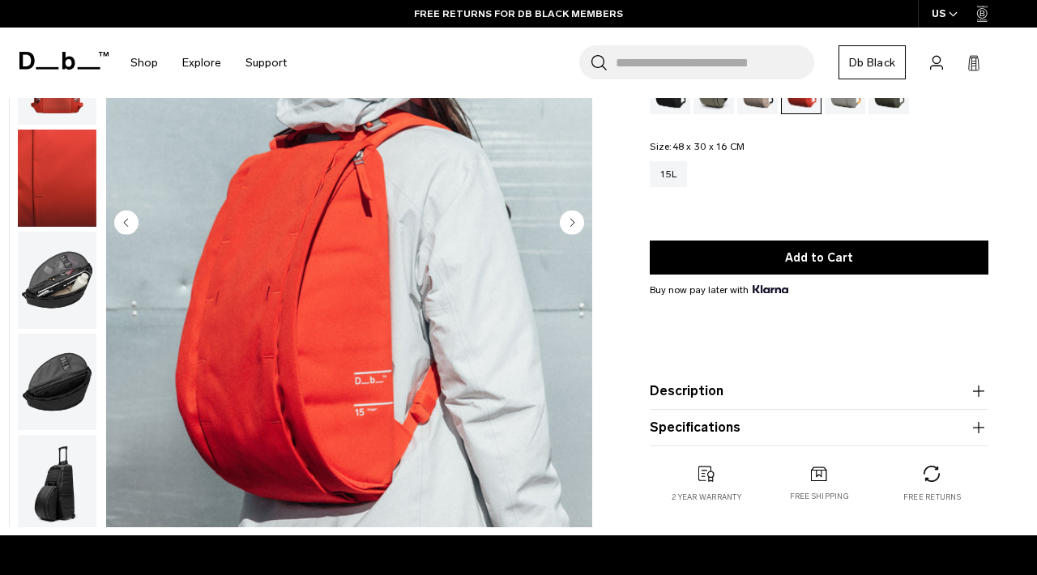
scroll to position [187, 0]
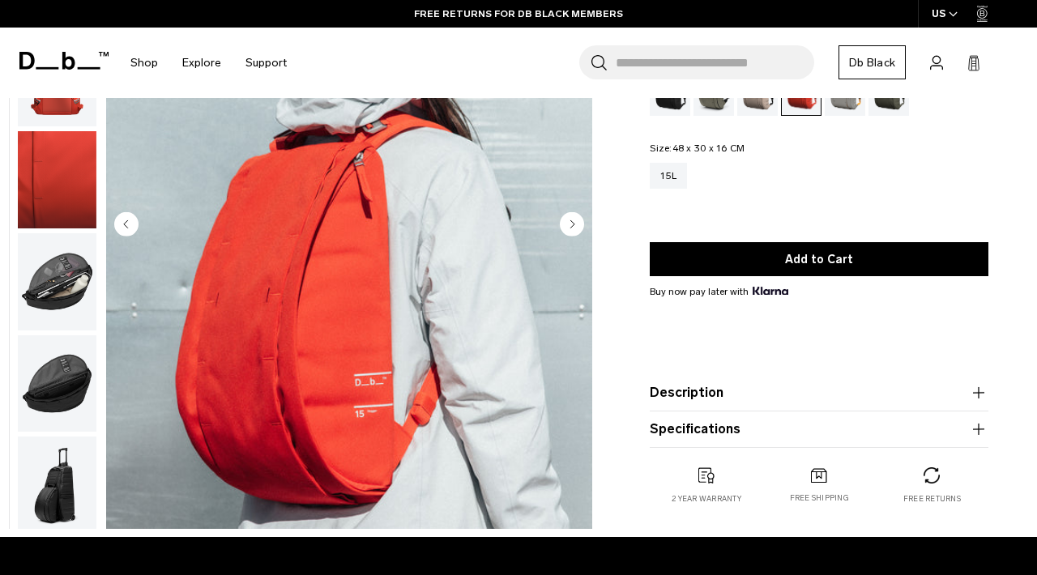
click at [572, 222] on icon "Next slide" at bounding box center [573, 223] width 4 height 7
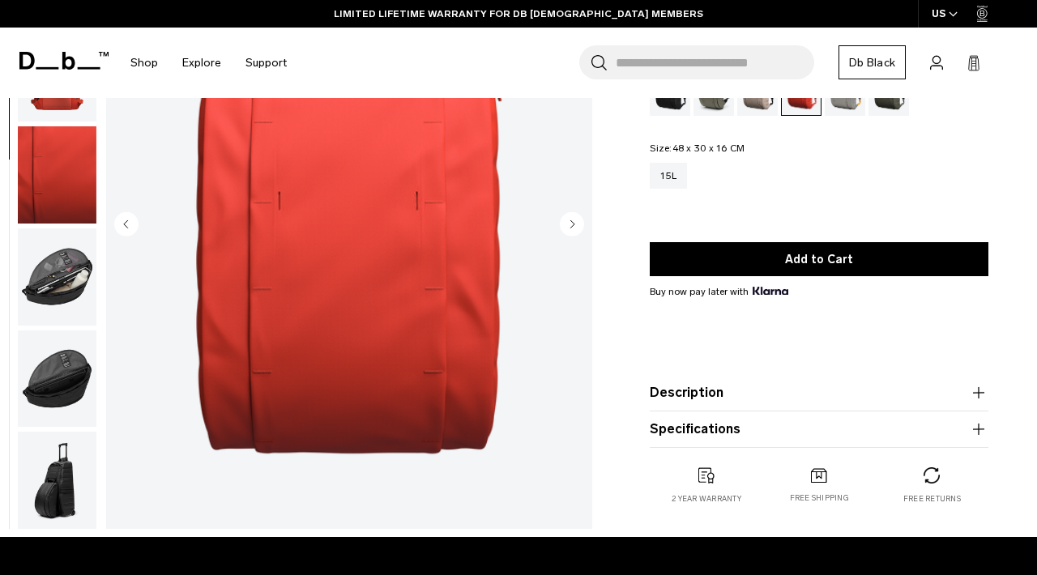
click at [572, 222] on icon "Next slide" at bounding box center [573, 223] width 4 height 7
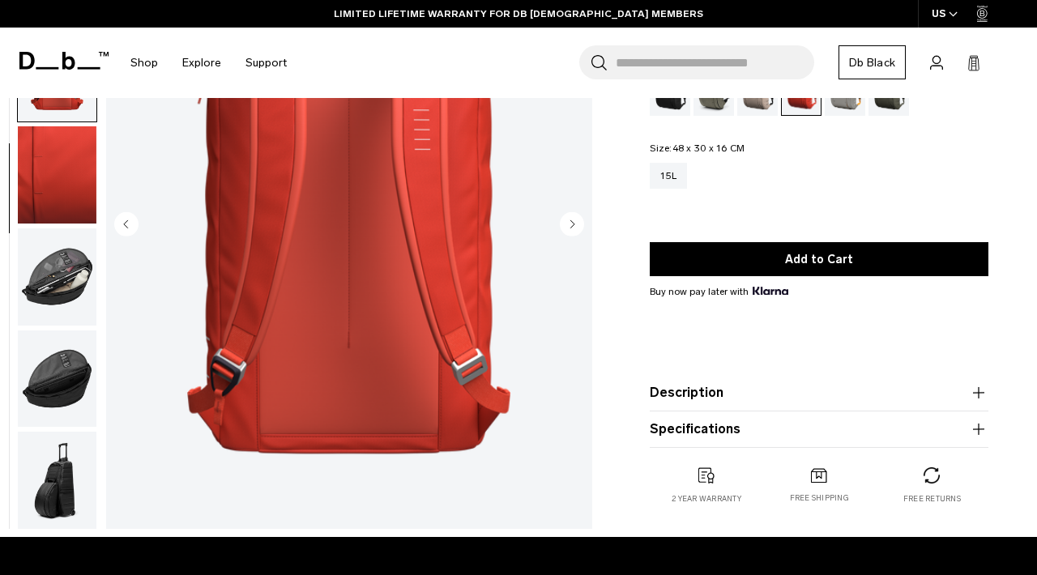
scroll to position [205, 0]
click at [572, 222] on icon "Next slide" at bounding box center [573, 223] width 4 height 7
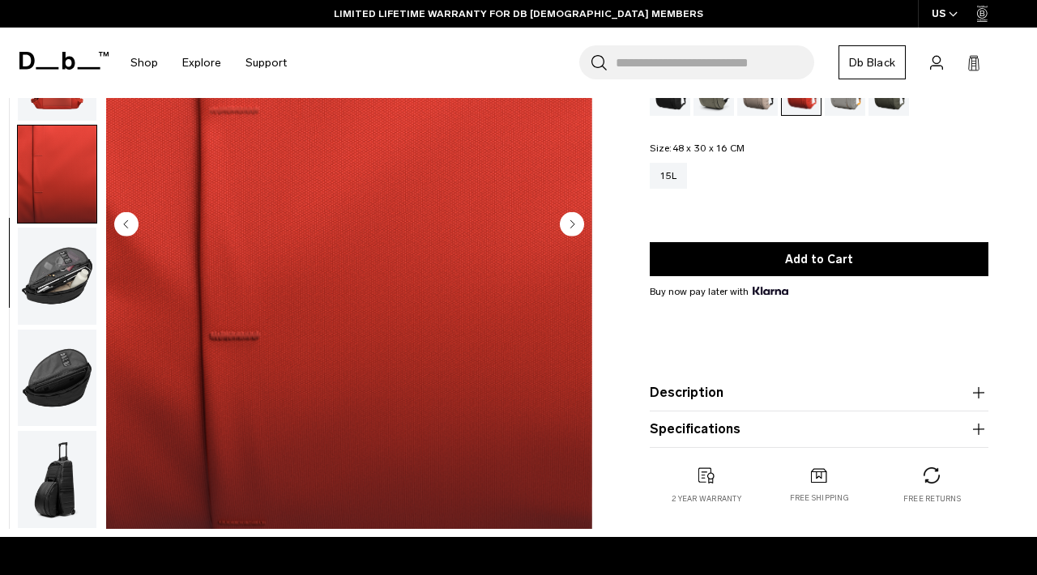
click at [572, 222] on icon "Next slide" at bounding box center [573, 223] width 4 height 7
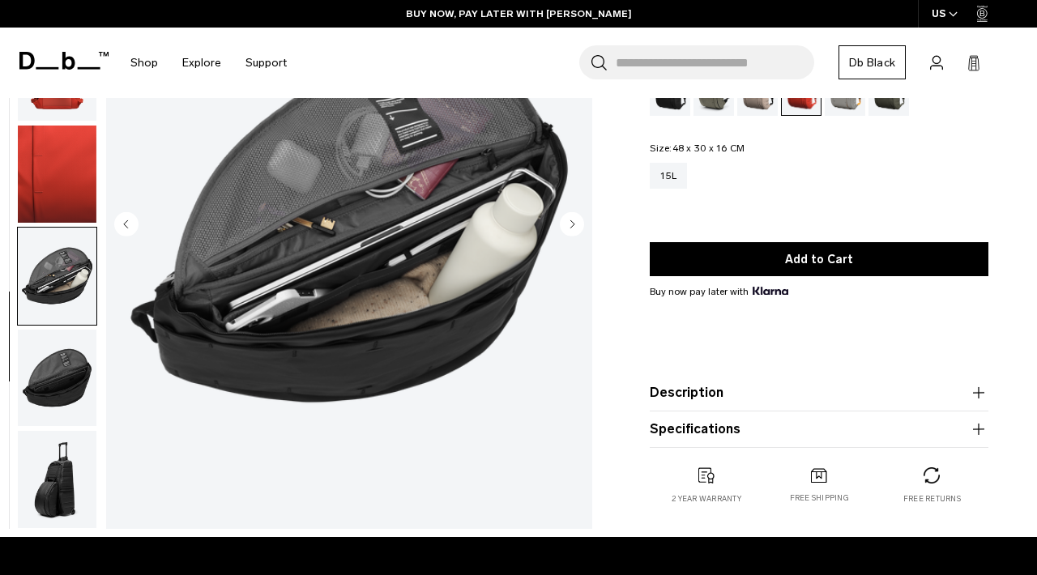
click at [572, 222] on icon "Next slide" at bounding box center [573, 223] width 4 height 7
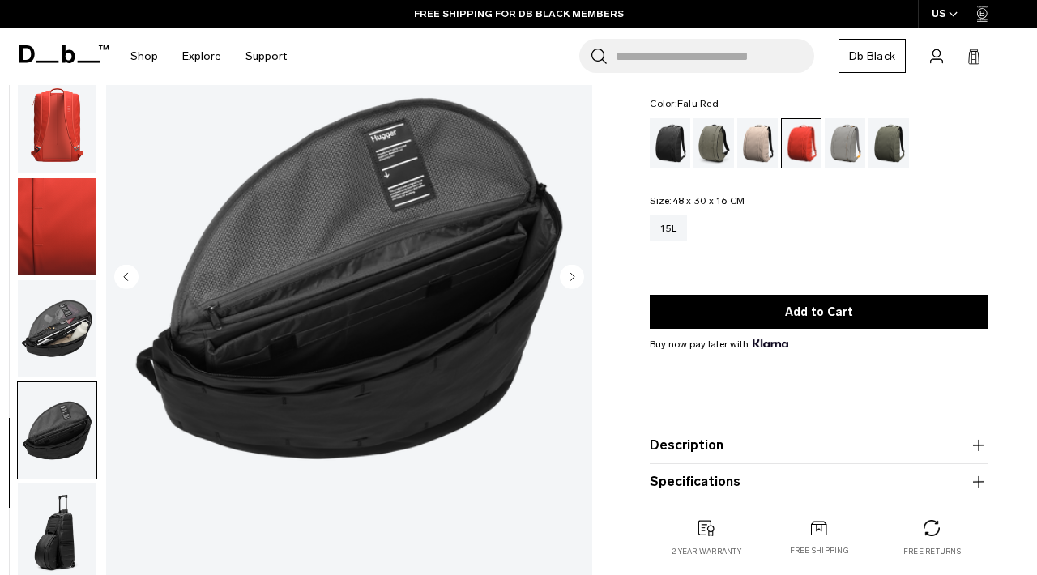
scroll to position [0, 0]
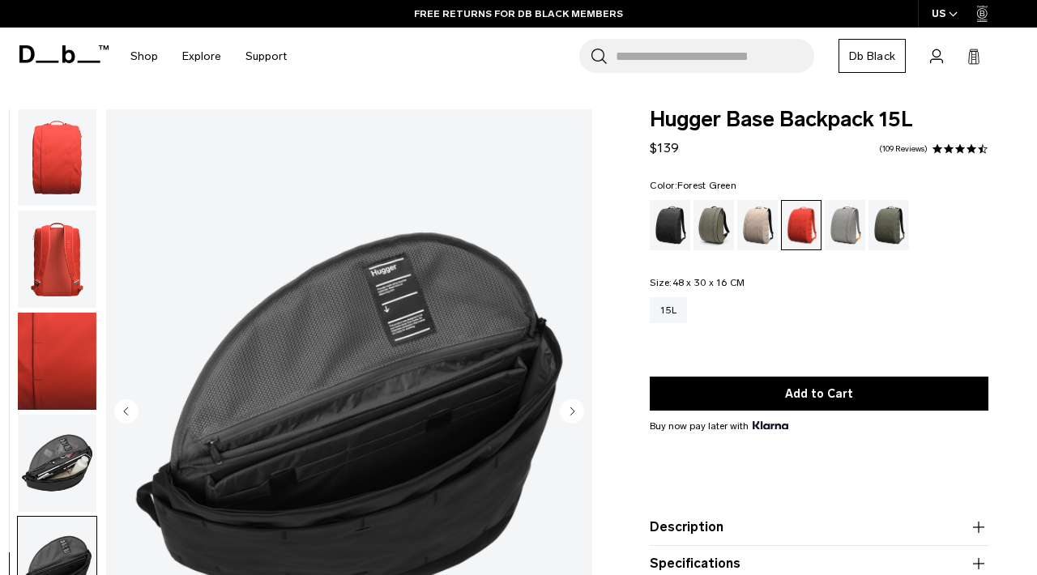
click at [719, 220] on div "Forest Green" at bounding box center [714, 225] width 41 height 50
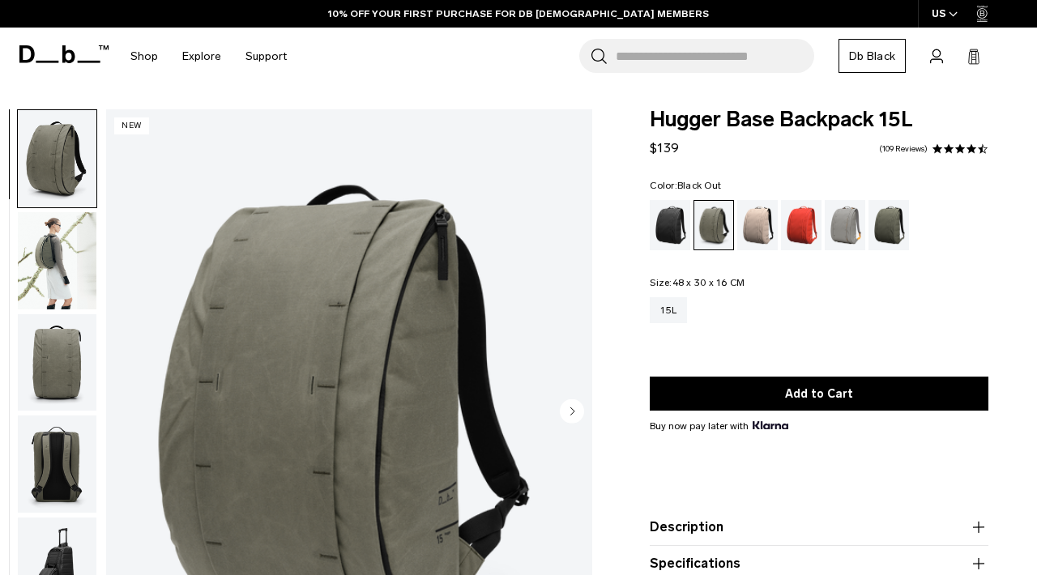
click at [661, 220] on div "Black Out" at bounding box center [670, 225] width 41 height 50
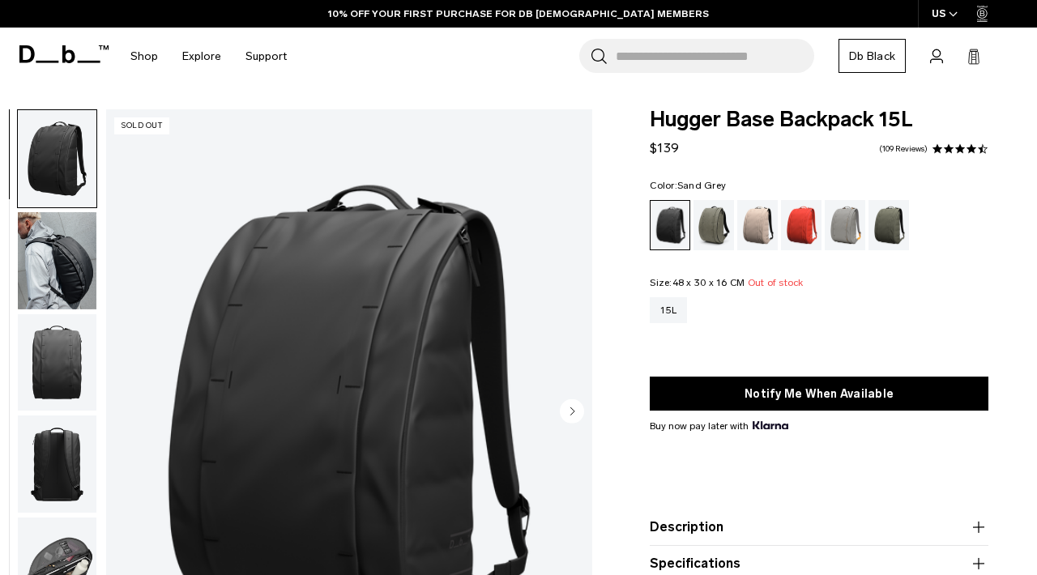
click at [849, 222] on div "Sand Grey" at bounding box center [845, 225] width 41 height 50
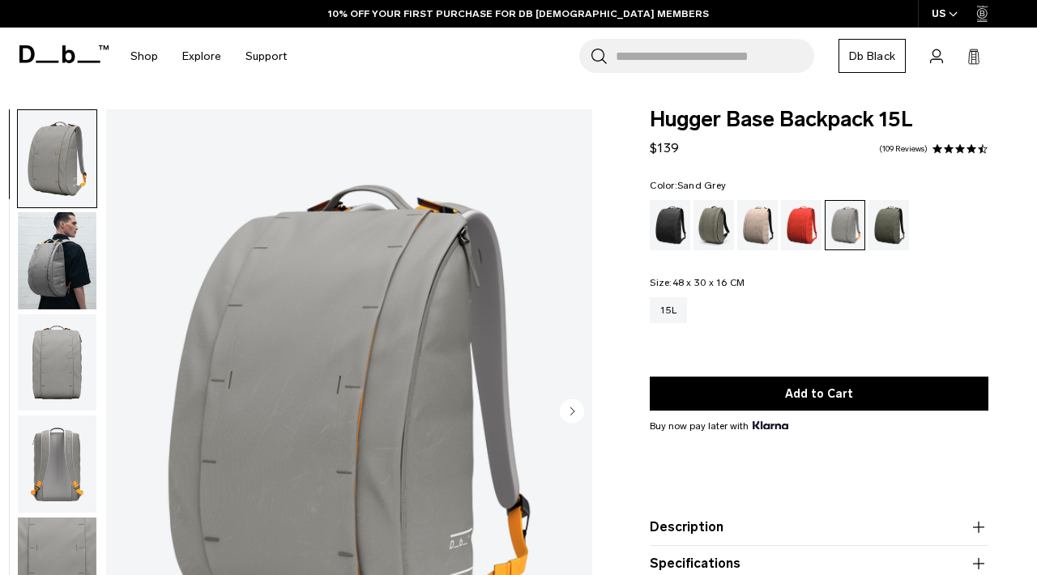
click at [70, 253] on img "button" at bounding box center [57, 260] width 79 height 97
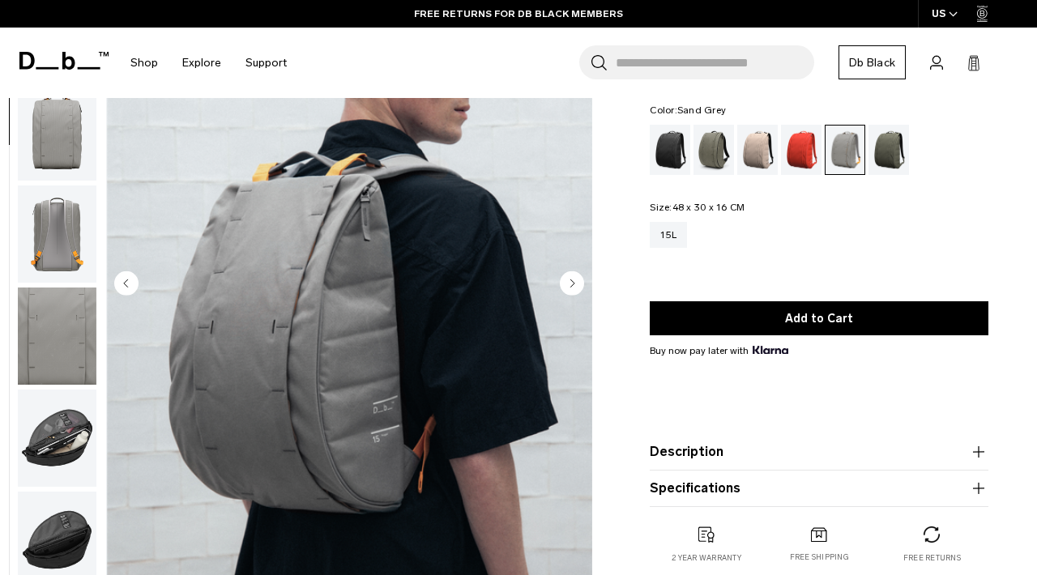
scroll to position [111, 0]
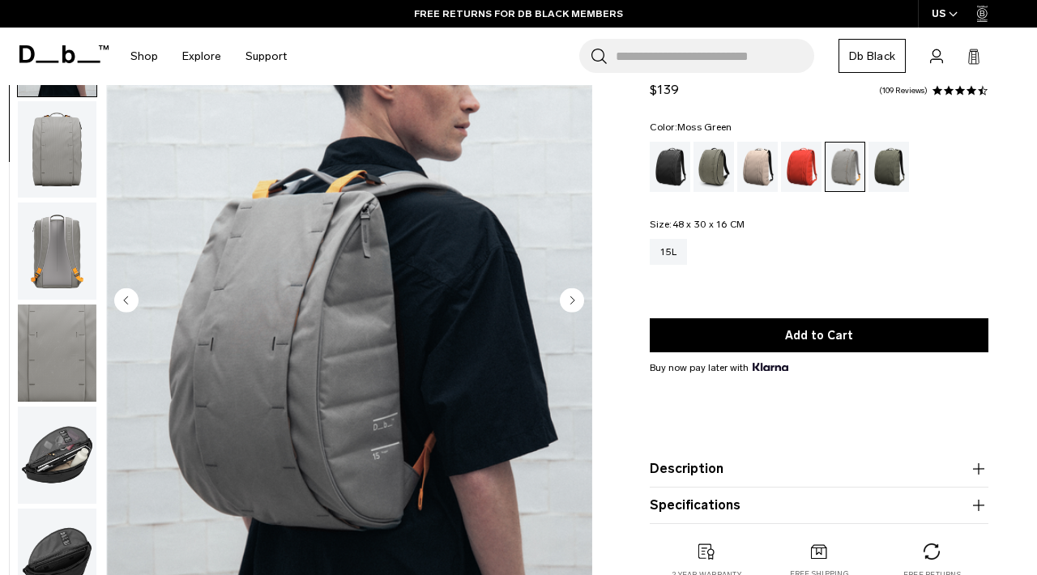
click at [892, 162] on div "Moss Green" at bounding box center [889, 167] width 41 height 50
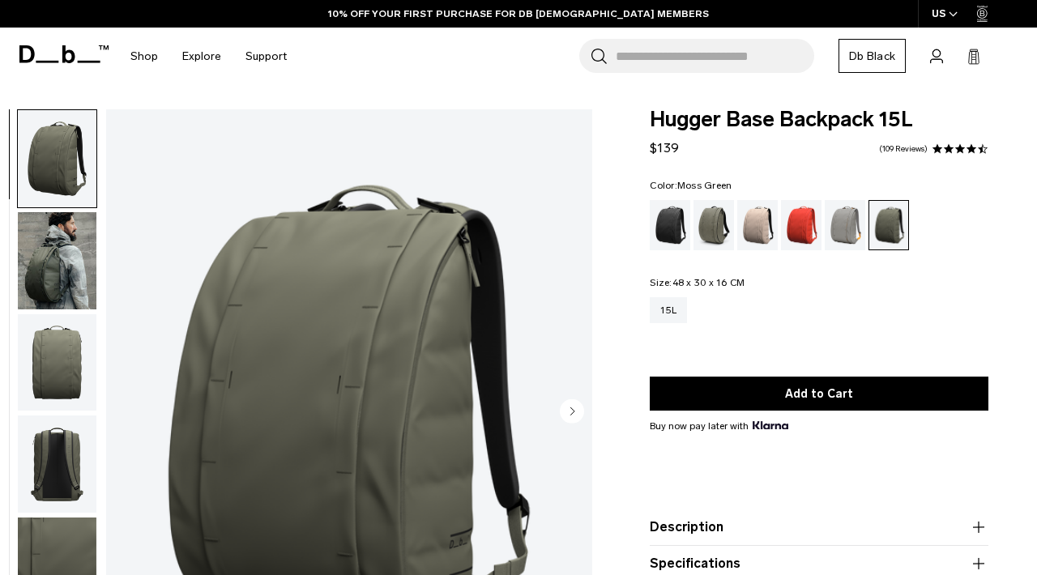
click at [35, 259] on img "button" at bounding box center [57, 260] width 79 height 97
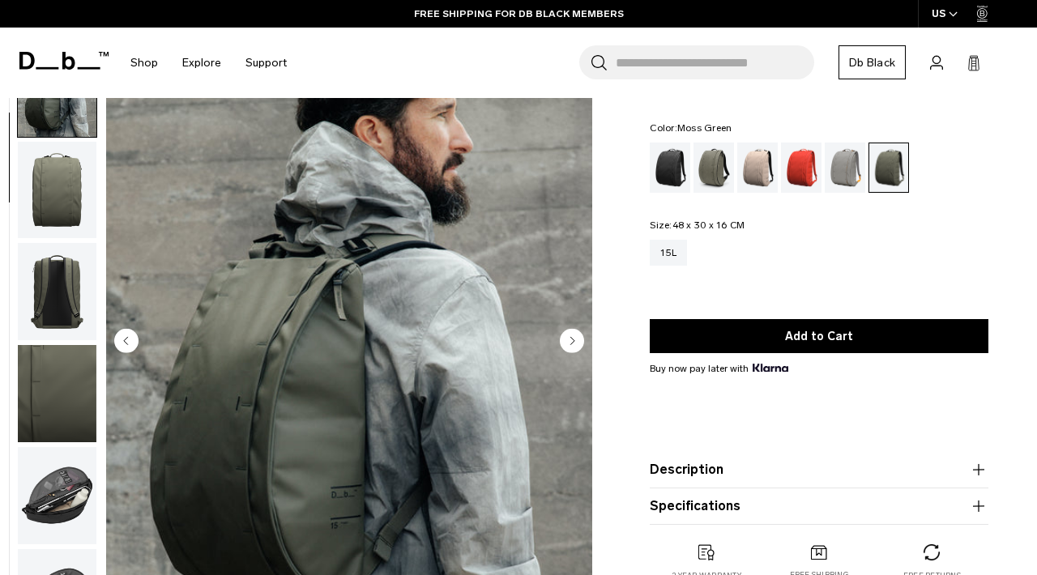
scroll to position [50, 0]
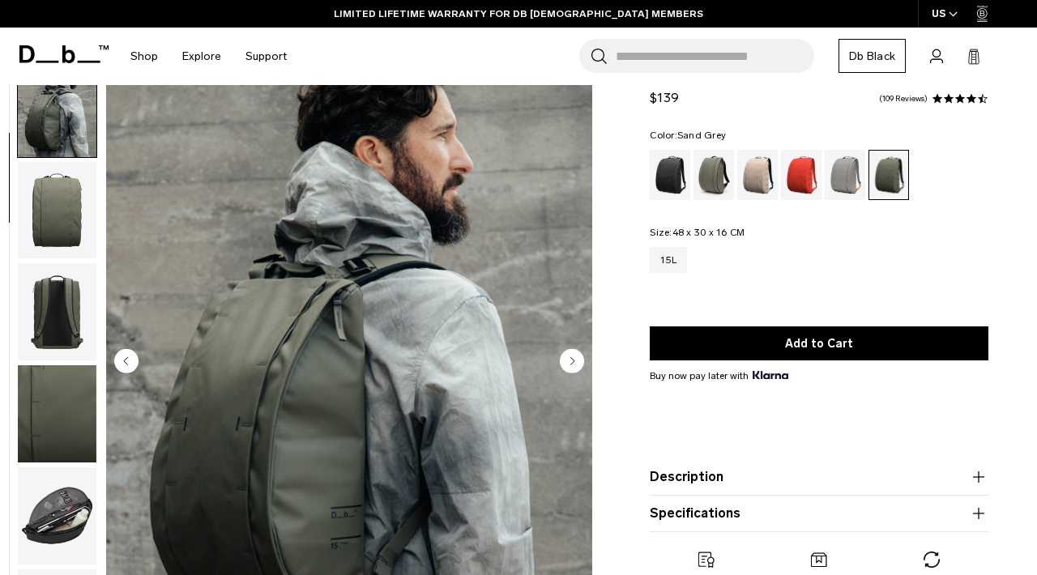
click at [835, 168] on div "Sand Grey" at bounding box center [845, 175] width 41 height 50
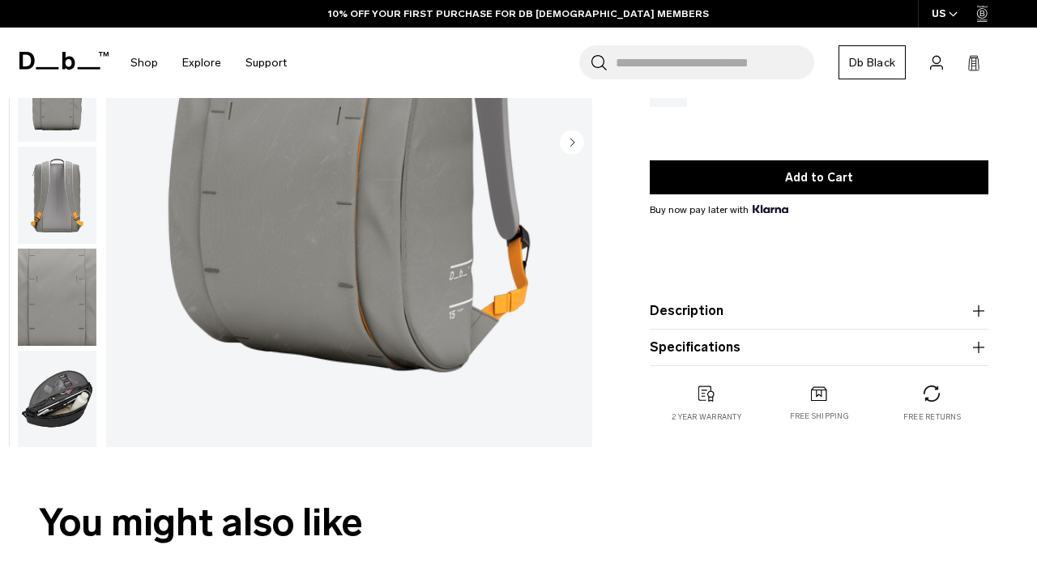
scroll to position [288, 0]
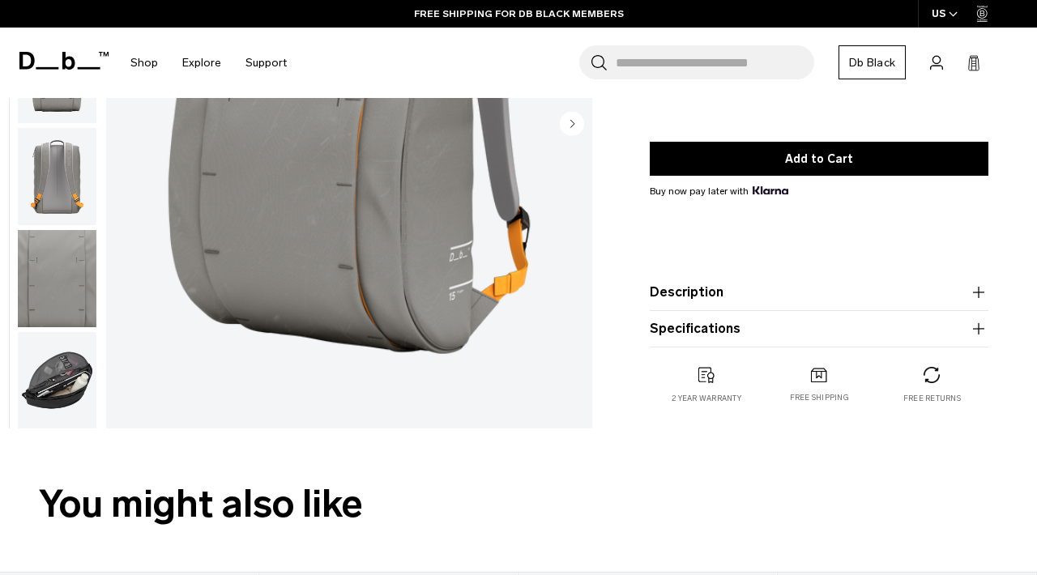
click at [58, 375] on img "button" at bounding box center [57, 380] width 79 height 97
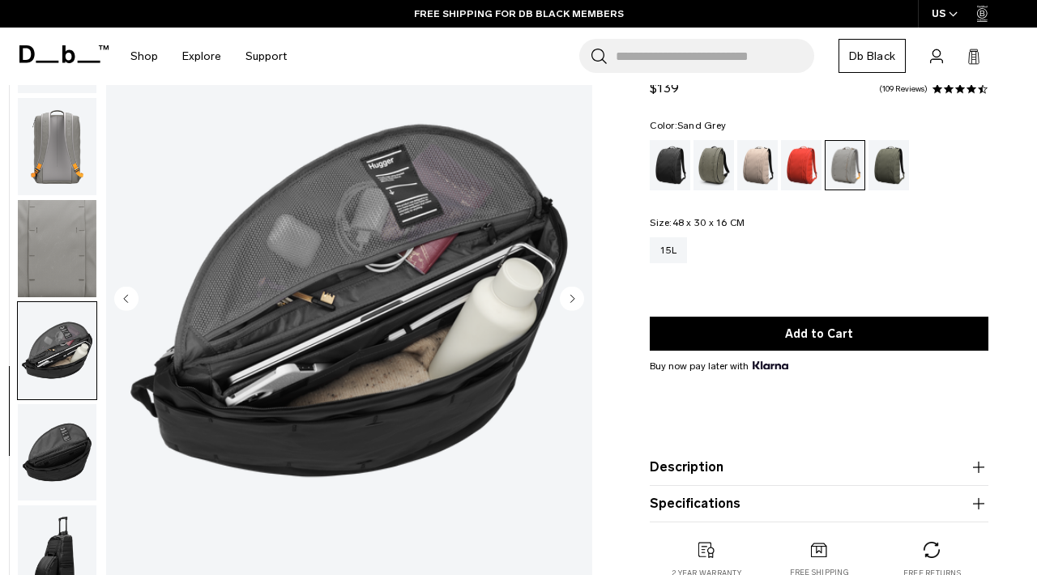
scroll to position [83, 0]
